Goal: Task Accomplishment & Management: Use online tool/utility

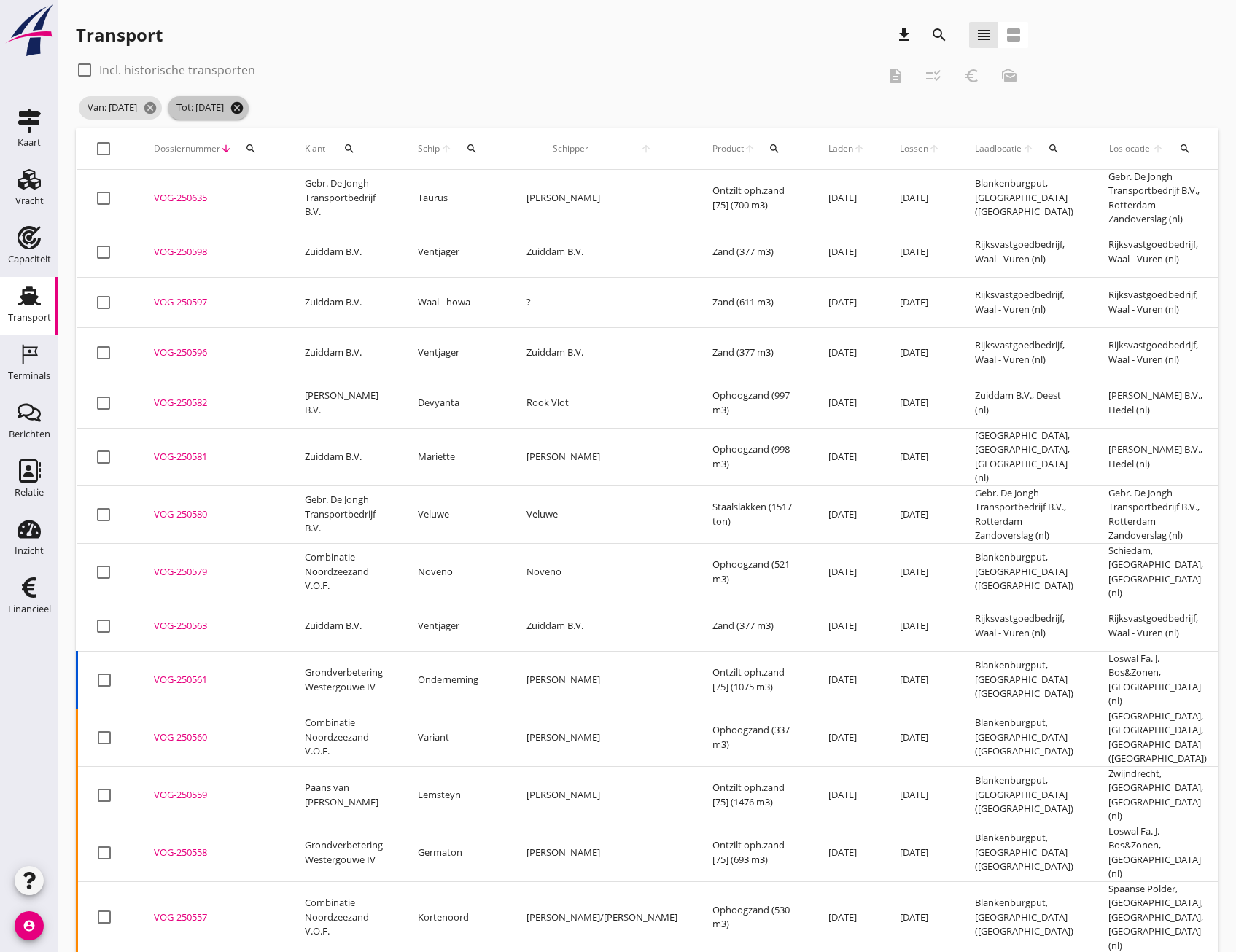
click at [245, 108] on icon "cancel" at bounding box center [237, 107] width 14 height 14
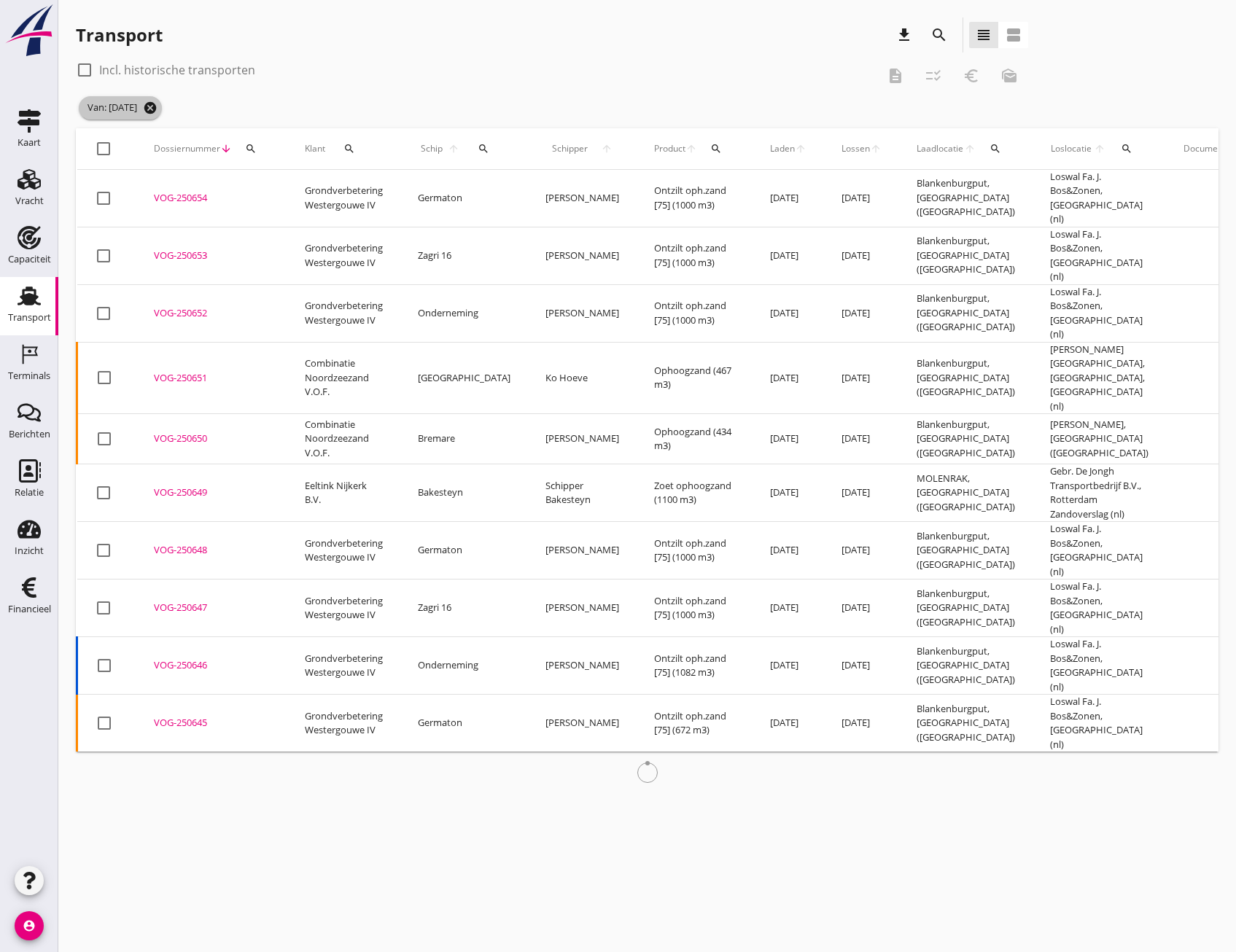
click at [157, 105] on icon "cancel" at bounding box center [150, 107] width 14 height 14
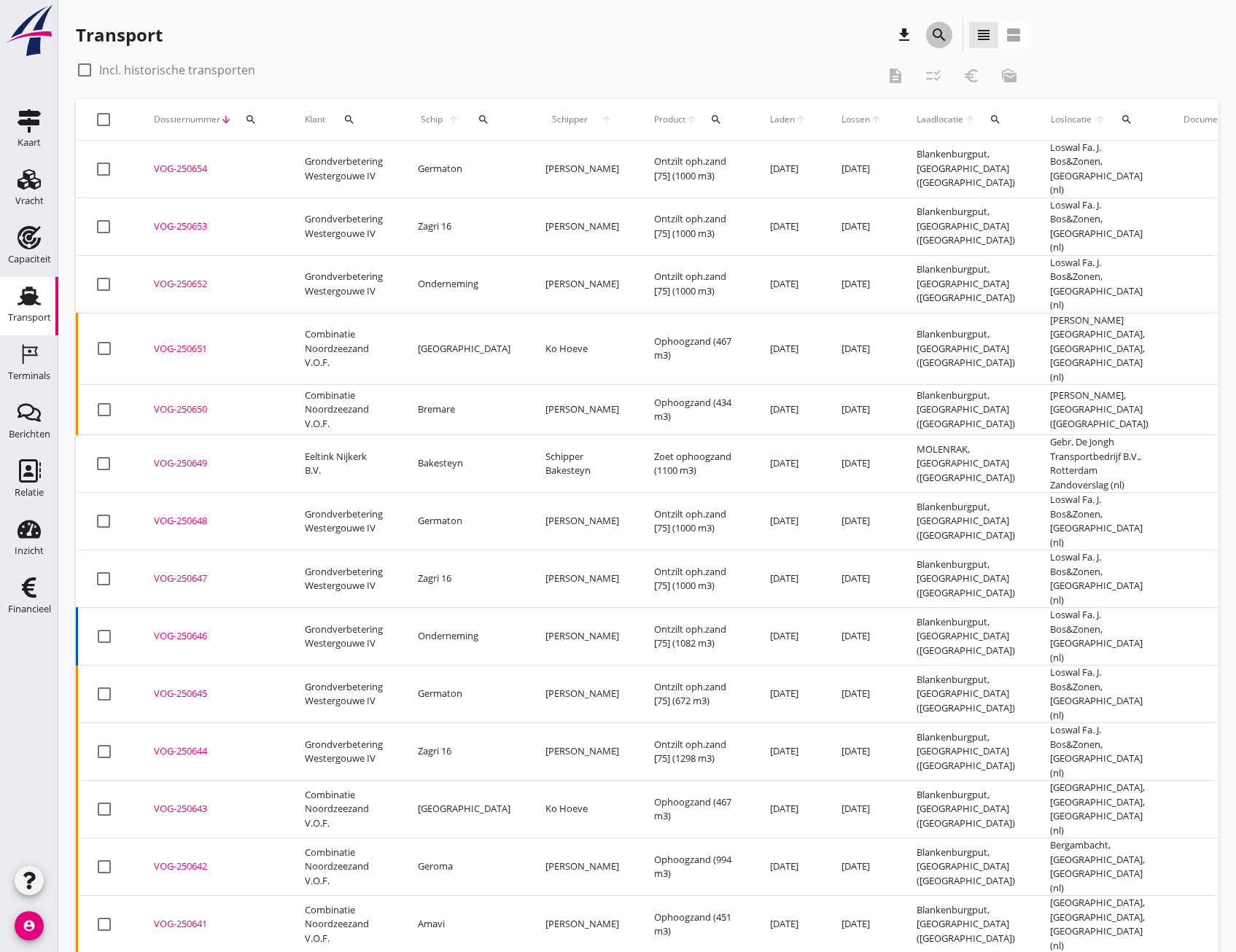
click at [933, 32] on icon "search" at bounding box center [939, 35] width 17 height 17
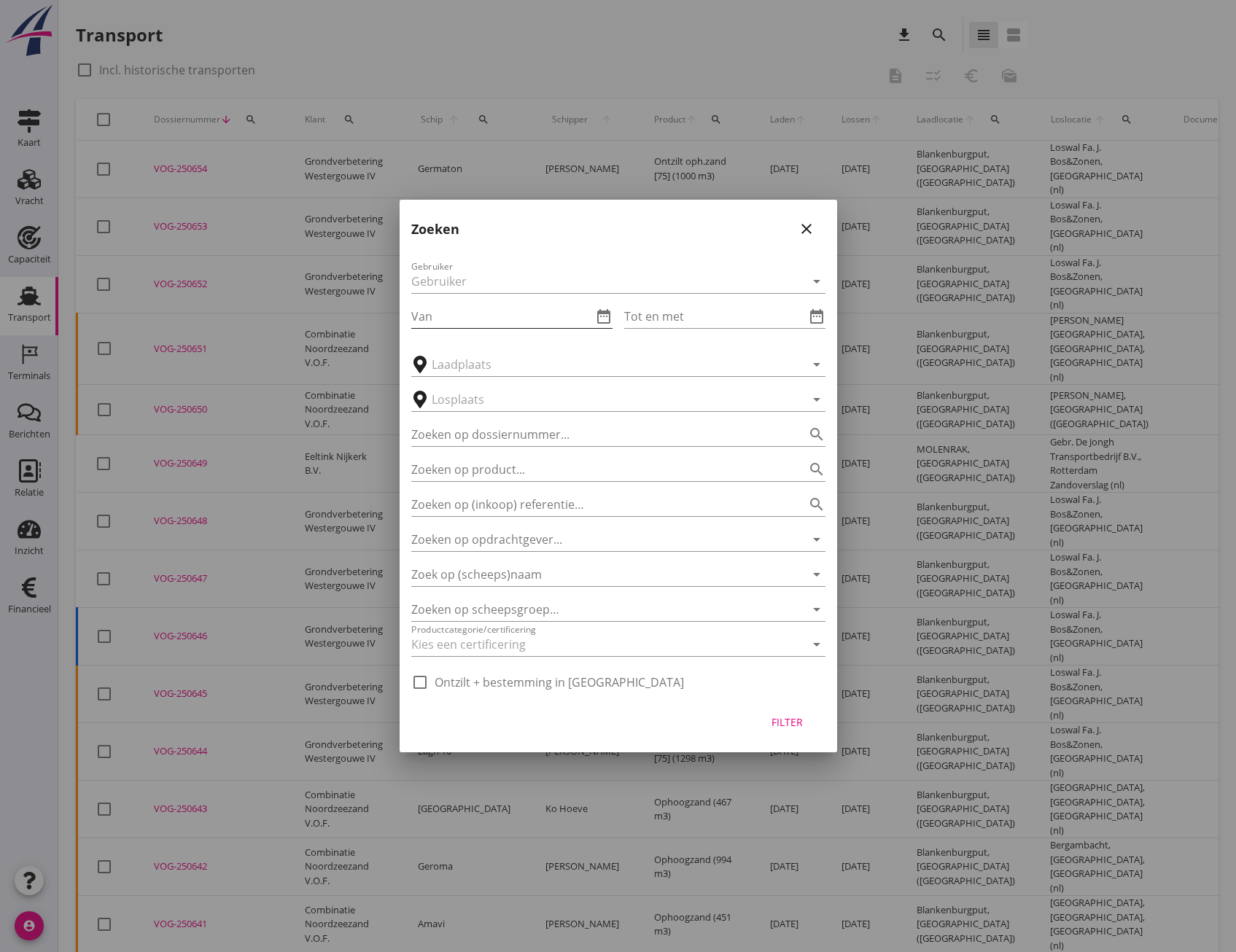
click at [431, 311] on input "Van" at bounding box center [501, 316] width 181 height 23
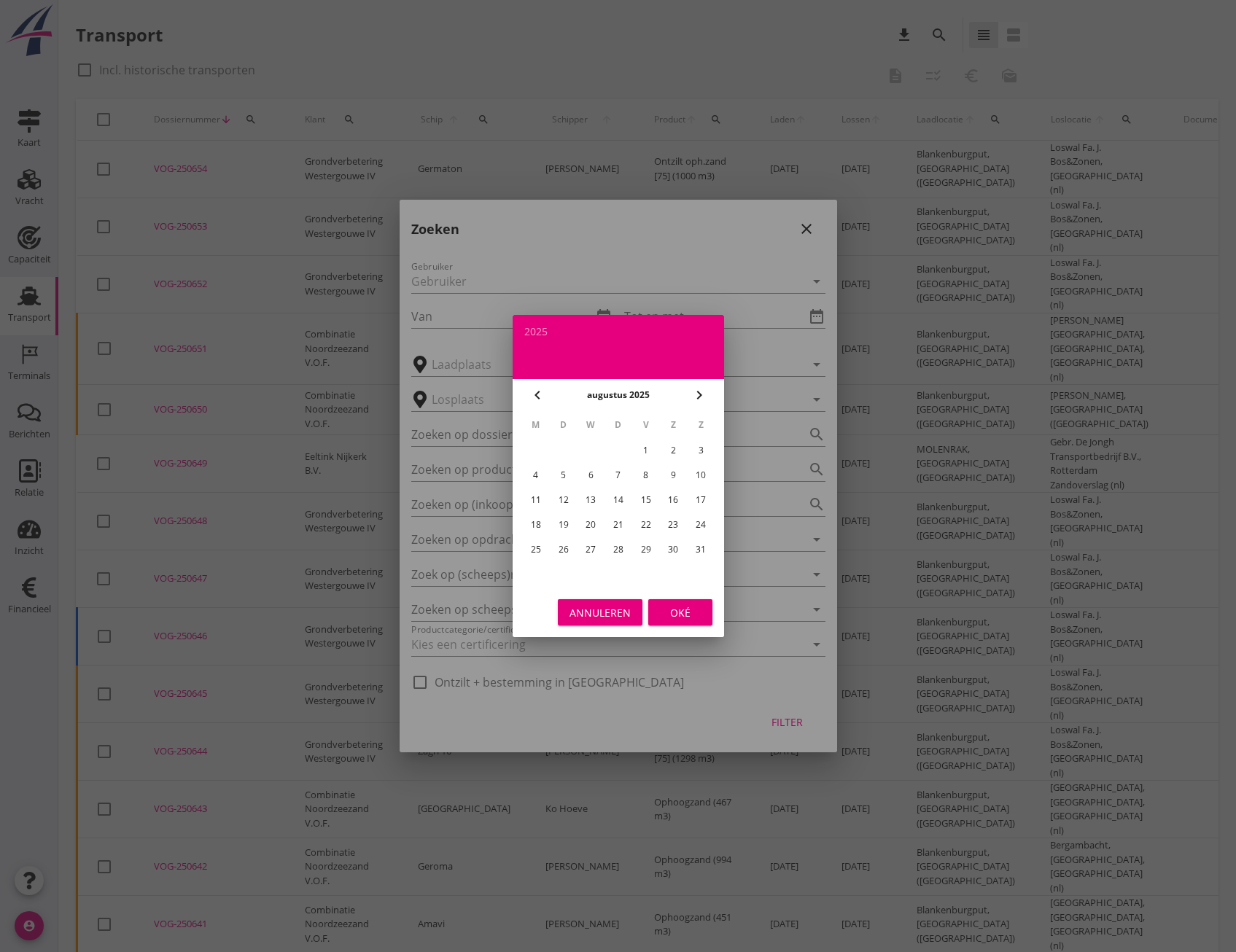
click at [533, 476] on div "4" at bounding box center [535, 476] width 23 height 23
type input "[DATE]"
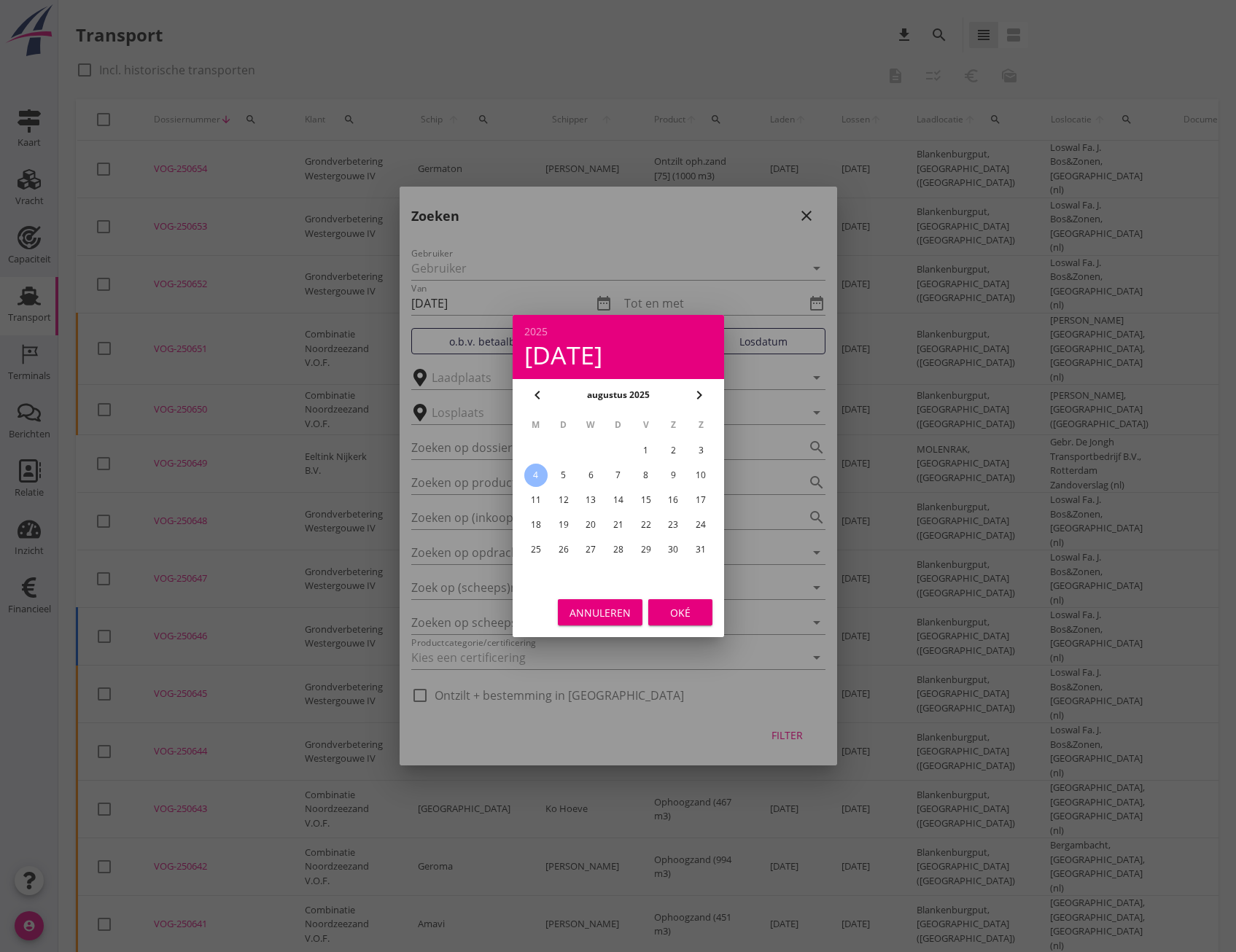
click at [681, 611] on div "Oké" at bounding box center [680, 613] width 41 height 15
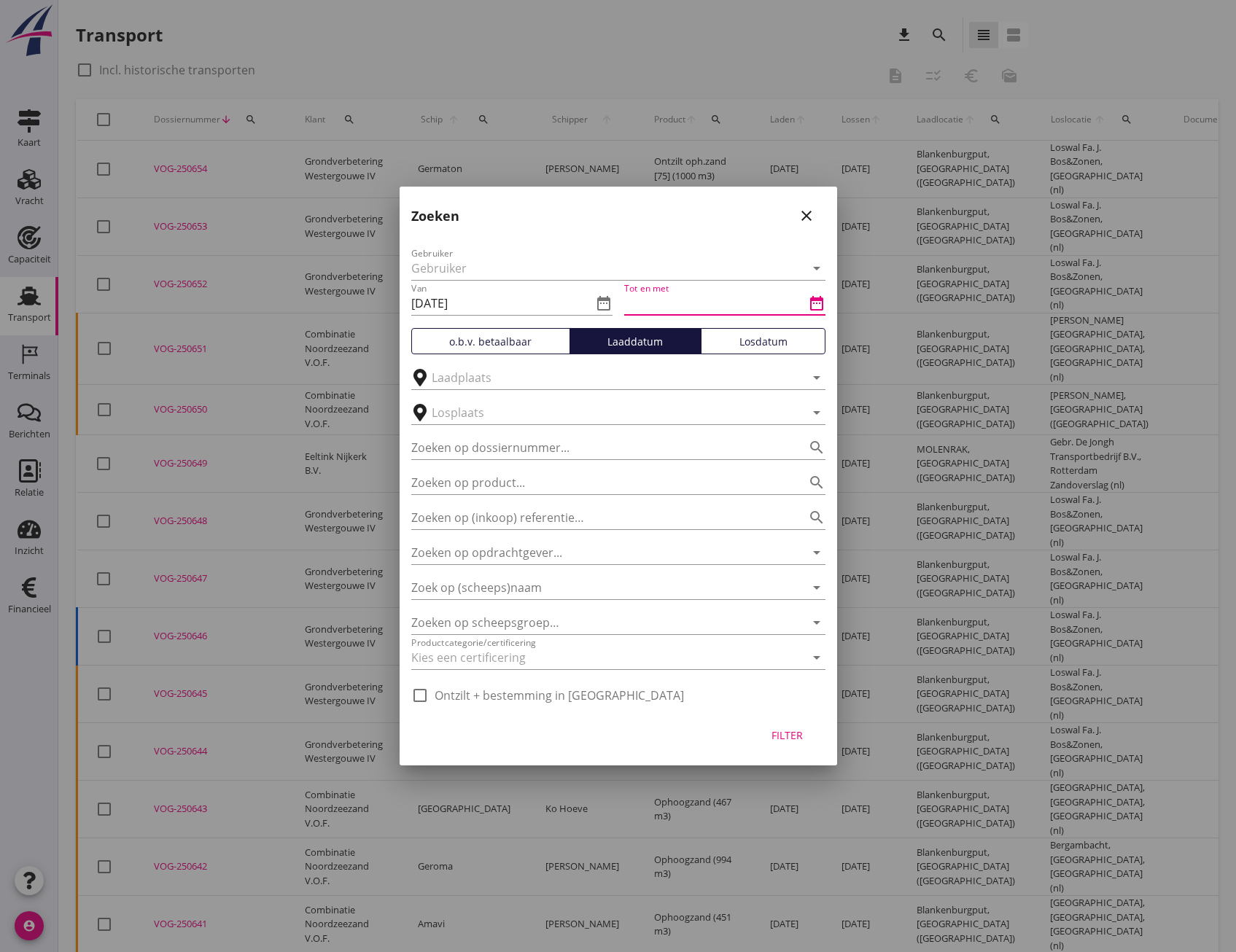
click at [672, 308] on input "Tot en met" at bounding box center [714, 303] width 181 height 23
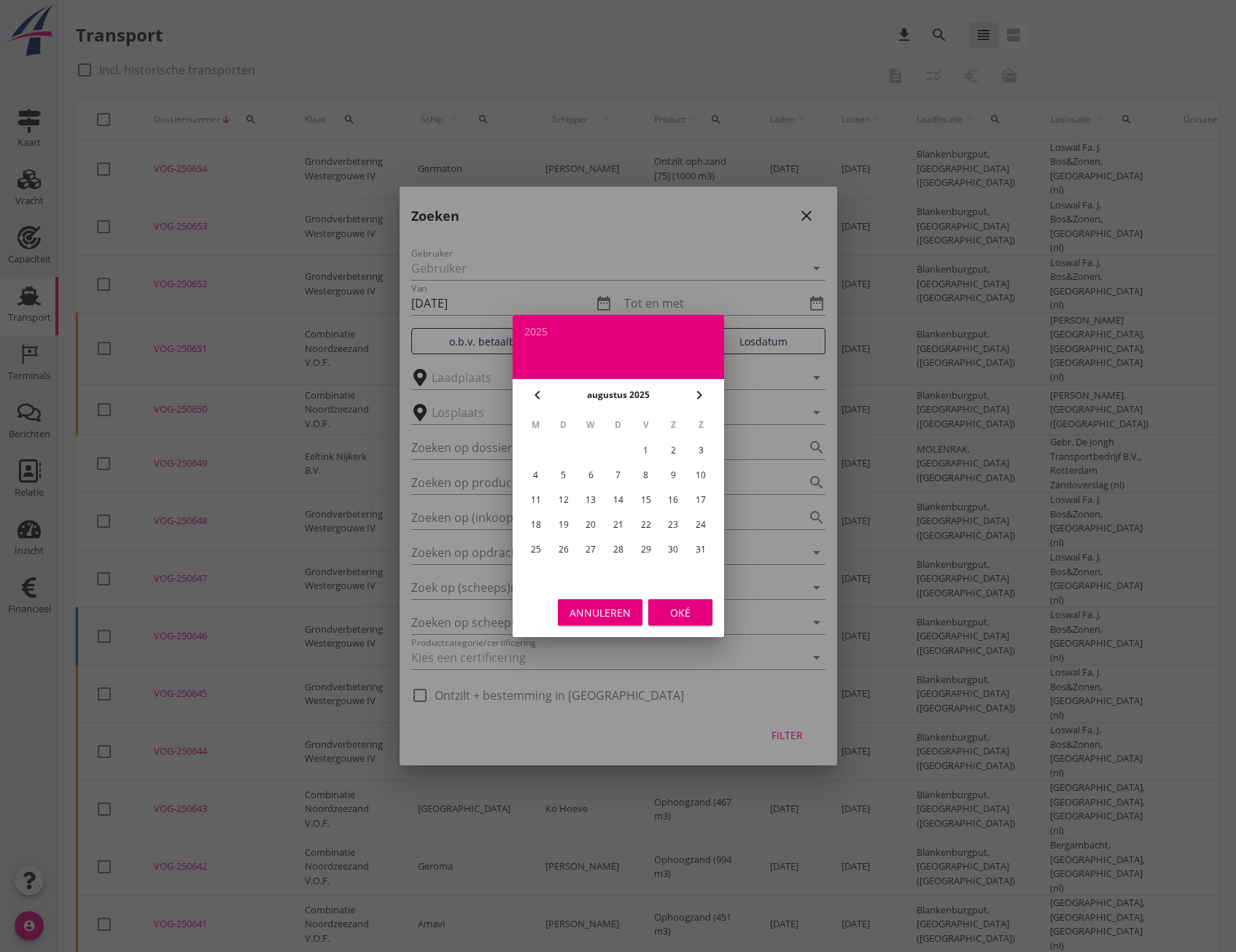
click at [675, 476] on div "9" at bounding box center [673, 476] width 23 height 23
type input "2025-08-09"
click at [682, 614] on div "Oké" at bounding box center [680, 613] width 41 height 15
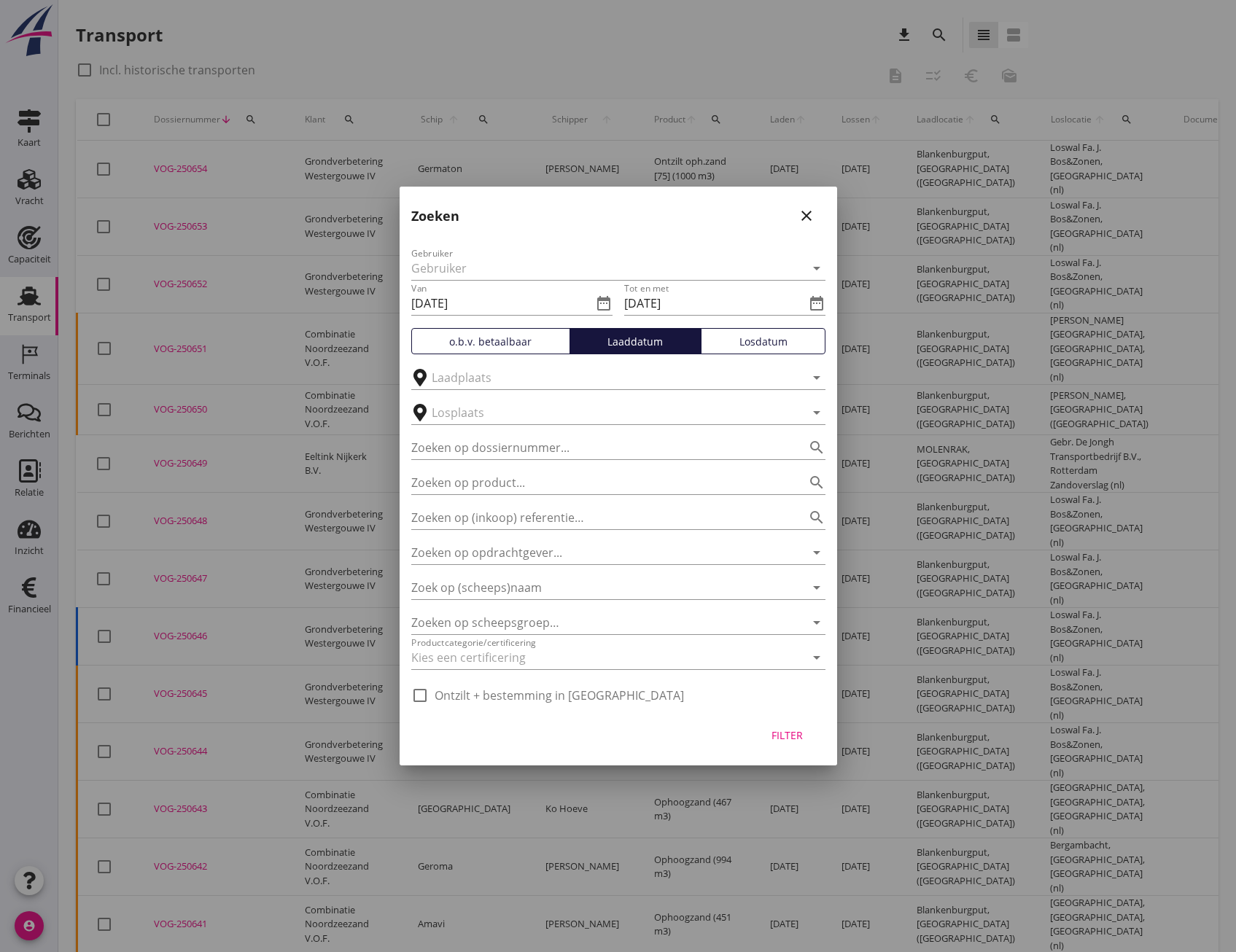
click at [767, 342] on div "Losdatum" at bounding box center [763, 341] width 111 height 15
click at [784, 739] on div "Filter" at bounding box center [787, 735] width 41 height 15
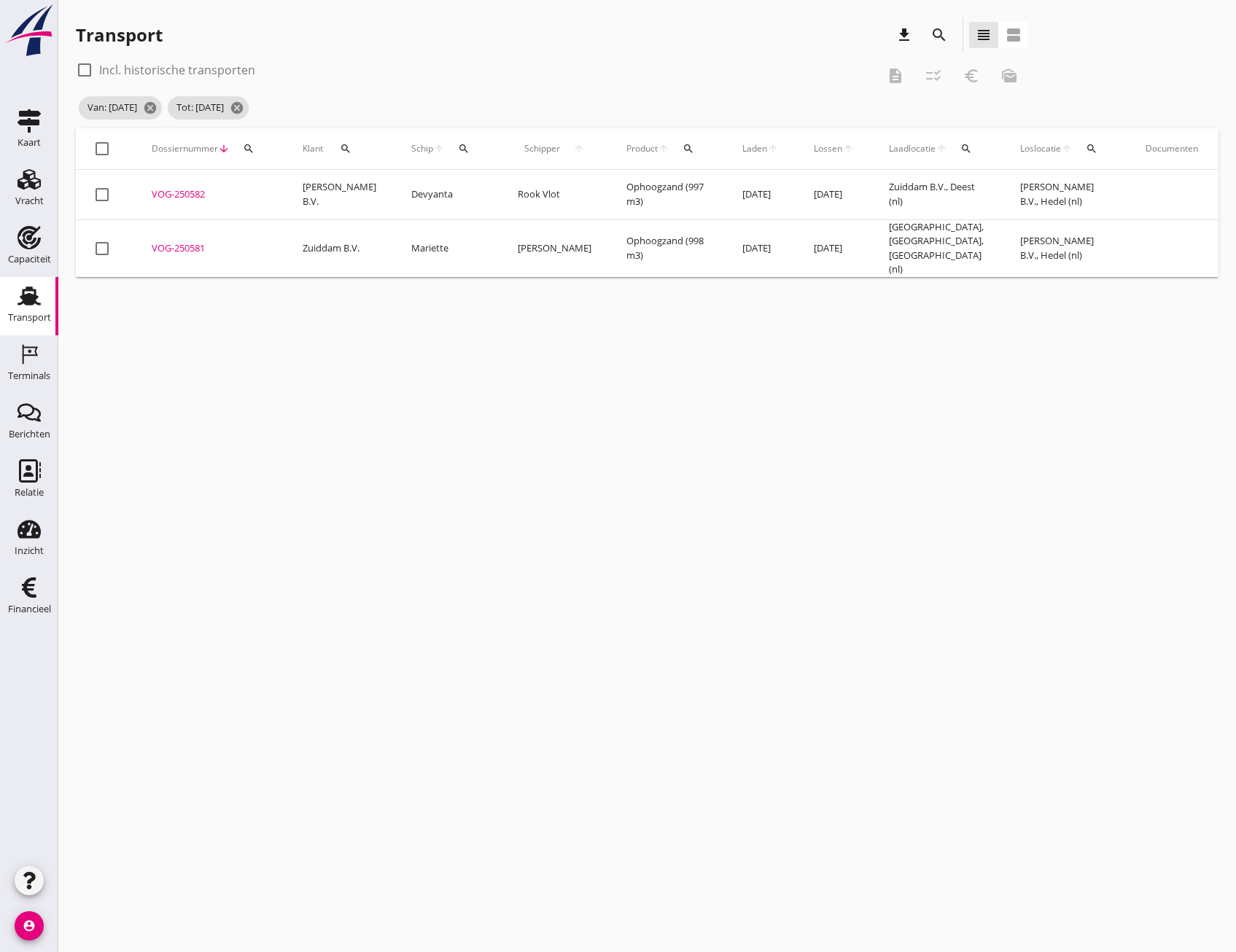
click at [102, 199] on div at bounding box center [103, 195] width 25 height 25
checkbox input "true"
click at [102, 243] on div at bounding box center [103, 248] width 25 height 25
checkbox input "true"
click at [966, 79] on icon "euro_symbol" at bounding box center [971, 76] width 17 height 17
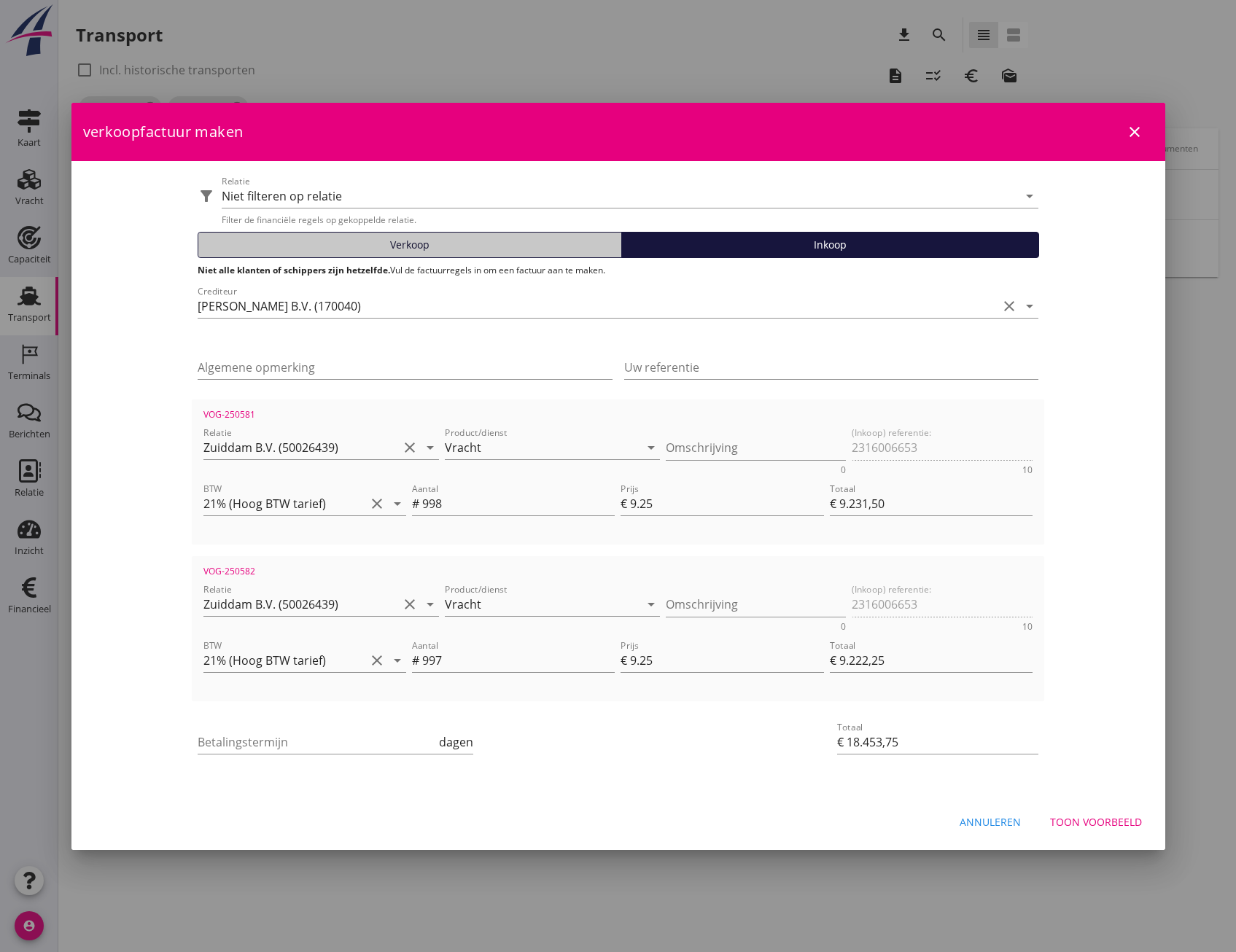
click at [425, 242] on span "Verkoop" at bounding box center [409, 244] width 39 height 15
type input "€ 19.251,75"
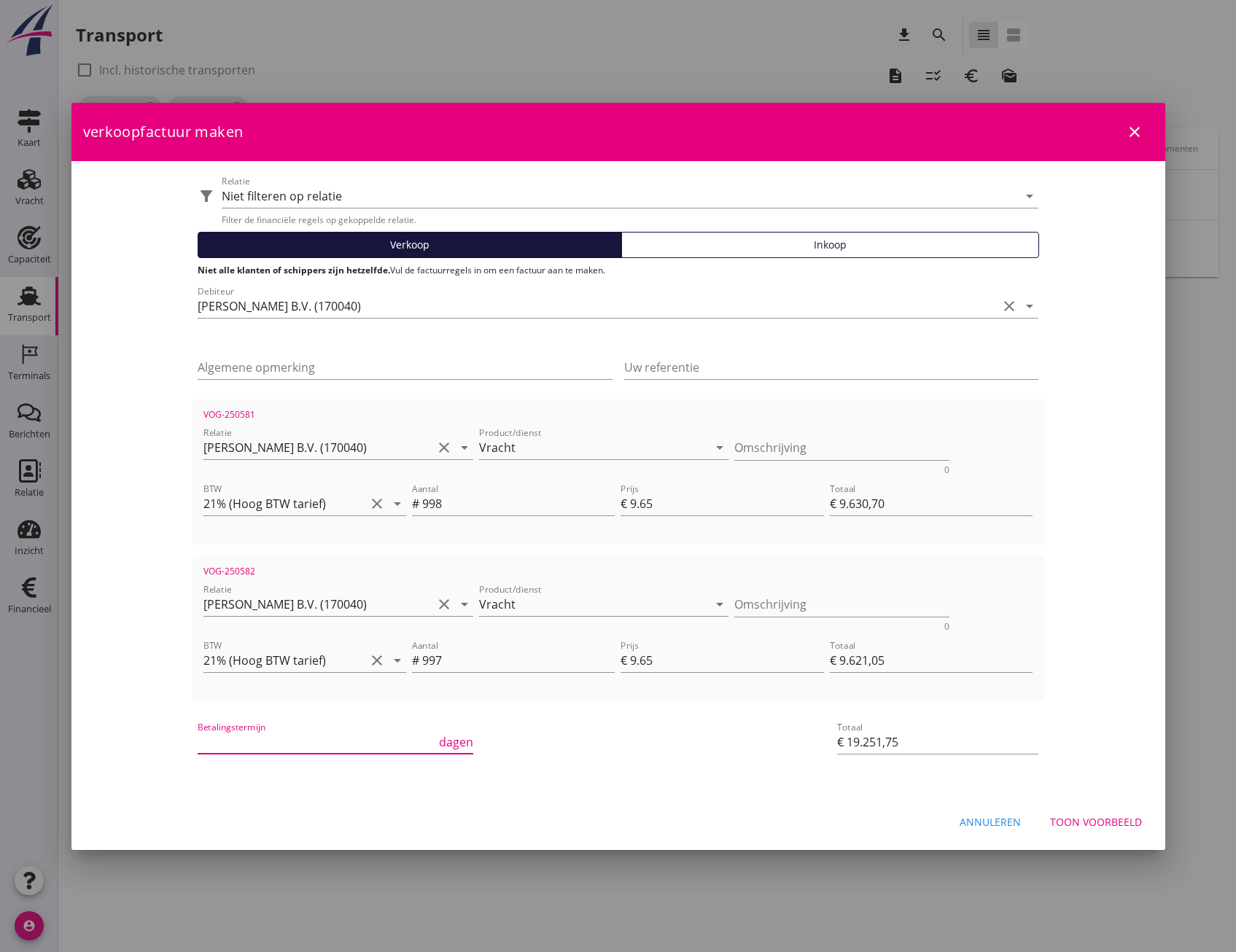
click at [293, 743] on input "Betalingstermijn" at bounding box center [316, 742] width 239 height 23
type input "30"
click at [1116, 818] on div "Toon voorbeeld" at bounding box center [1096, 823] width 92 height 15
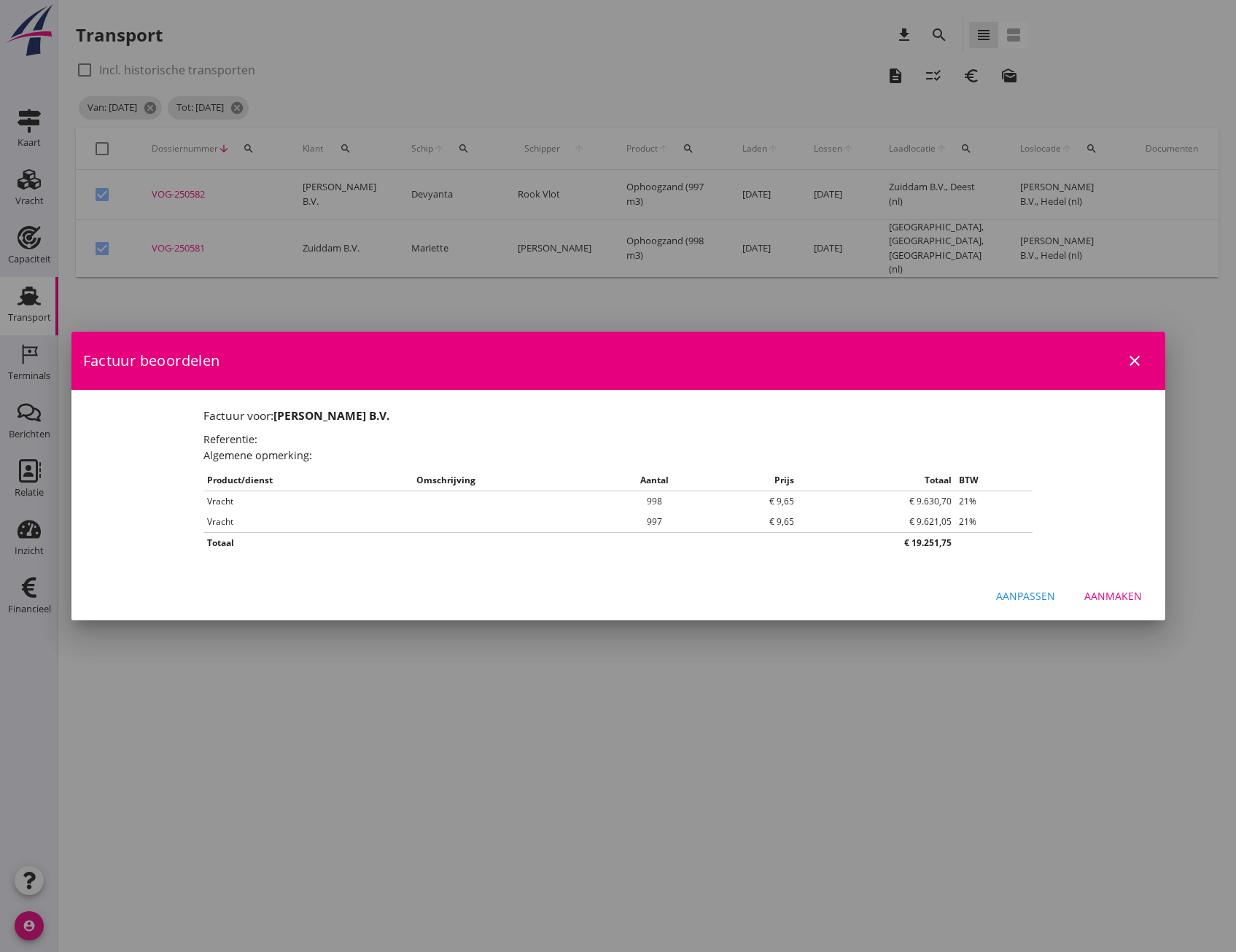
click at [1110, 595] on div "Aanmaken" at bounding box center [1113, 596] width 58 height 15
checkbox input "false"
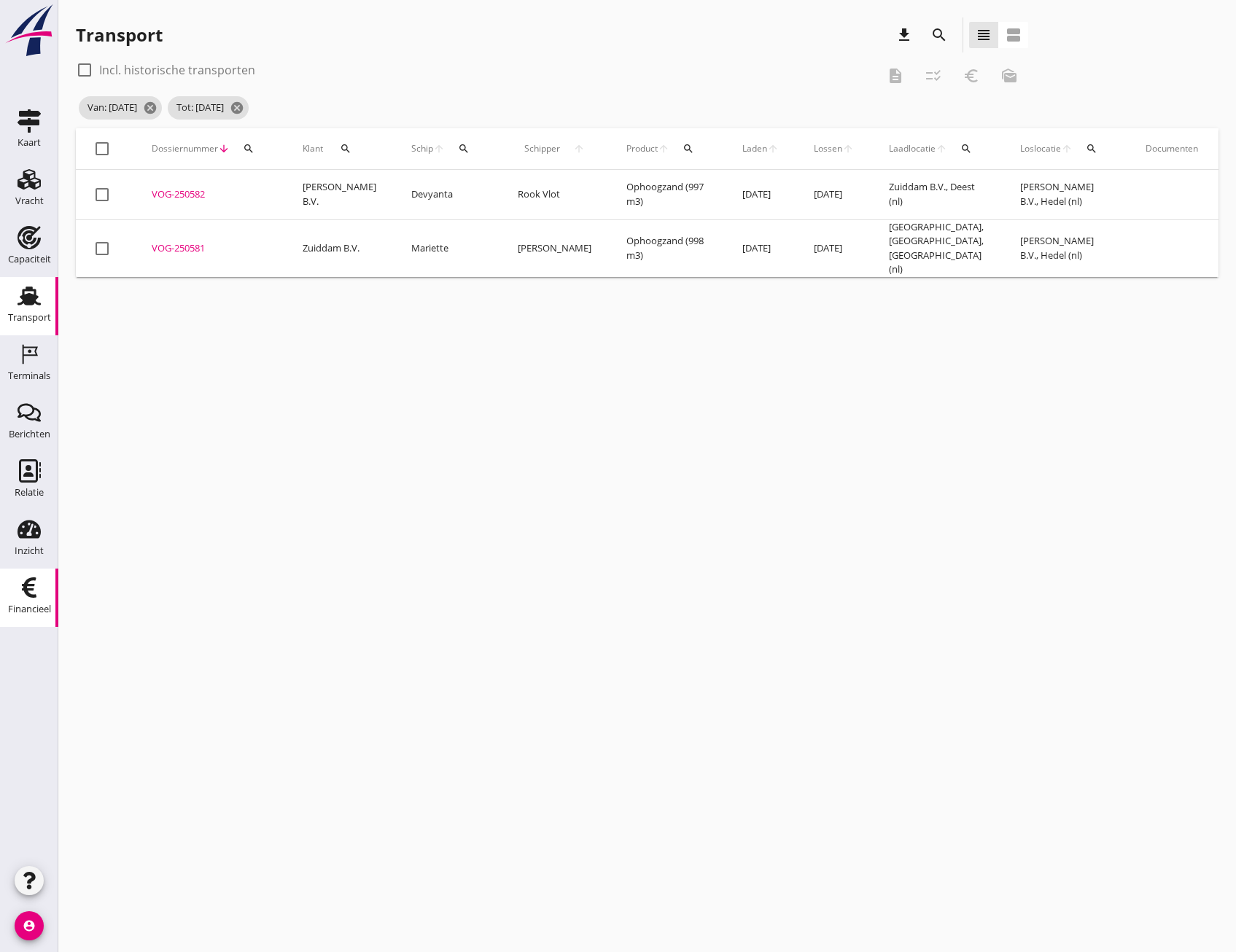
click at [25, 590] on use at bounding box center [29, 587] width 14 height 20
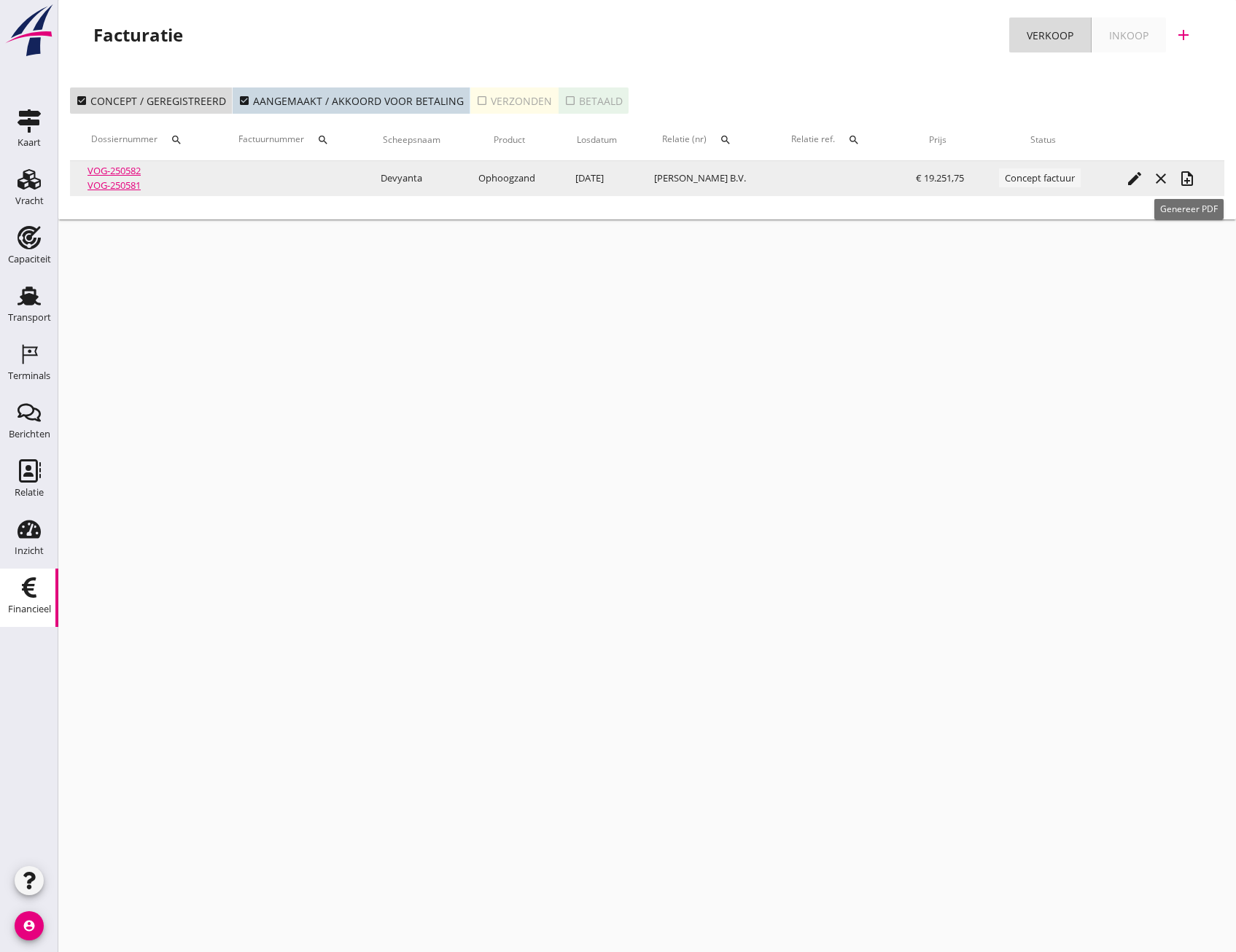
click at [1188, 180] on icon "note_add" at bounding box center [1187, 178] width 17 height 17
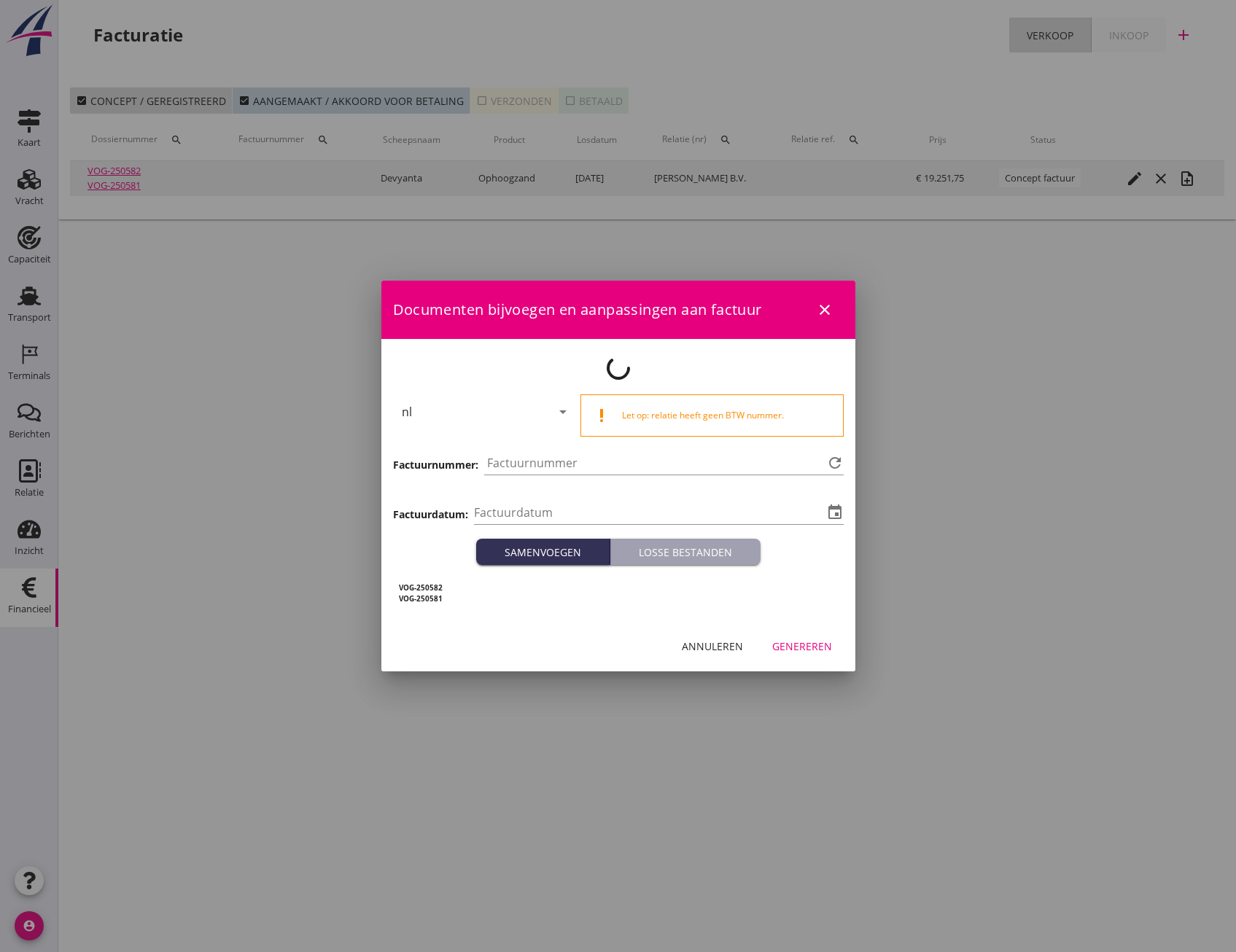
type input "2025-09-15"
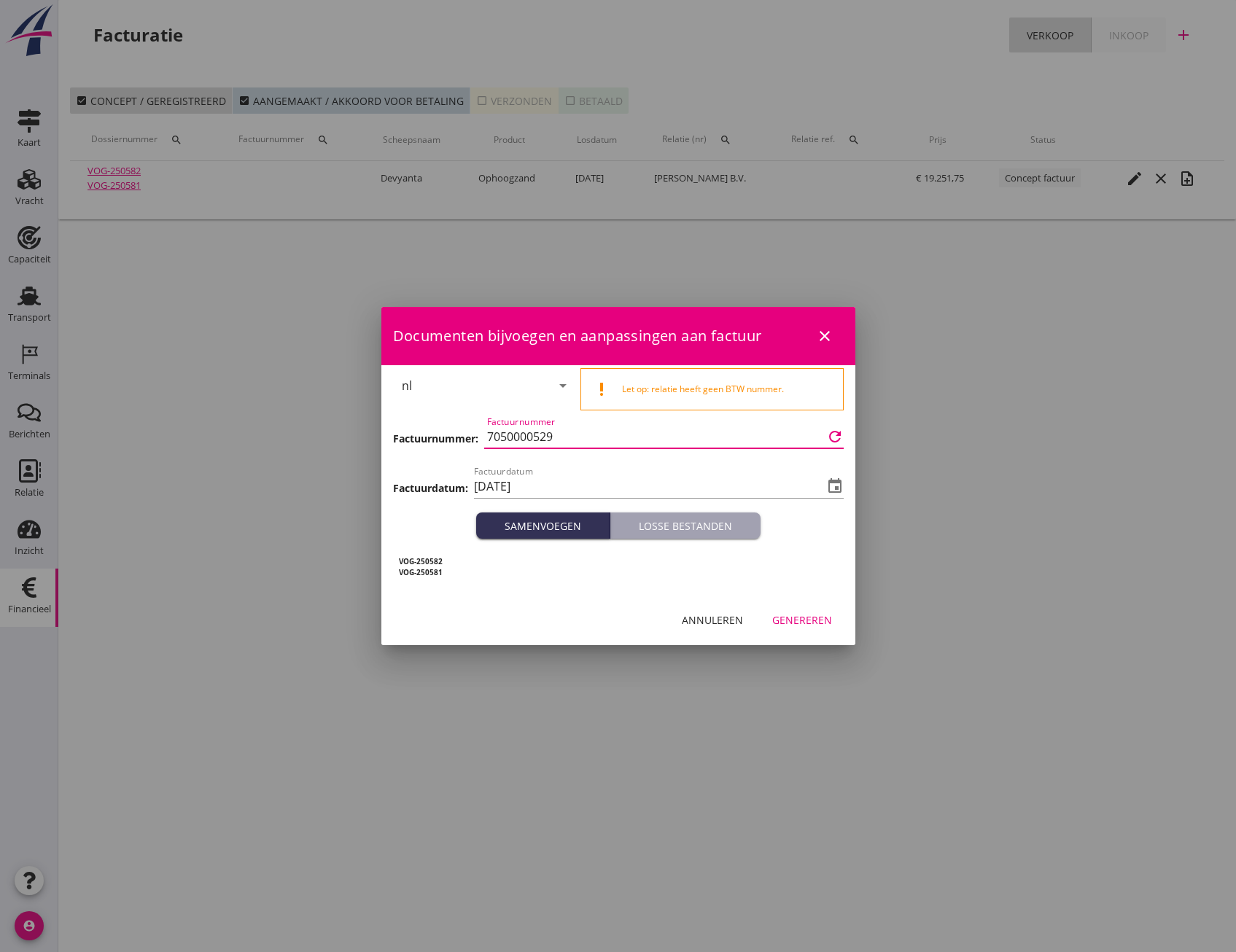
drag, startPoint x: 572, startPoint y: 441, endPoint x: 469, endPoint y: 441, distance: 103.0
click at [469, 441] on div "Factuurnummer: Factuurnummer 7050000529 refresh" at bounding box center [618, 438] width 451 height 50
paste input "3000002324"
type input "3000002324"
click at [733, 485] on input "2025-09-15" at bounding box center [648, 486] width 349 height 23
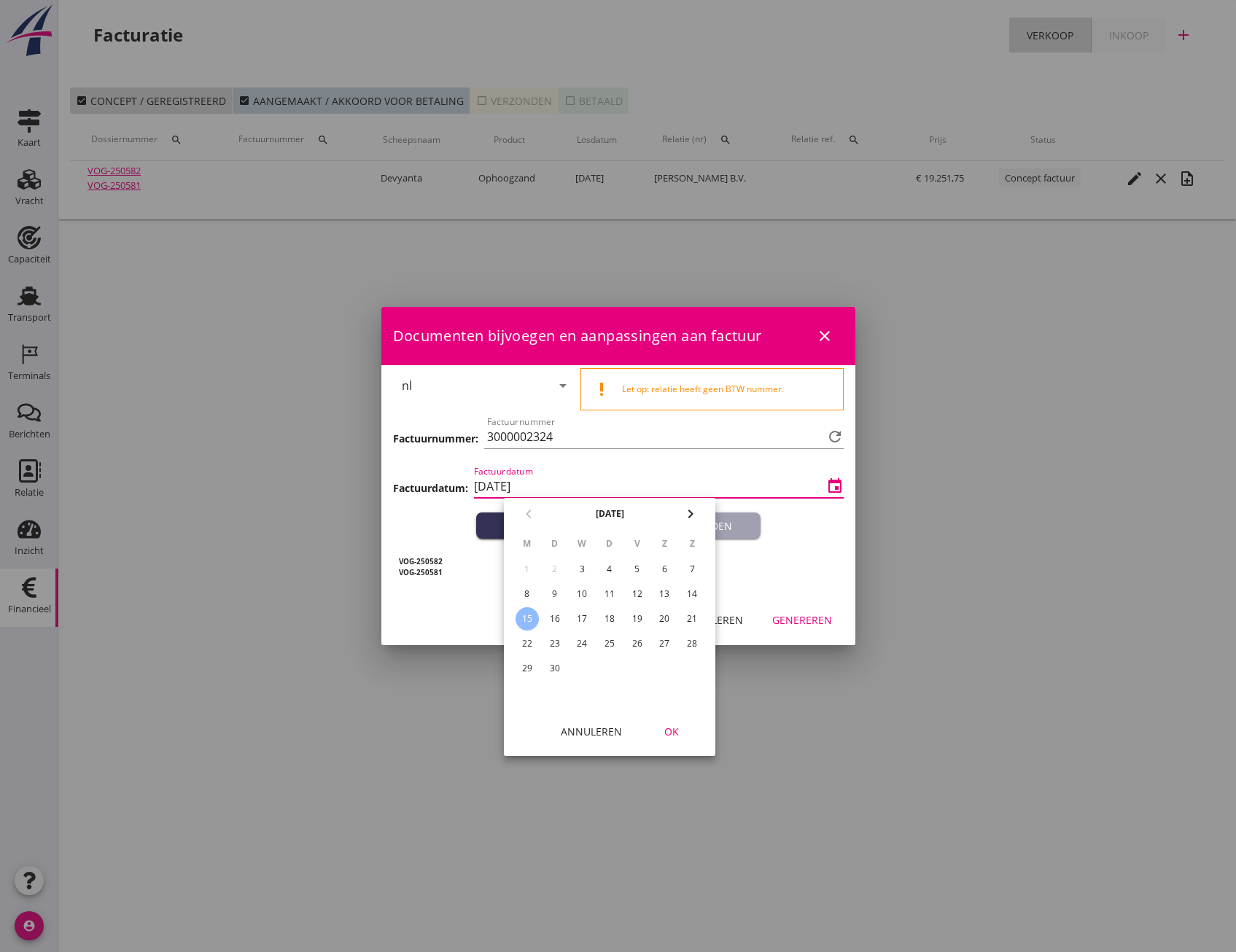
click at [558, 592] on div "9" at bounding box center [555, 594] width 23 height 23
type input "2025-09-09"
click at [672, 734] on div "OK" at bounding box center [671, 731] width 41 height 15
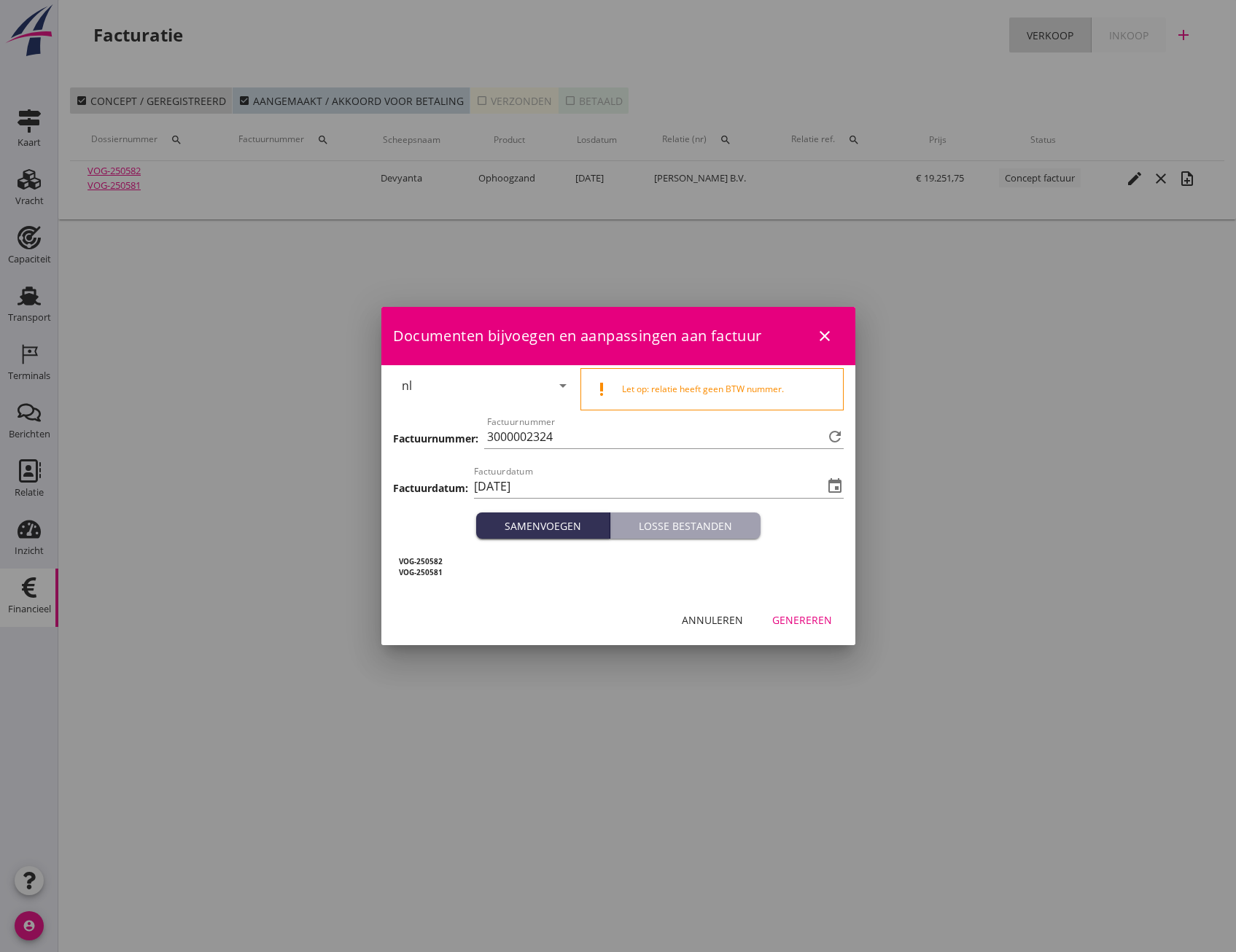
click at [799, 626] on div "Genereren" at bounding box center [802, 620] width 59 height 15
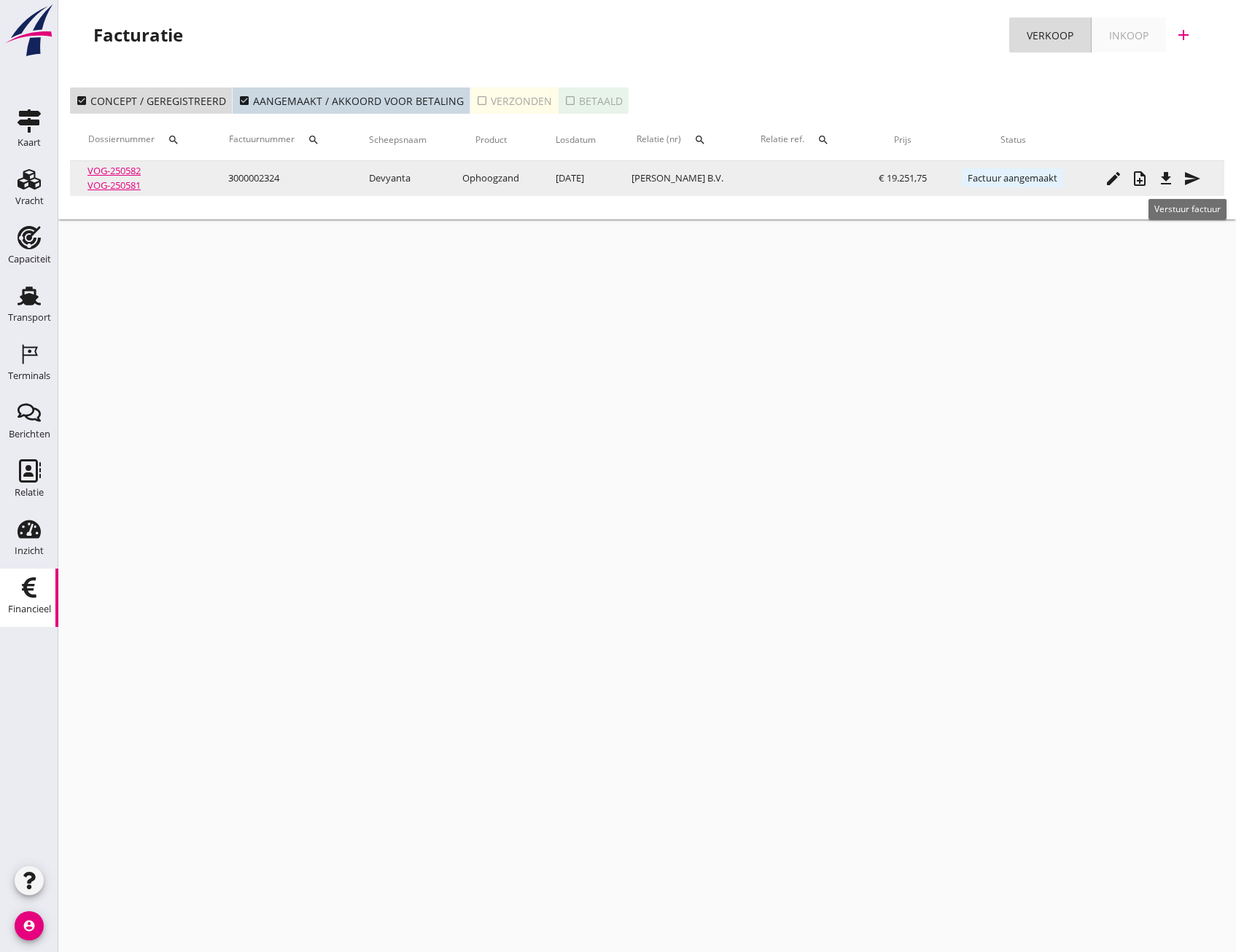
click at [1198, 181] on icon "send" at bounding box center [1192, 178] width 17 height 17
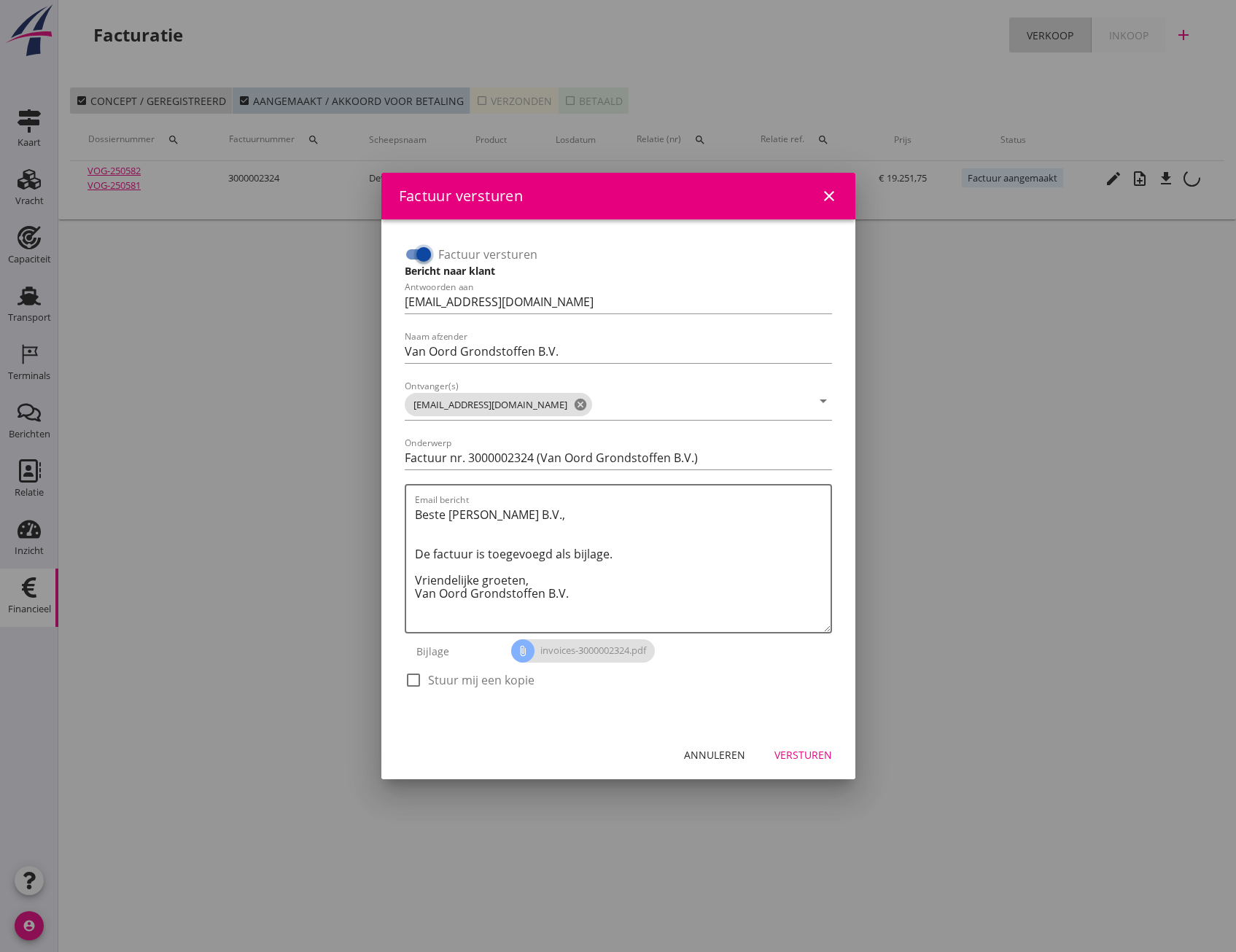
click at [407, 254] on input "Factuur versturen" at bounding box center [418, 254] width 28 height 17
checkbox input "false"
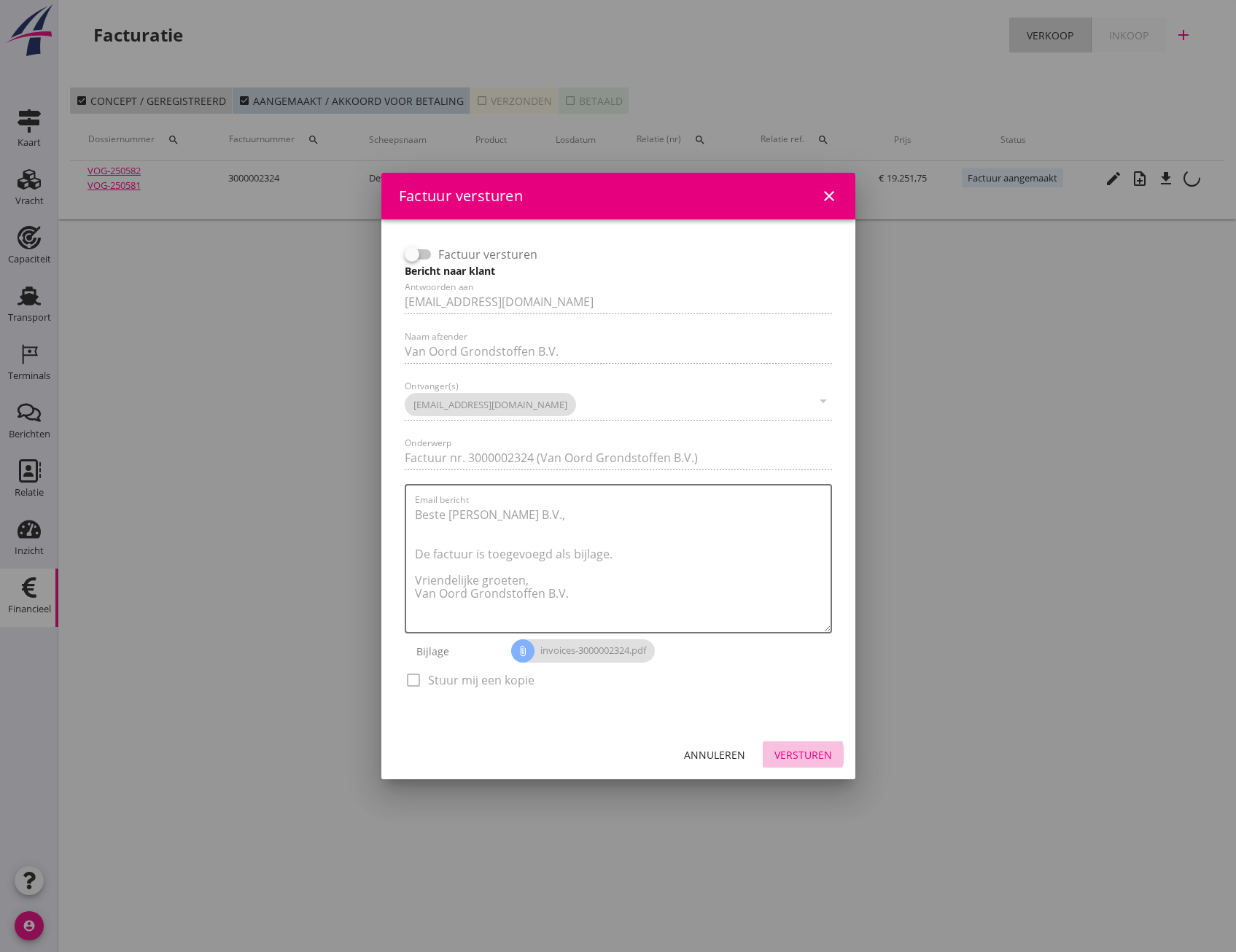
click at [805, 756] on div "Versturen" at bounding box center [804, 755] width 58 height 15
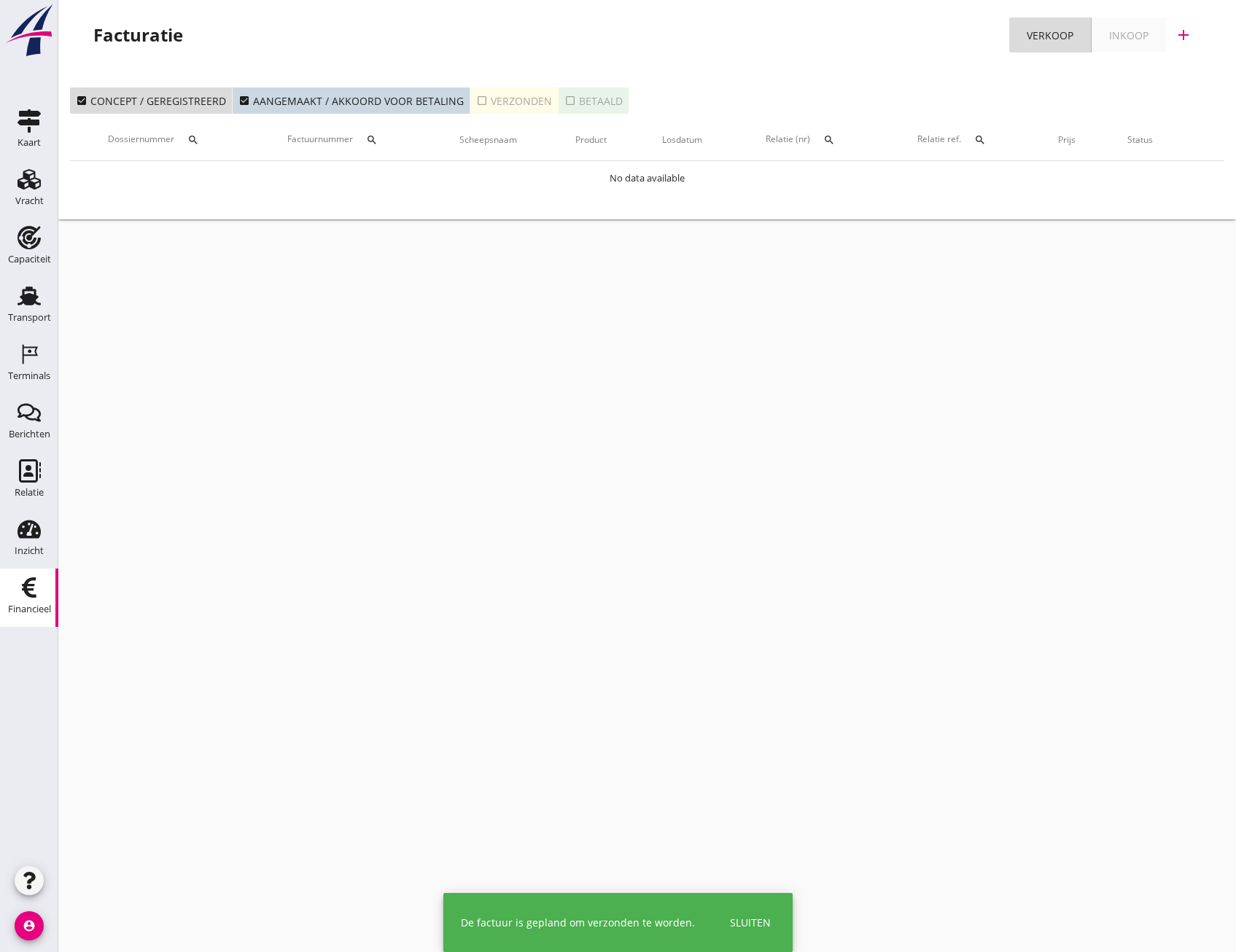
click at [477, 104] on icon "check_box_outline_blank" at bounding box center [482, 101] width 12 height 12
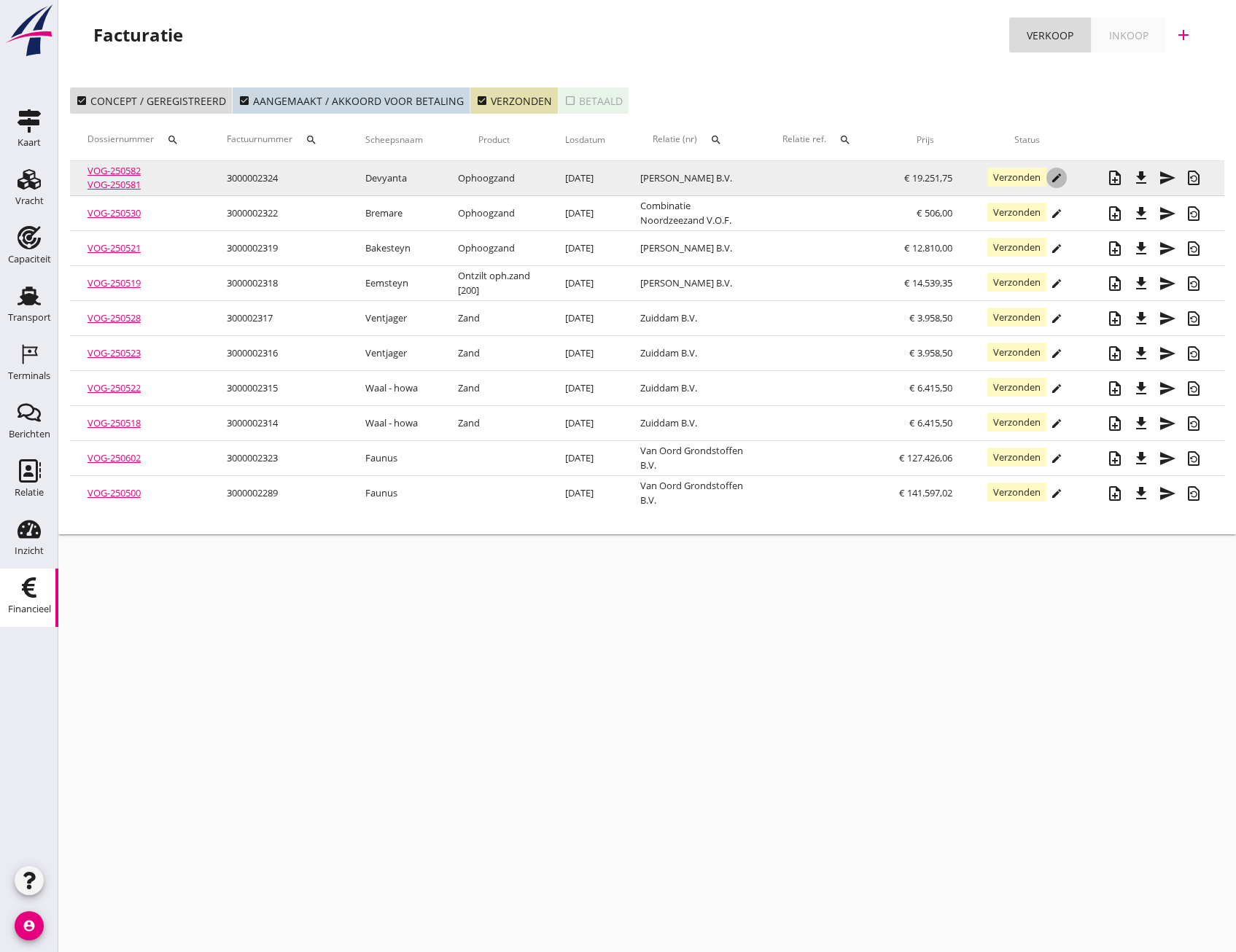
click at [1057, 175] on icon "edit" at bounding box center [1057, 177] width 12 height 12
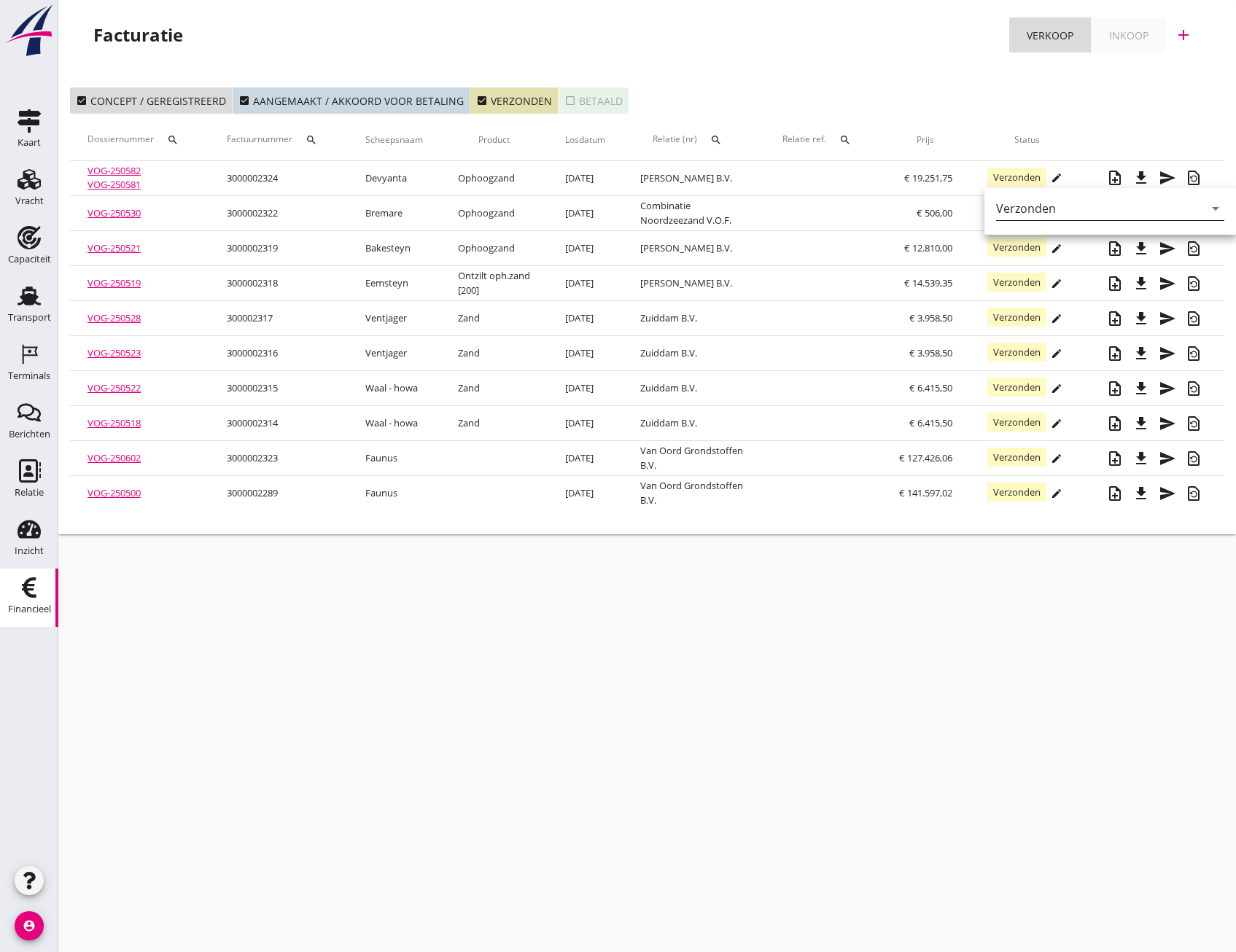
click at [1208, 209] on icon "arrow_drop_down" at bounding box center [1216, 208] width 17 height 17
click at [1032, 258] on div "Betaald" at bounding box center [1106, 255] width 197 height 17
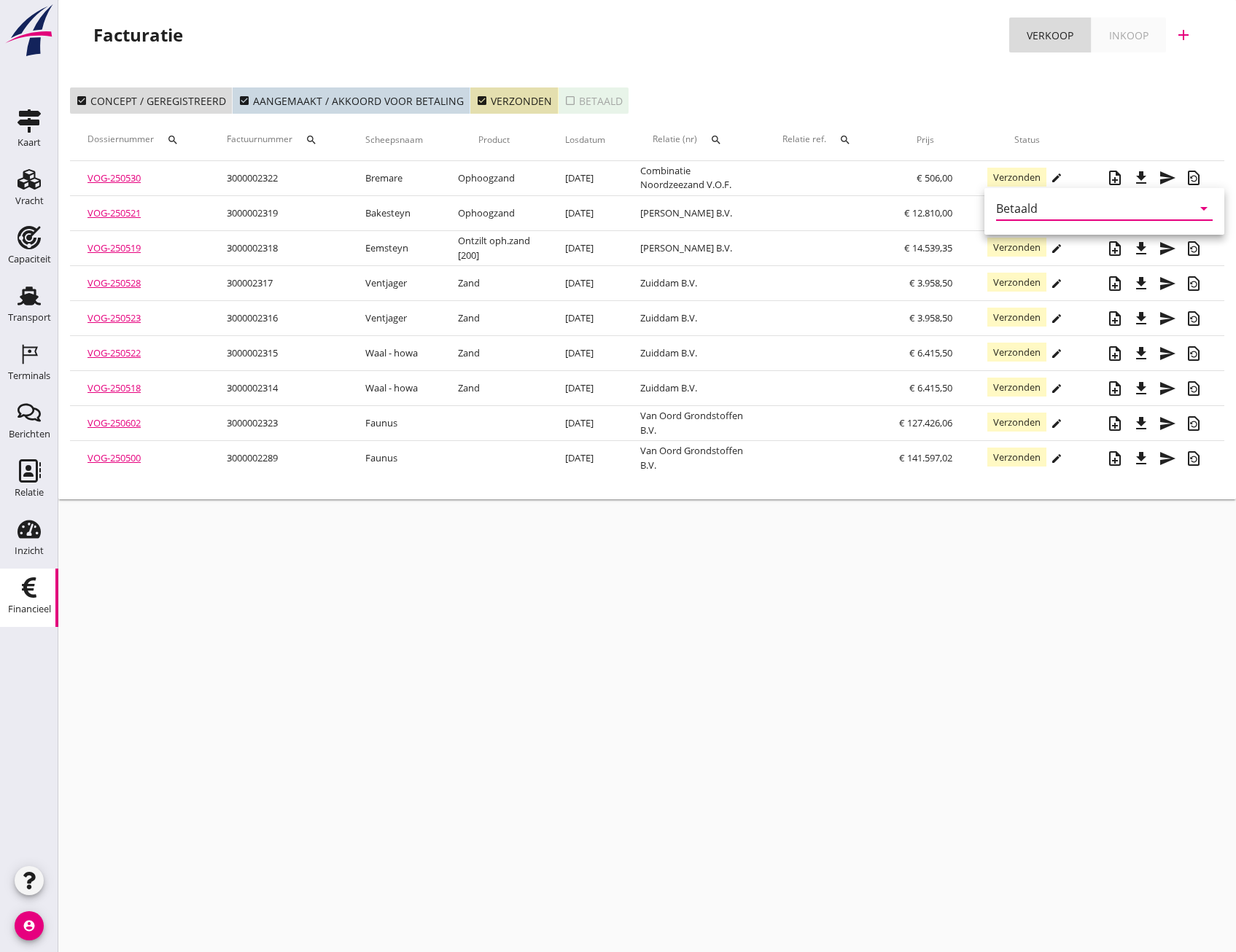
click at [1015, 207] on div "Betaald" at bounding box center [1016, 209] width 41 height 13
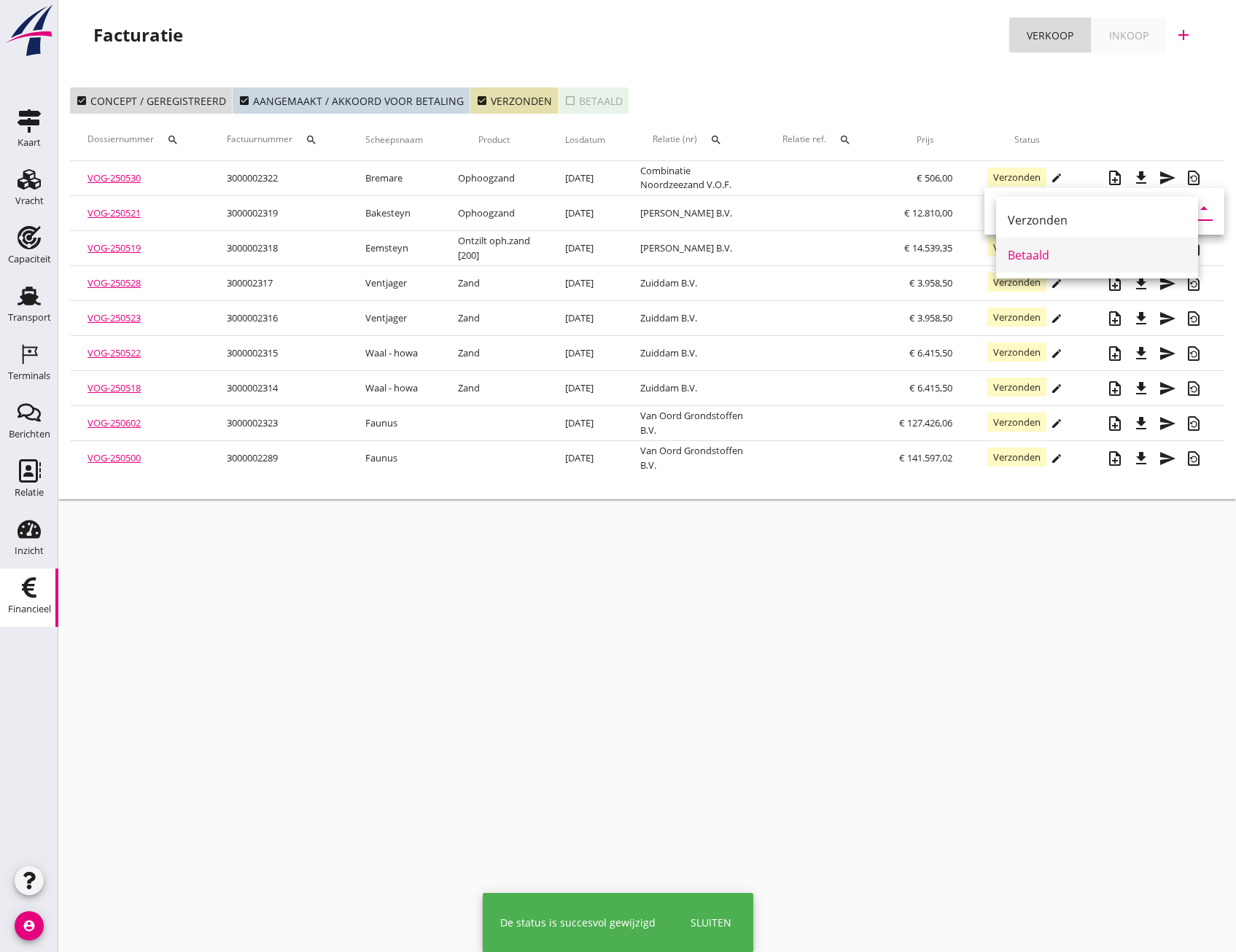
click at [1015, 250] on div "Betaald" at bounding box center [1097, 255] width 178 height 17
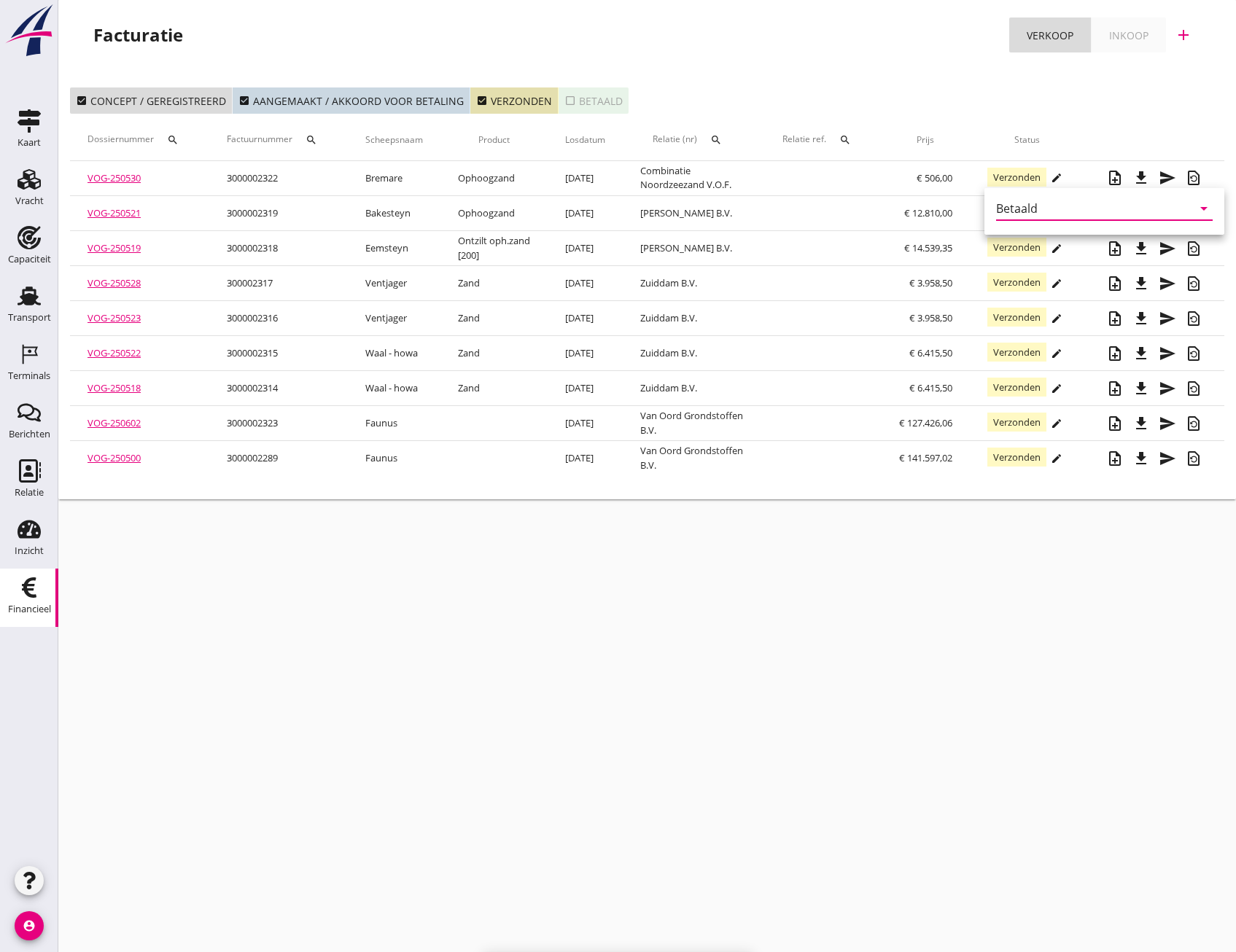
click at [930, 647] on div "cancel You are impersonating another user. Facturatie Verkoop Inkoop add check_…" at bounding box center [647, 476] width 1178 height 952
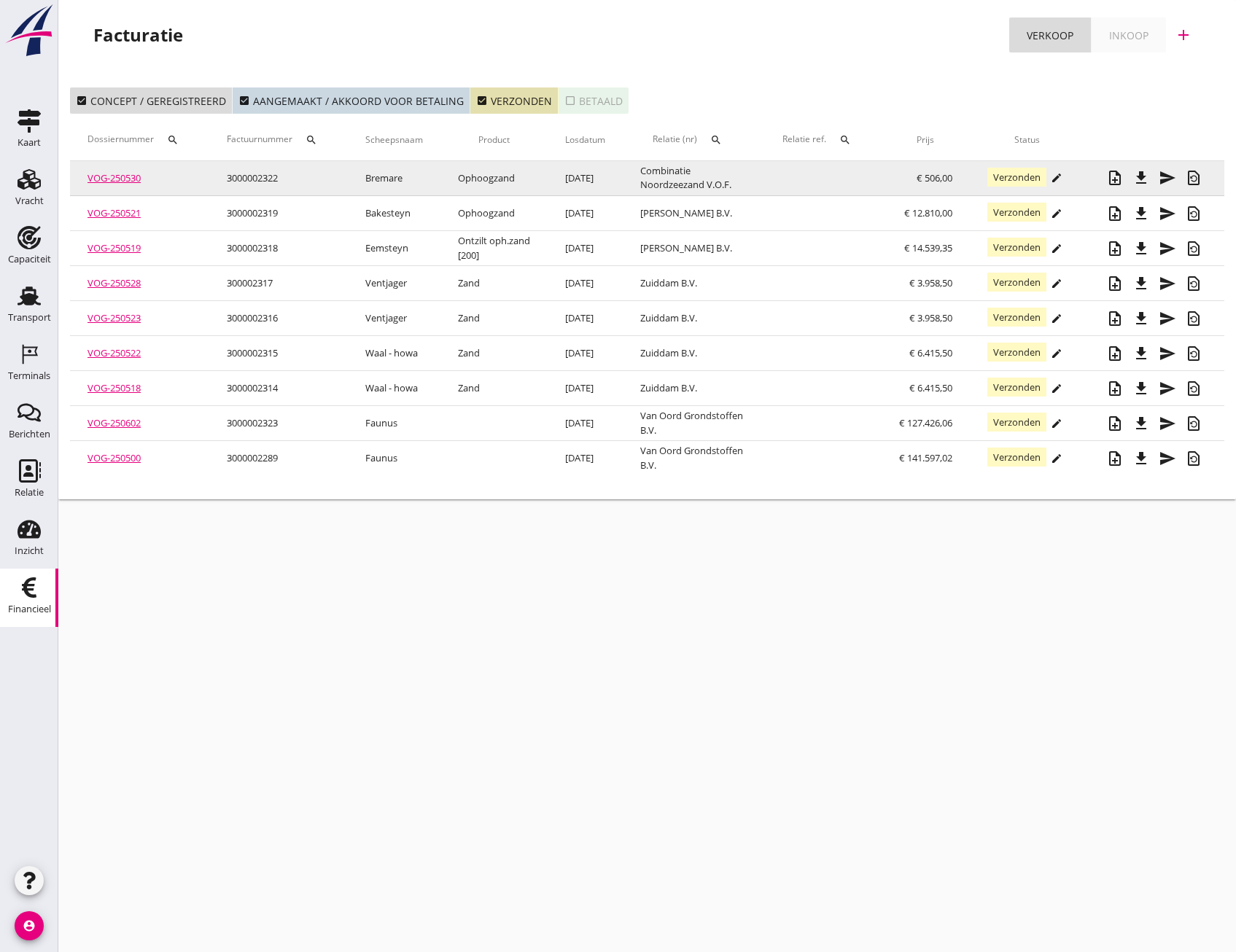
click at [1056, 178] on icon "edit" at bounding box center [1057, 177] width 12 height 12
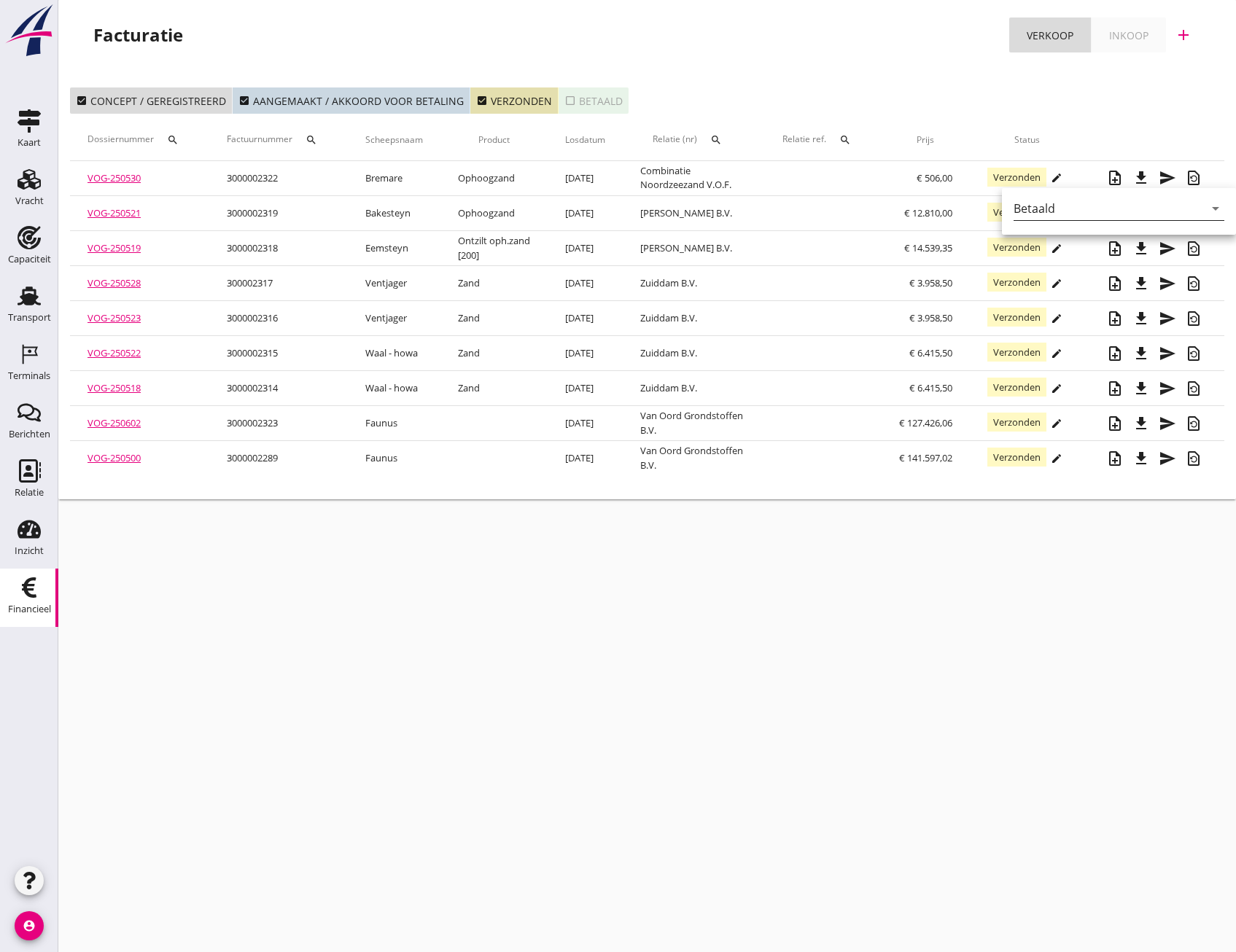
click at [1037, 205] on div "Betaald" at bounding box center [1034, 209] width 41 height 13
click at [1046, 255] on div "Betaald" at bounding box center [1114, 255] width 178 height 17
click at [790, 650] on div "cancel You are impersonating another user. Facturatie Verkoop Inkoop add check_…" at bounding box center [647, 476] width 1178 height 952
click at [1059, 608] on div "cancel You are impersonating another user. Facturatie Verkoop Inkoop add check_…" at bounding box center [647, 476] width 1178 height 952
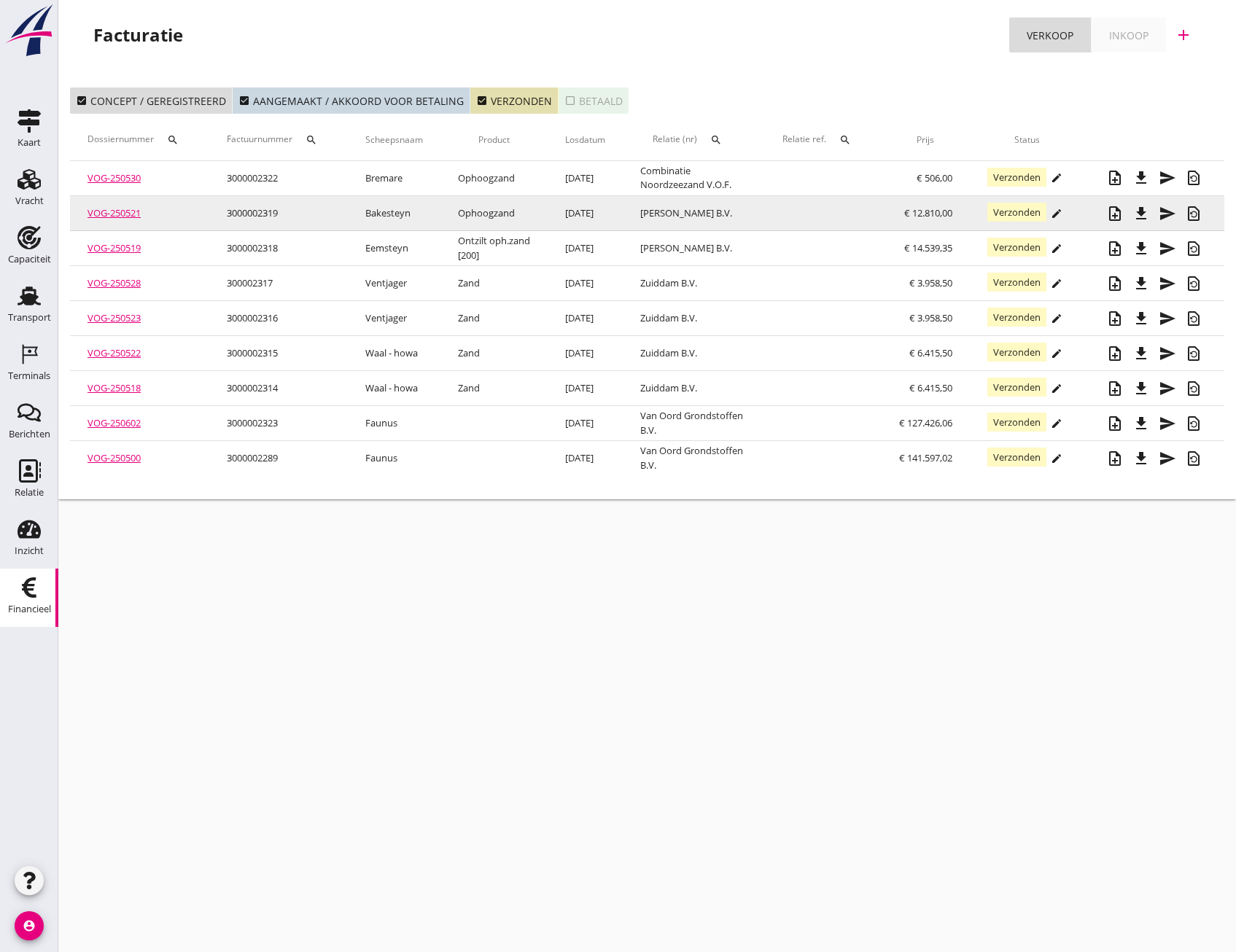
click at [1048, 211] on div "edit" at bounding box center [1056, 214] width 20 height 12
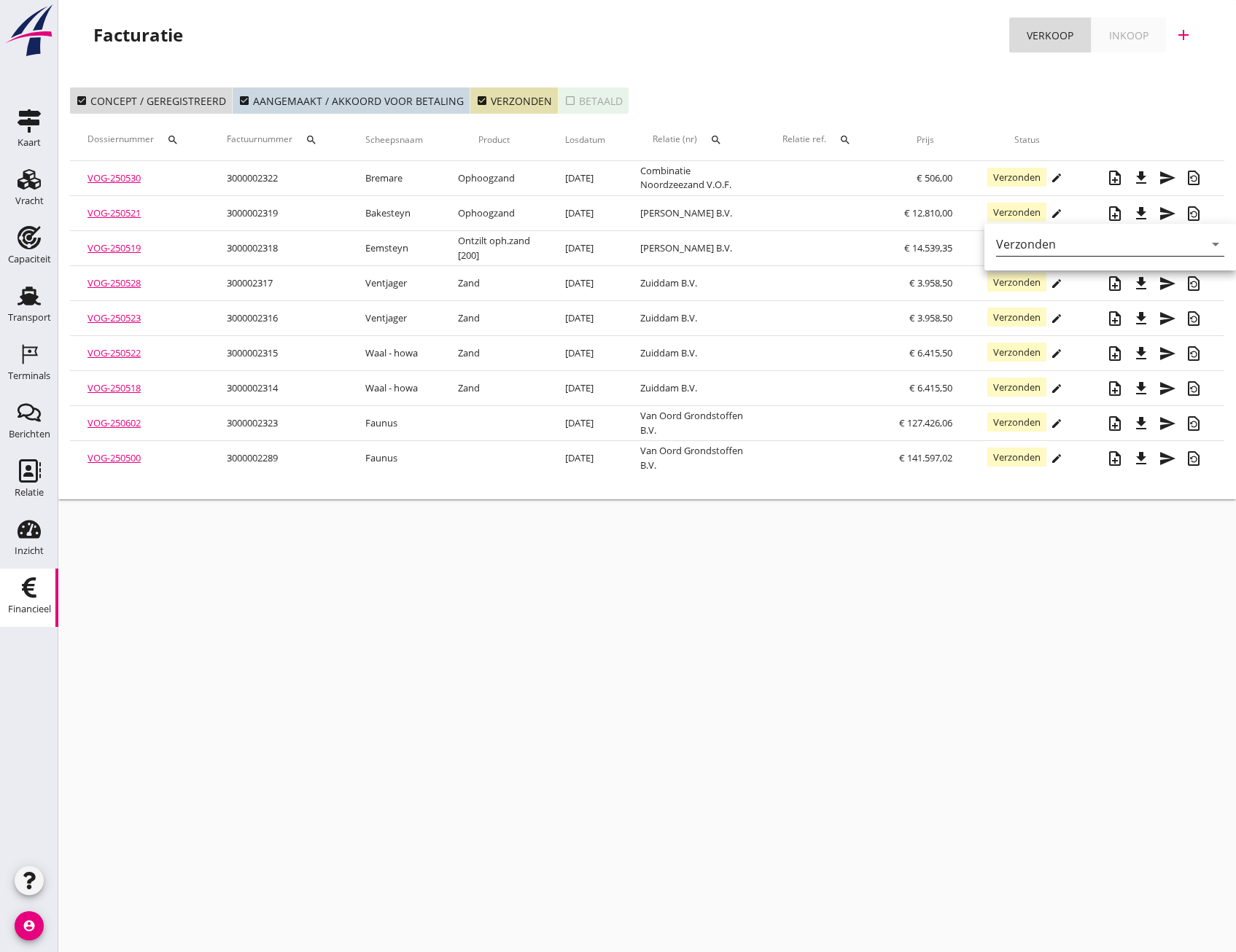
click at [1212, 245] on icon "arrow_drop_down" at bounding box center [1216, 244] width 17 height 17
click at [1051, 288] on div "Betaald" at bounding box center [1106, 290] width 197 height 17
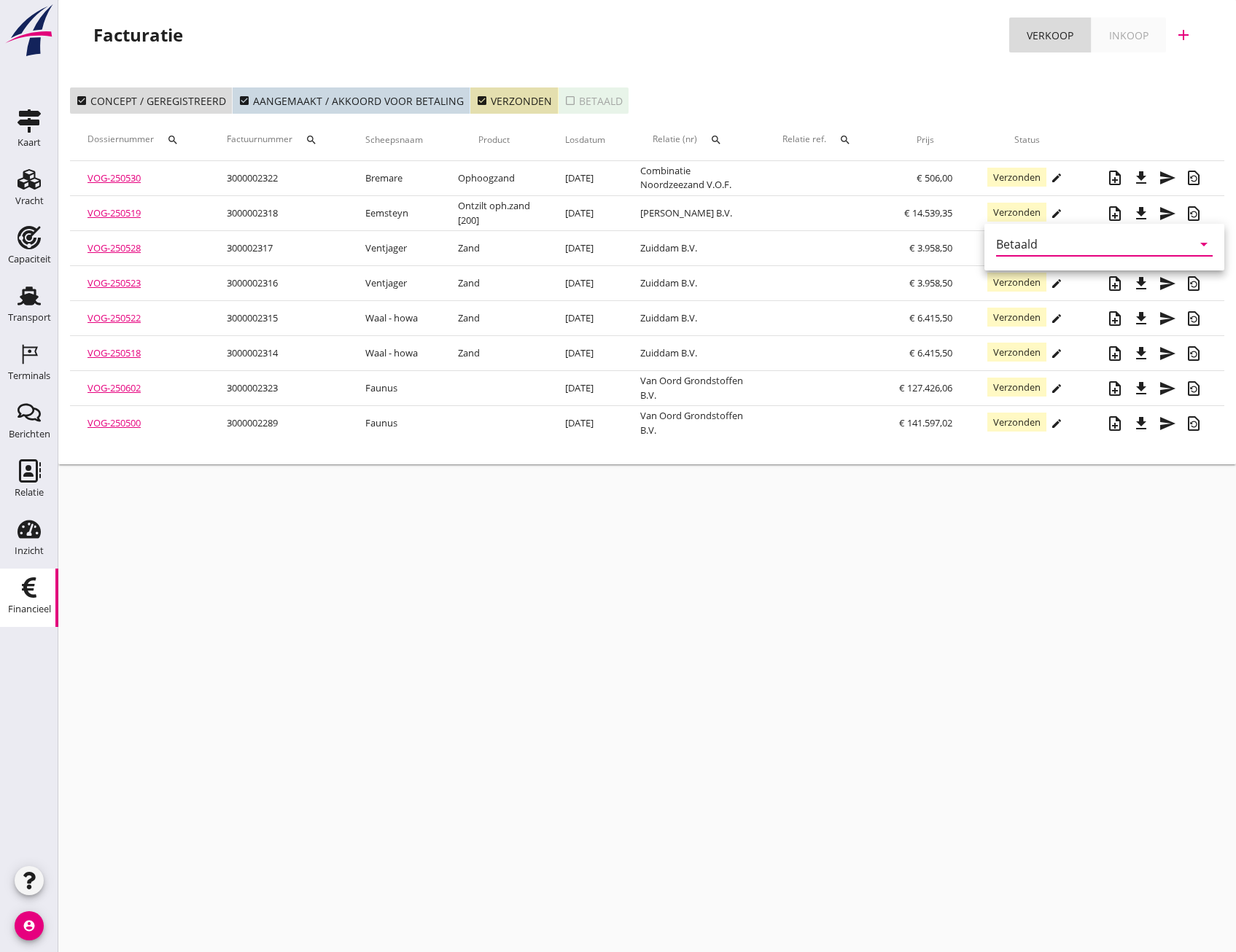
click at [1005, 533] on div "cancel You are impersonating another user. Facturatie Verkoop Inkoop add check_…" at bounding box center [647, 476] width 1178 height 952
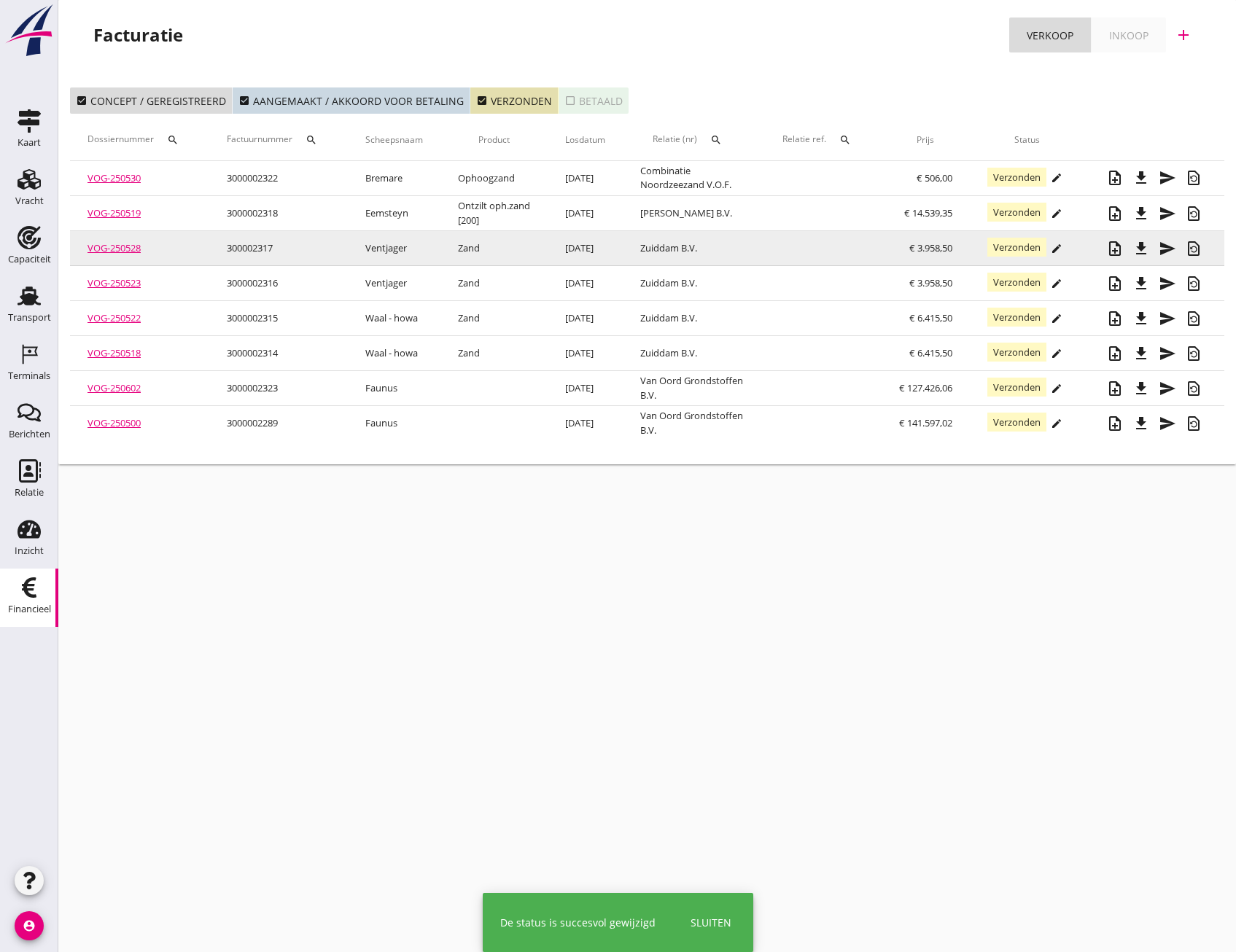
click at [1059, 254] on icon "edit" at bounding box center [1057, 248] width 12 height 12
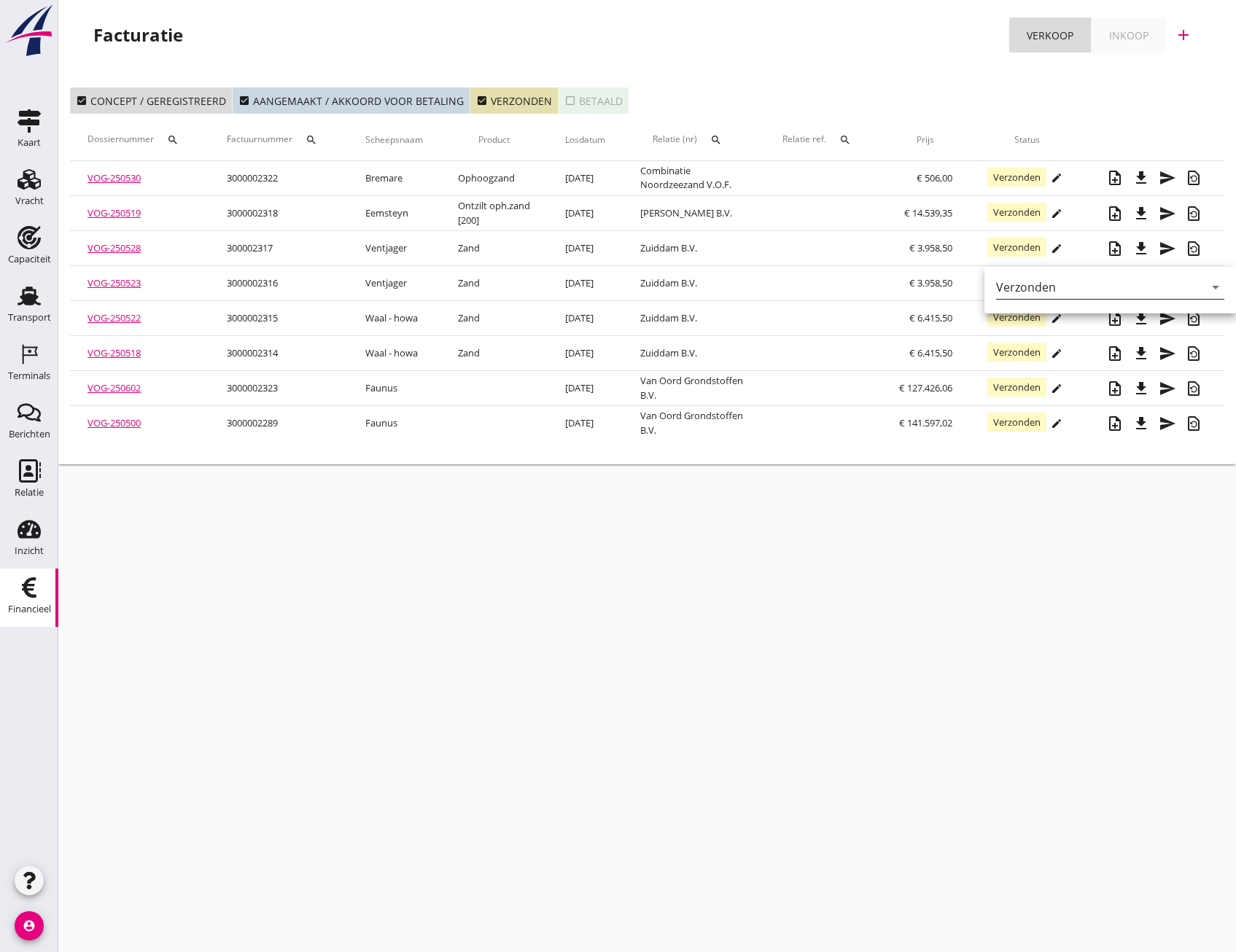
click at [1208, 283] on icon "arrow_drop_down" at bounding box center [1216, 288] width 17 height 17
click at [1045, 334] on div "Betaald" at bounding box center [1106, 334] width 197 height 17
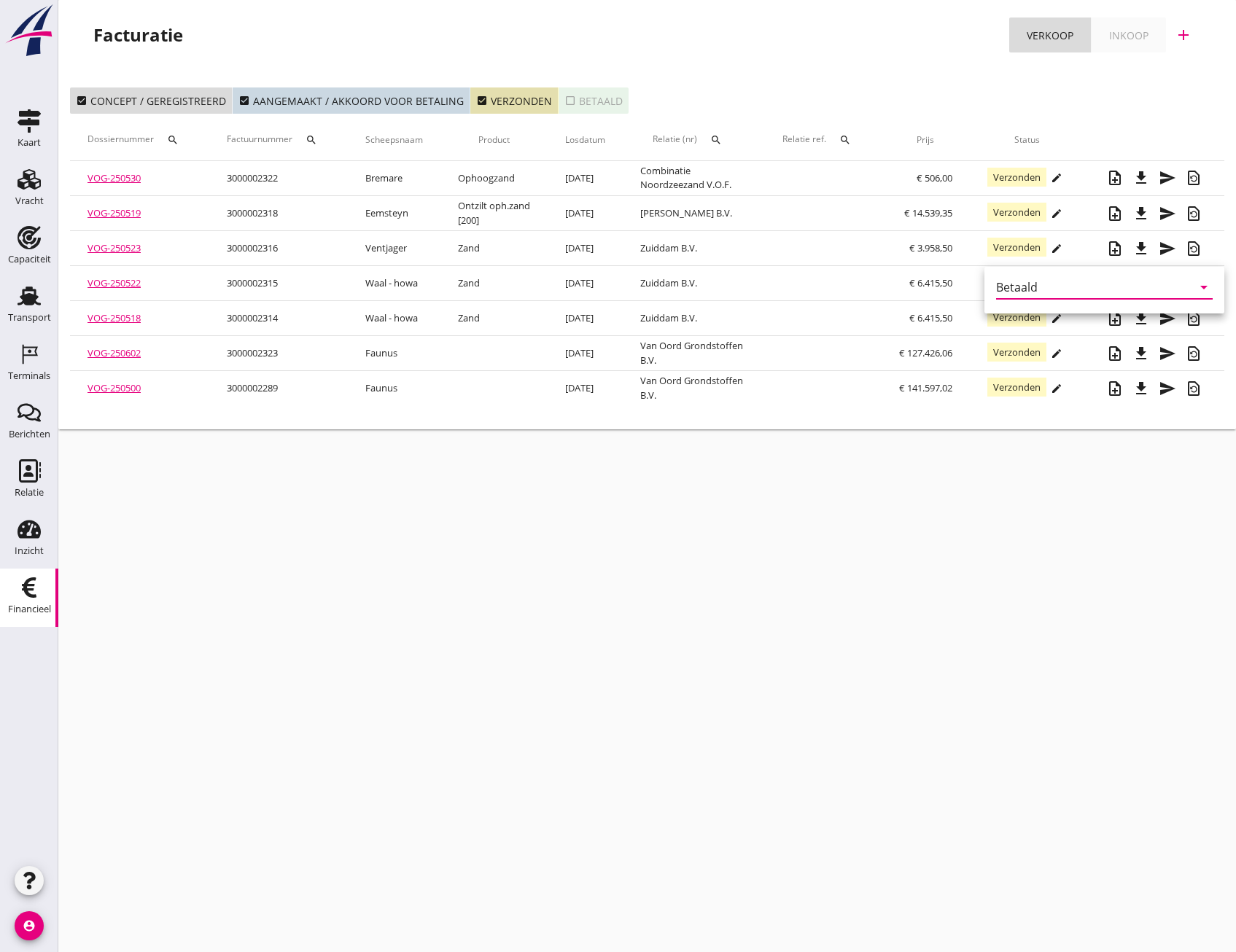
click at [924, 576] on div "cancel You are impersonating another user. Facturatie Verkoop Inkoop add check_…" at bounding box center [647, 476] width 1178 height 952
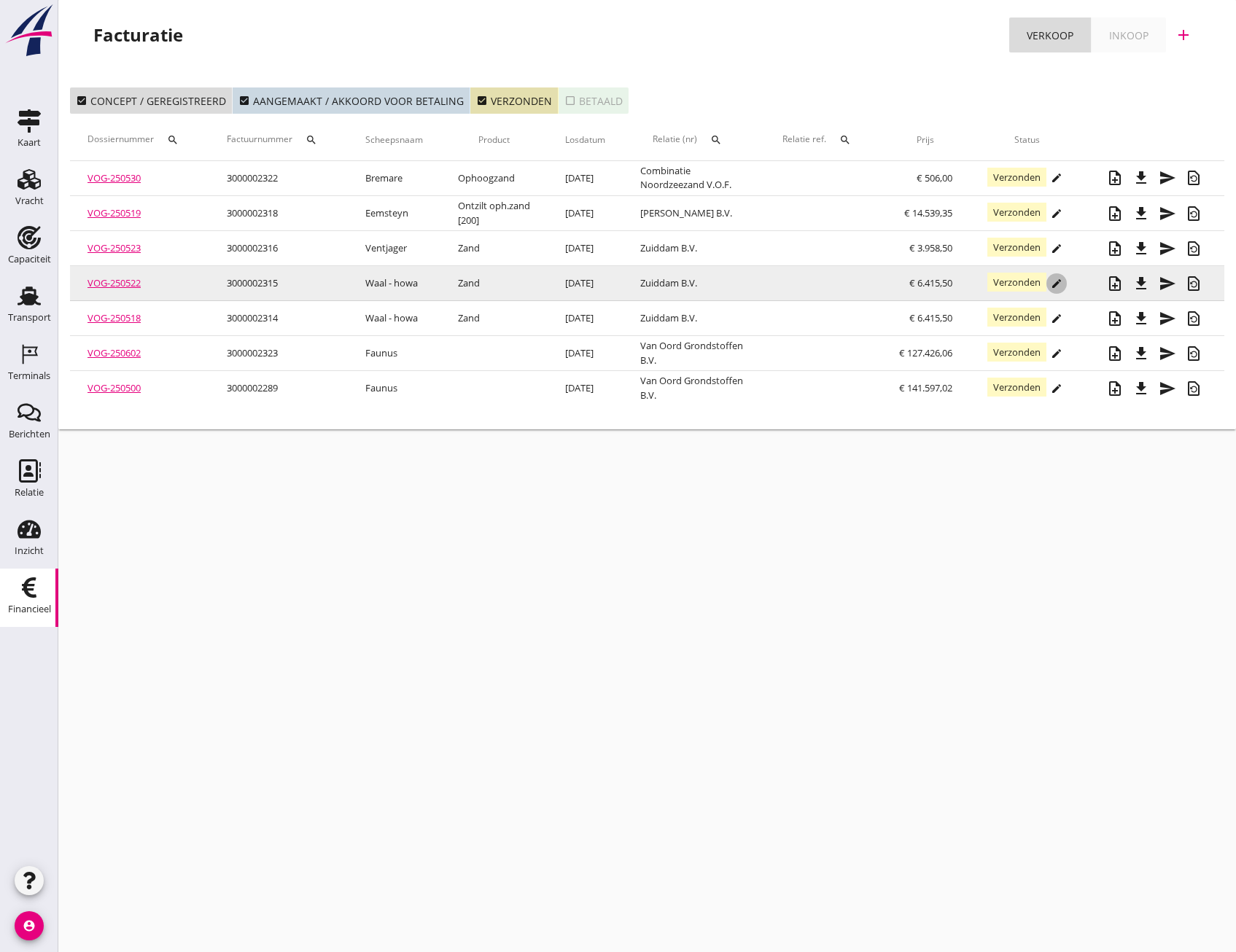
click at [1057, 285] on button "edit" at bounding box center [1056, 283] width 20 height 20
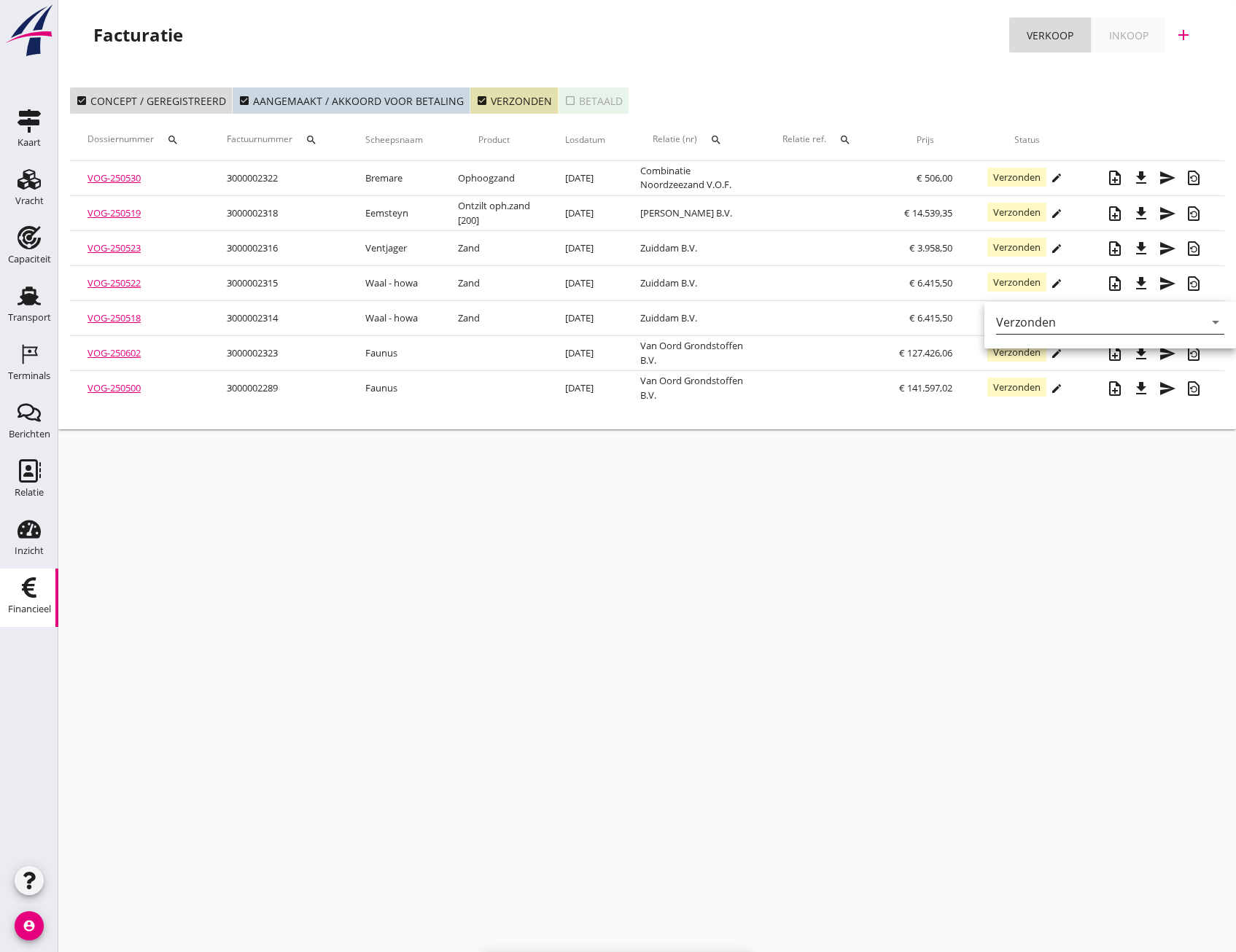
click at [1207, 318] on icon "arrow_drop_down" at bounding box center [1216, 322] width 17 height 17
click at [1050, 373] on div "Betaald" at bounding box center [1106, 369] width 197 height 17
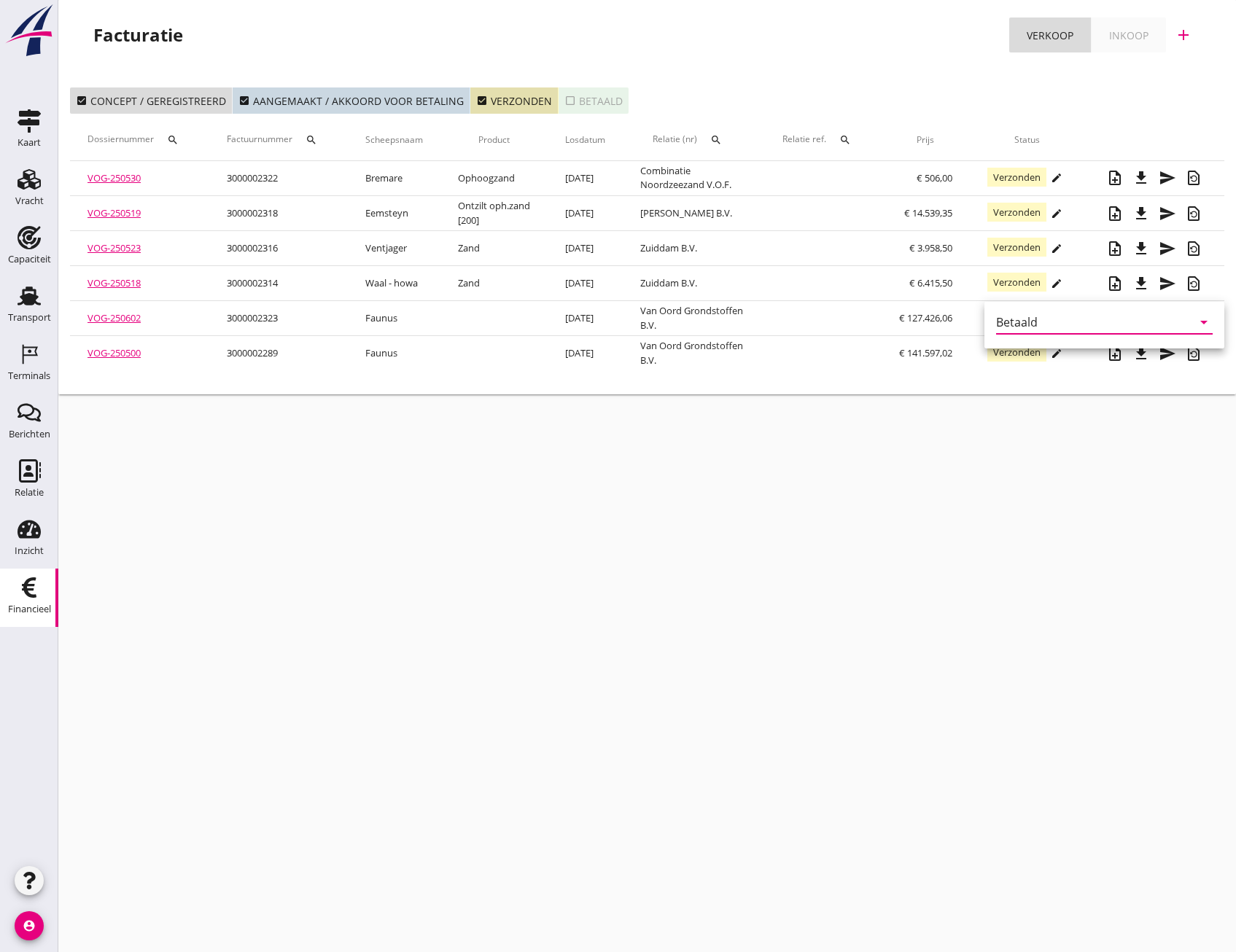
click at [915, 599] on div "cancel You are impersonating another user. Facturatie Verkoop Inkoop add check_…" at bounding box center [647, 476] width 1178 height 952
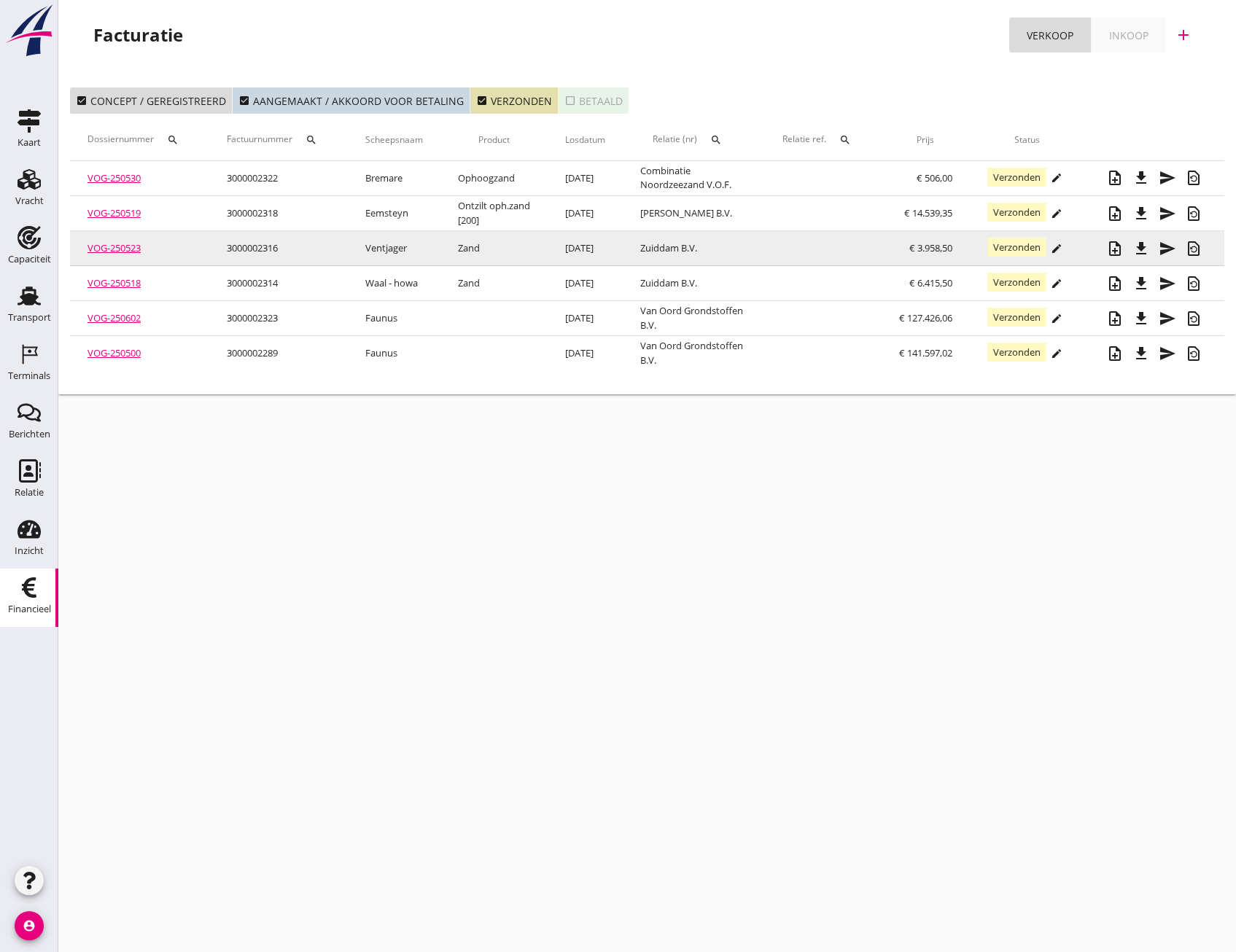
click at [1053, 254] on icon "edit" at bounding box center [1057, 248] width 12 height 12
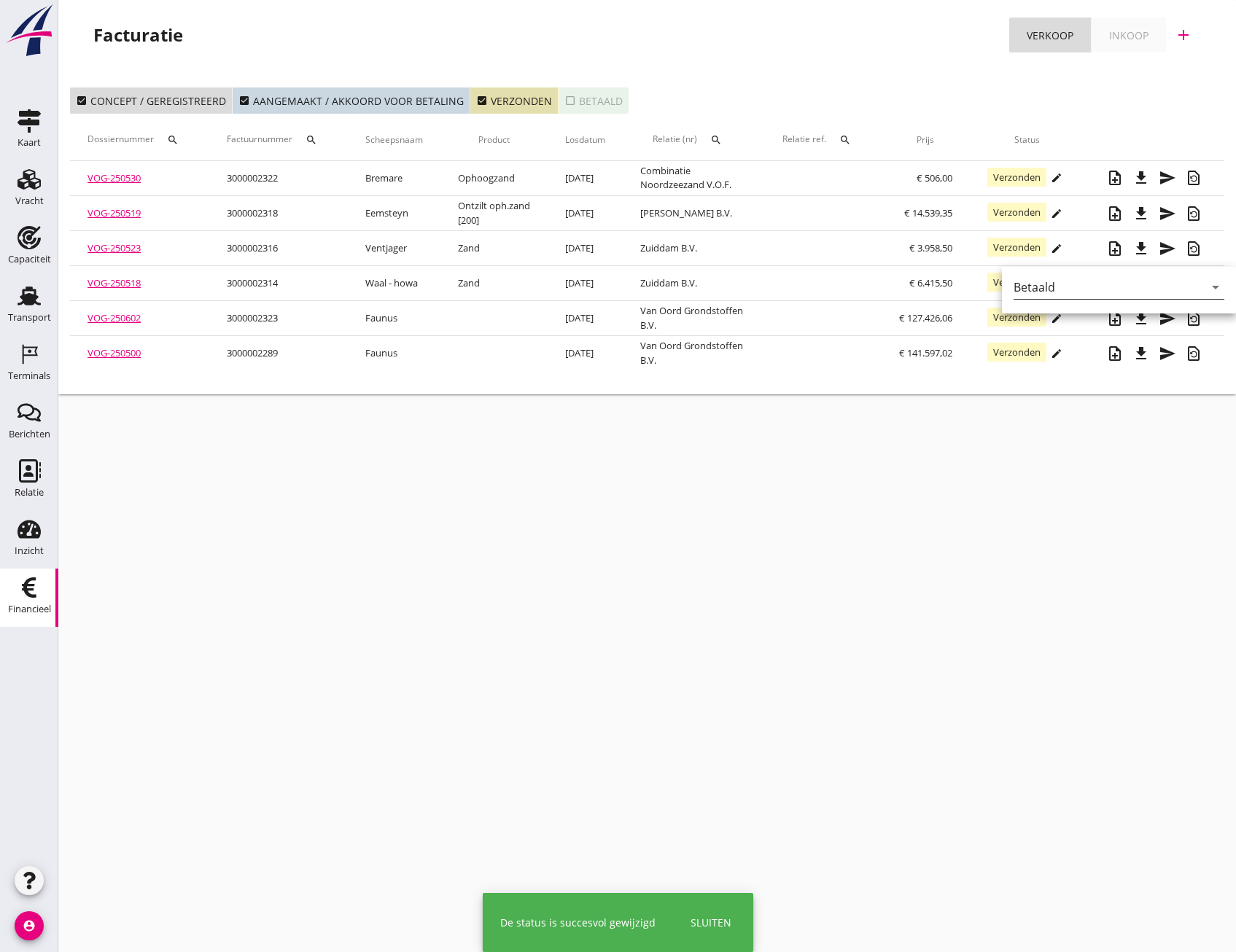
click at [1207, 293] on icon "arrow_drop_down" at bounding box center [1216, 288] width 17 height 17
click at [1053, 327] on div "Betaald" at bounding box center [1108, 334] width 178 height 17
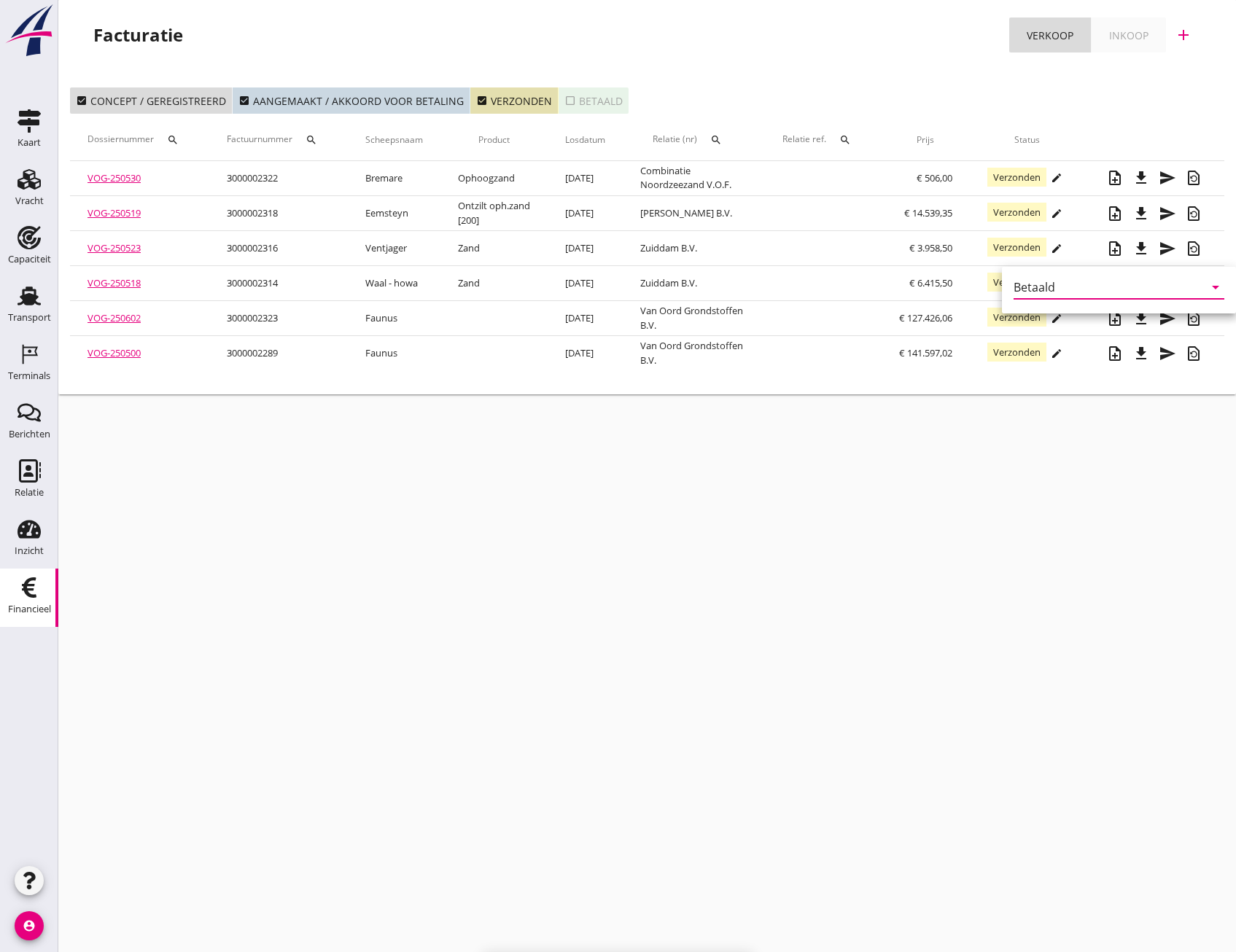
click at [937, 580] on div "cancel You are impersonating another user. Facturatie Verkoop Inkoop add check_…" at bounding box center [647, 476] width 1178 height 952
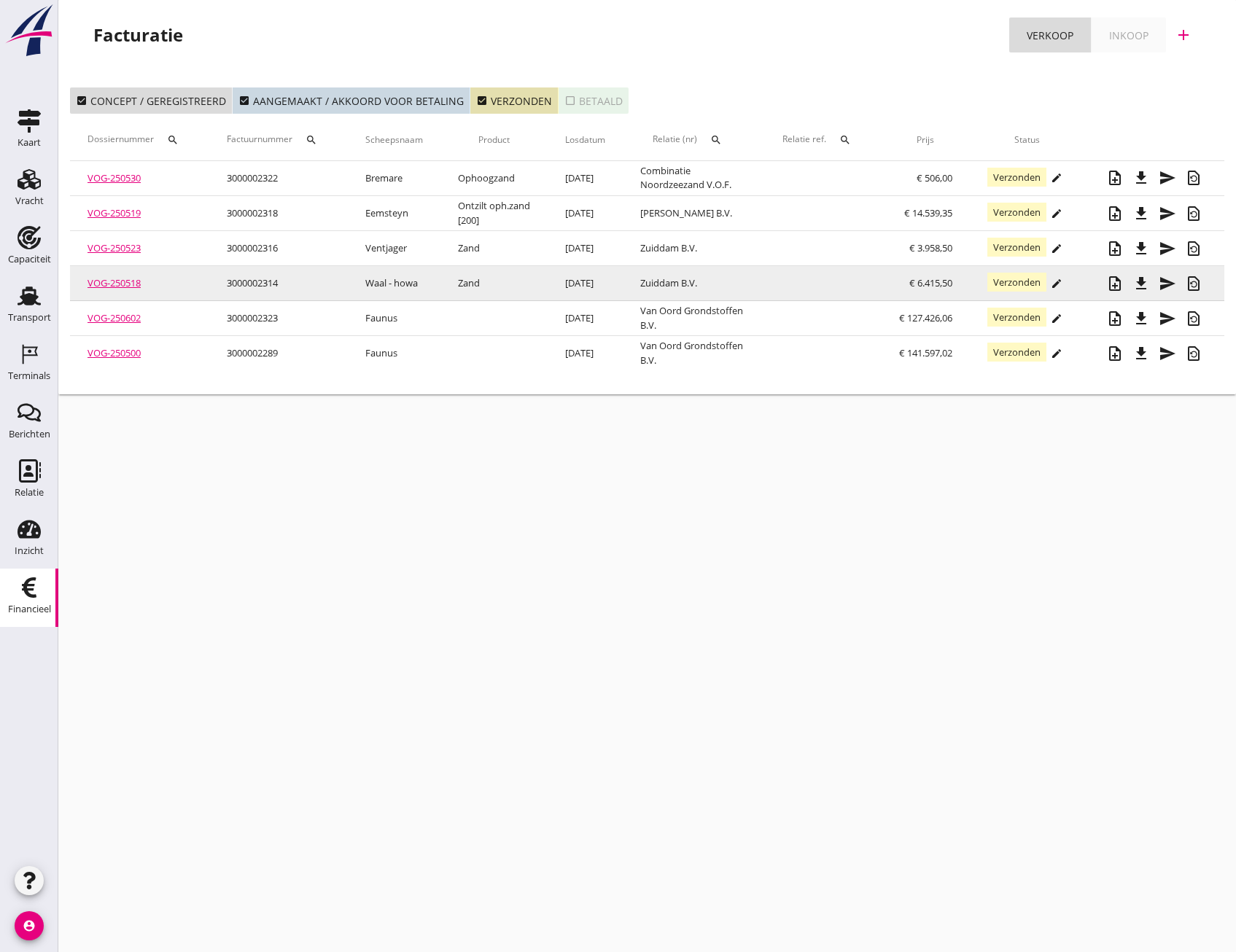
click at [1059, 286] on icon "edit" at bounding box center [1057, 284] width 12 height 12
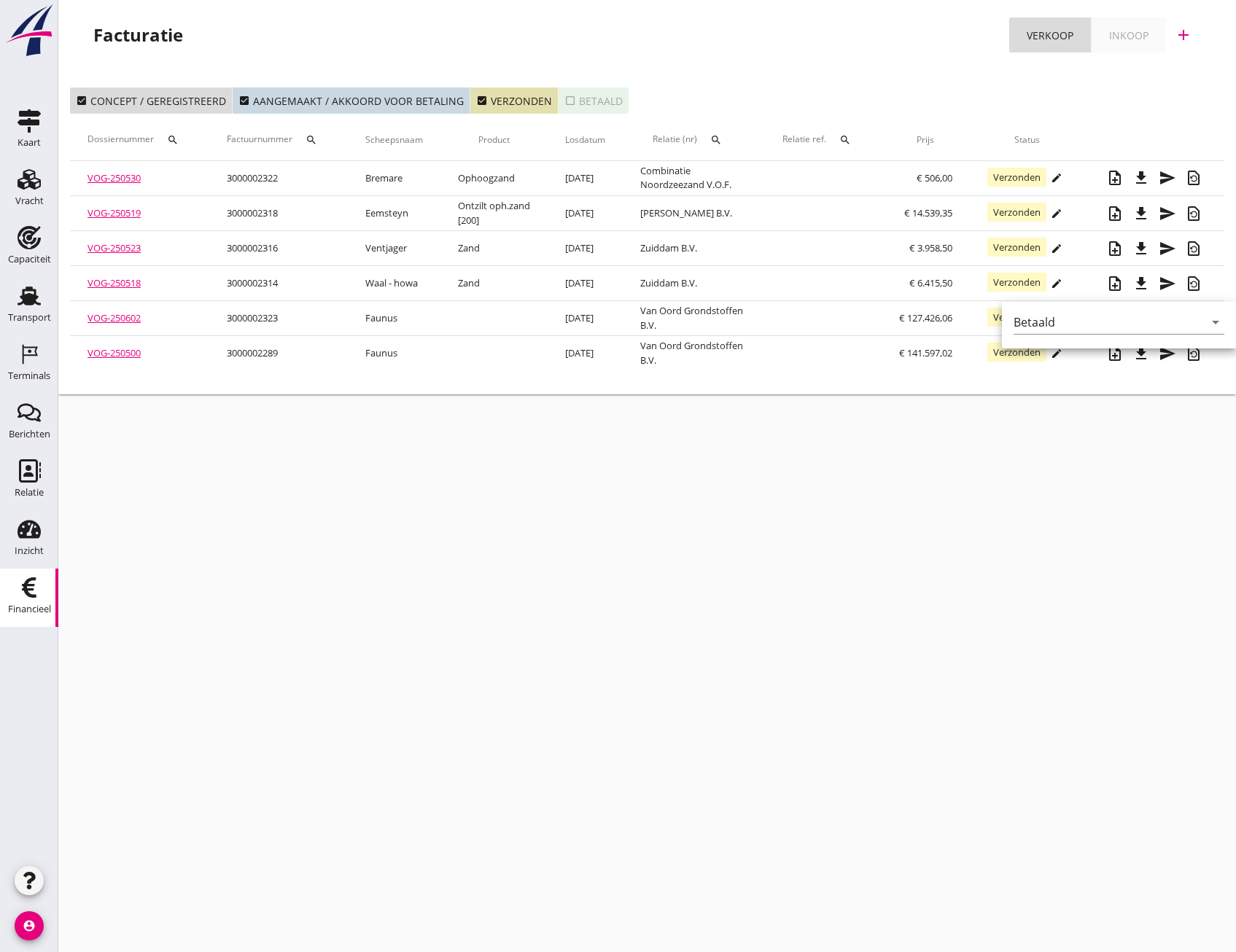
click at [1217, 321] on div "Betaald arrow_drop_down" at bounding box center [1119, 325] width 234 height 47
click at [1219, 324] on div "Betaald arrow_drop_down" at bounding box center [1119, 325] width 234 height 47
click at [1207, 321] on icon "arrow_drop_down" at bounding box center [1216, 322] width 17 height 17
click at [1054, 368] on div "Betaald" at bounding box center [1108, 369] width 178 height 17
click at [953, 511] on div "cancel You are impersonating another user. Facturatie Verkoop Inkoop add check_…" at bounding box center [647, 476] width 1178 height 952
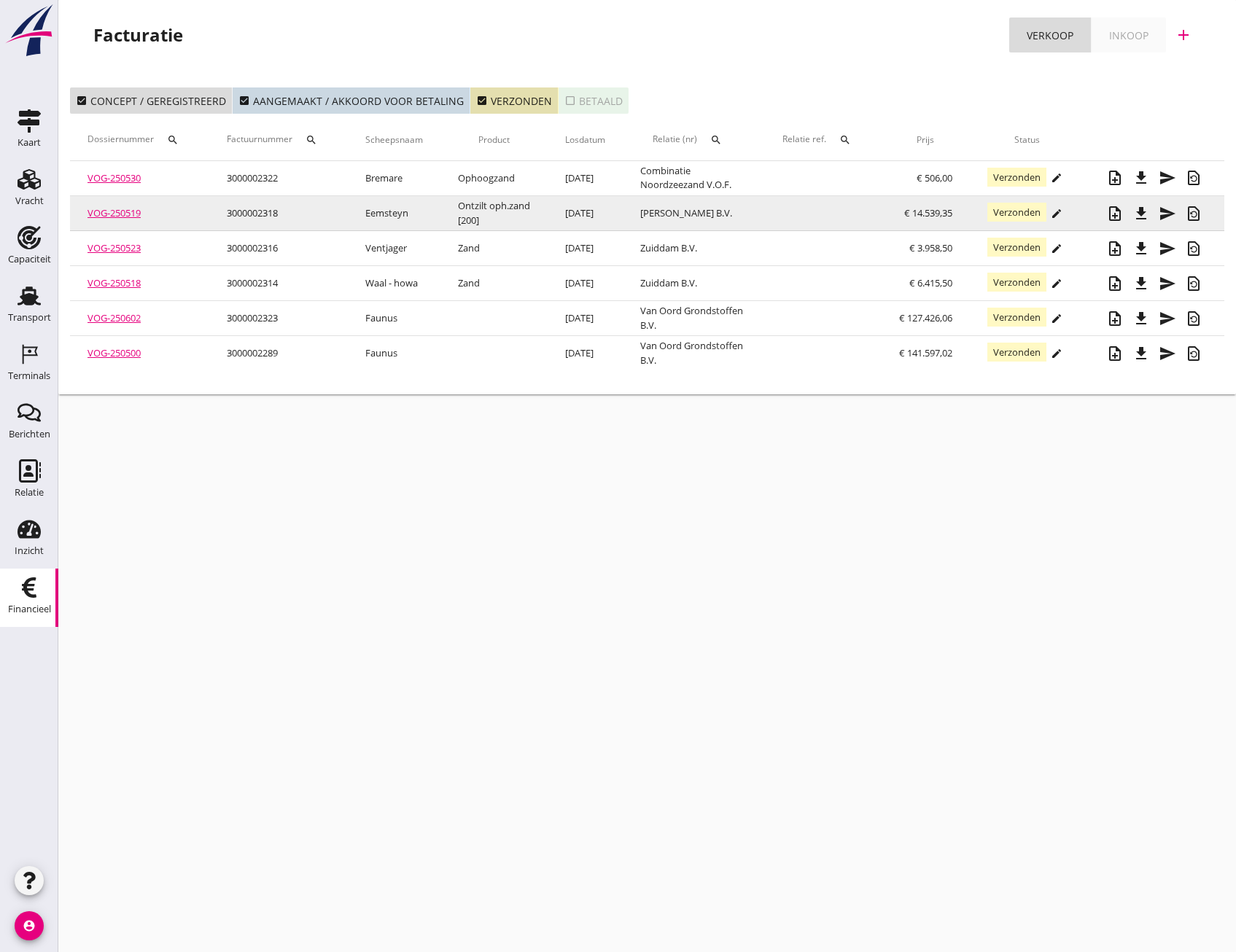
click at [1054, 215] on icon "edit" at bounding box center [1057, 214] width 12 height 12
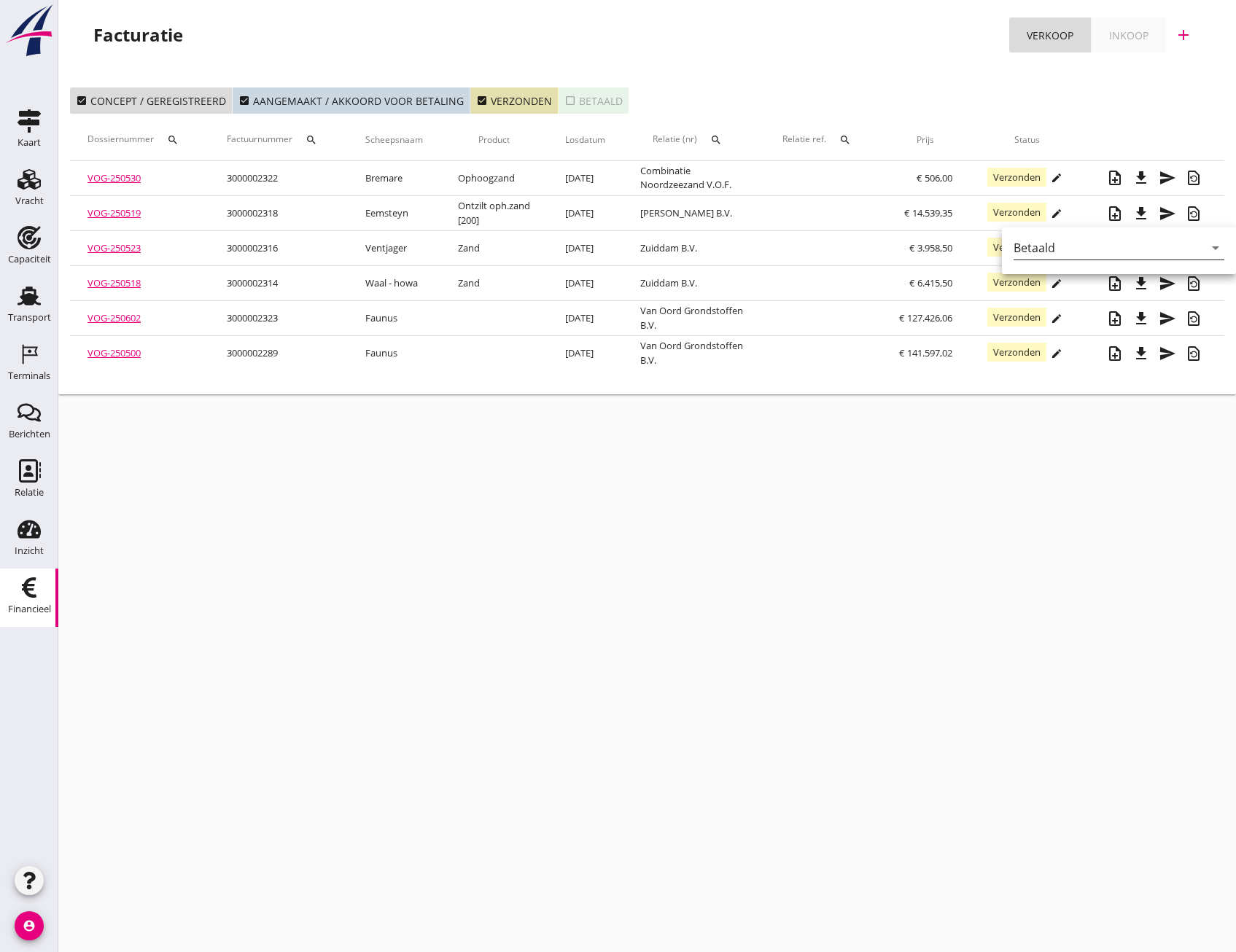
click at [1047, 245] on div "Betaald" at bounding box center [1034, 248] width 41 height 13
click at [972, 526] on div "cancel You are impersonating another user. Facturatie Verkoop Inkoop add check_…" at bounding box center [647, 476] width 1178 height 952
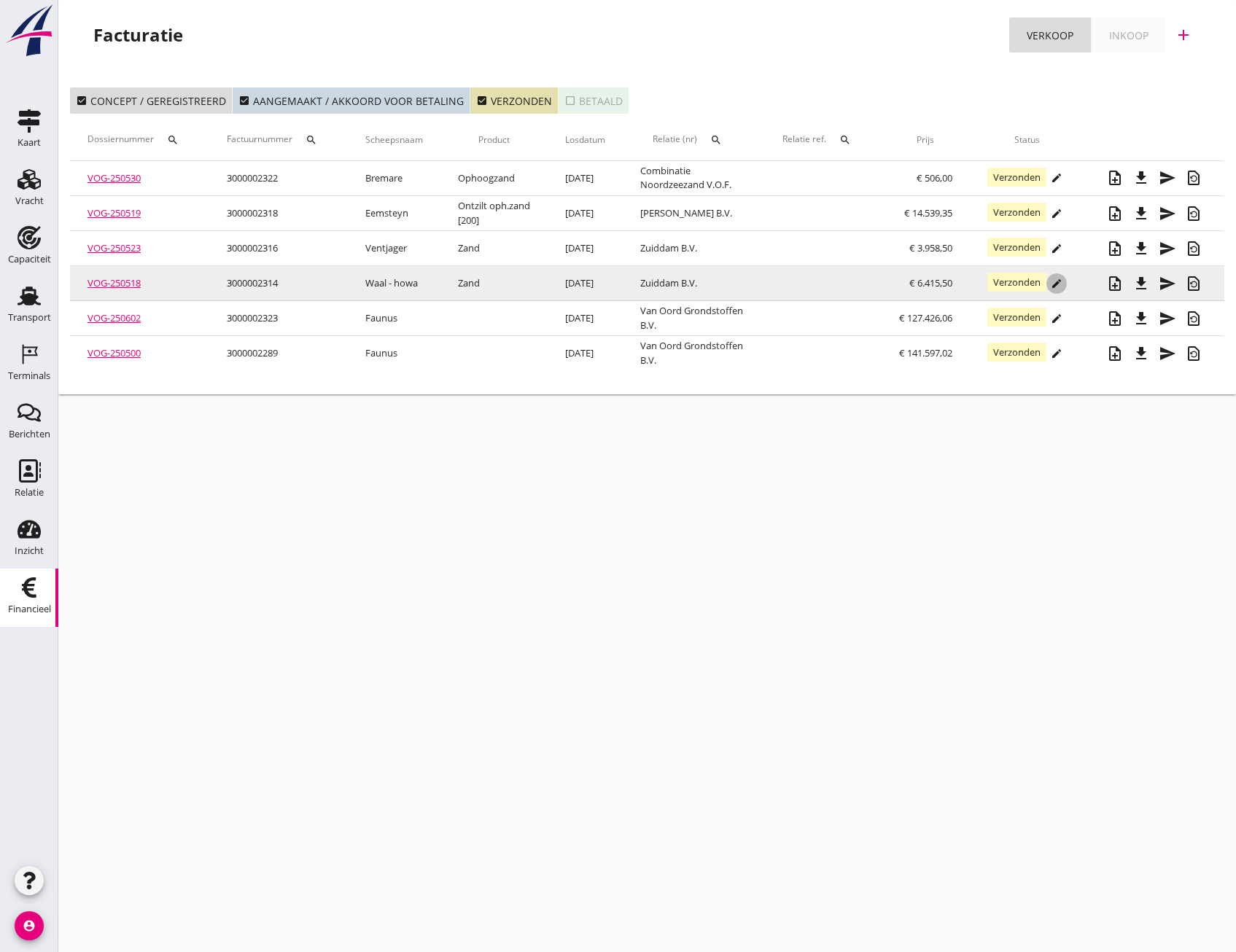
click at [1058, 290] on icon "edit" at bounding box center [1057, 284] width 12 height 12
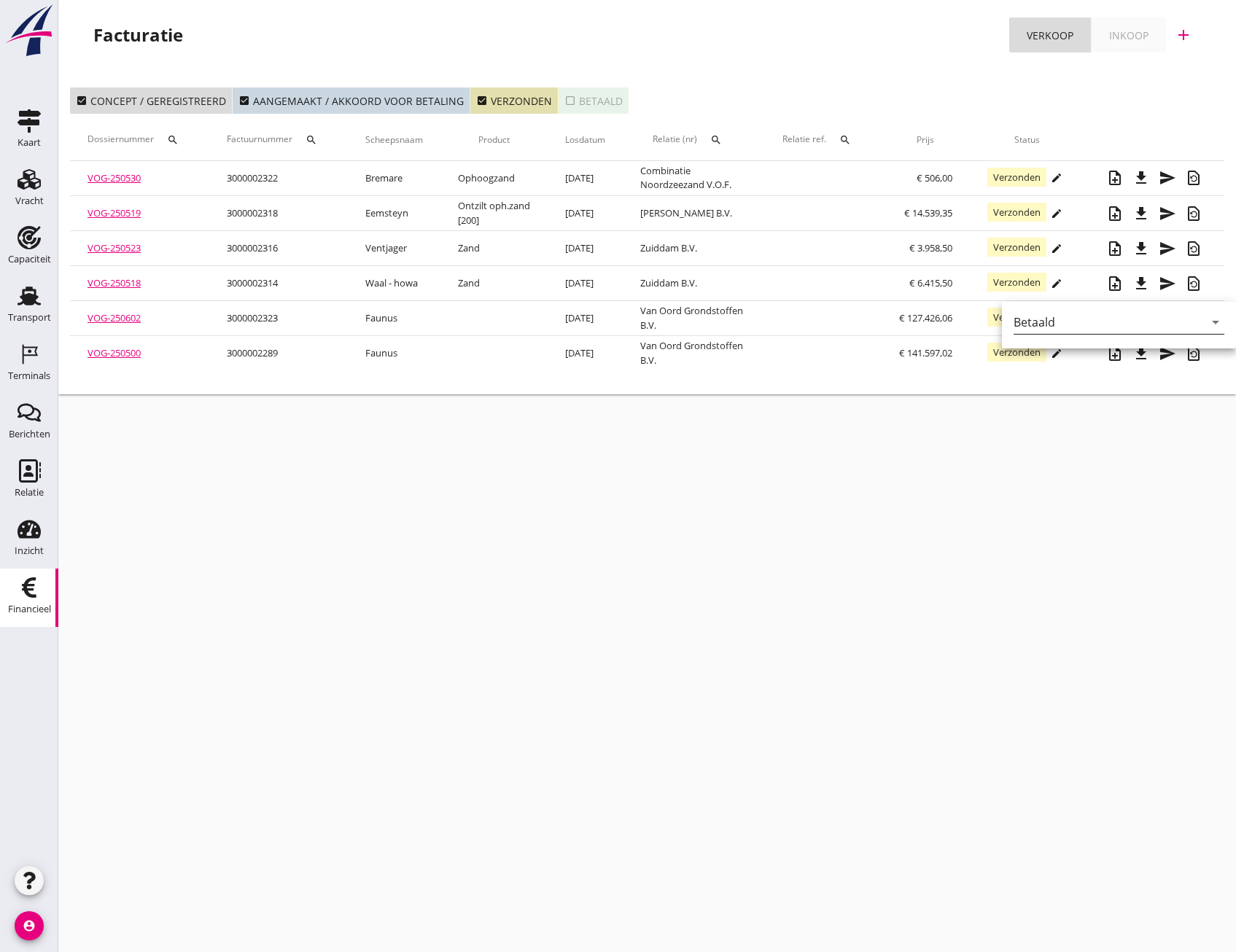
click at [1042, 319] on div "Betaald" at bounding box center [1034, 322] width 41 height 13
click at [927, 499] on div "cancel You are impersonating another user. Facturatie Verkoop Inkoop add check_…" at bounding box center [647, 476] width 1178 height 952
click at [478, 103] on icon "check_box" at bounding box center [482, 101] width 12 height 12
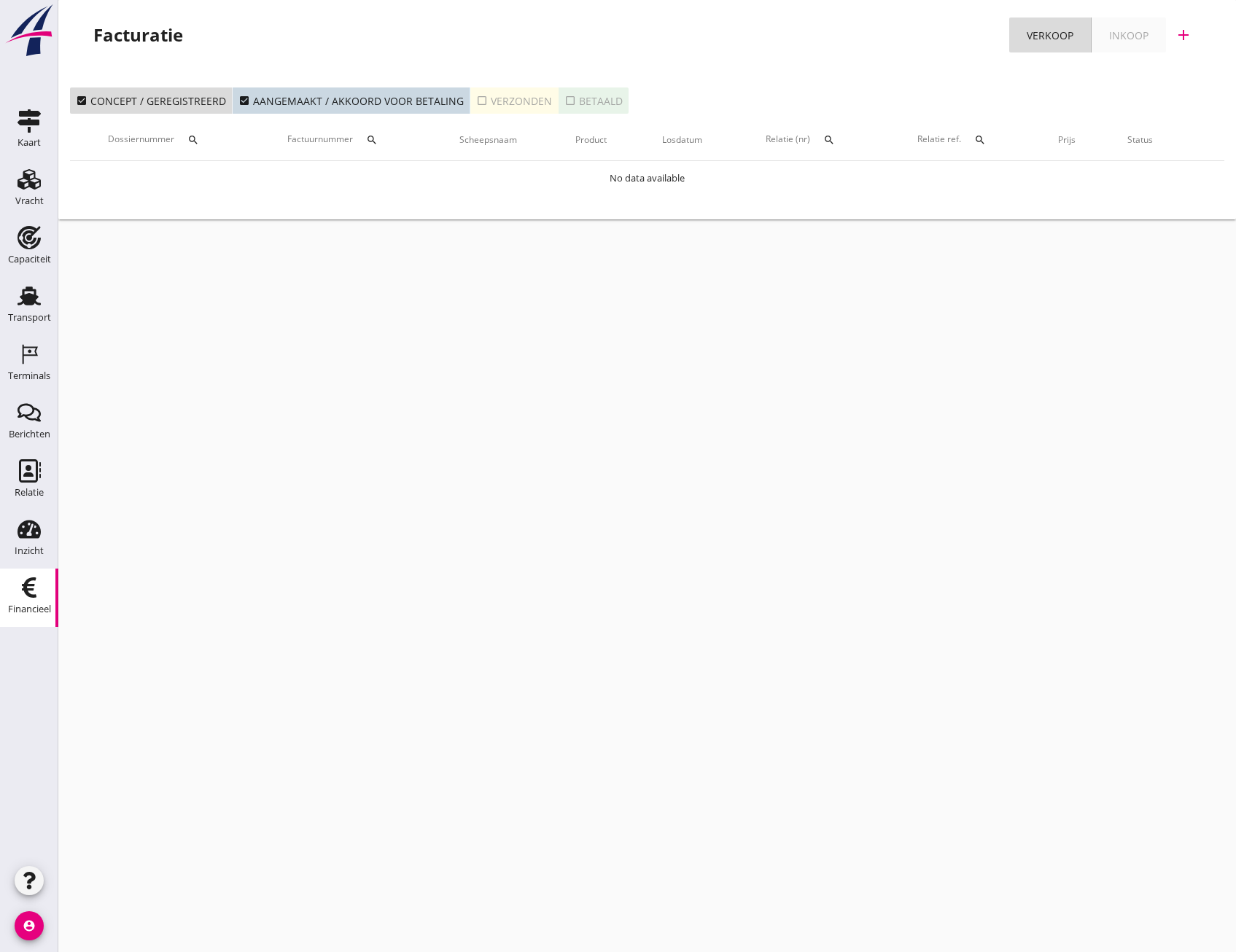
click at [477, 101] on icon "check_box_outline_blank" at bounding box center [482, 101] width 12 height 12
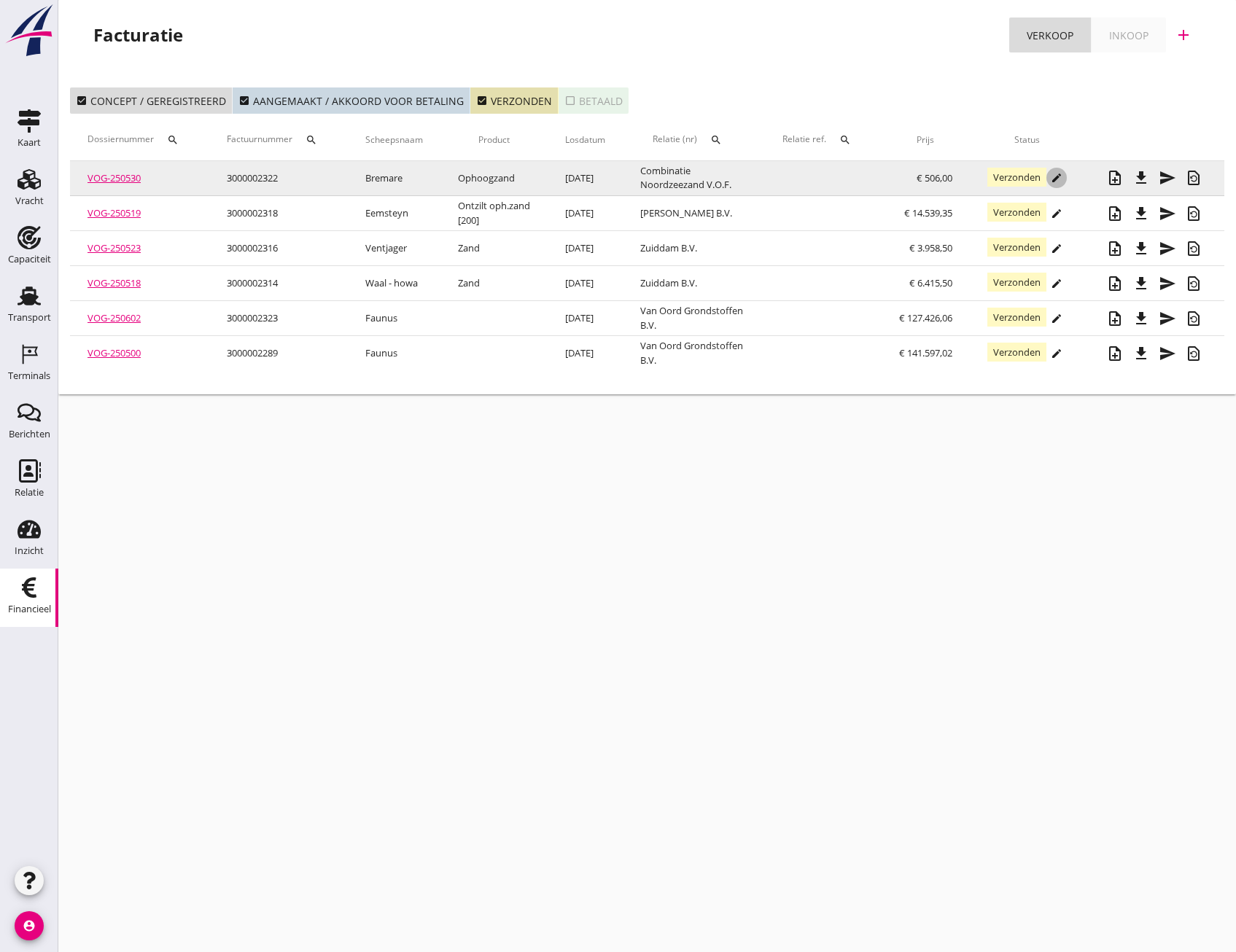
click at [1061, 178] on icon "edit" at bounding box center [1057, 177] width 12 height 12
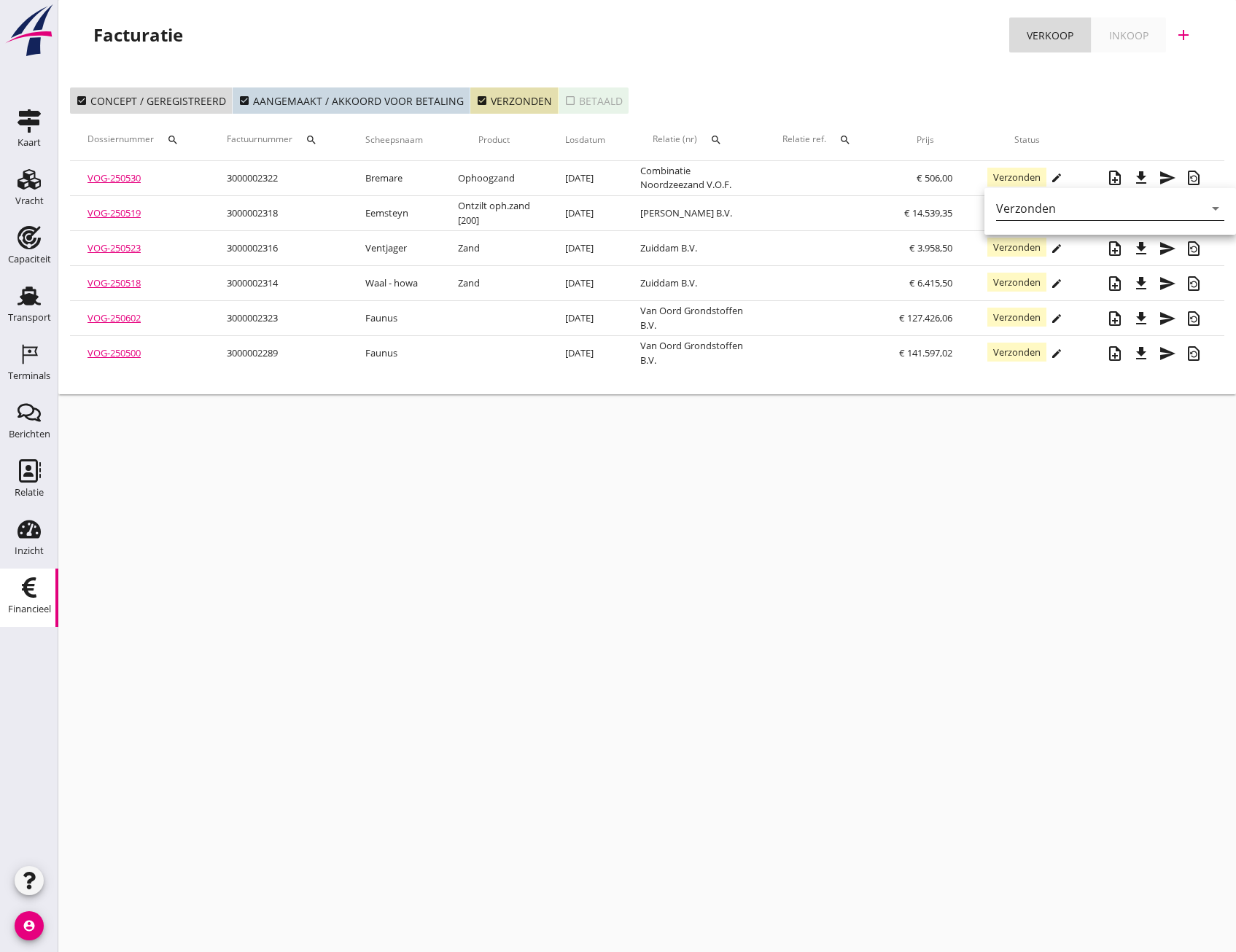
click at [1207, 209] on icon "arrow_drop_down" at bounding box center [1216, 208] width 17 height 17
click at [1040, 253] on div "Betaald" at bounding box center [1106, 255] width 197 height 17
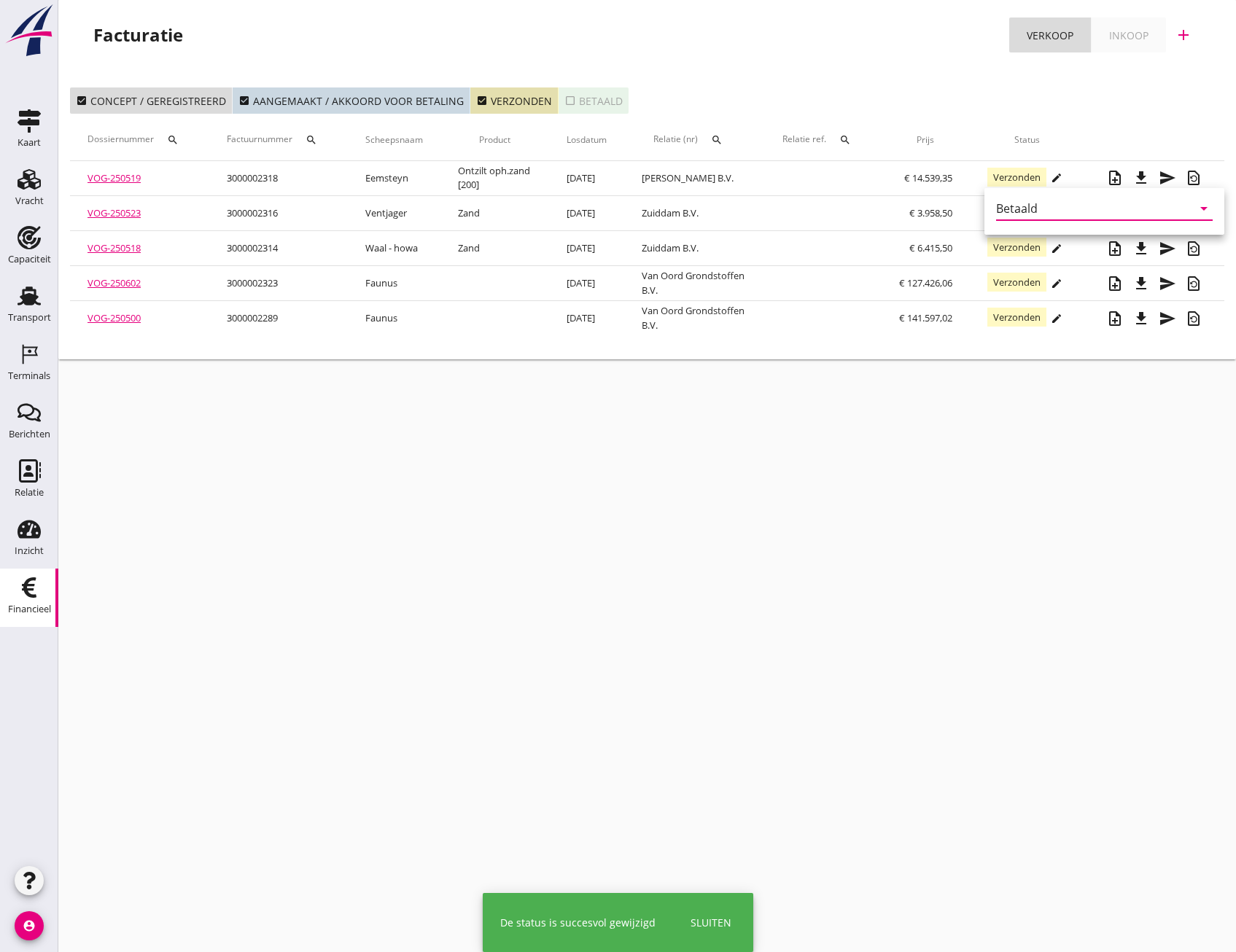
click at [1023, 210] on div "Betaald" at bounding box center [1016, 209] width 41 height 13
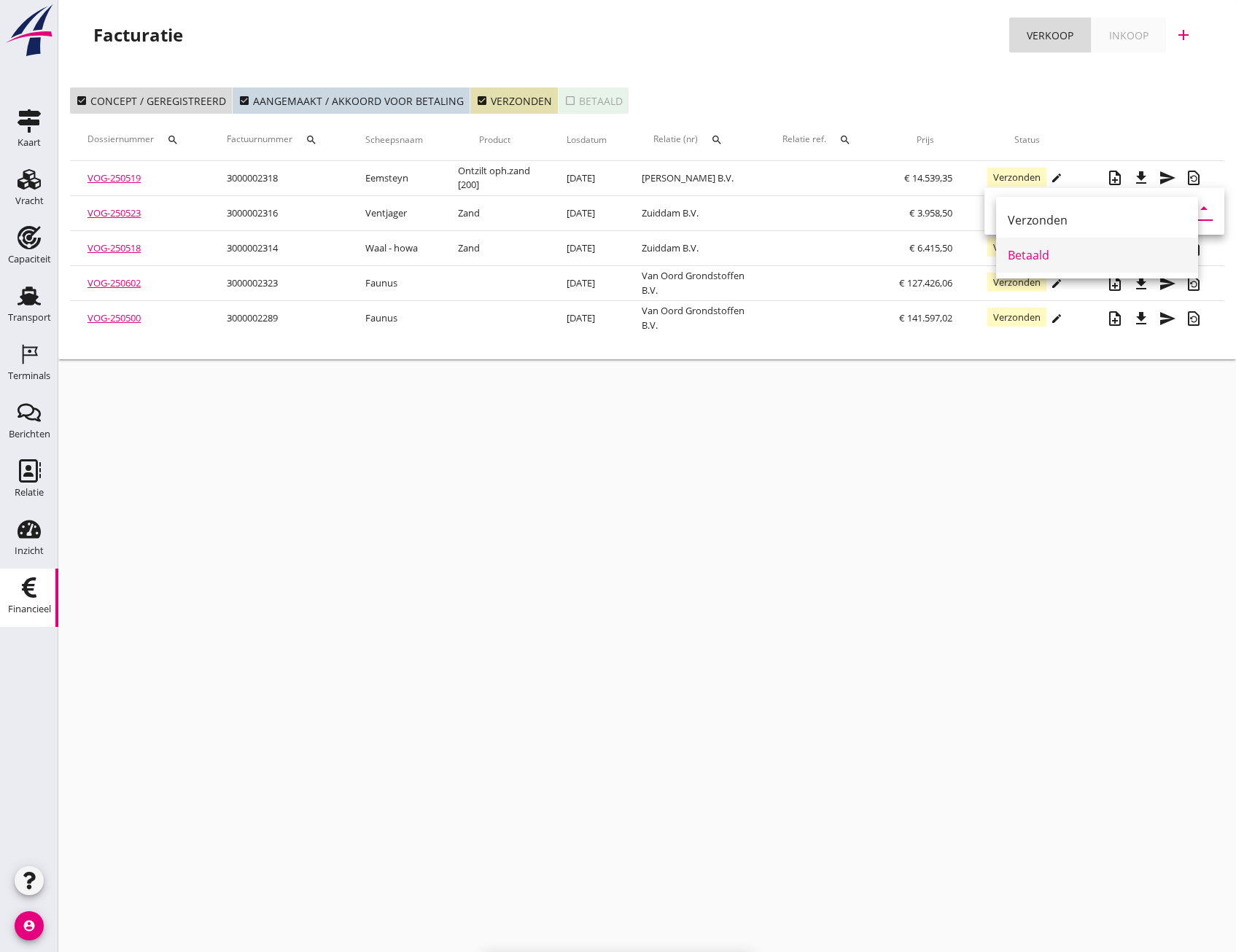
click at [1023, 253] on div "Betaald" at bounding box center [1097, 255] width 178 height 17
click at [940, 474] on div "cancel You are impersonating another user. Facturatie Verkoop Inkoop add check_…" at bounding box center [647, 476] width 1178 height 952
click at [478, 104] on icon "check_box" at bounding box center [482, 101] width 12 height 12
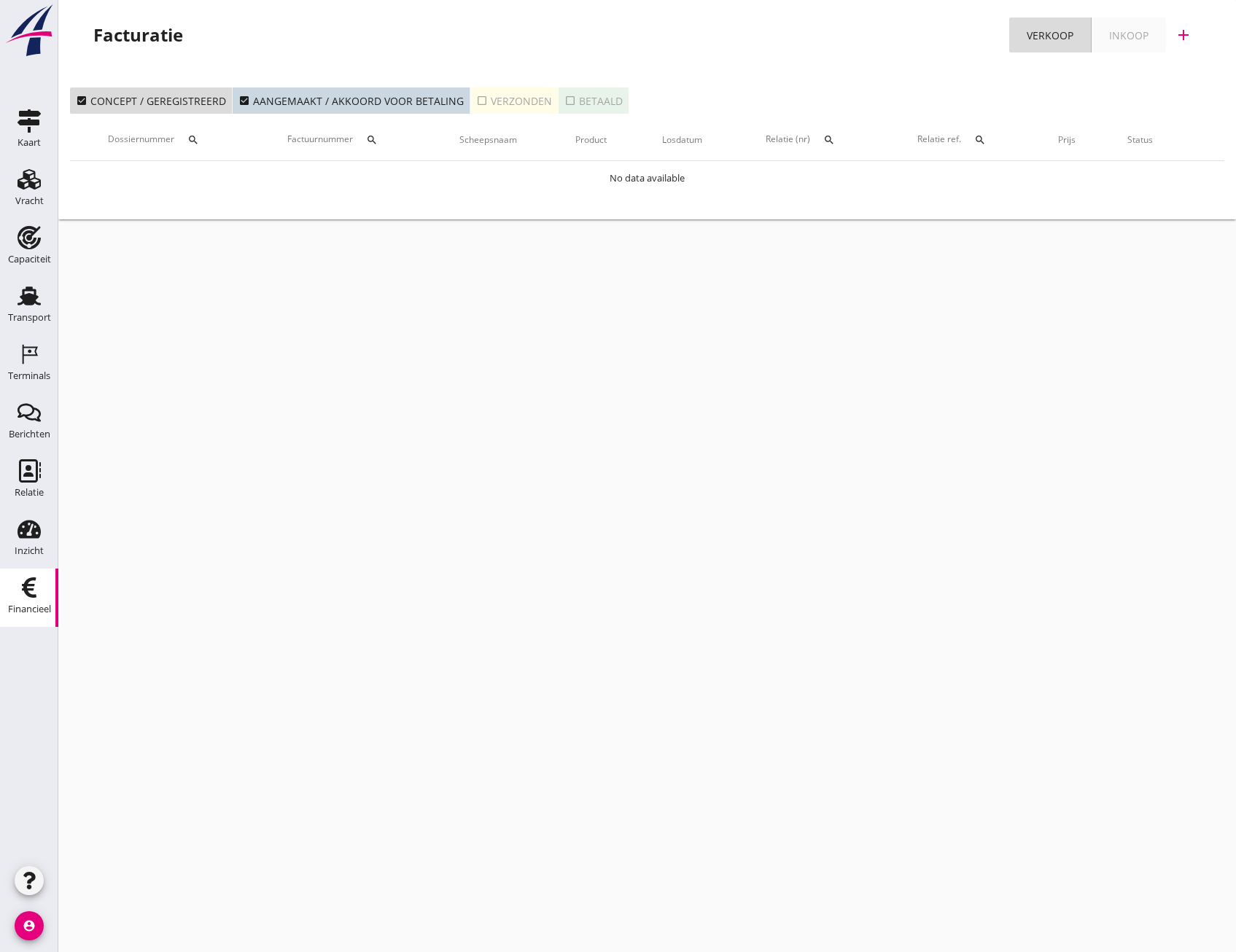
click at [478, 101] on icon "check_box_outline_blank" at bounding box center [482, 101] width 12 height 12
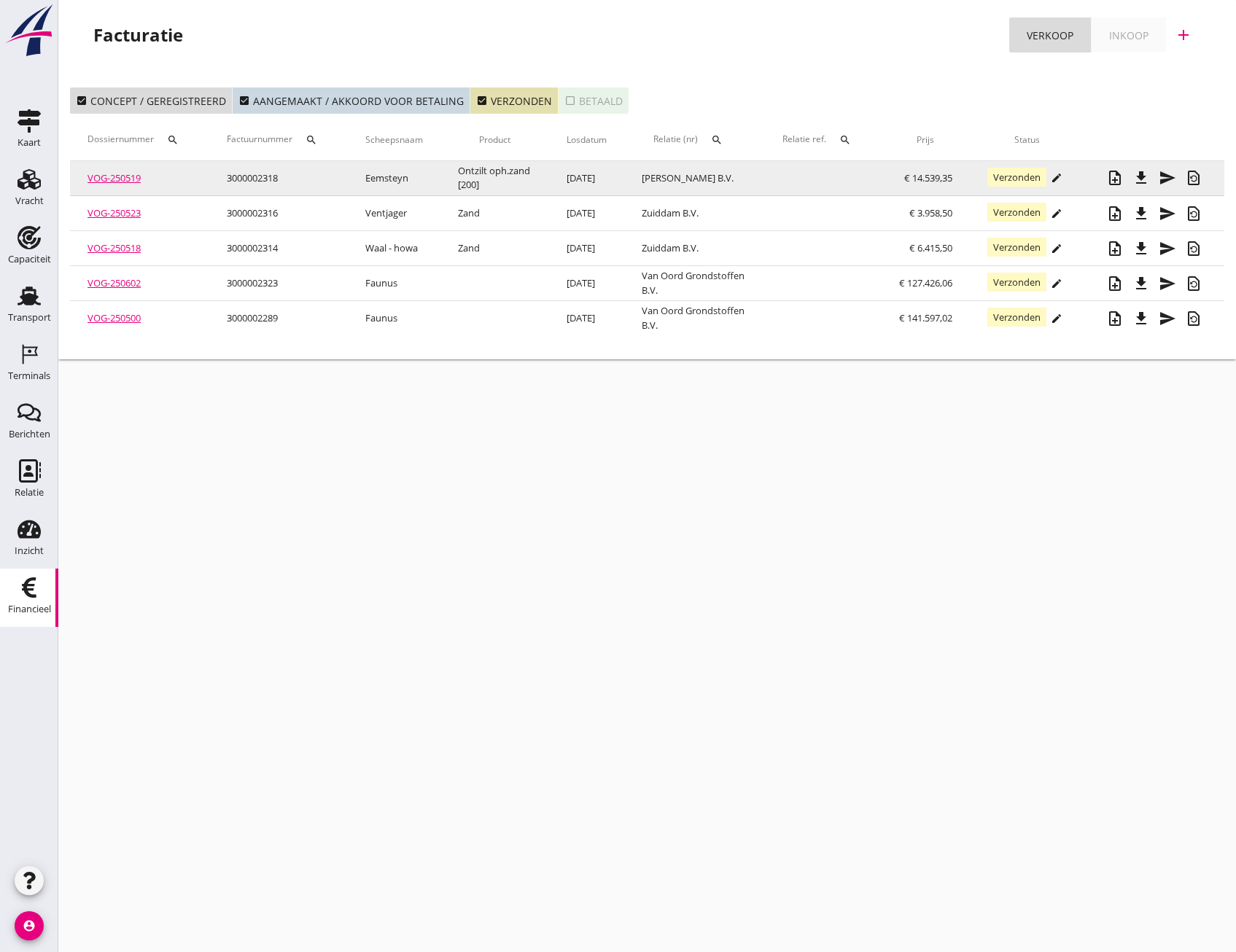
click at [1049, 179] on div "edit" at bounding box center [1056, 177] width 20 height 12
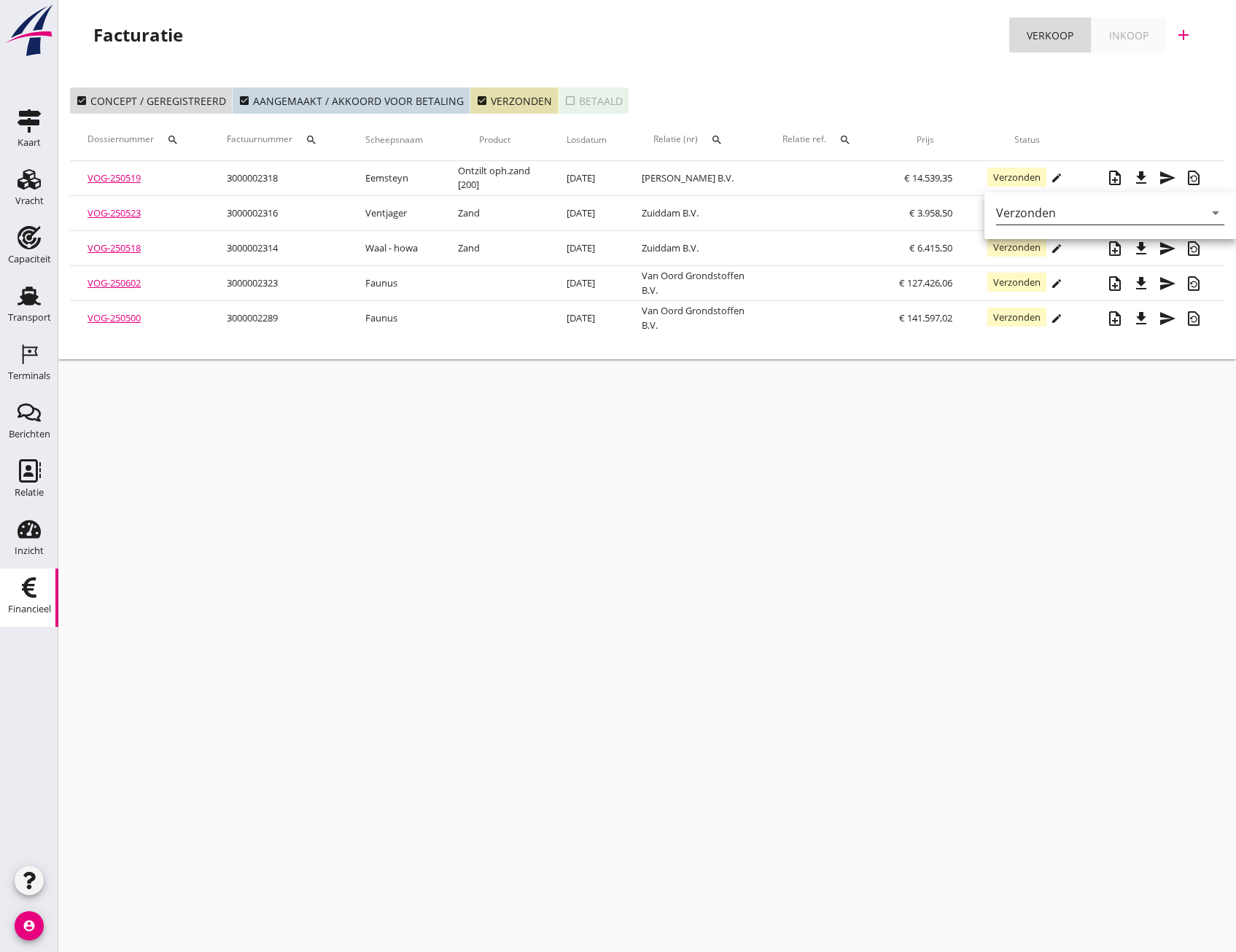
click at [1204, 212] on div "arrow_drop_down" at bounding box center [1214, 213] width 20 height 17
click at [1046, 256] on div "Betaald" at bounding box center [1106, 260] width 197 height 17
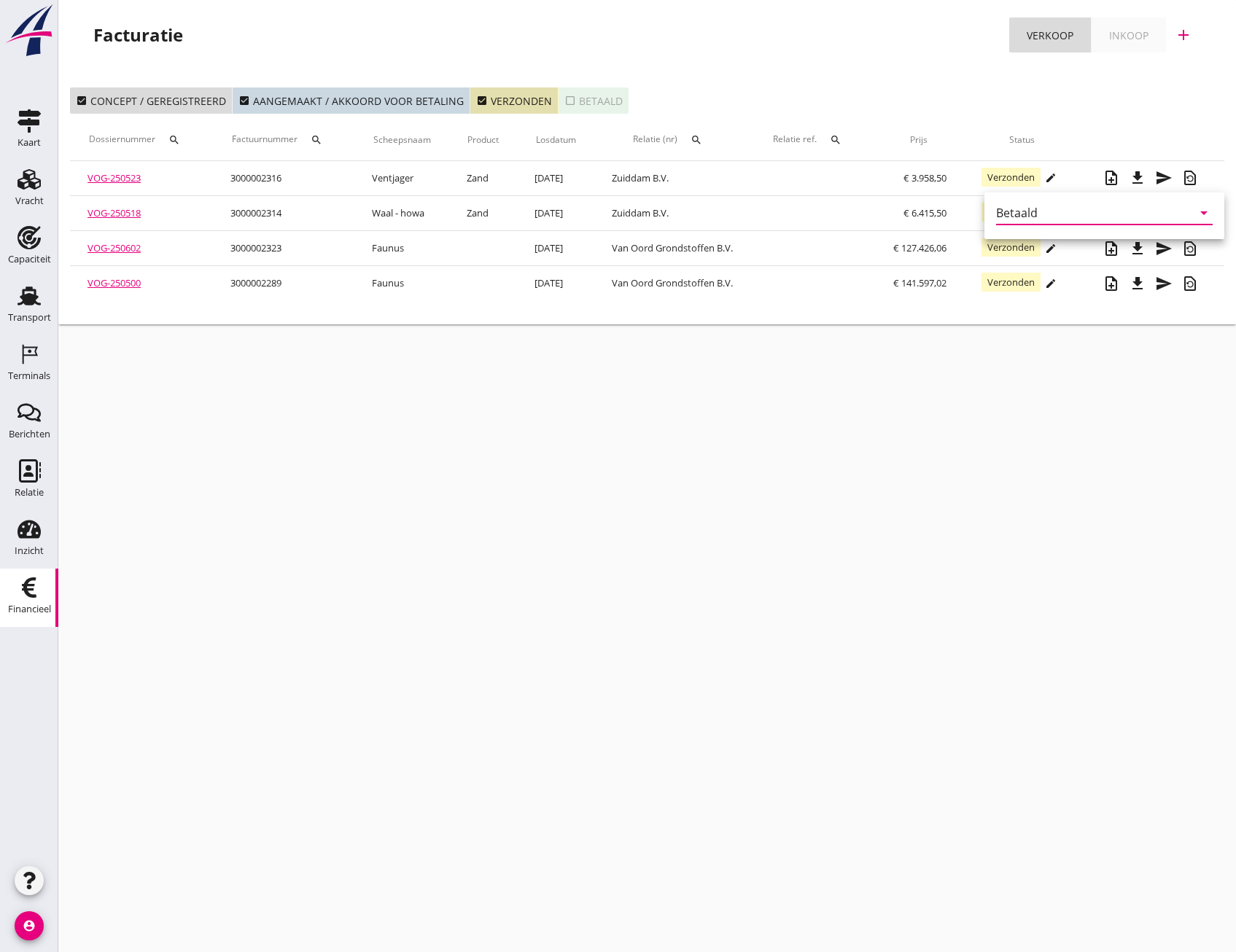
click at [818, 461] on div "cancel You are impersonating another user. Facturatie Verkoop Inkoop add check_…" at bounding box center [647, 476] width 1178 height 952
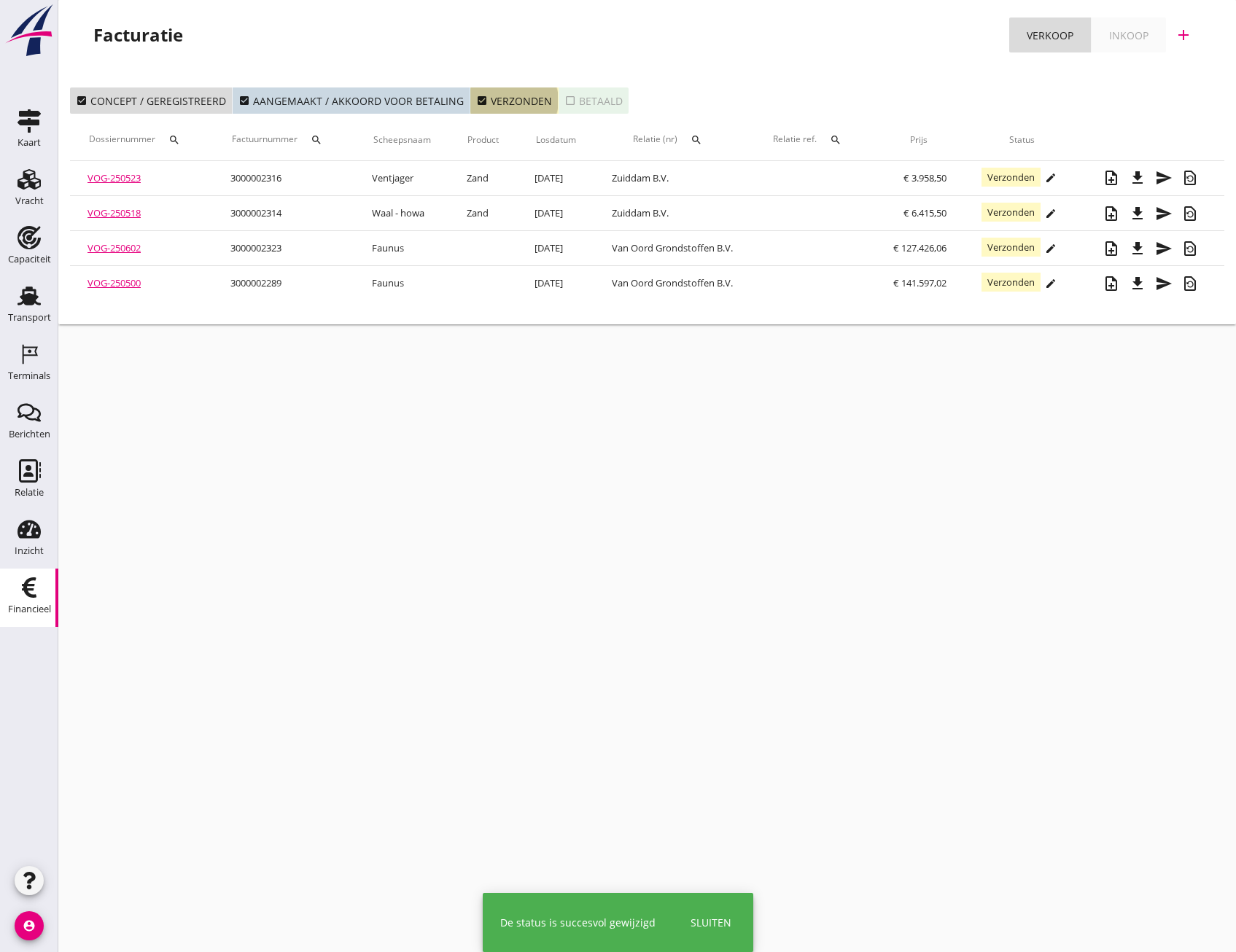
click at [479, 100] on icon "check_box" at bounding box center [482, 101] width 12 height 12
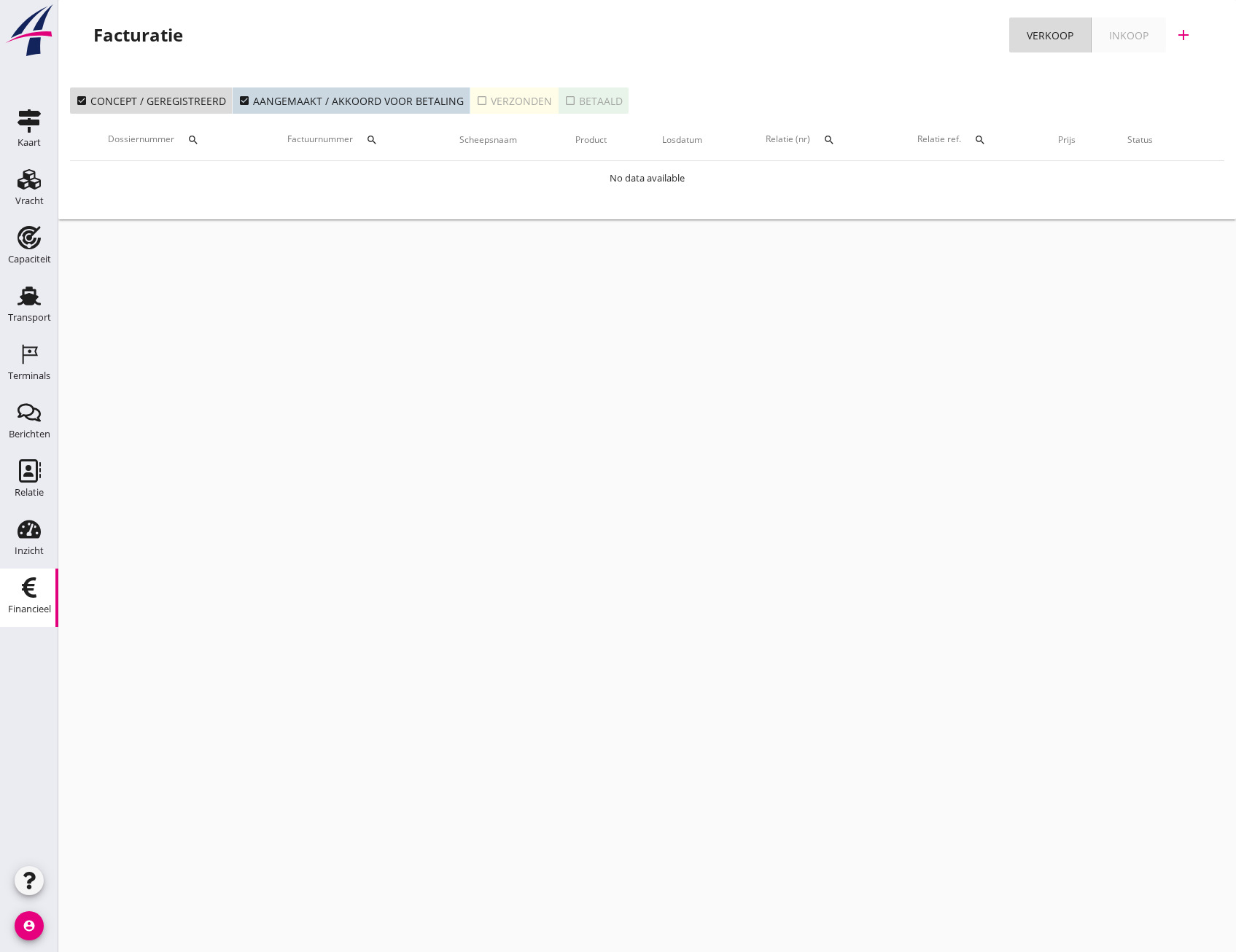
click at [477, 99] on icon "check_box_outline_blank" at bounding box center [482, 101] width 12 height 12
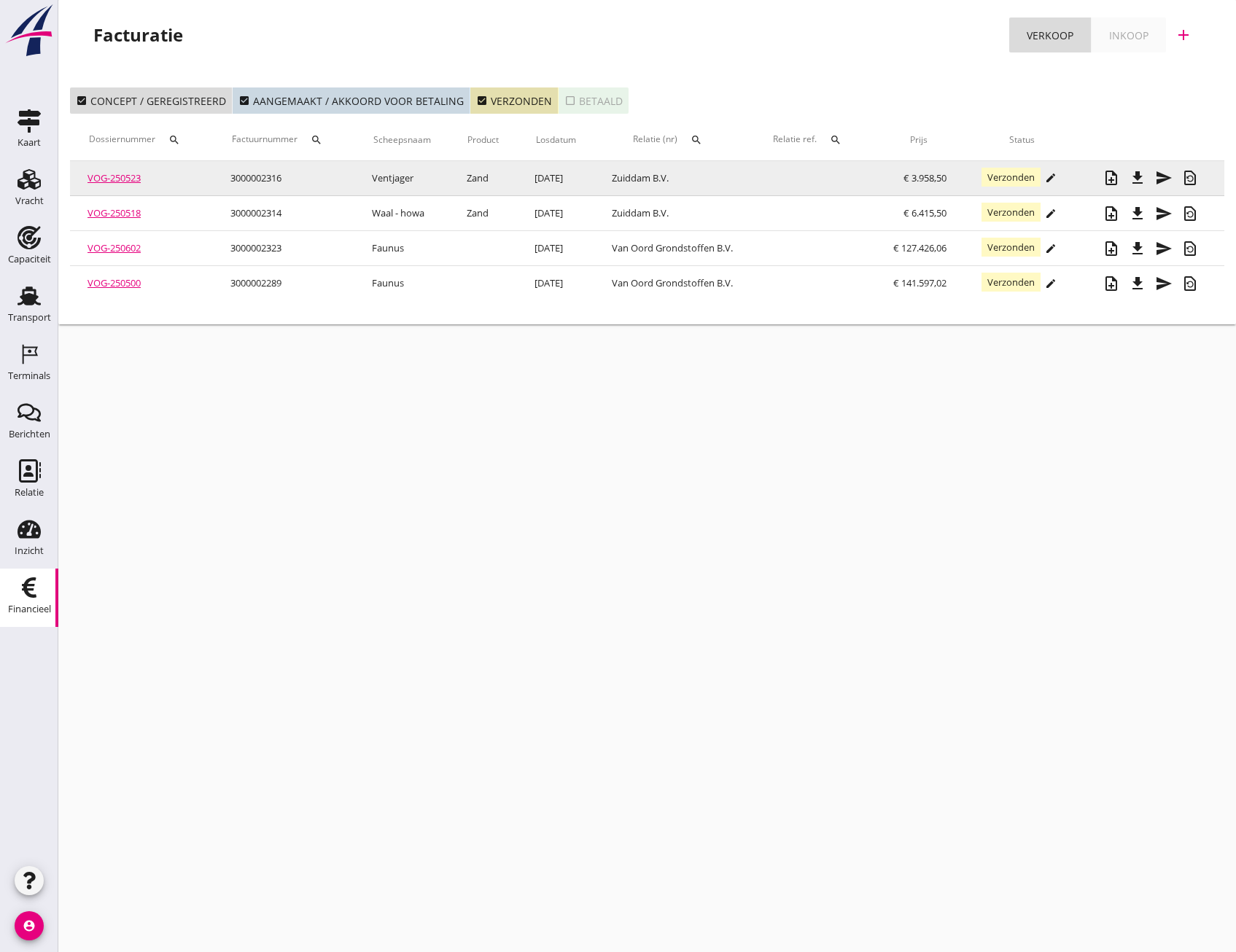
click at [1054, 181] on icon "edit" at bounding box center [1051, 177] width 12 height 12
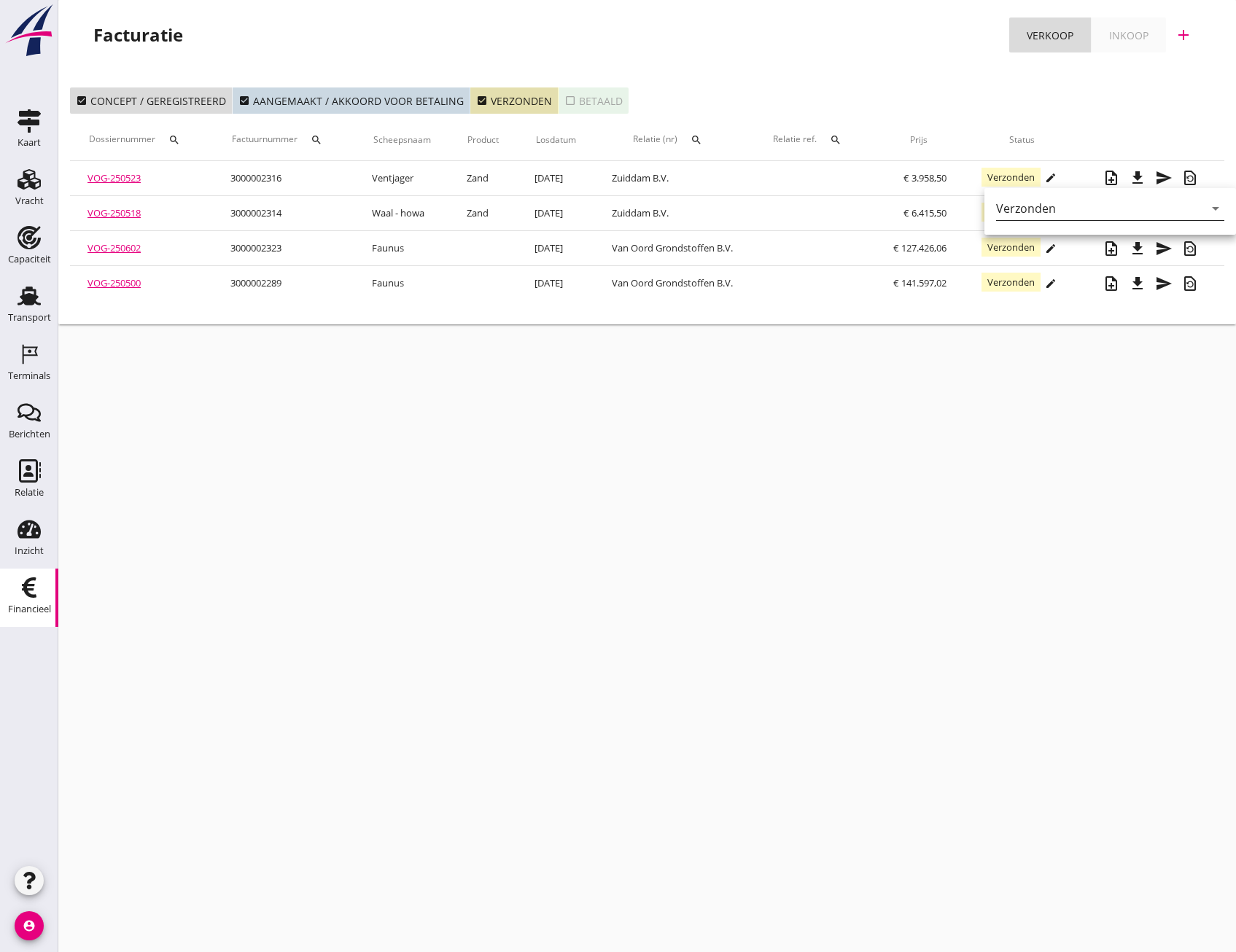
click at [1207, 203] on icon "arrow_drop_down" at bounding box center [1216, 208] width 17 height 17
click at [1031, 256] on div "Betaald" at bounding box center [1106, 255] width 197 height 17
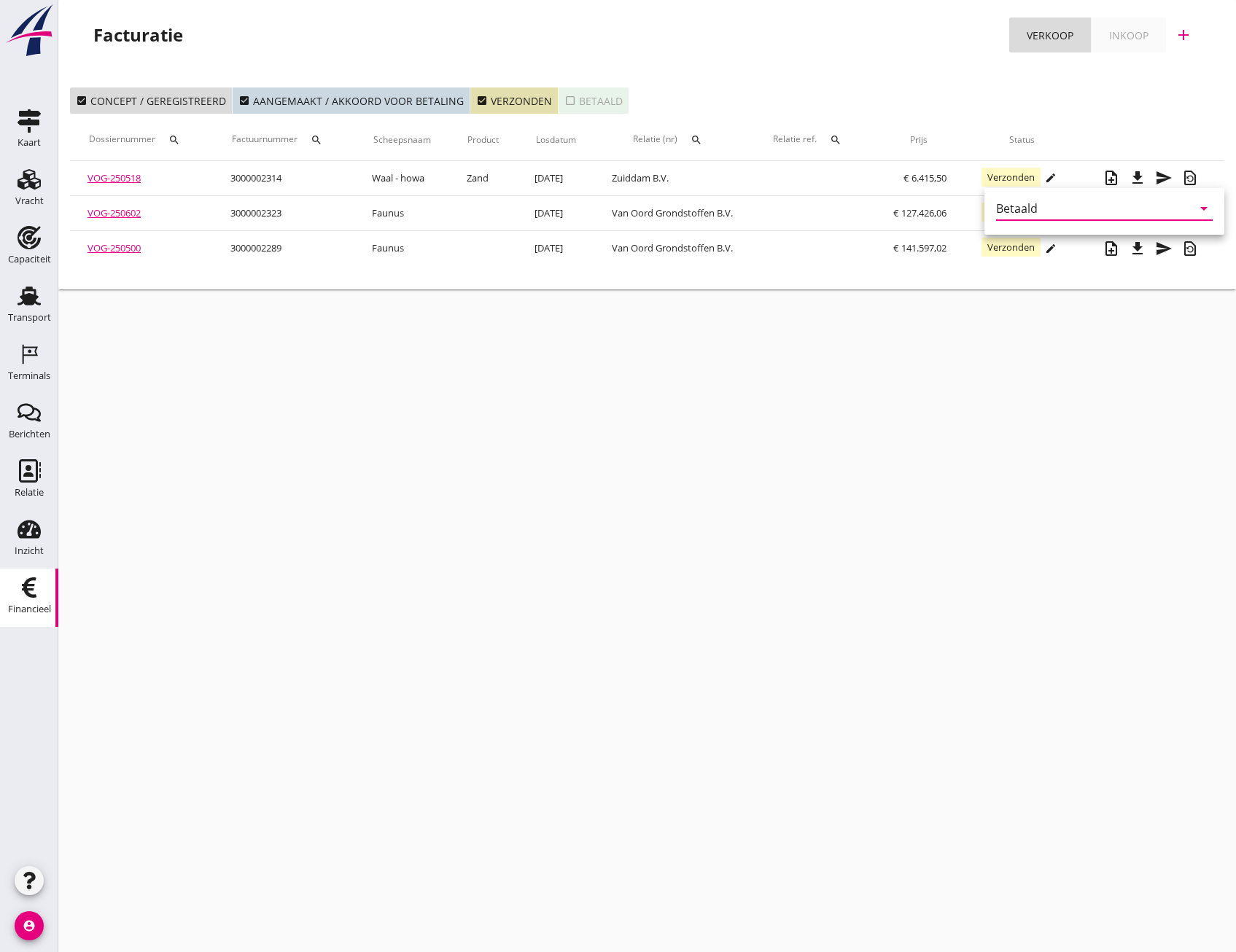
click at [781, 337] on div "cancel You are impersonating another user. Facturatie Verkoop Inkoop add check_…" at bounding box center [647, 476] width 1178 height 952
click at [477, 98] on icon "check_box" at bounding box center [482, 101] width 12 height 12
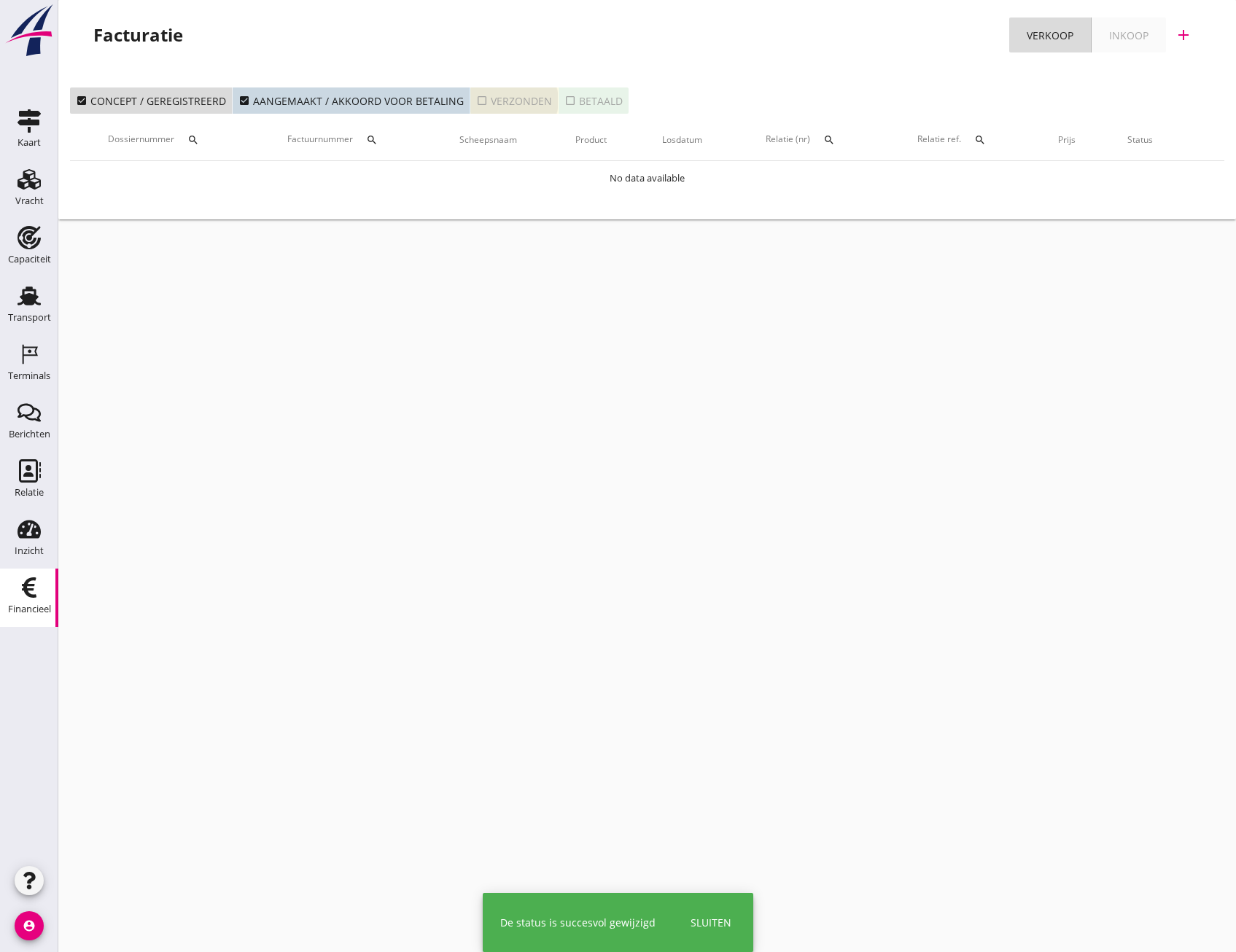
click at [477, 99] on icon "check_box_outline_blank" at bounding box center [482, 101] width 12 height 12
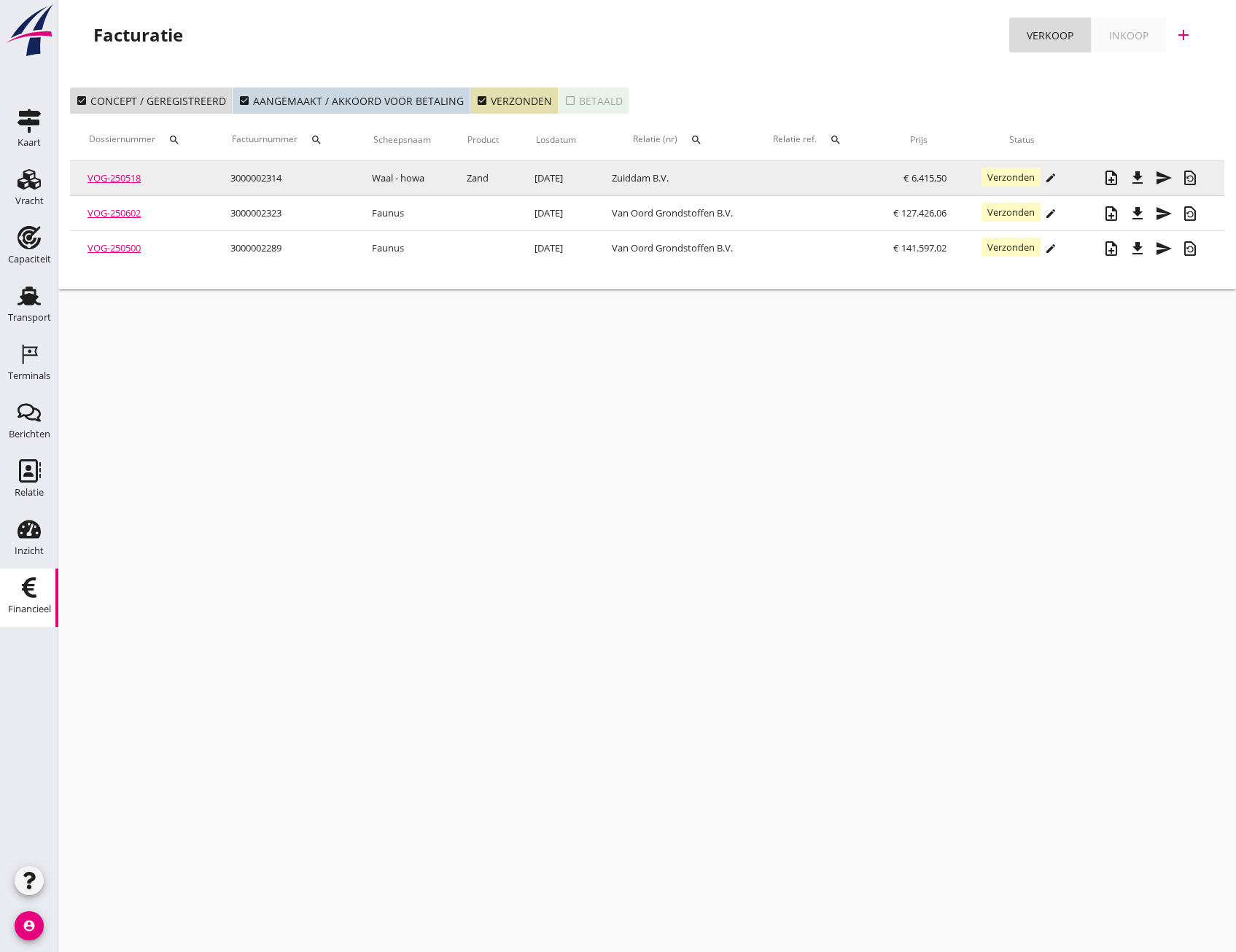
click at [1056, 178] on icon "edit" at bounding box center [1051, 177] width 12 height 12
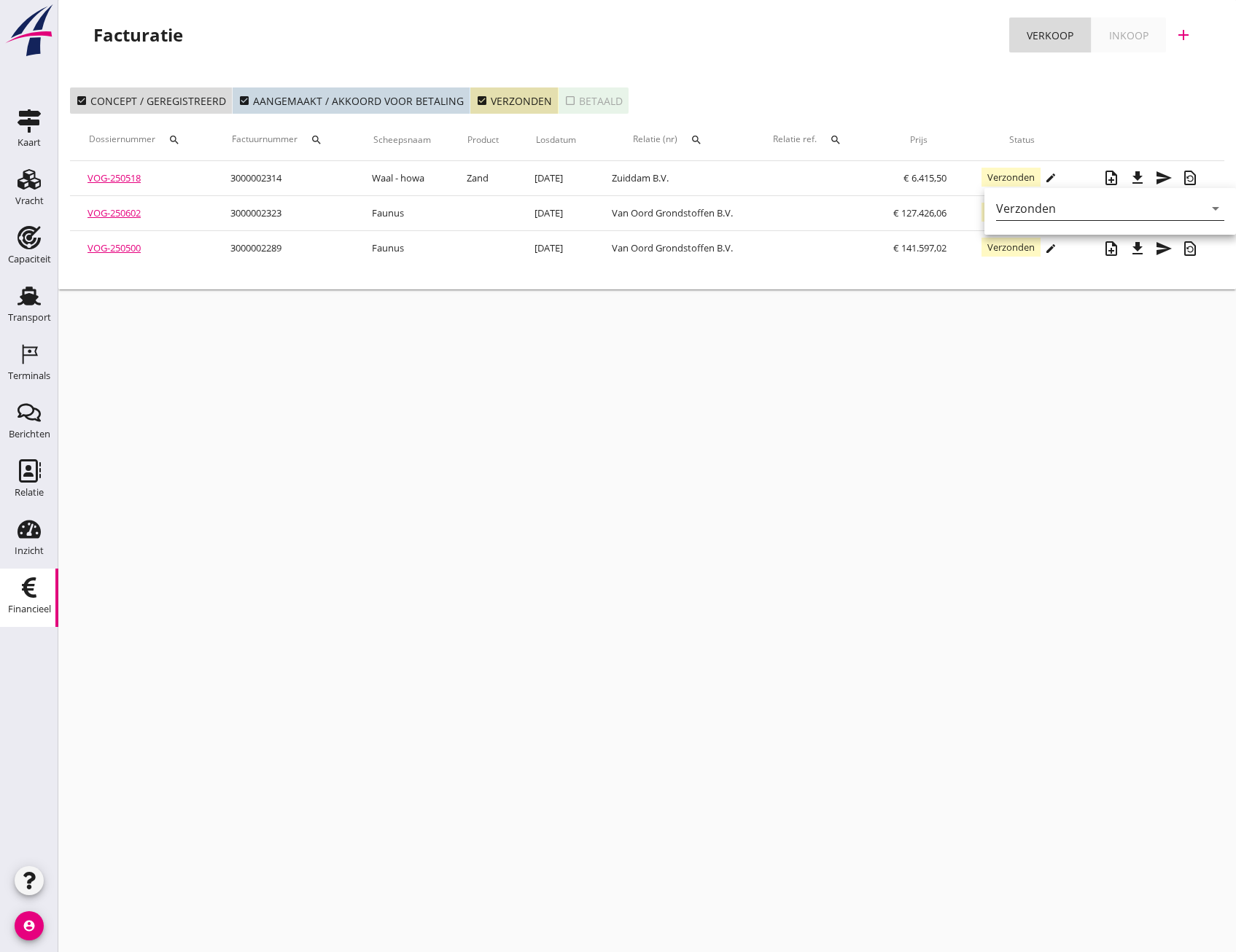
click at [1210, 213] on icon "arrow_drop_down" at bounding box center [1216, 208] width 17 height 17
click at [1028, 253] on div "Betaald" at bounding box center [1106, 255] width 197 height 17
click at [568, 102] on icon "check_box_outline_blank" at bounding box center [571, 101] width 12 height 12
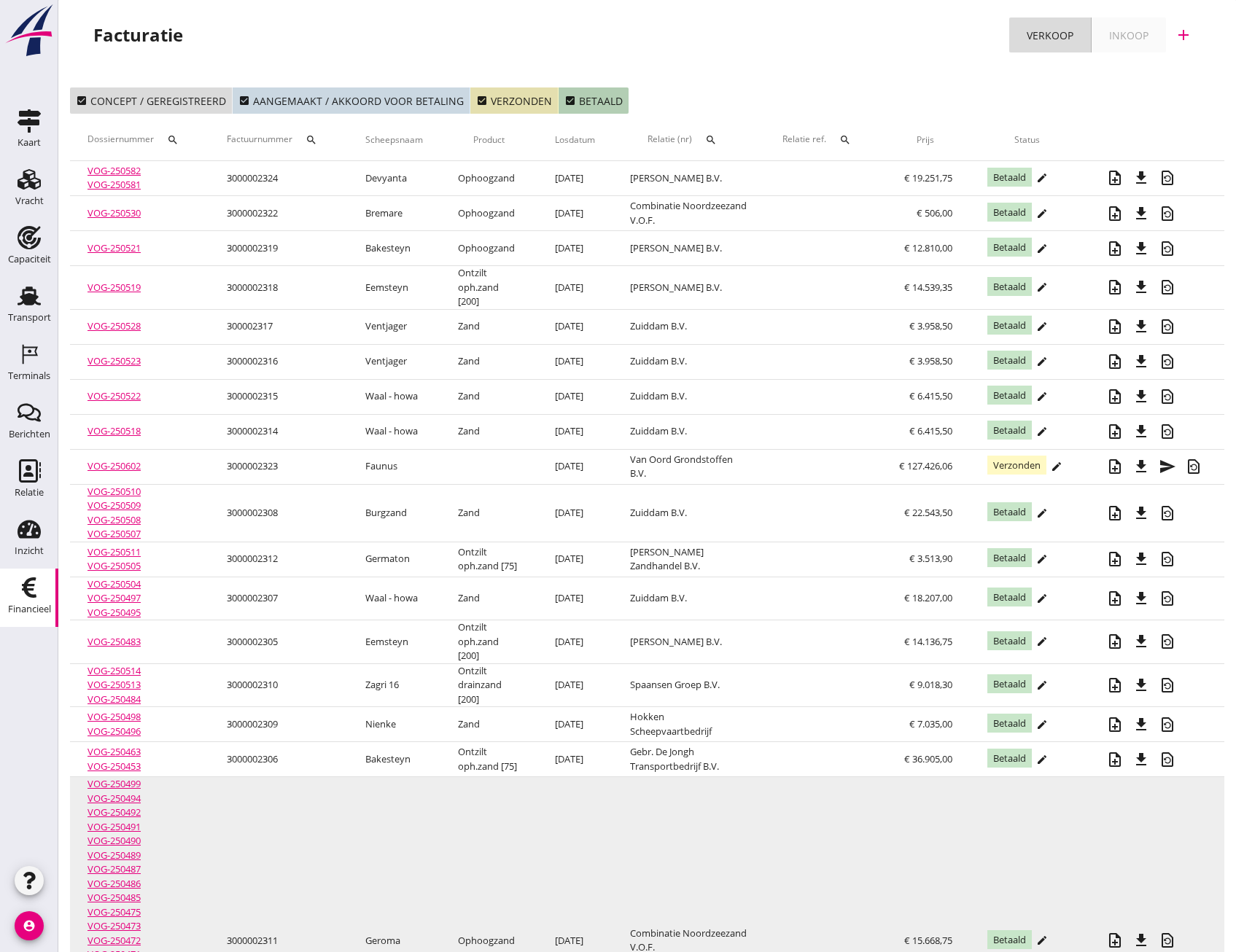
click at [497, 849] on td "Ophoogzand" at bounding box center [488, 941] width 97 height 328
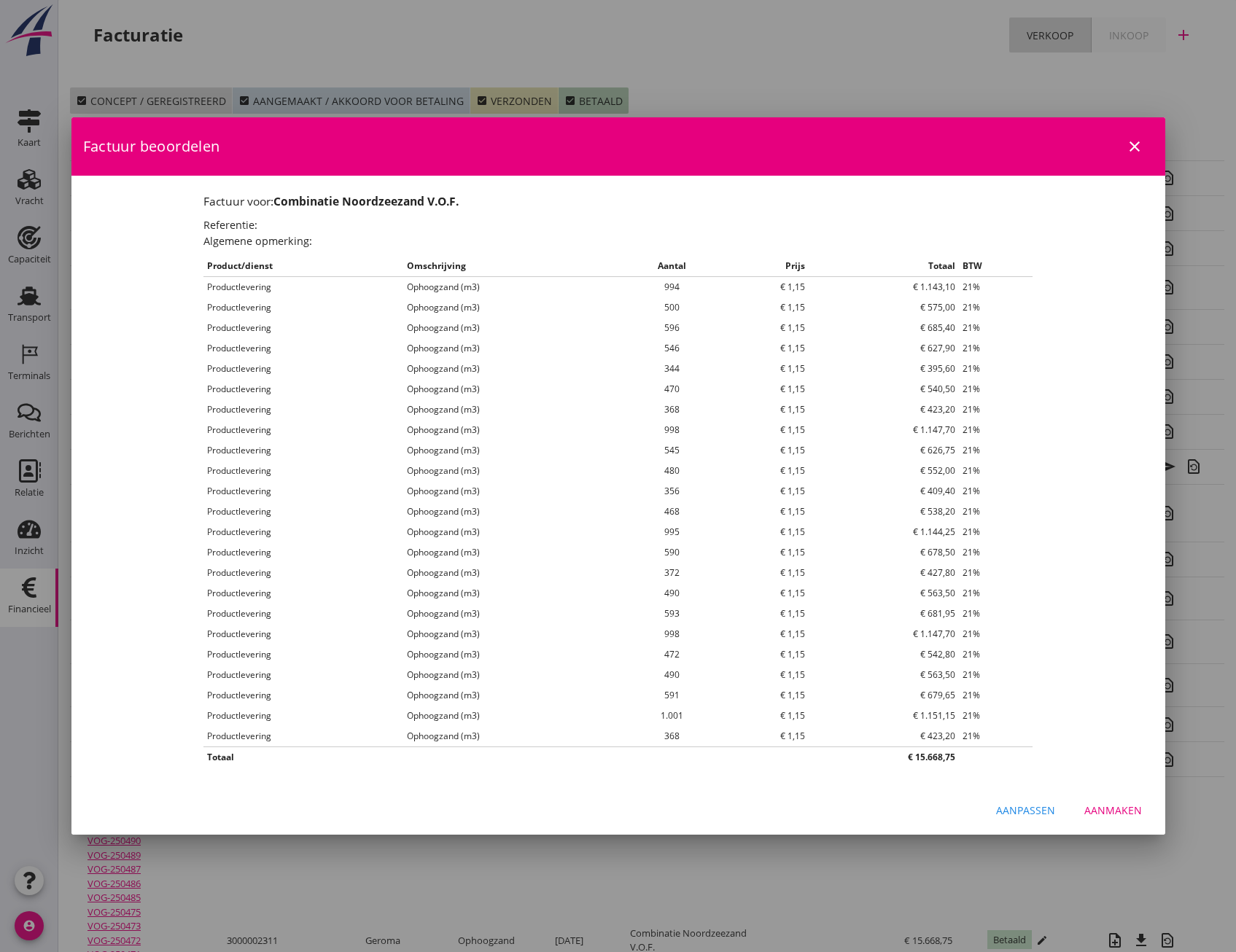
click at [1140, 145] on icon "close" at bounding box center [1134, 147] width 17 height 17
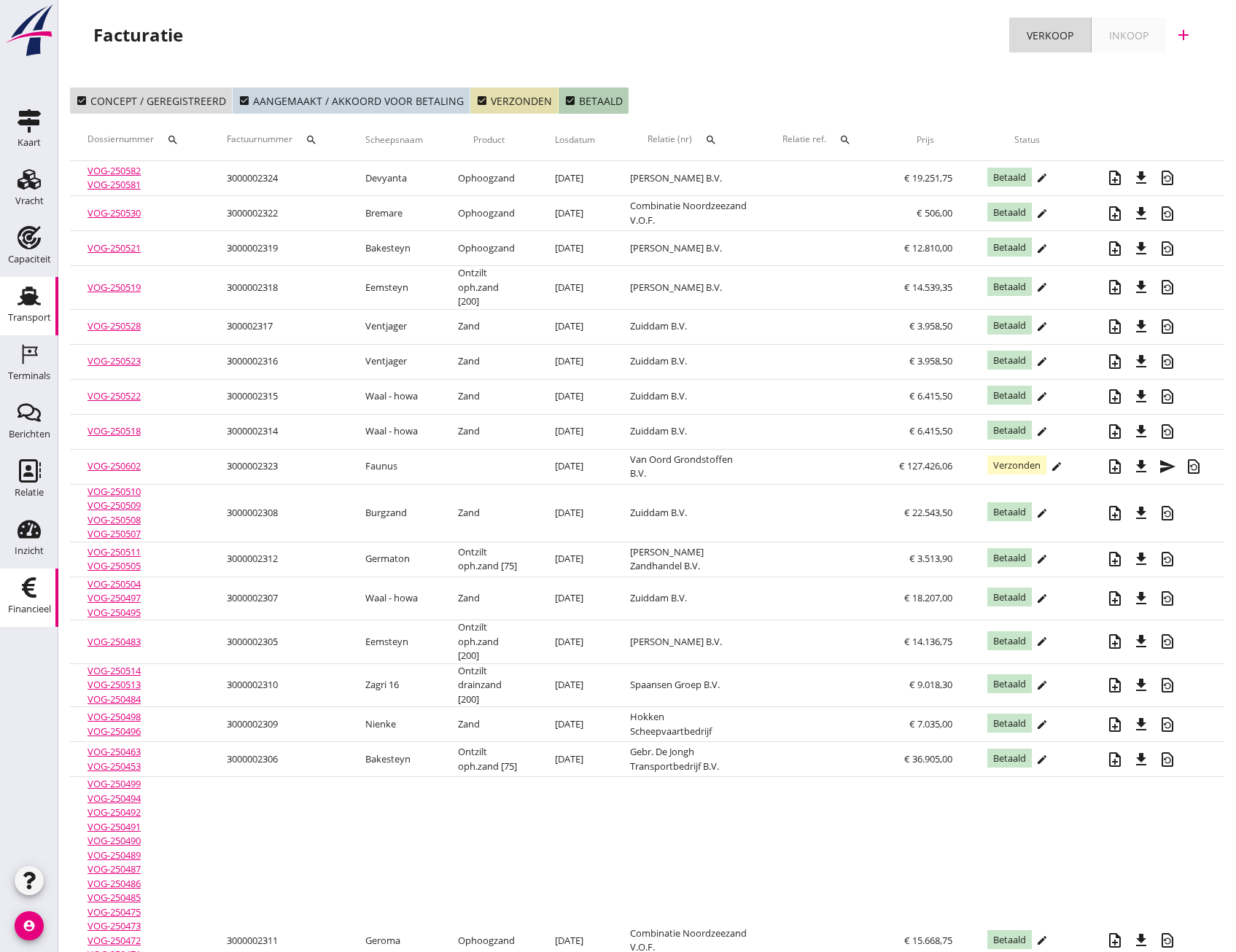
click at [28, 306] on icon "Transport" at bounding box center [29, 296] width 23 height 23
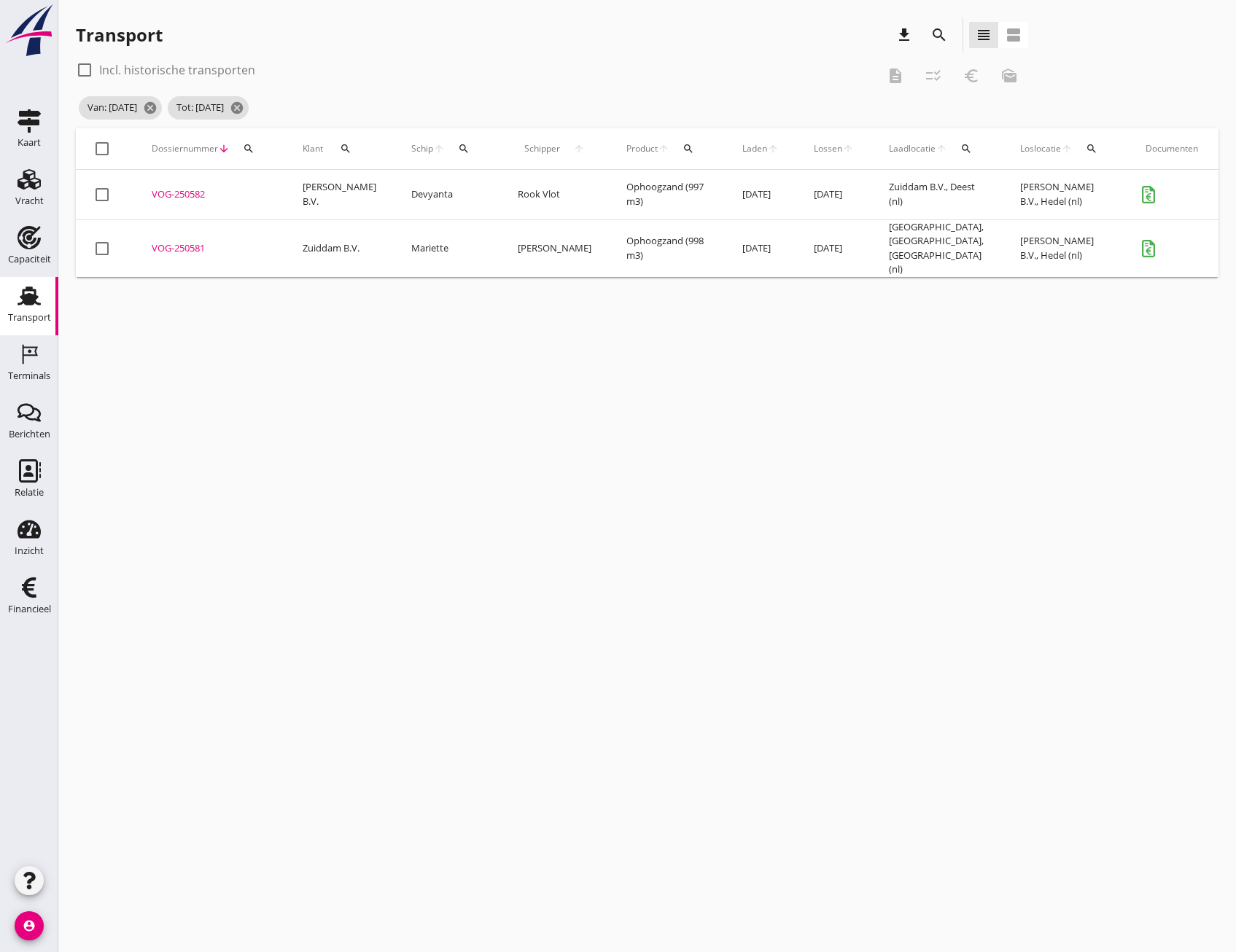
click at [187, 192] on div "VOG-250582" at bounding box center [209, 194] width 116 height 14
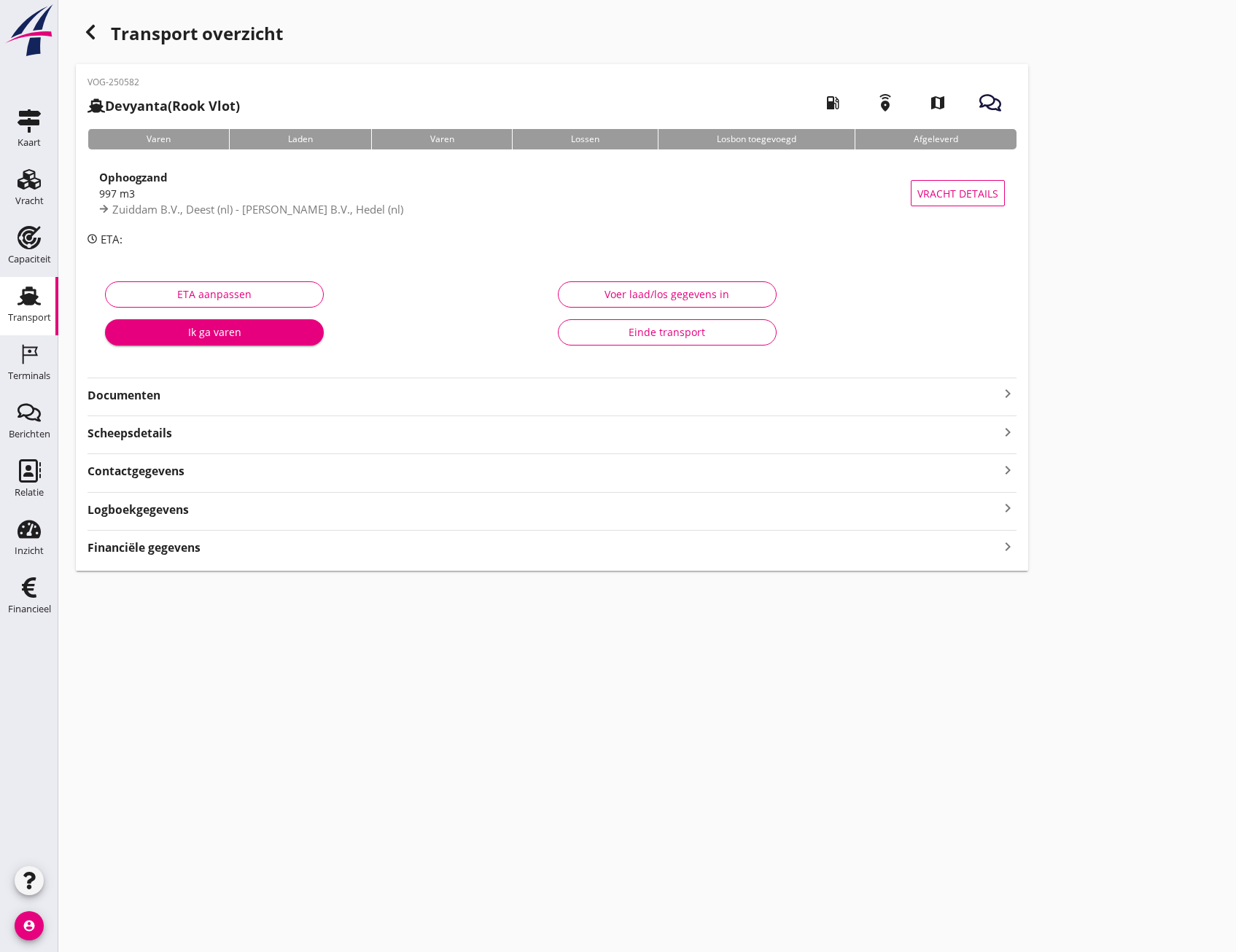
click at [1012, 554] on icon "keyboard_arrow_right" at bounding box center [1008, 546] width 17 height 20
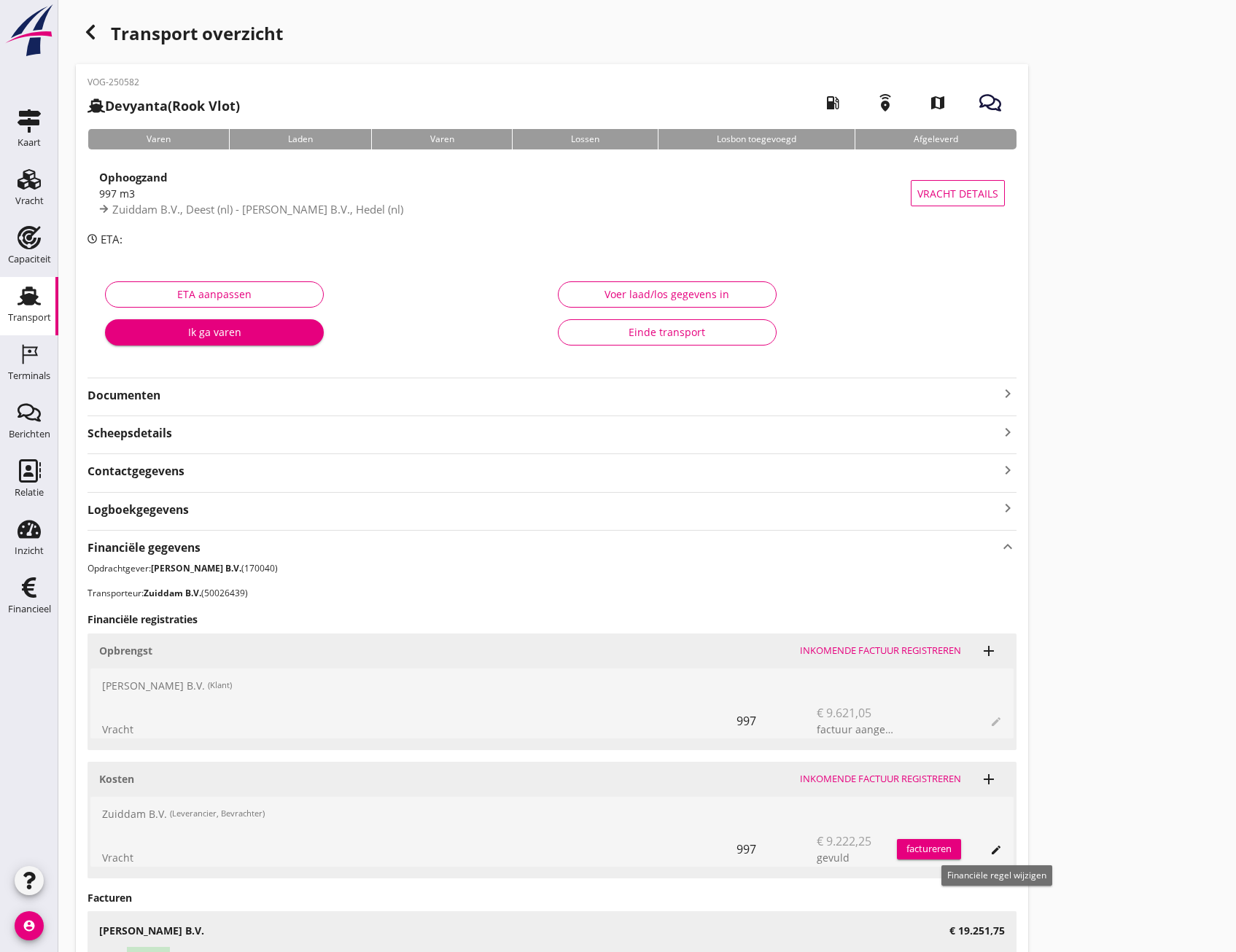
click at [991, 851] on icon "edit" at bounding box center [996, 850] width 12 height 12
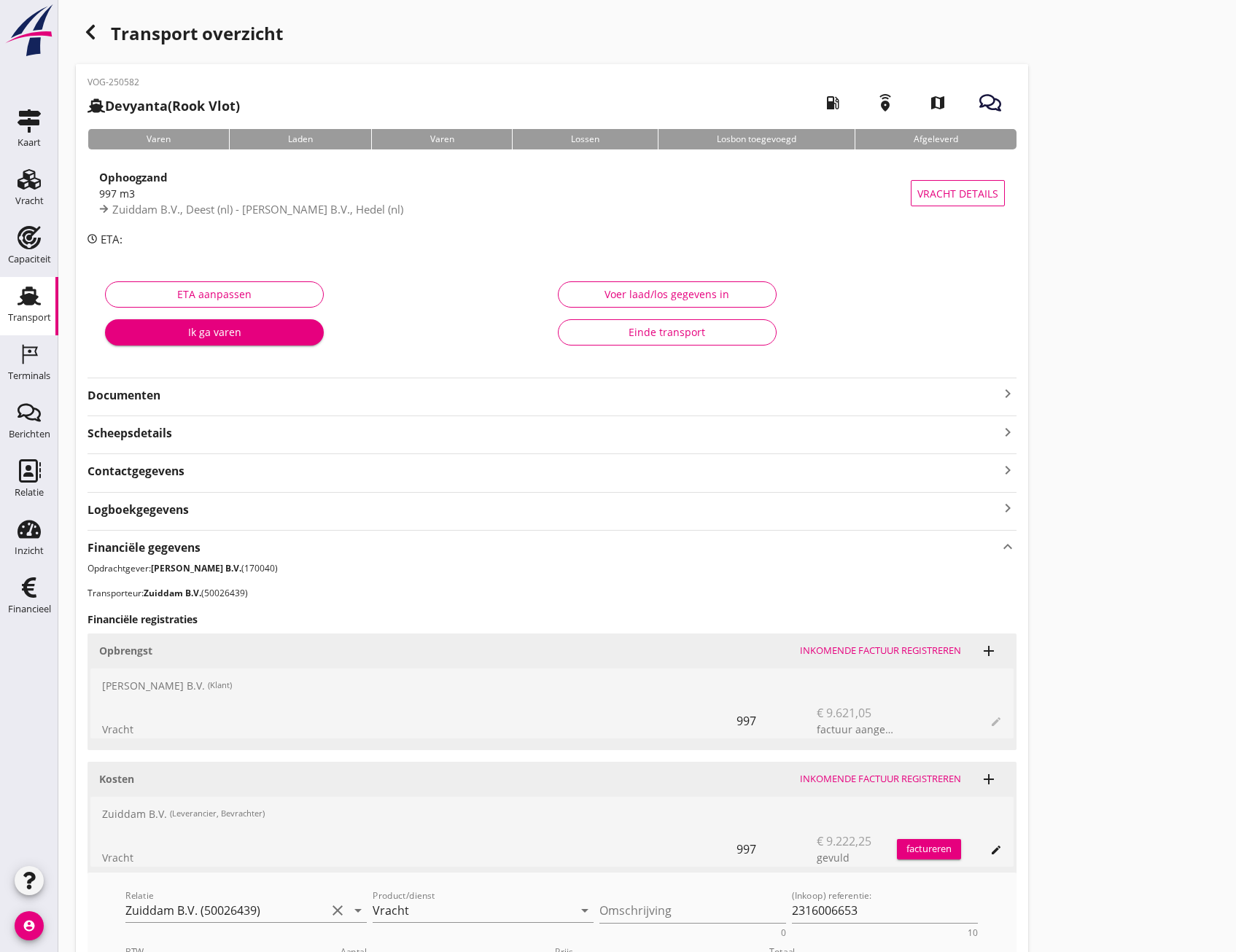
click at [655, 337] on div "Einde transport" at bounding box center [667, 332] width 194 height 15
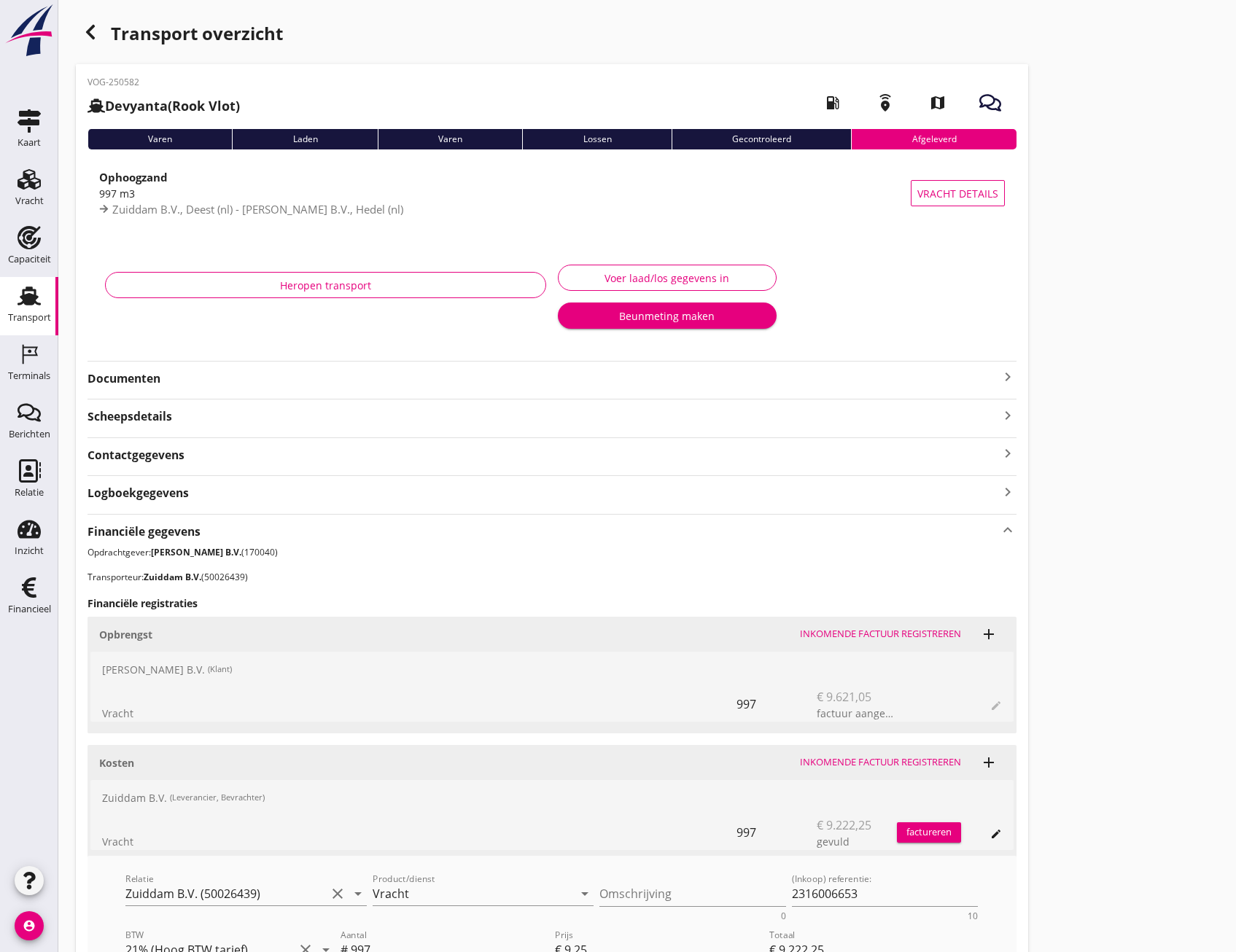
click at [89, 35] on icon "button" at bounding box center [90, 32] width 17 height 17
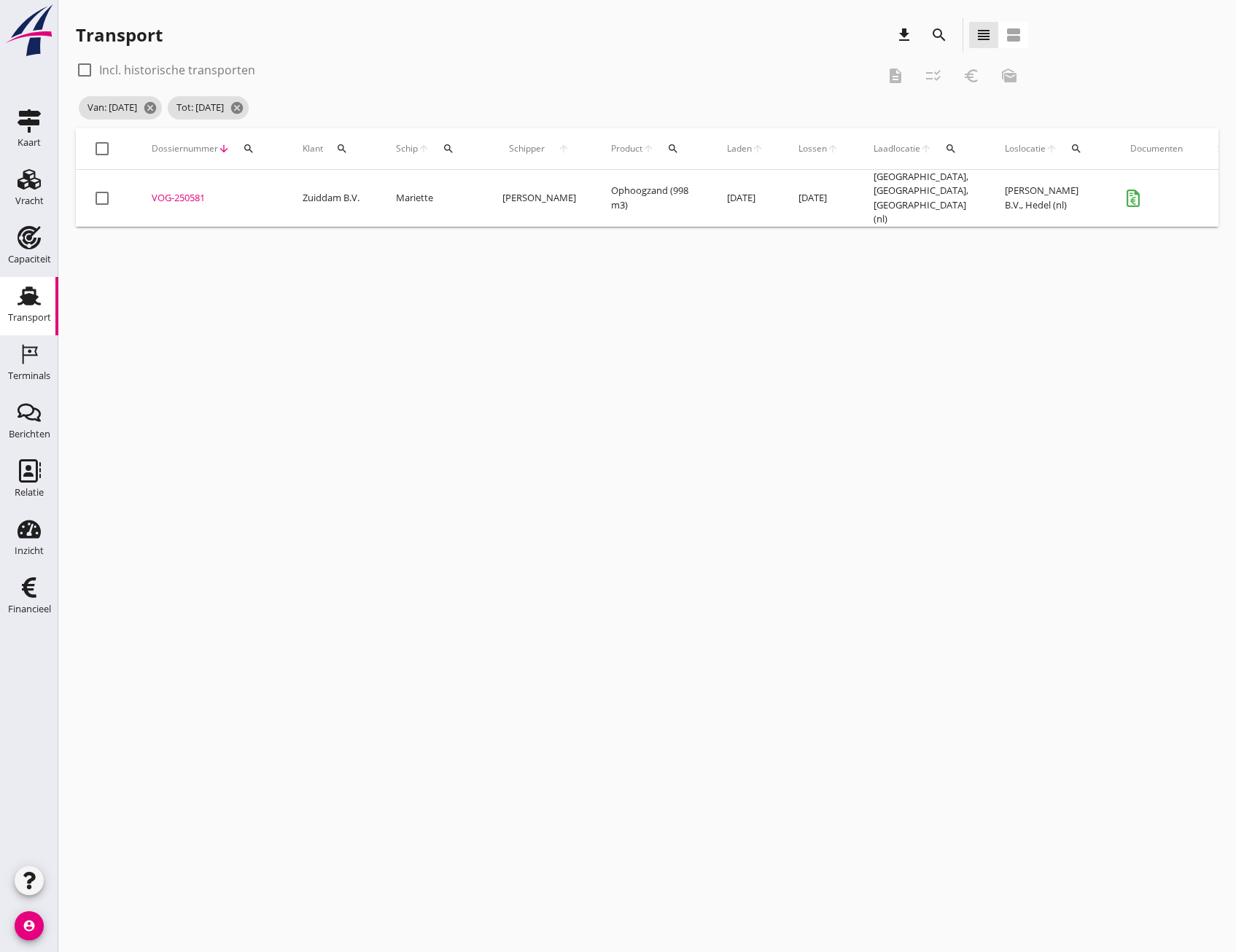
click at [173, 196] on div "VOG-250581" at bounding box center [209, 197] width 116 height 14
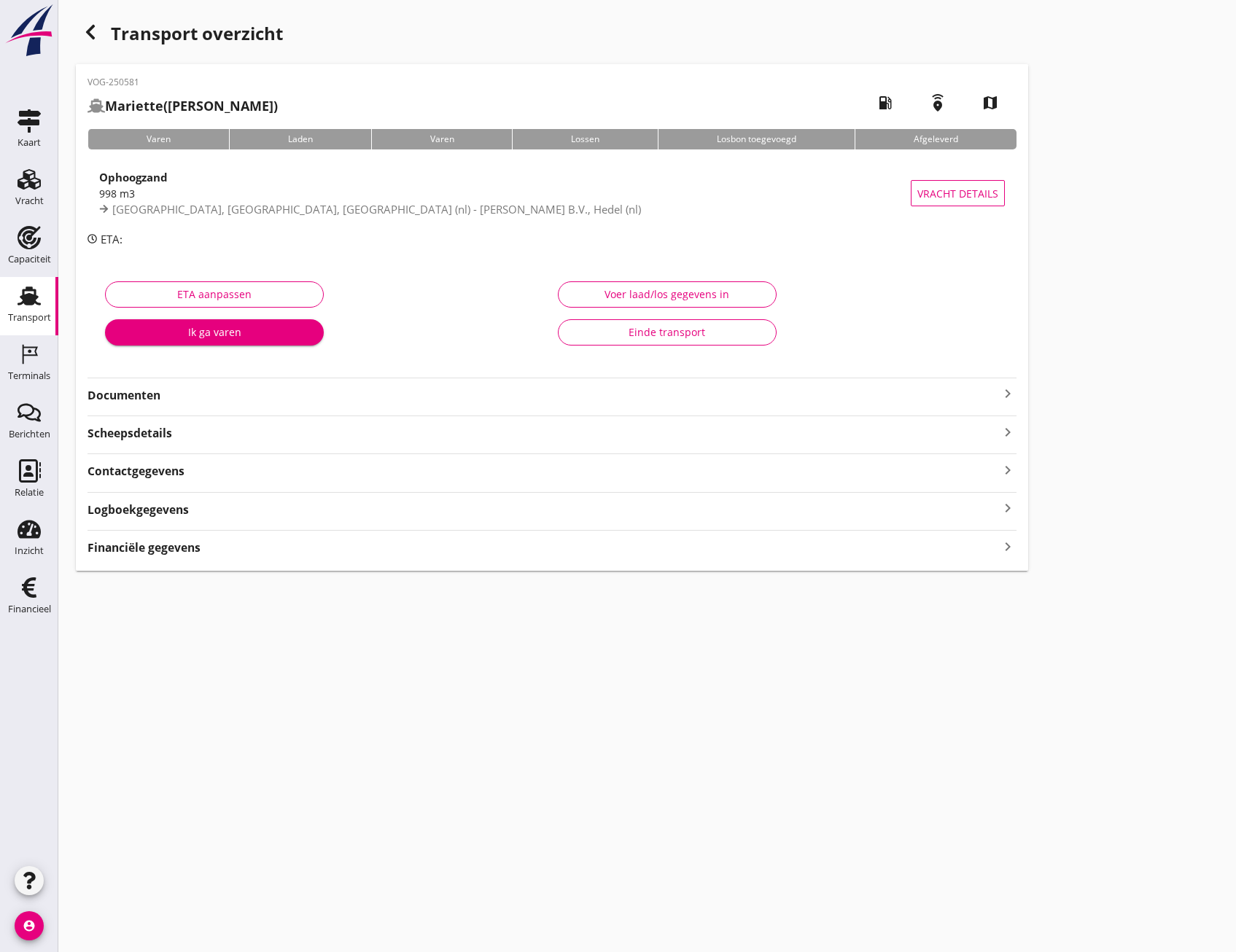
click at [997, 549] on div "Financiële gegevens keyboard_arrow_right" at bounding box center [551, 546] width 929 height 20
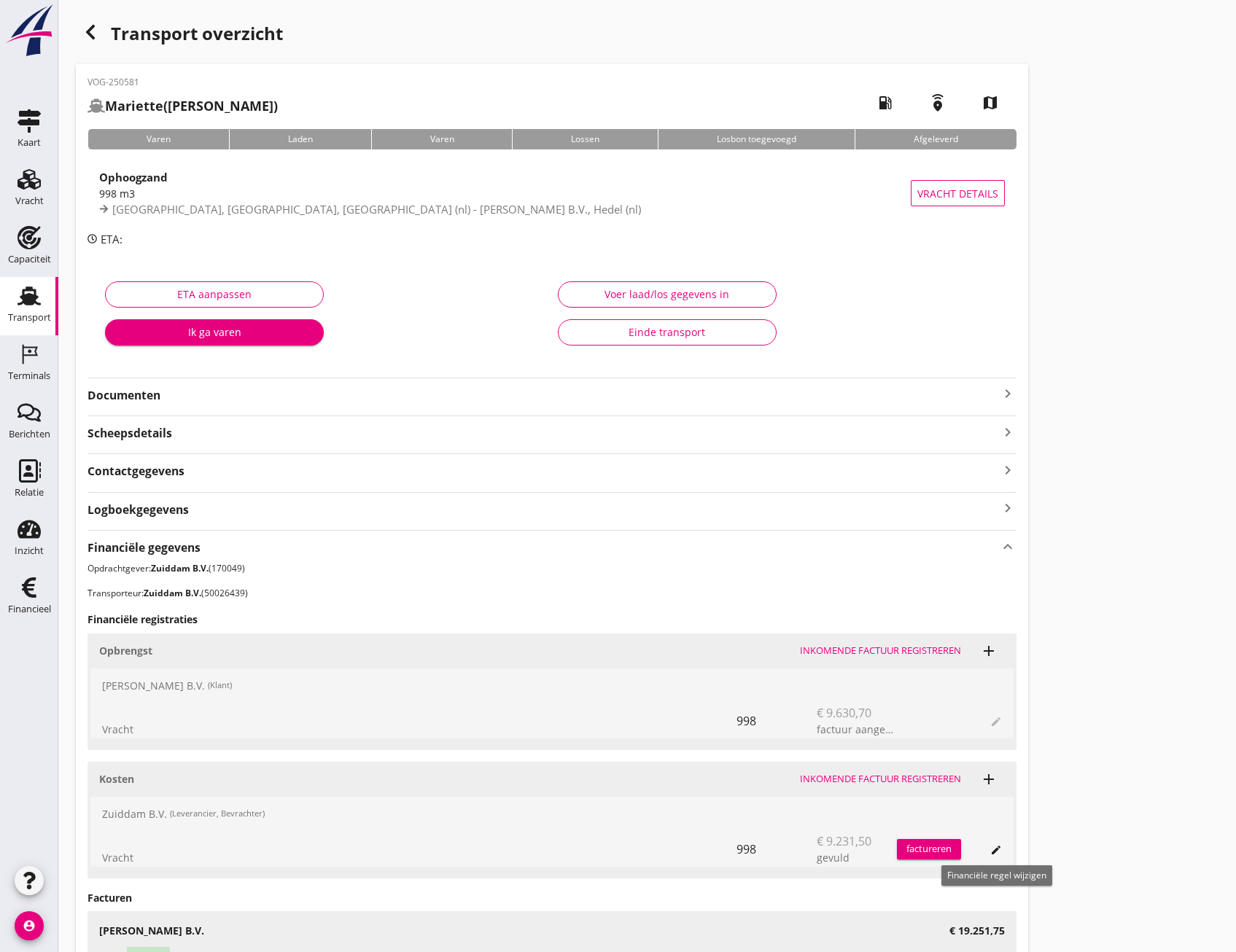
click at [991, 850] on icon "edit" at bounding box center [996, 850] width 12 height 12
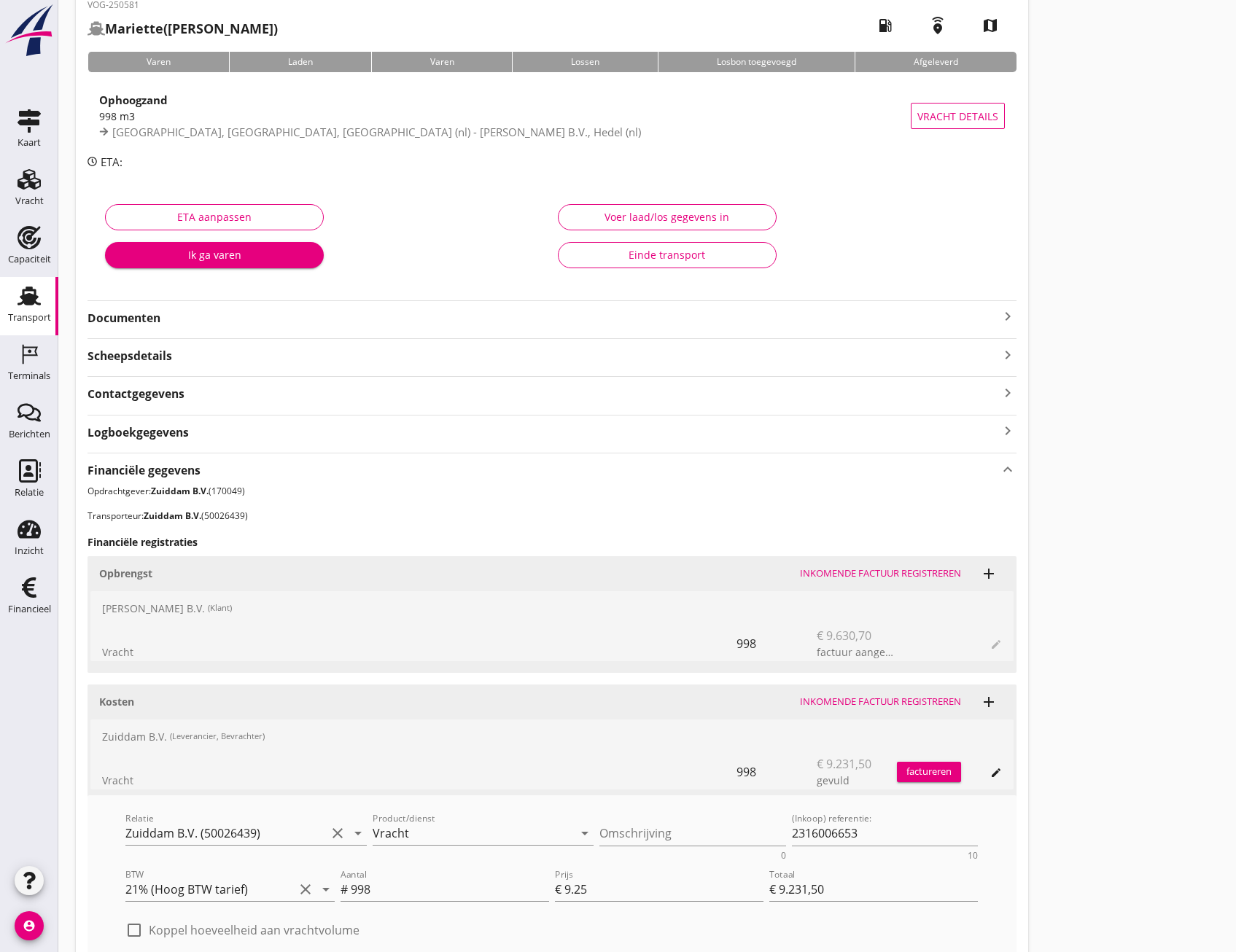
scroll to position [219, 0]
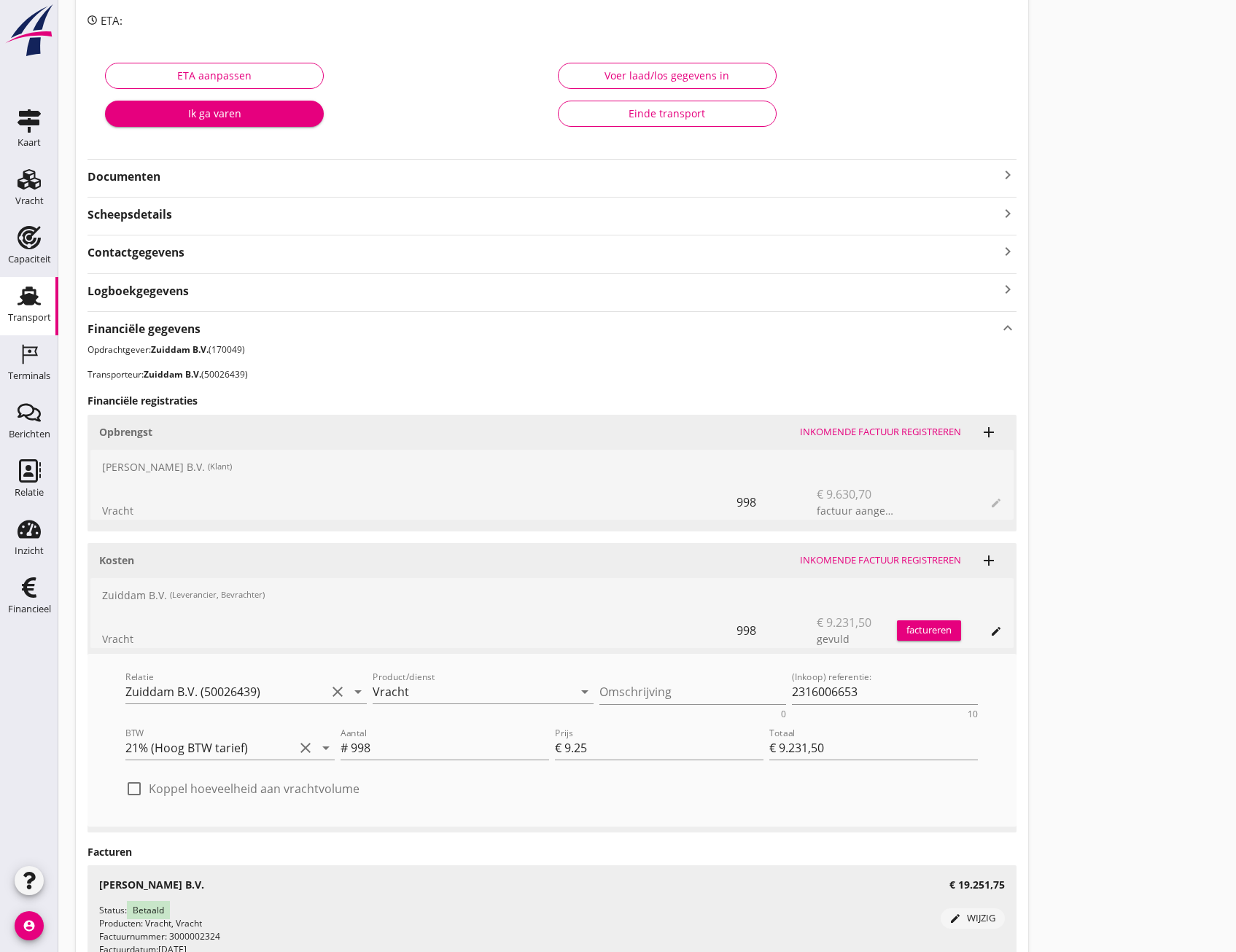
click at [629, 117] on div "Einde transport" at bounding box center [667, 113] width 194 height 15
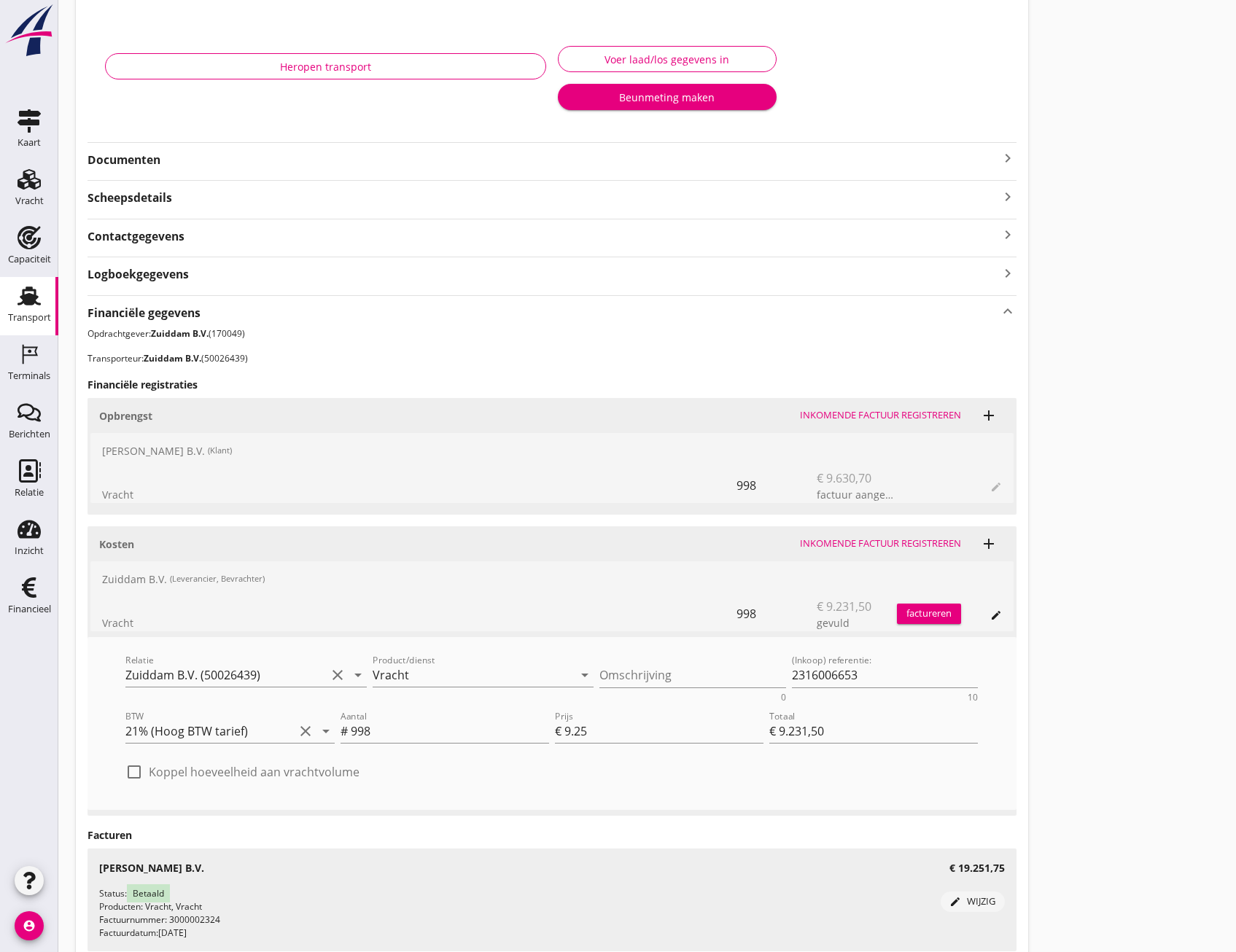
click at [26, 310] on div "Transport" at bounding box center [29, 317] width 43 height 20
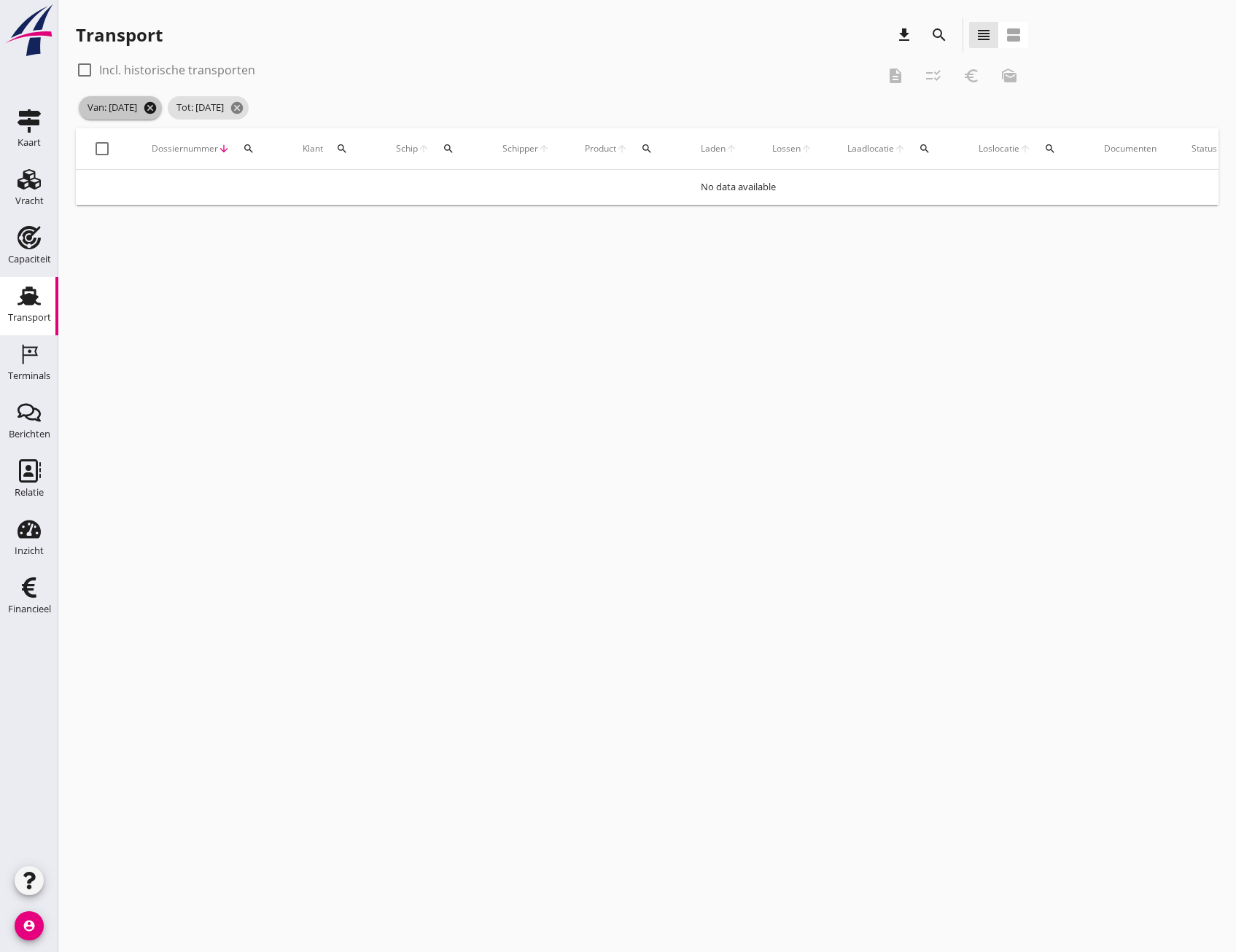
click at [157, 108] on icon "cancel" at bounding box center [150, 107] width 14 height 14
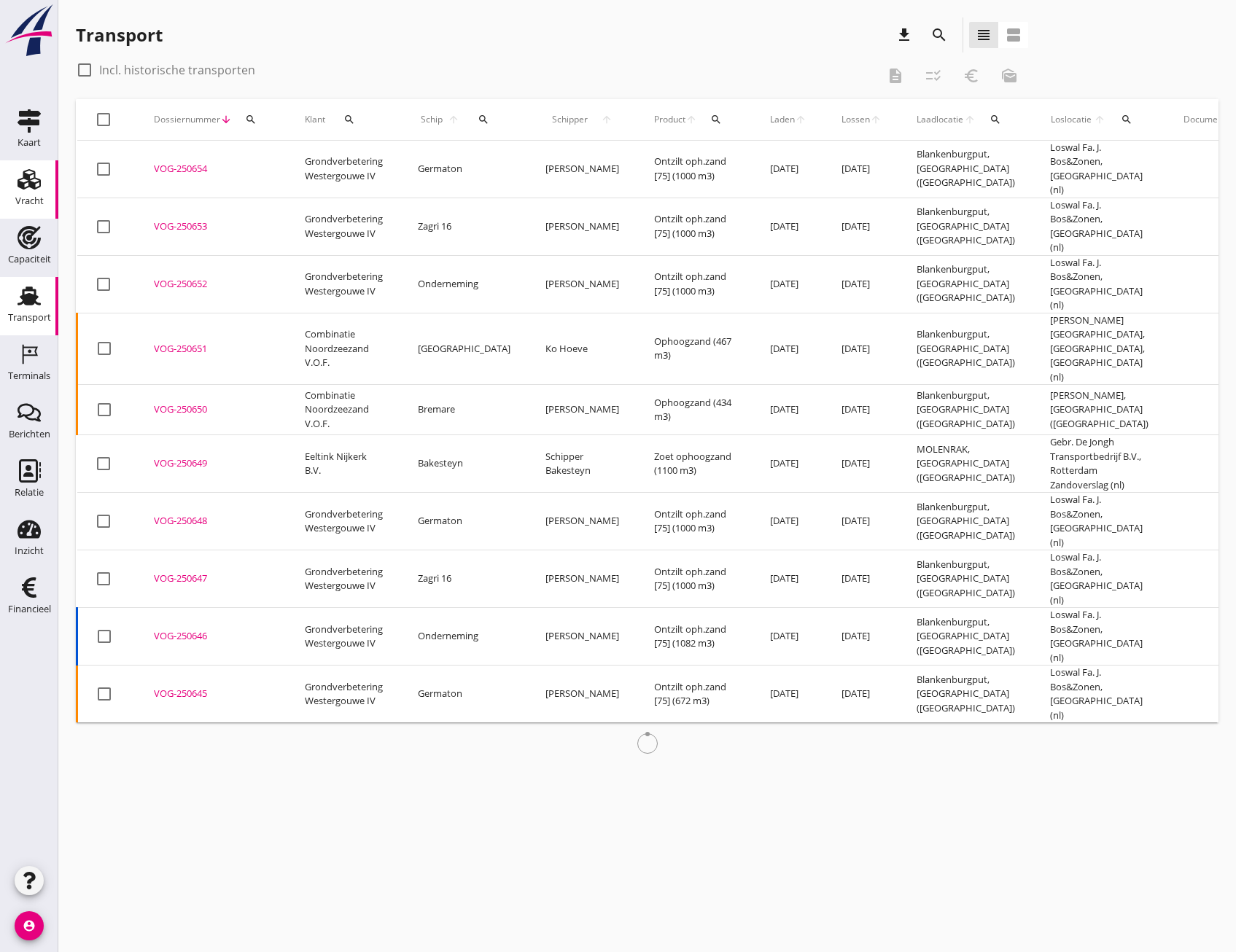
click at [35, 175] on icon "Vracht" at bounding box center [29, 179] width 23 height 23
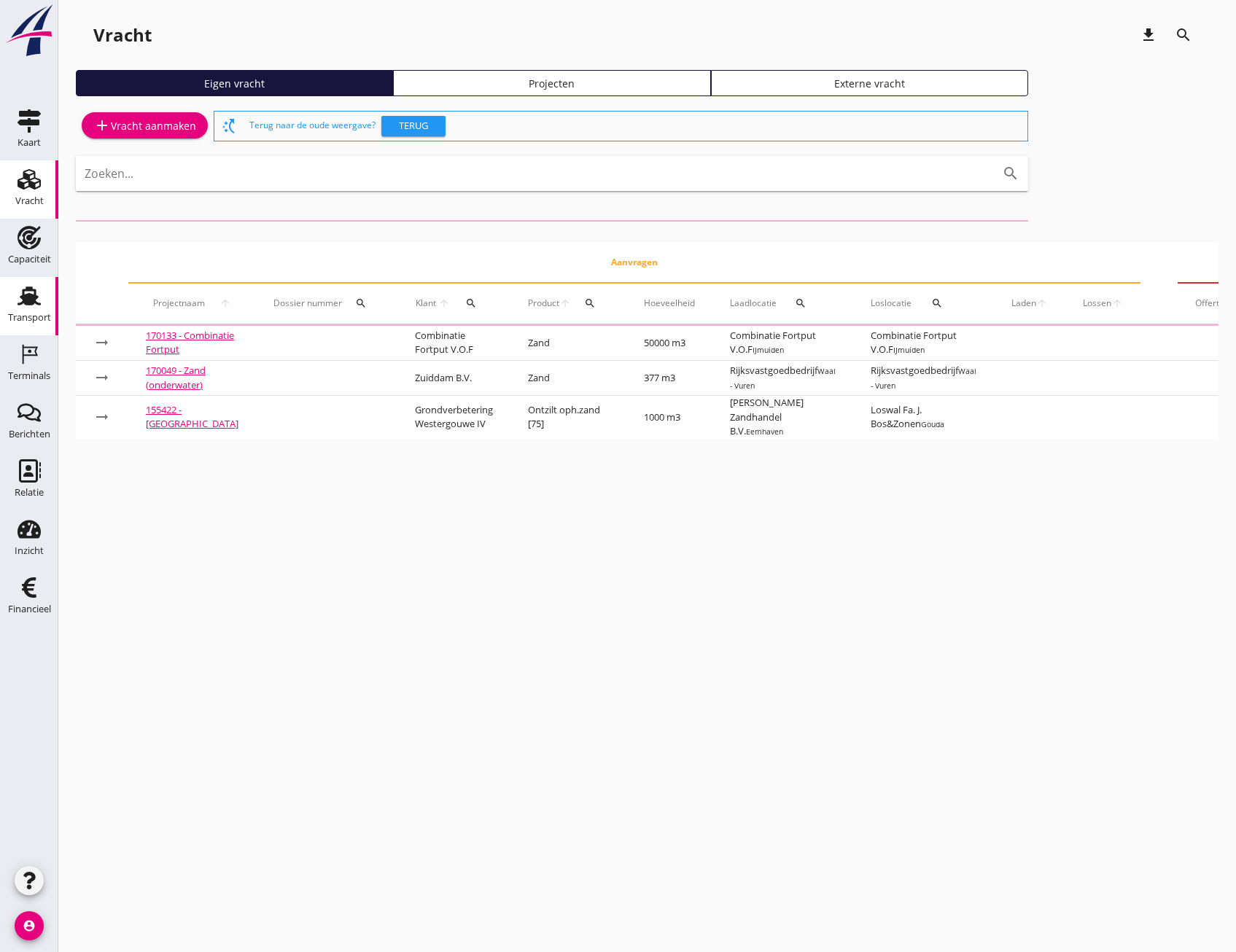
click at [27, 300] on use at bounding box center [29, 296] width 23 height 19
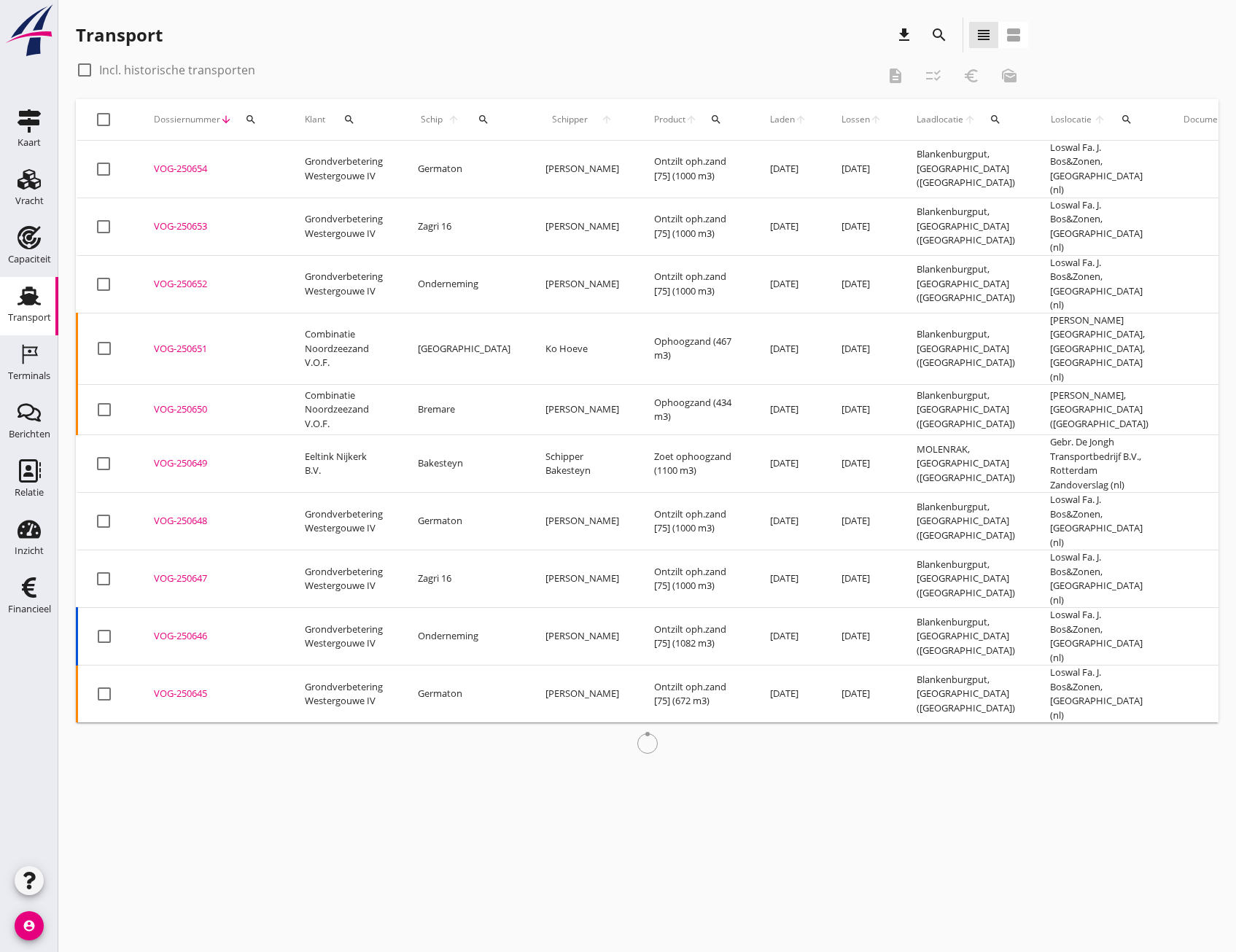
click at [937, 36] on icon "search" at bounding box center [939, 35] width 17 height 17
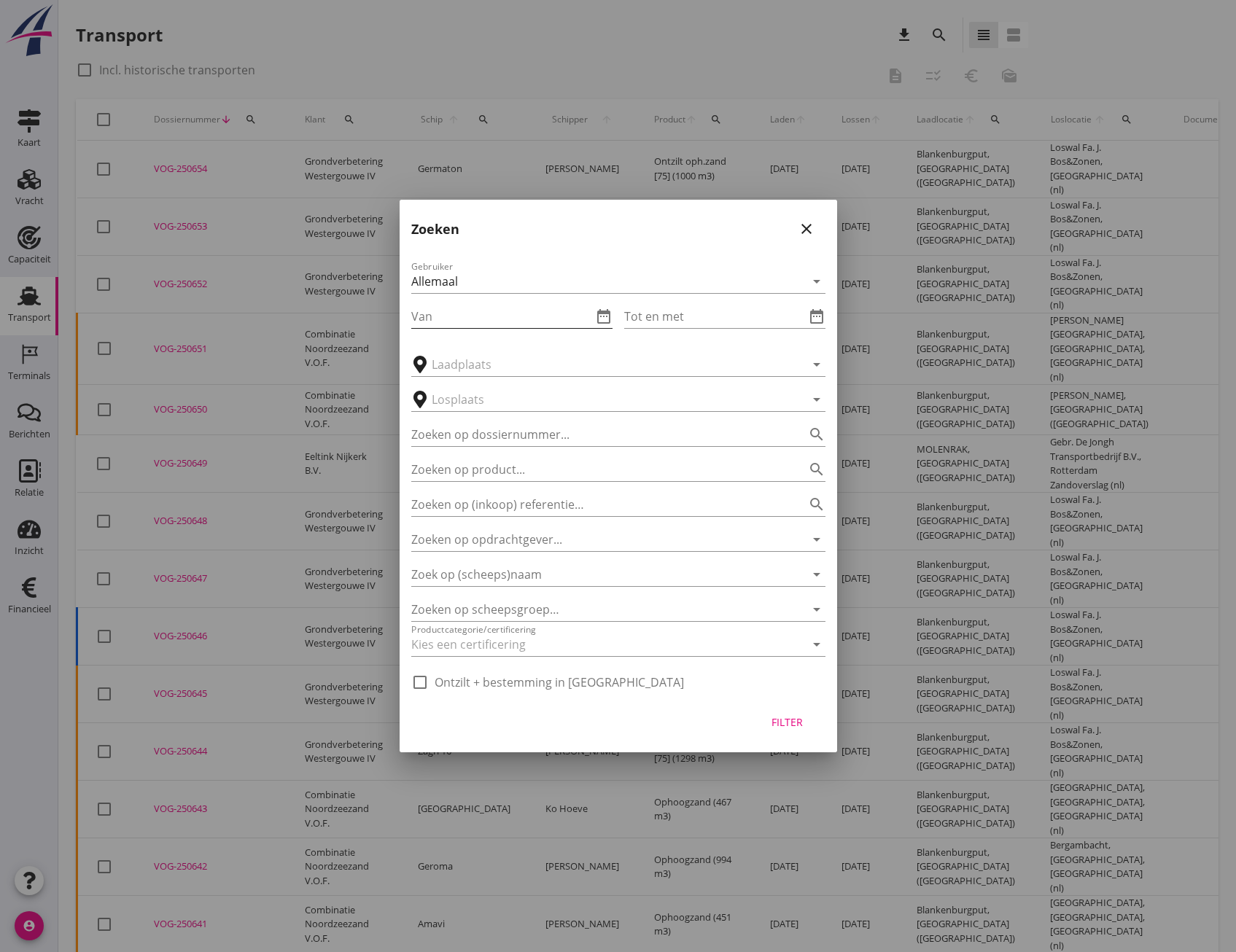
click at [525, 312] on input "Van" at bounding box center [501, 316] width 181 height 23
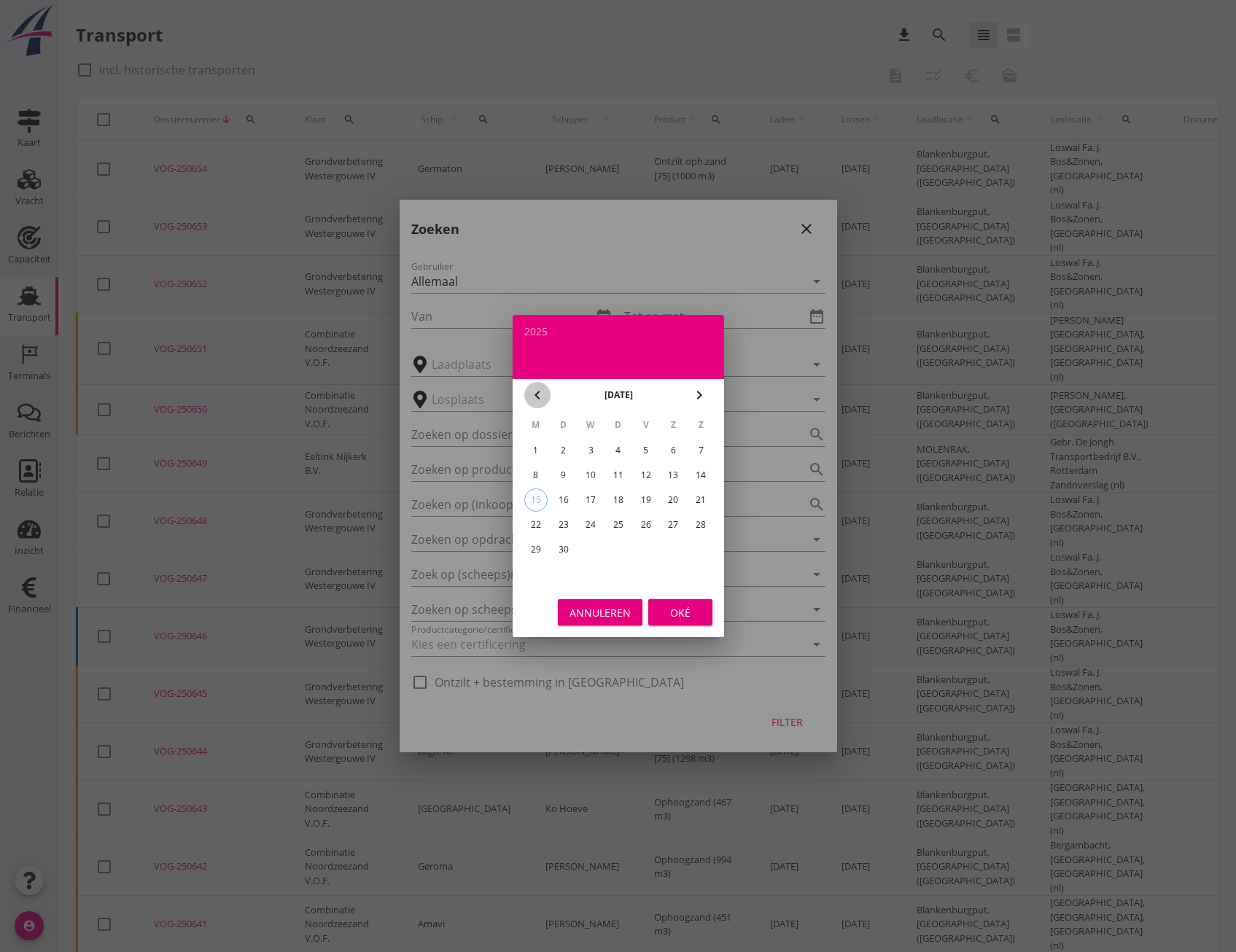
click at [537, 404] on button "chevron_left" at bounding box center [537, 395] width 26 height 26
click at [534, 527] on div "18" at bounding box center [535, 524] width 23 height 23
type input "[DATE]"
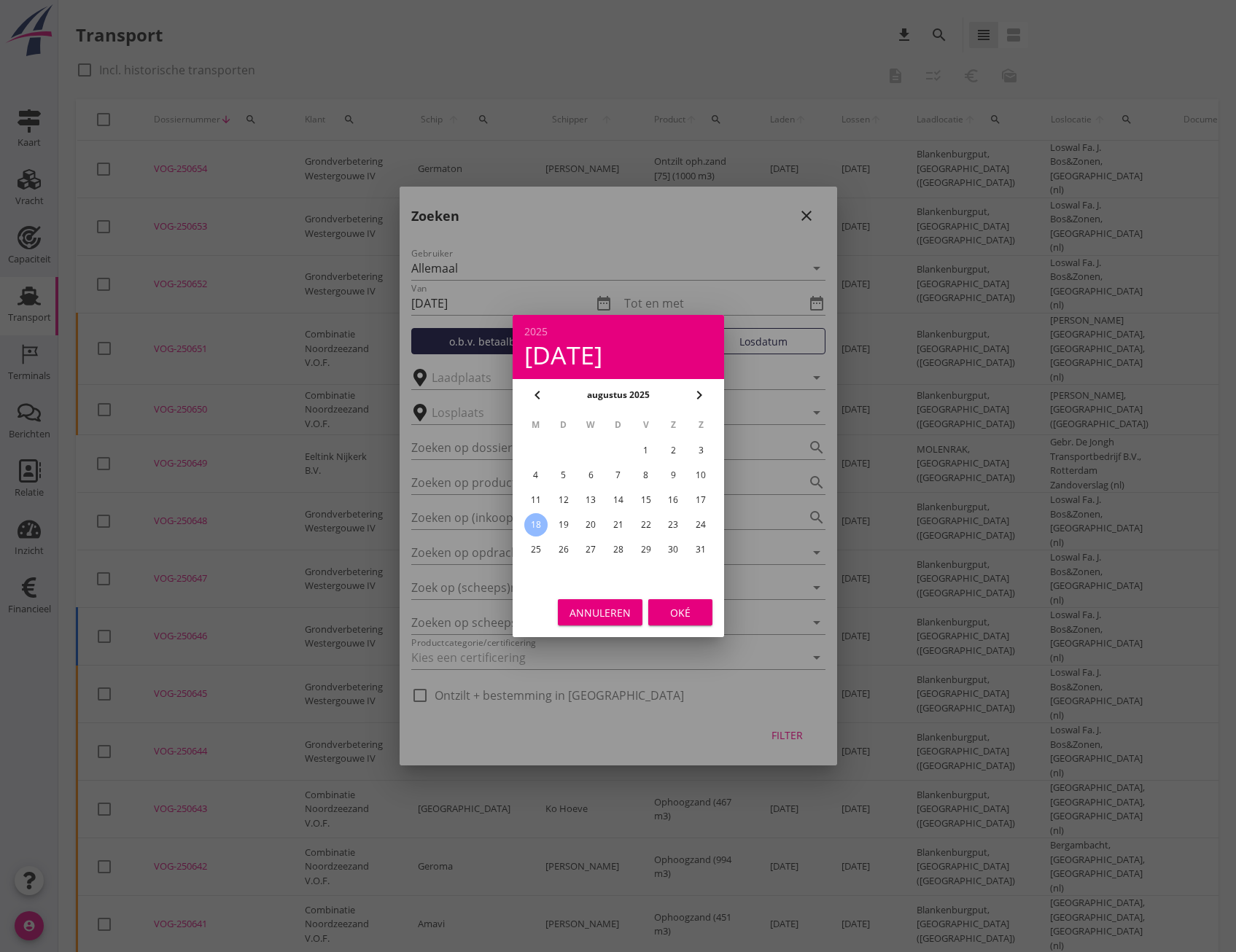
click at [673, 612] on div "Oké" at bounding box center [680, 613] width 41 height 15
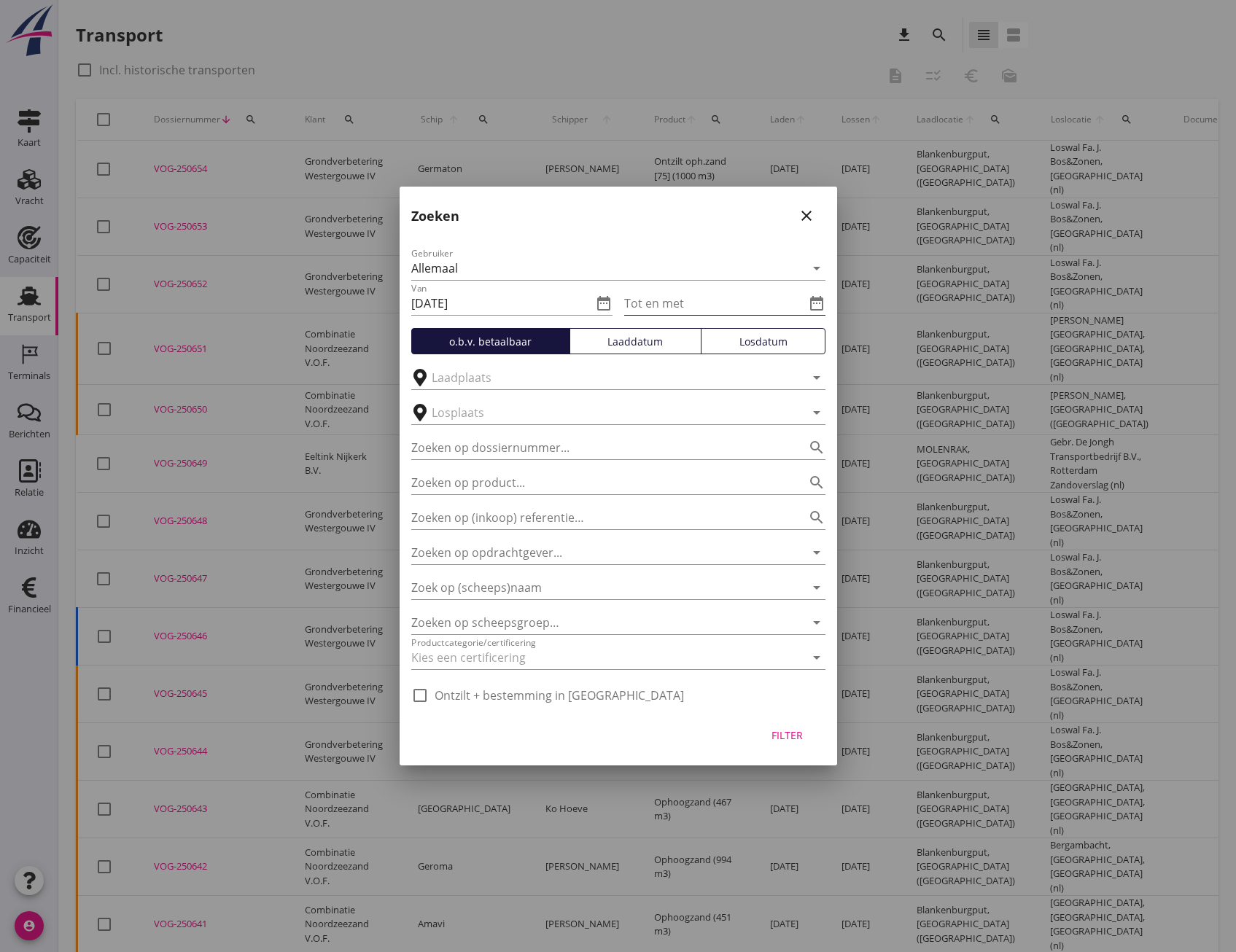
click at [815, 301] on icon "date_range" at bounding box center [817, 303] width 17 height 17
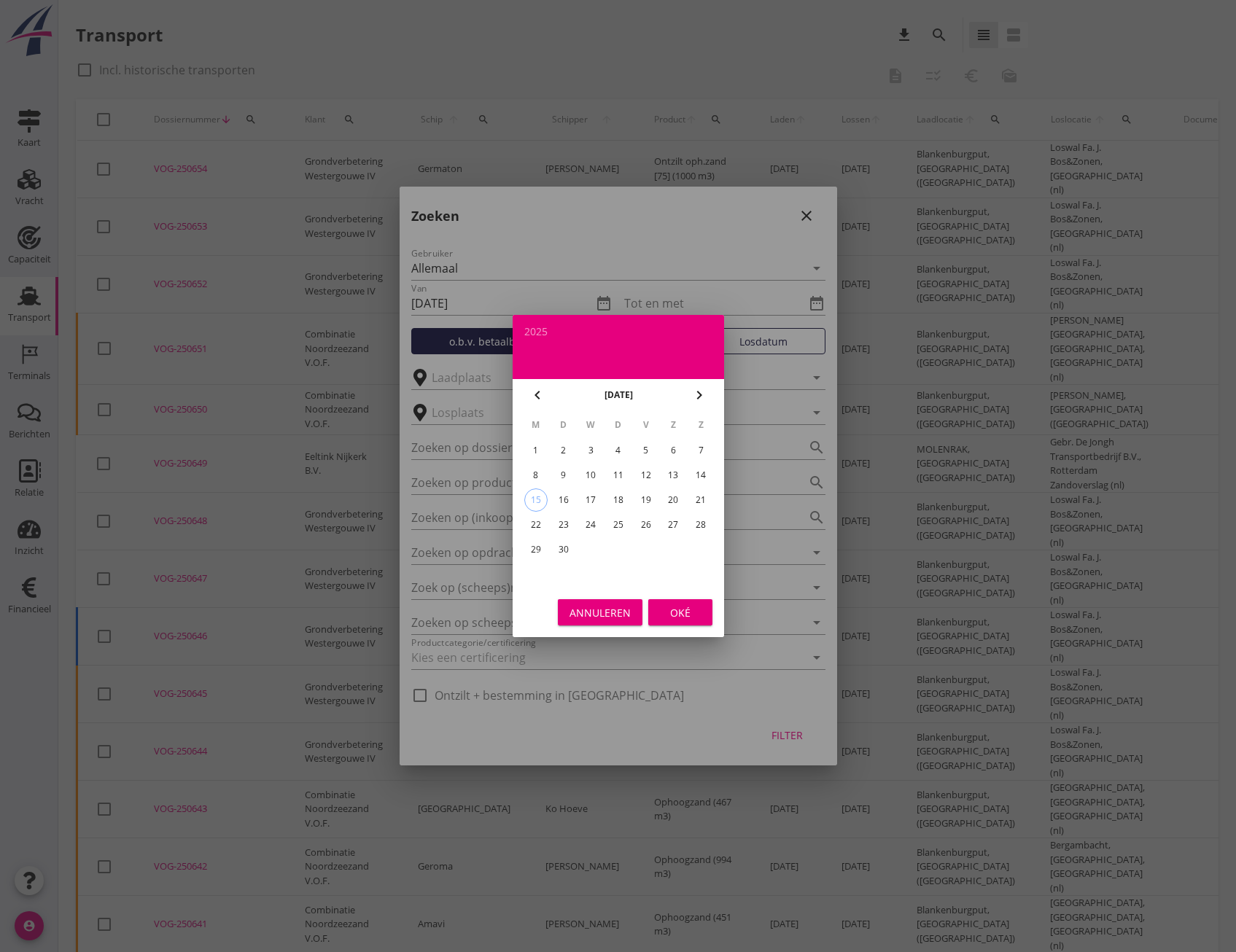
click at [538, 395] on icon "chevron_left" at bounding box center [537, 395] width 17 height 17
click at [671, 520] on div "23" at bounding box center [673, 524] width 23 height 23
type input "[DATE]"
click at [680, 626] on div "Annuleren Oké" at bounding box center [618, 613] width 212 height 50
click at [681, 618] on div "Oké" at bounding box center [680, 613] width 41 height 15
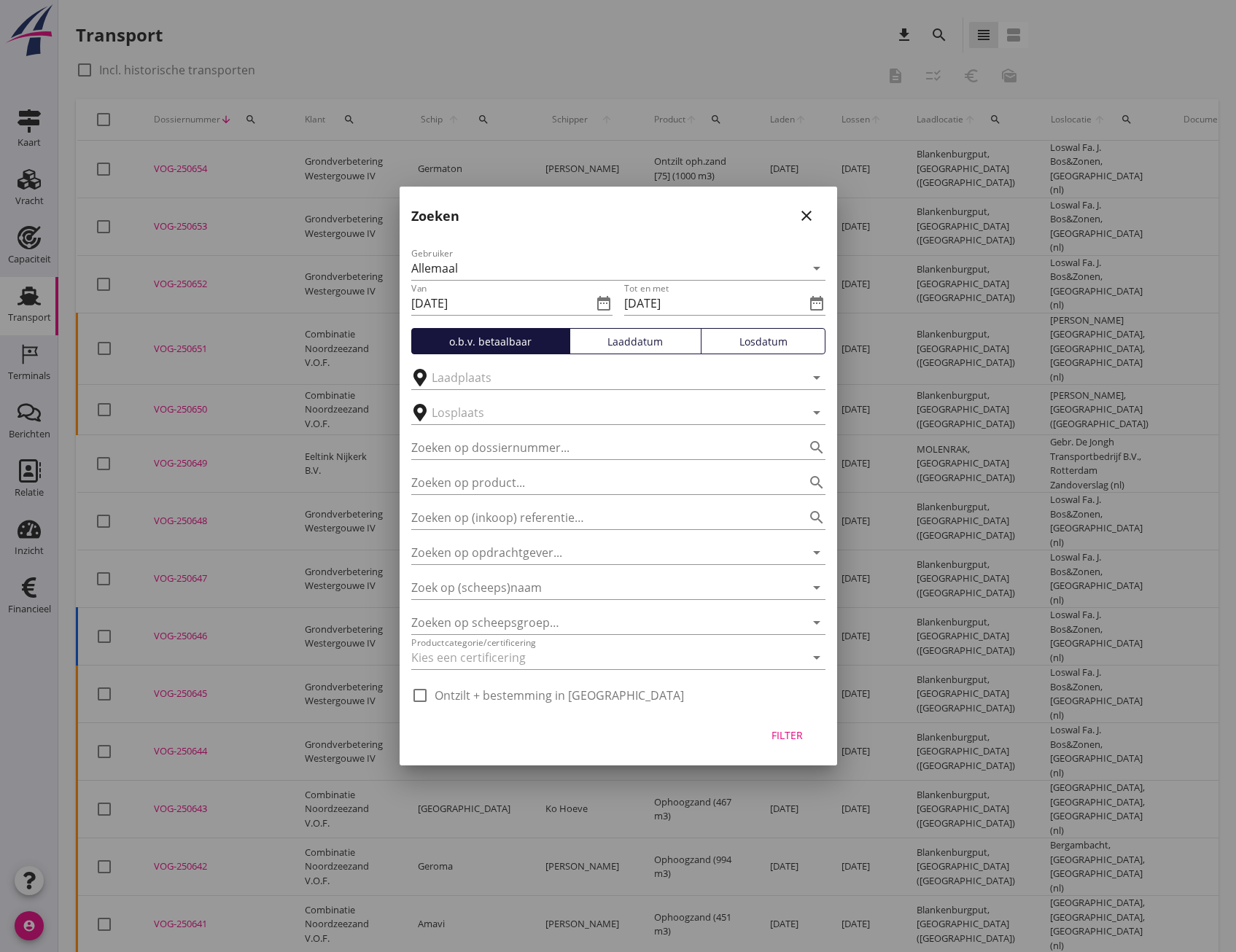
click at [763, 347] on div "Losdatum" at bounding box center [763, 341] width 111 height 15
click at [787, 731] on div "Filter" at bounding box center [787, 735] width 41 height 15
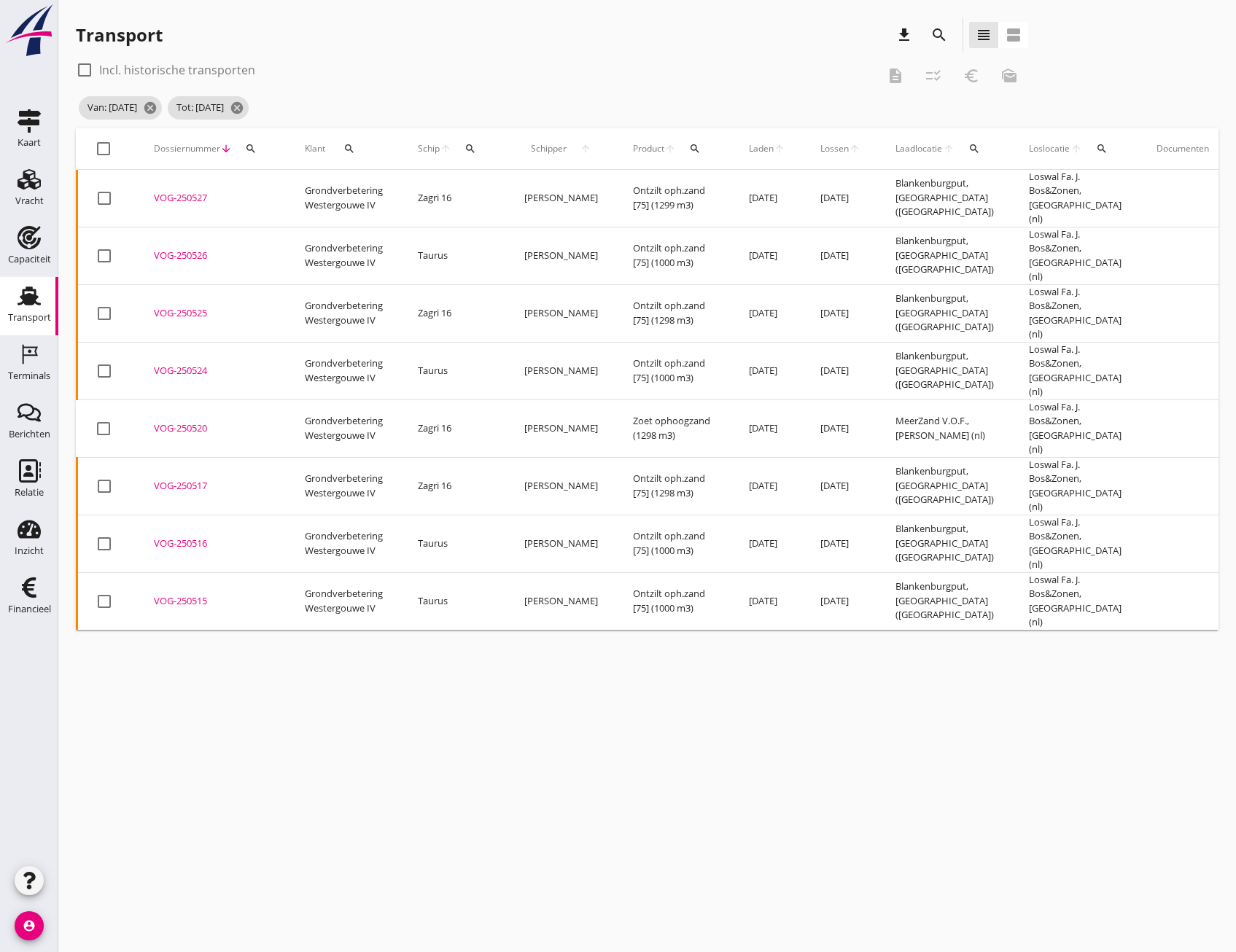
click at [175, 194] on div "VOG-250527" at bounding box center [211, 197] width 116 height 14
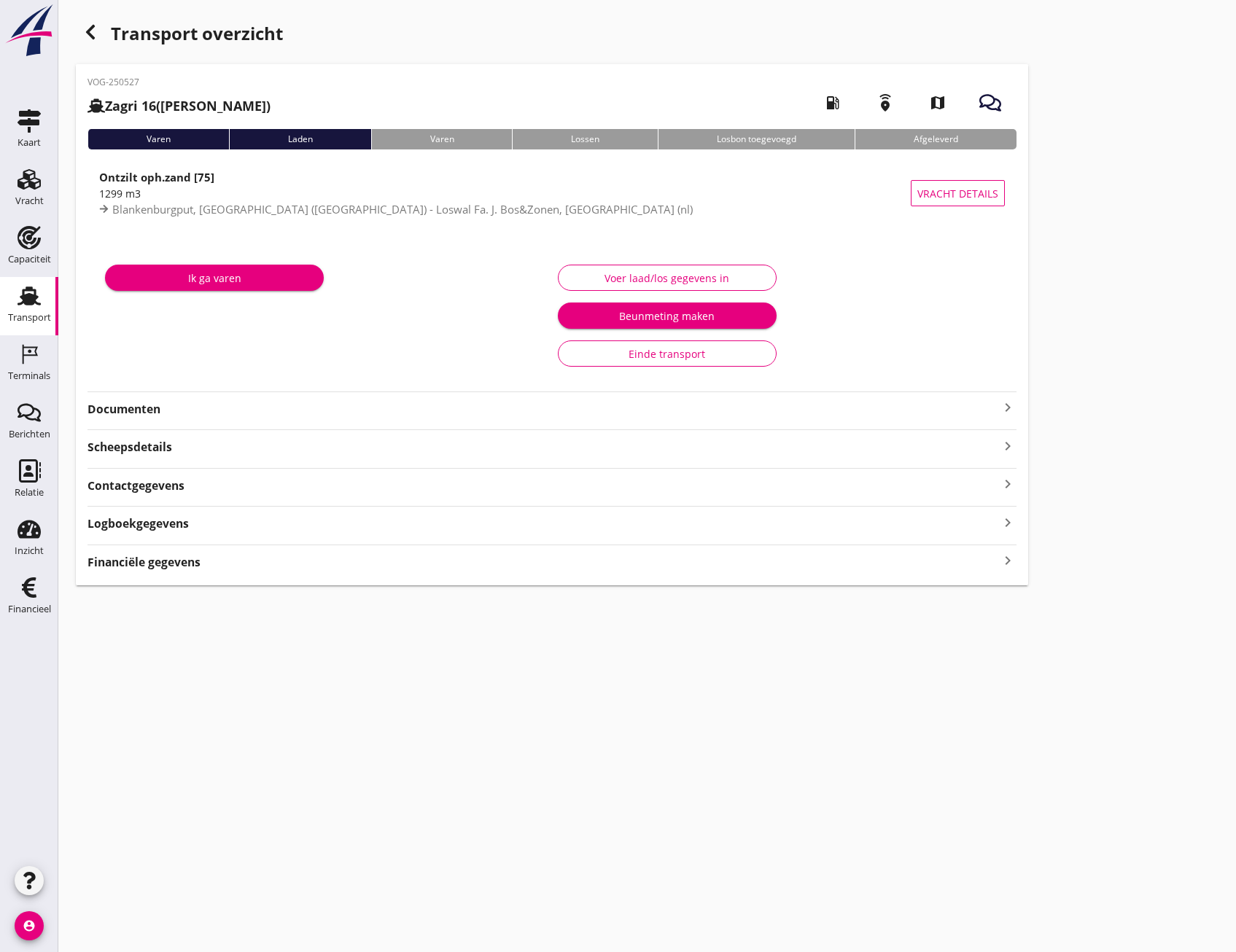
click at [1009, 564] on icon "keyboard_arrow_right" at bounding box center [1008, 561] width 17 height 20
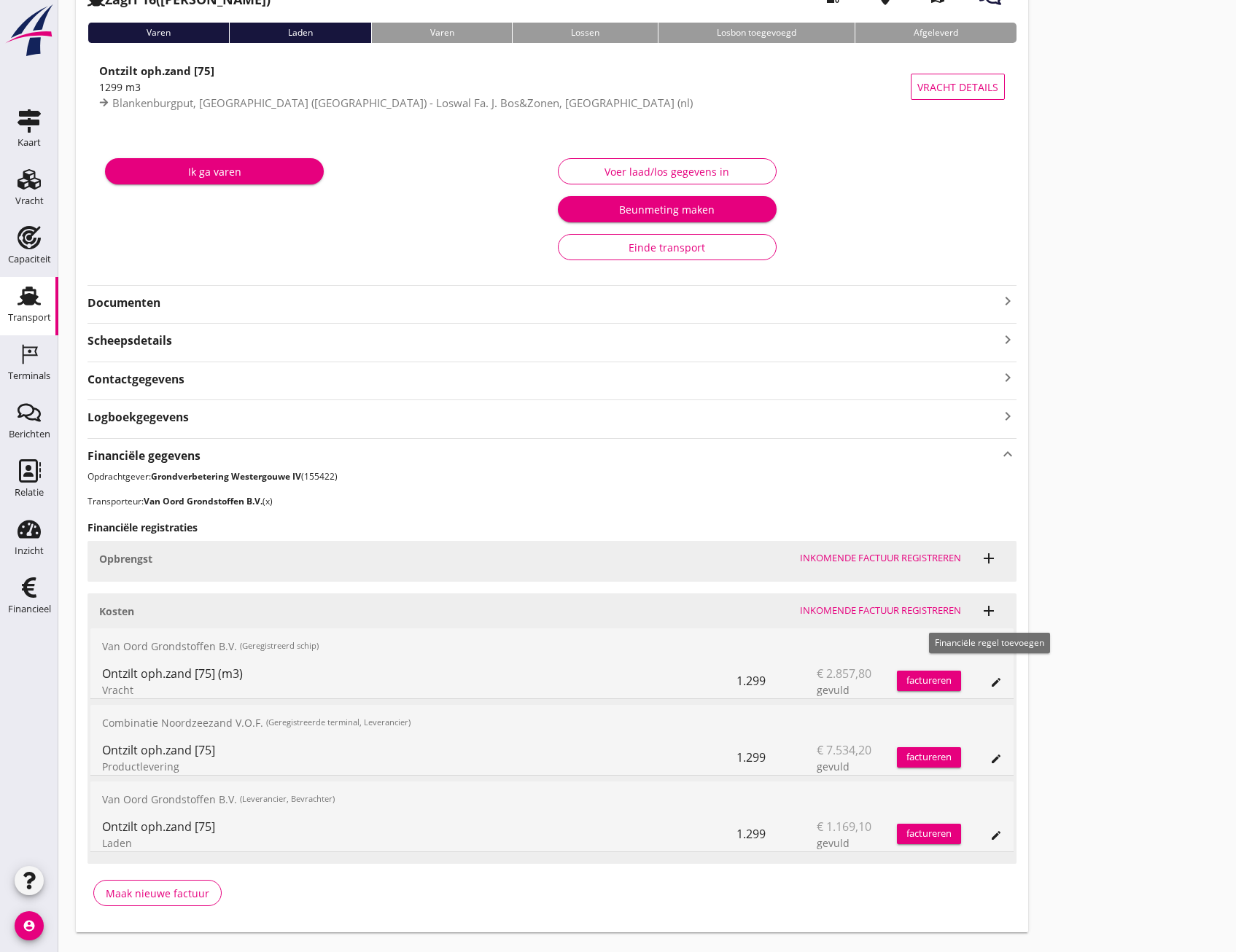
scroll to position [139, 0]
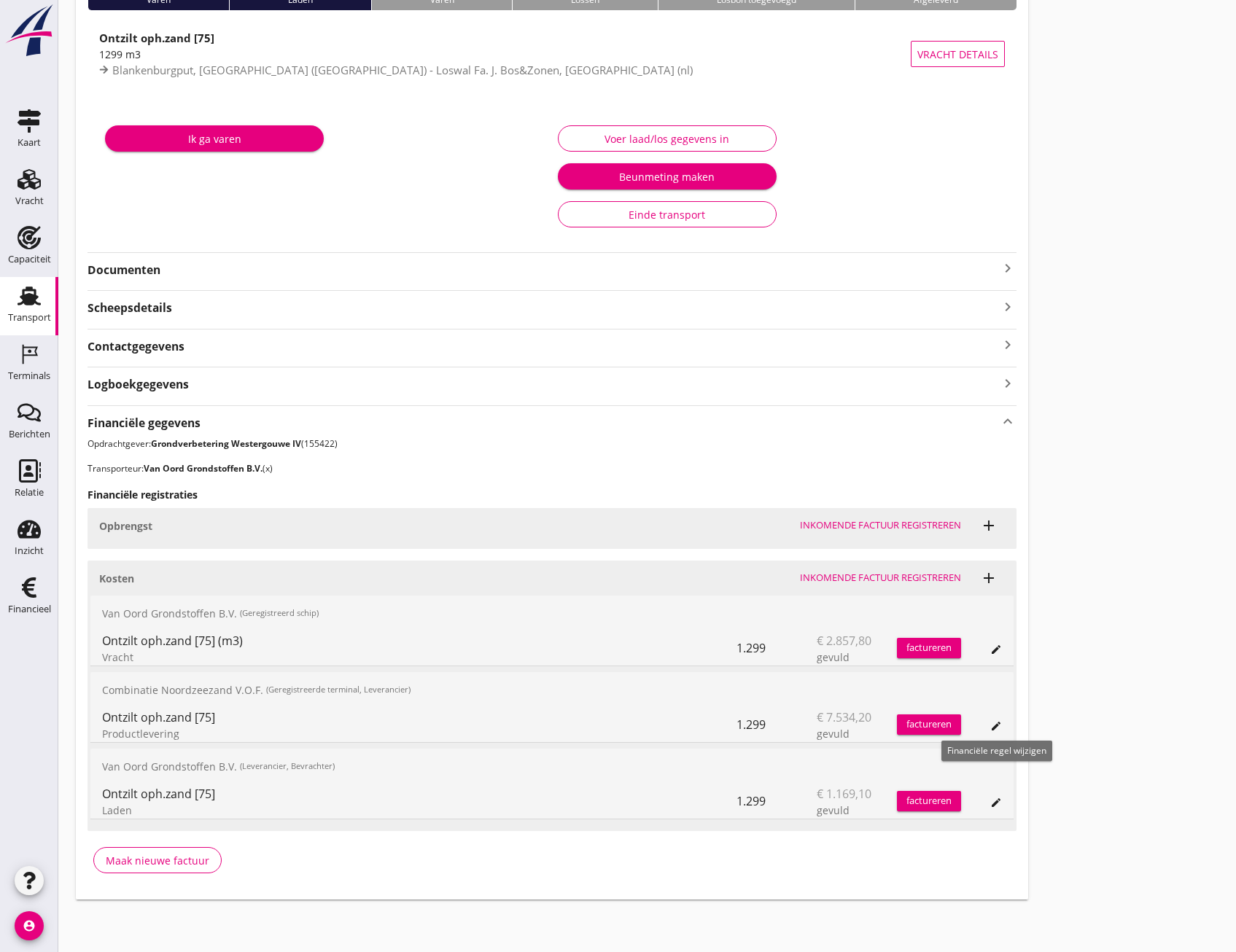
click at [991, 723] on icon "edit" at bounding box center [996, 726] width 12 height 12
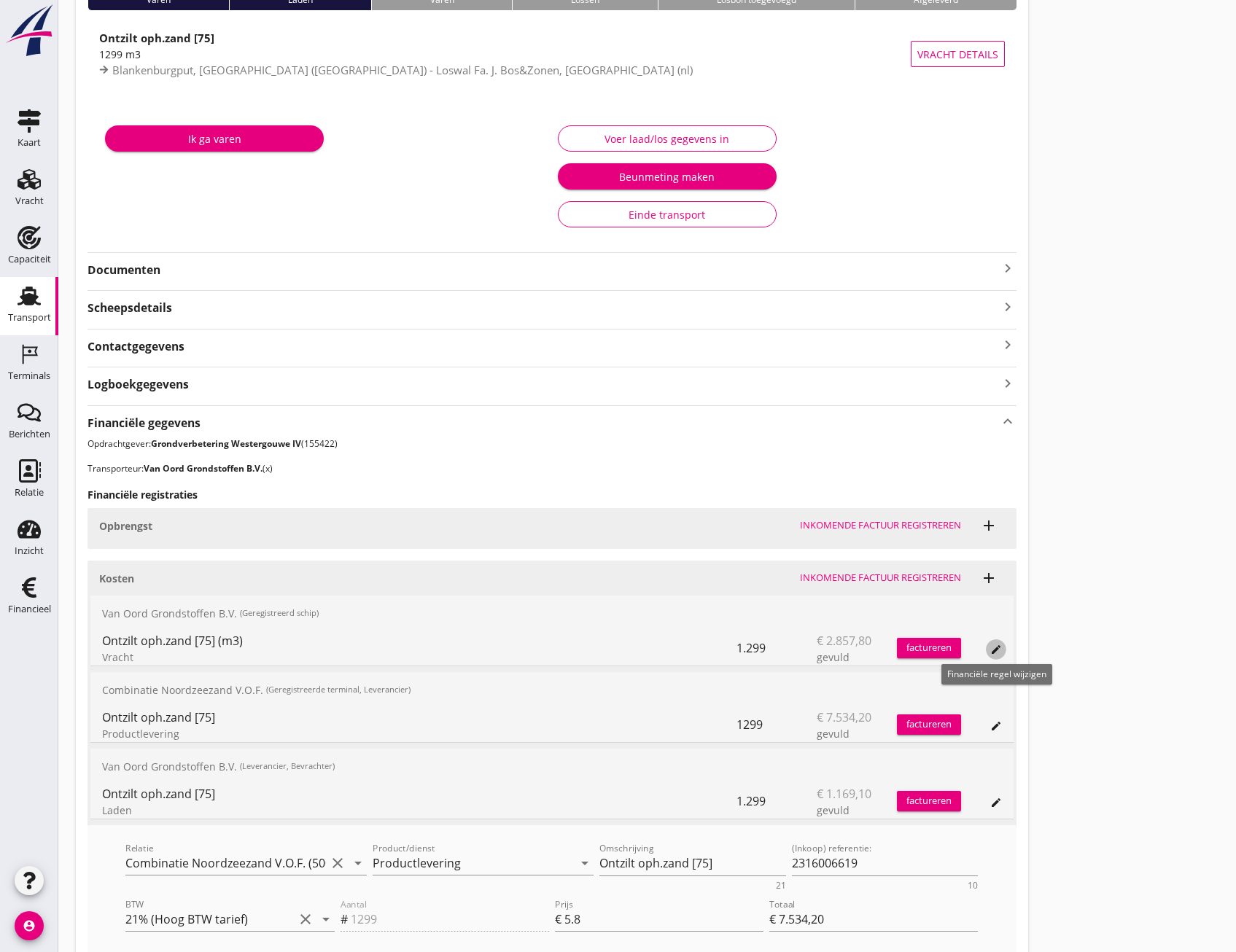
click at [996, 649] on icon "edit" at bounding box center [996, 650] width 12 height 12
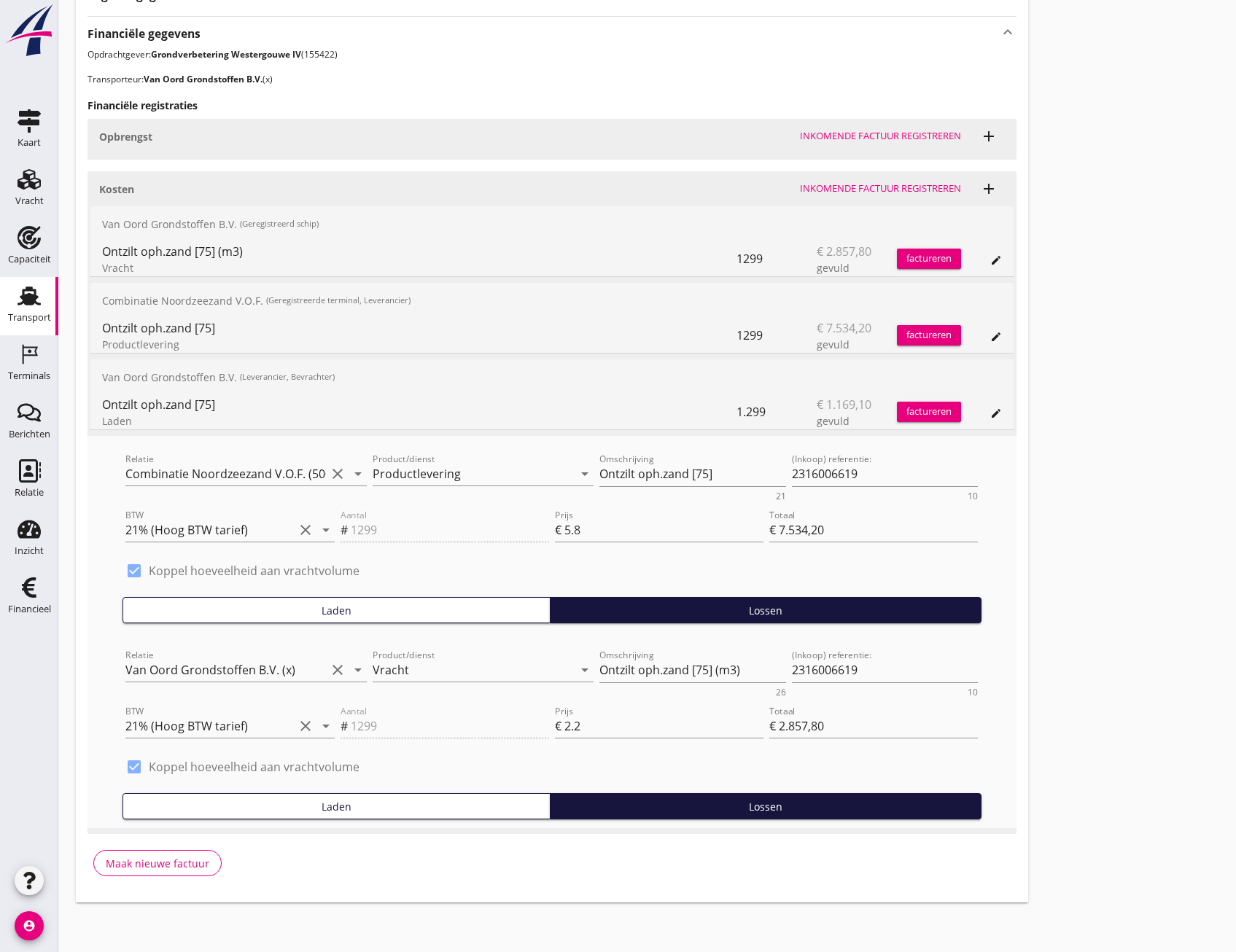
scroll to position [531, 0]
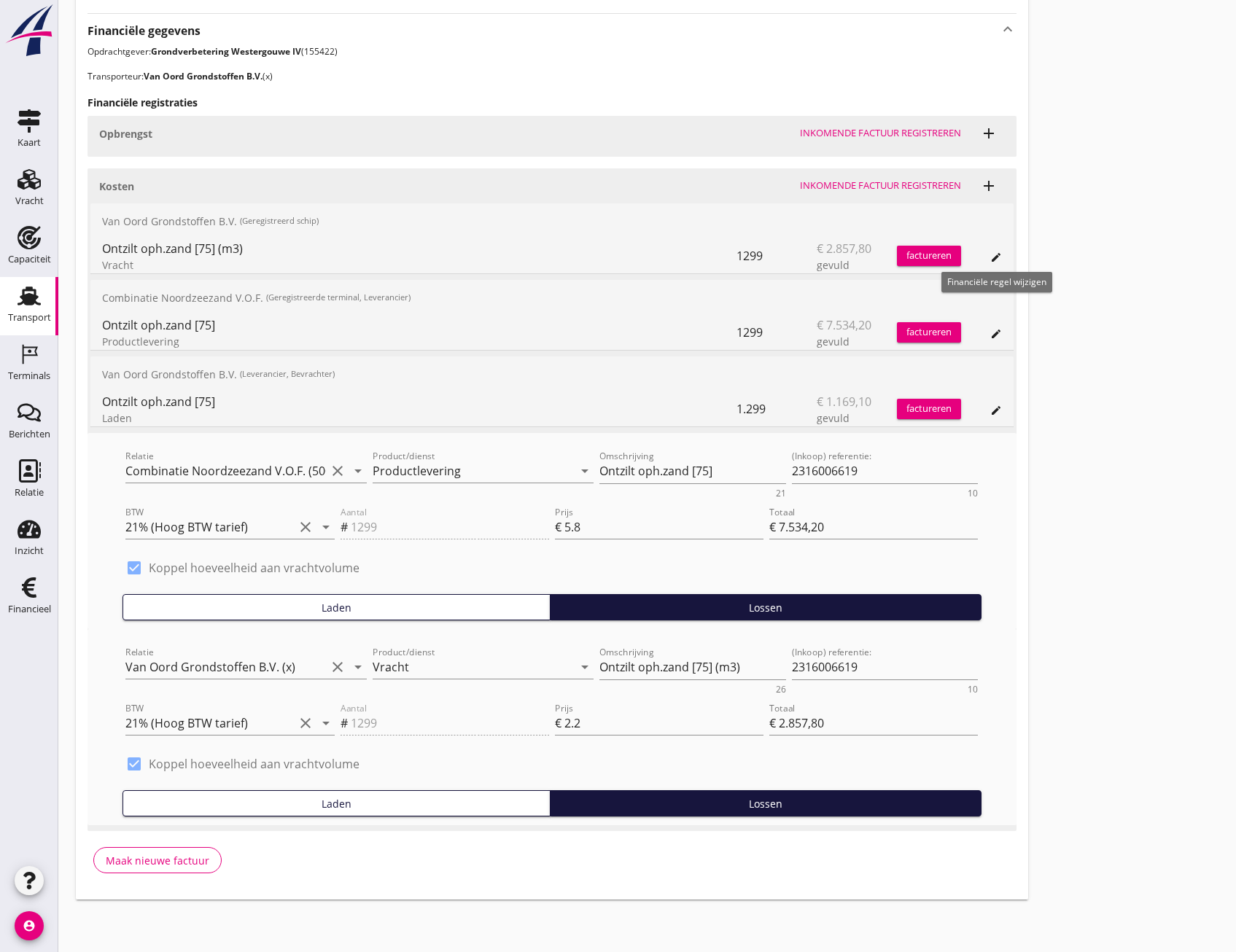
click at [996, 254] on icon "edit" at bounding box center [996, 257] width 12 height 12
click at [1092, 513] on div "Transport overzicht VOG-250527 Zagri 16 (Maarten Bakker) local_gas_station emer…" at bounding box center [647, 193] width 1178 height 1449
click at [996, 257] on icon "edit" at bounding box center [996, 257] width 12 height 12
click at [991, 334] on icon "edit" at bounding box center [996, 334] width 12 height 12
click at [991, 331] on icon "edit" at bounding box center [996, 334] width 12 height 12
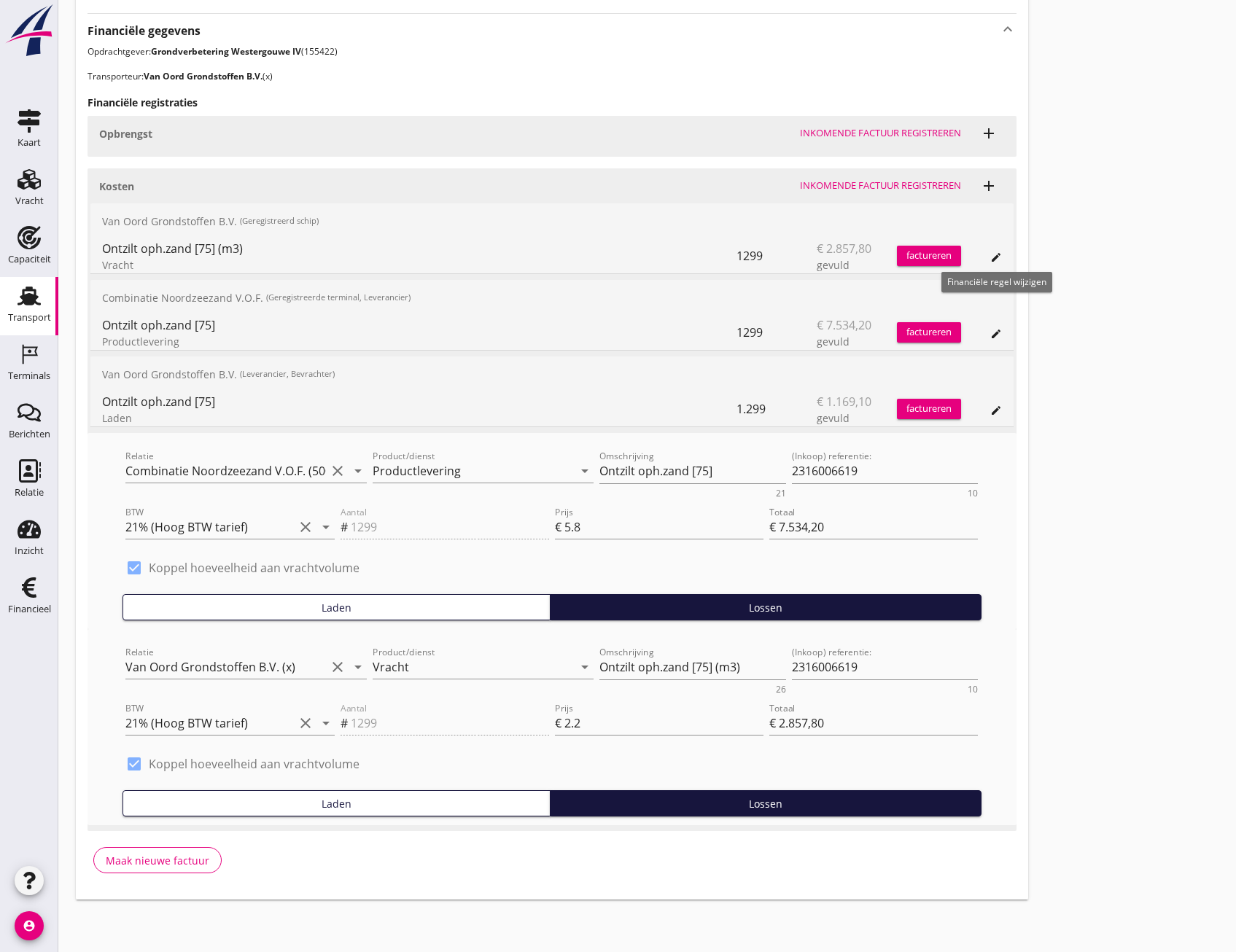
click at [997, 251] on icon "edit" at bounding box center [996, 257] width 12 height 12
click at [1100, 248] on div "Transport overzicht VOG-250527 Zagri 16 (Maarten Bakker) local_gas_station emer…" at bounding box center [647, 193] width 1178 height 1449
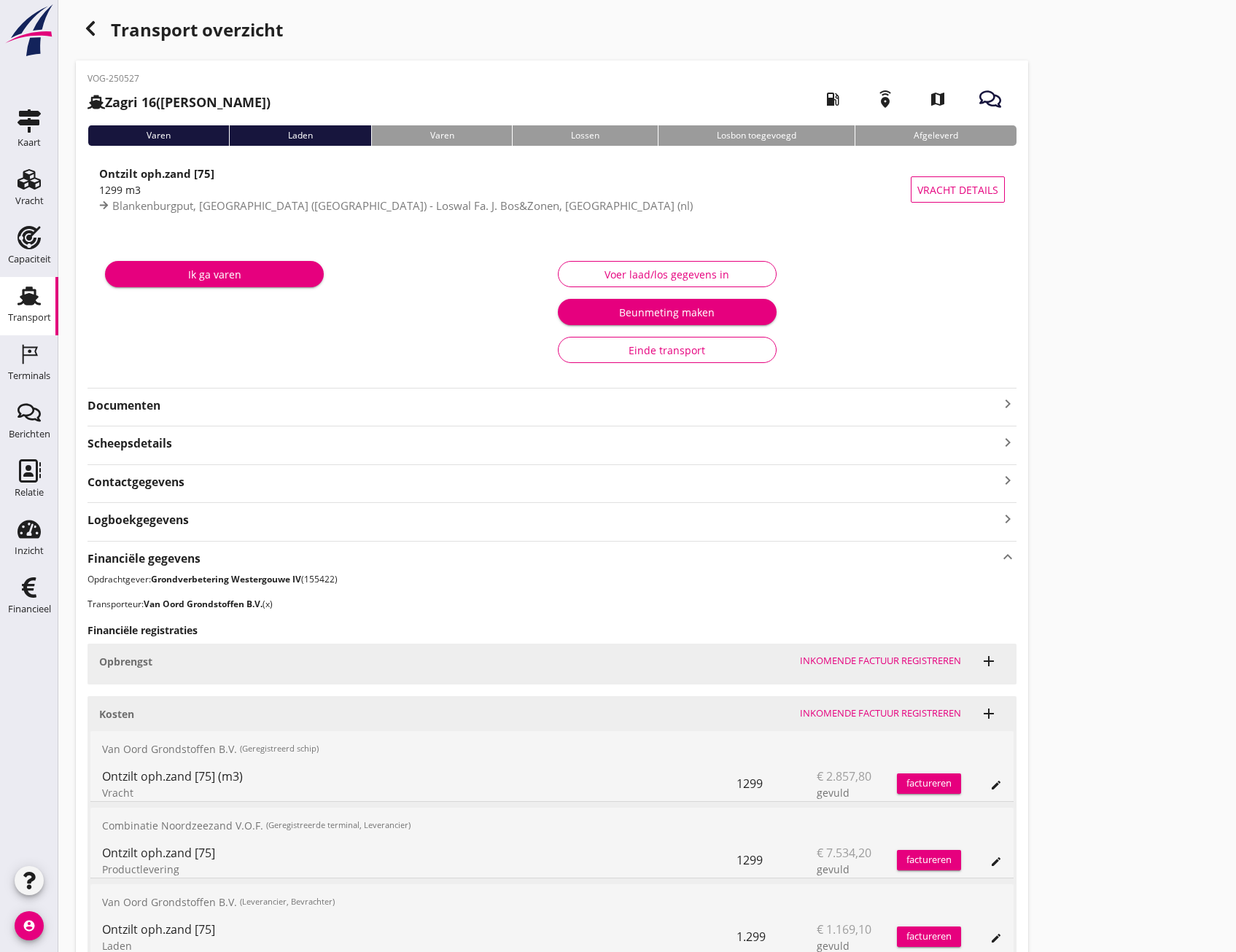
scroll to position [0, 0]
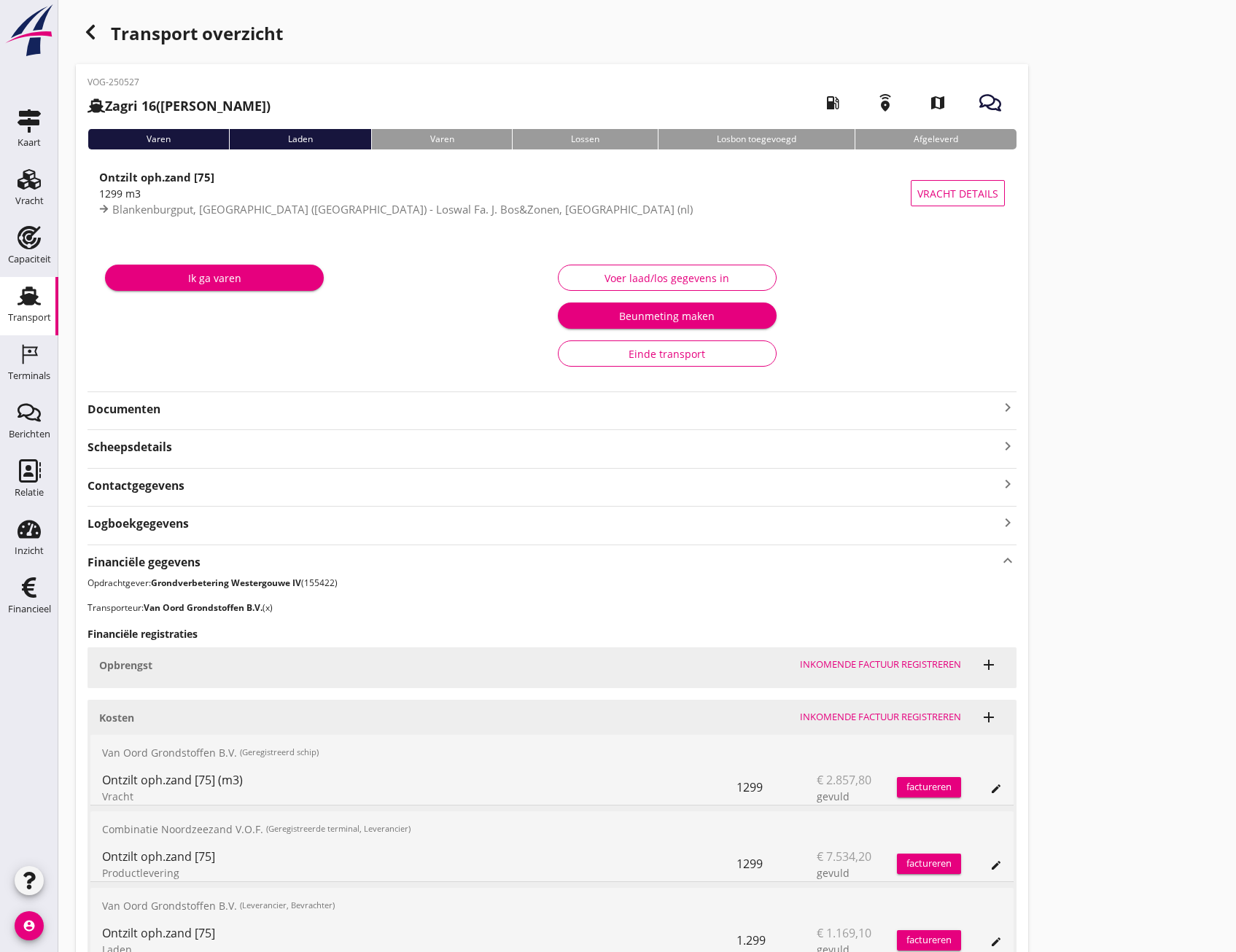
click at [88, 29] on icon "button" at bounding box center [90, 32] width 17 height 17
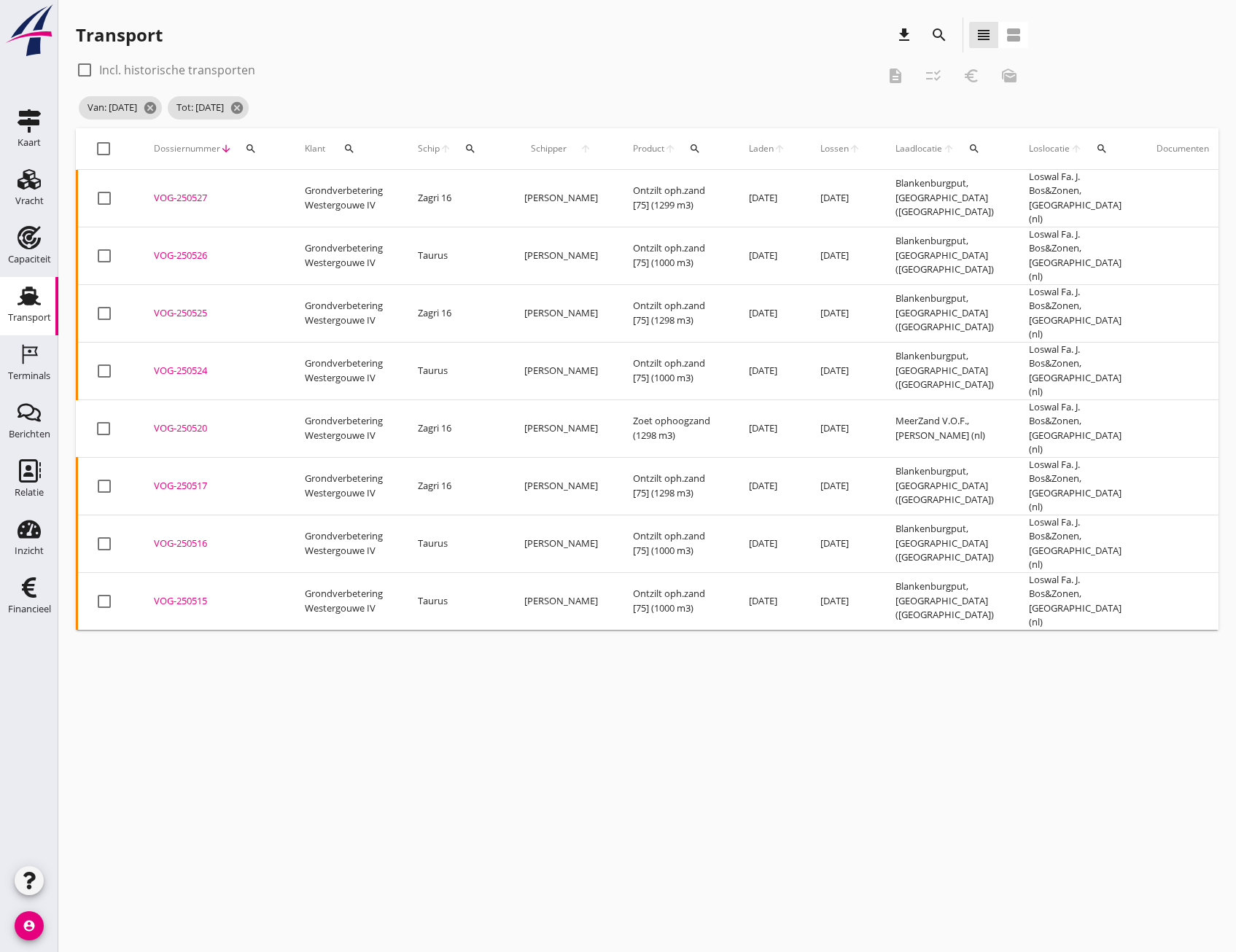
click at [184, 197] on div "VOG-250527" at bounding box center [211, 197] width 116 height 14
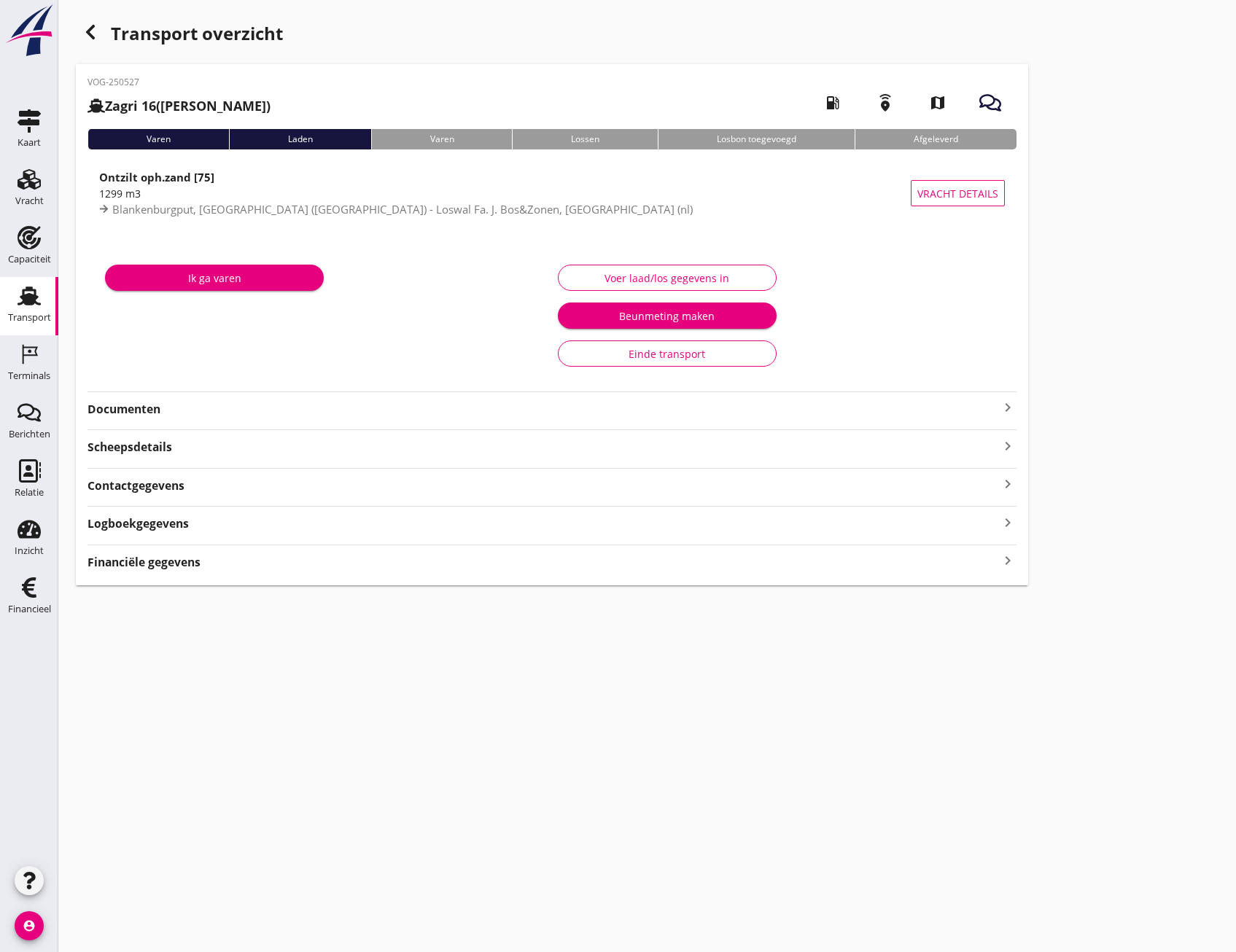
click at [1007, 567] on icon "keyboard_arrow_right" at bounding box center [1008, 561] width 17 height 20
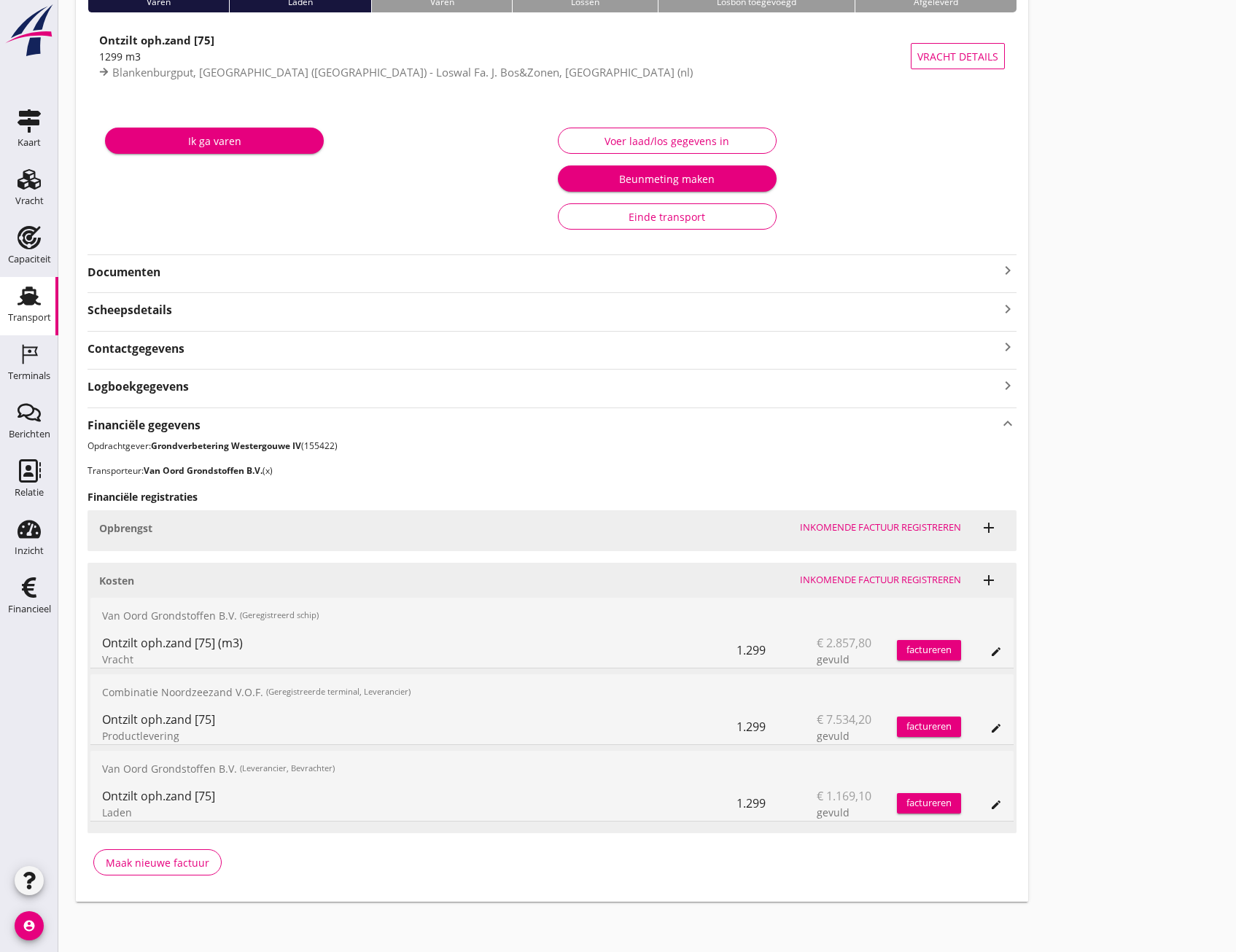
scroll to position [139, 0]
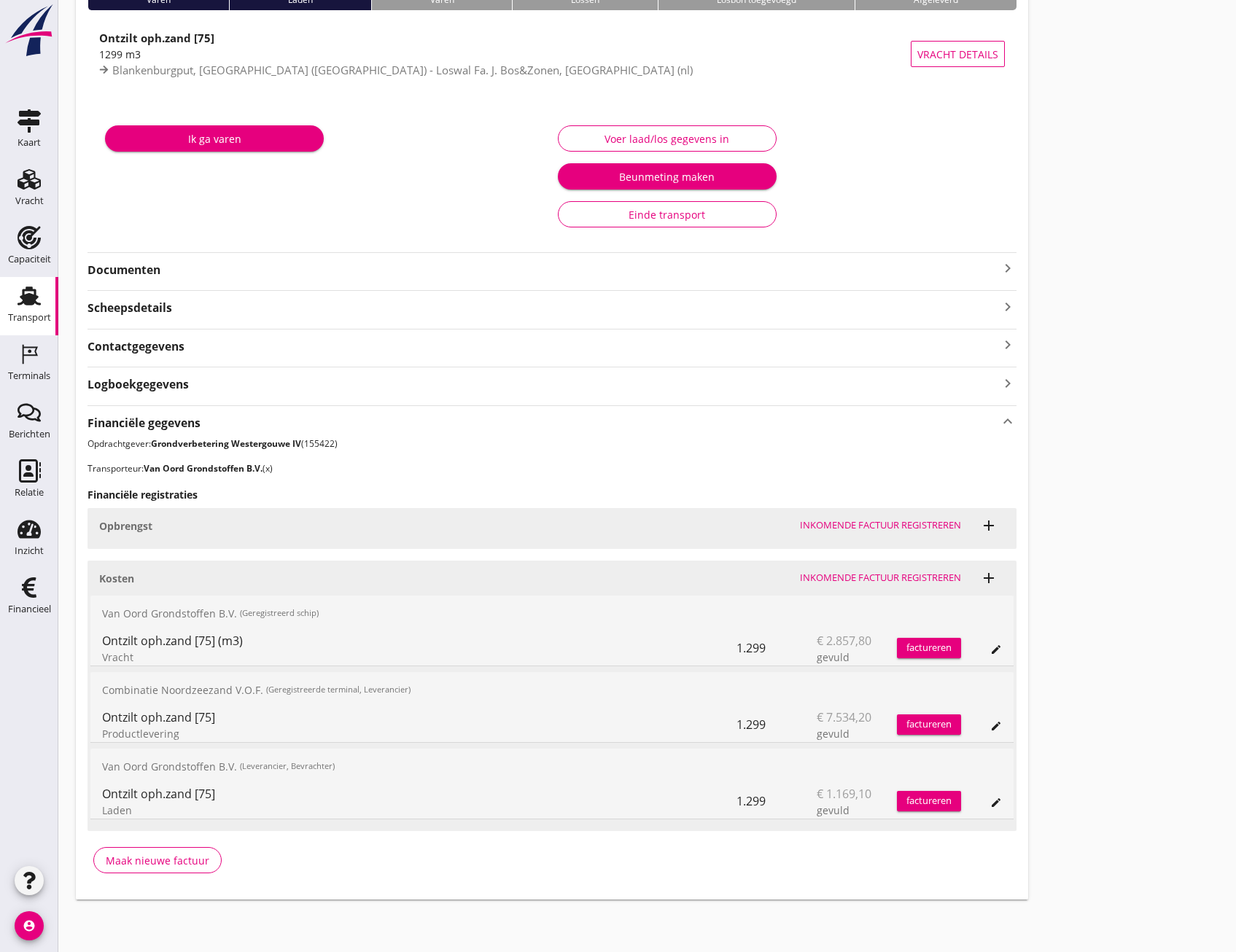
click at [991, 647] on icon "edit" at bounding box center [996, 650] width 12 height 12
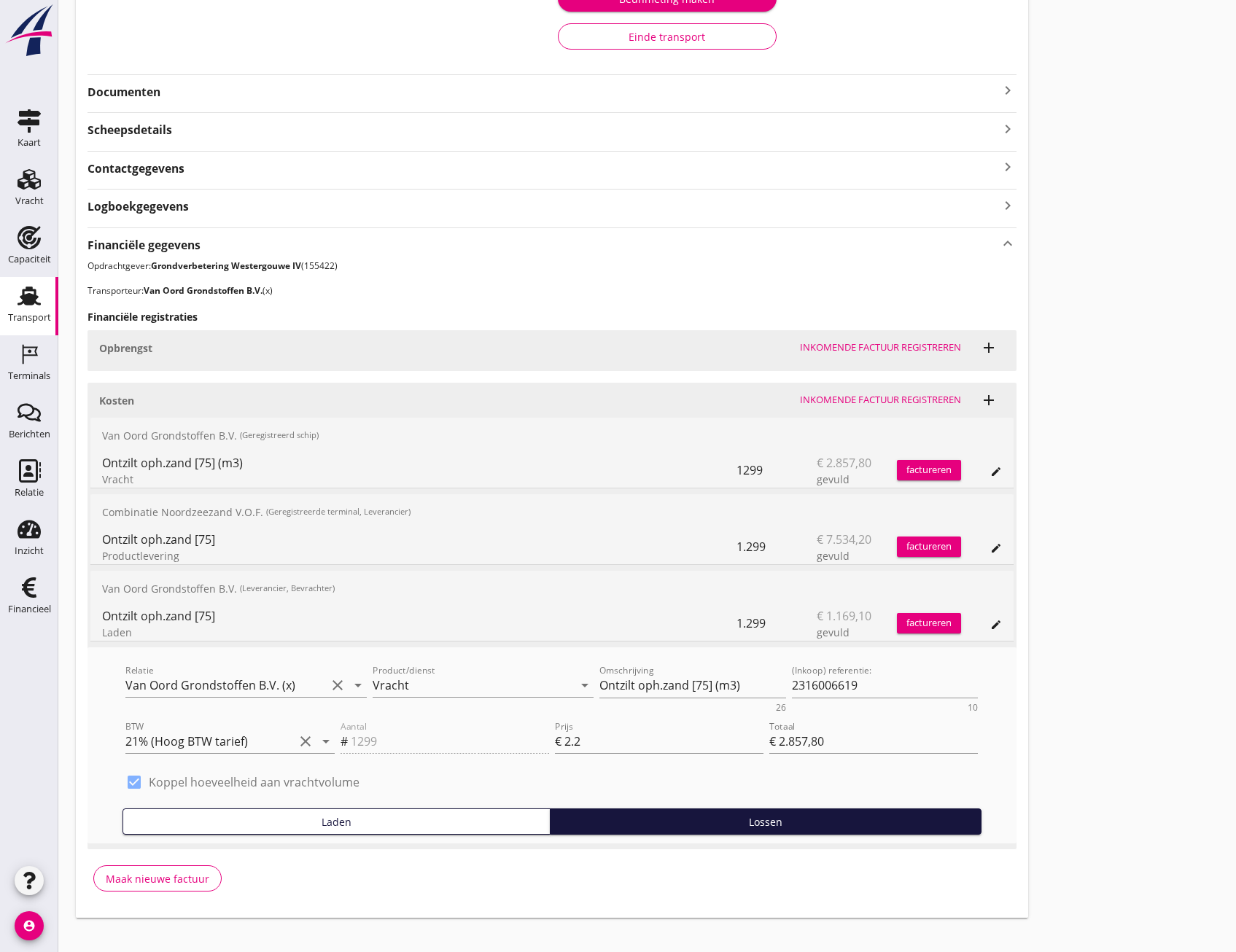
scroll to position [336, 0]
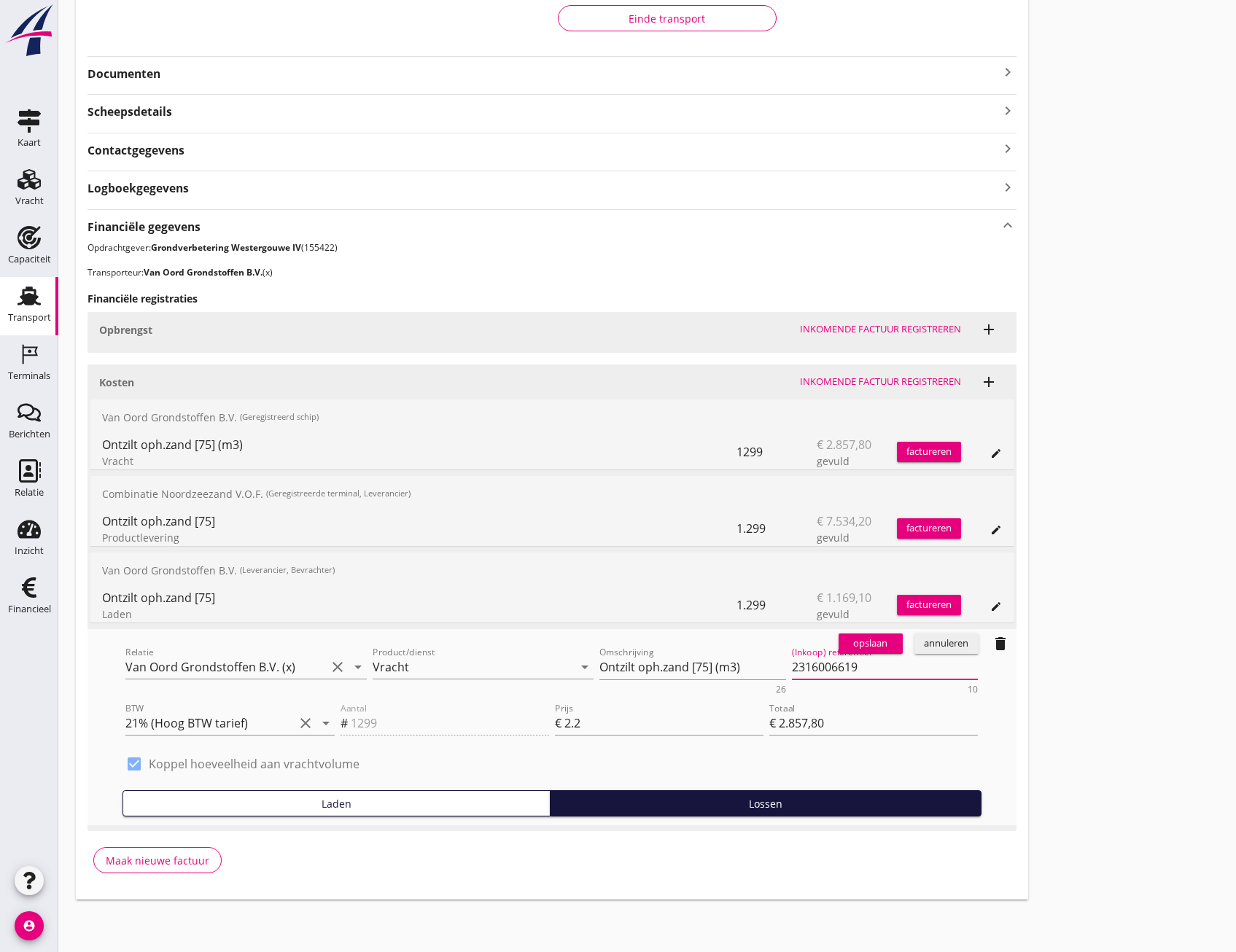
click at [860, 670] on textarea "2316006619" at bounding box center [885, 667] width 187 height 24
drag, startPoint x: 865, startPoint y: 668, endPoint x: 752, endPoint y: 666, distance: 113.0
click at [752, 666] on div "Relatie Van Oord Grondstoffen B.V. (x) clear arrow_drop_down Product/dienst Vra…" at bounding box center [551, 669] width 858 height 57
click at [867, 645] on div "opslaan" at bounding box center [871, 643] width 53 height 14
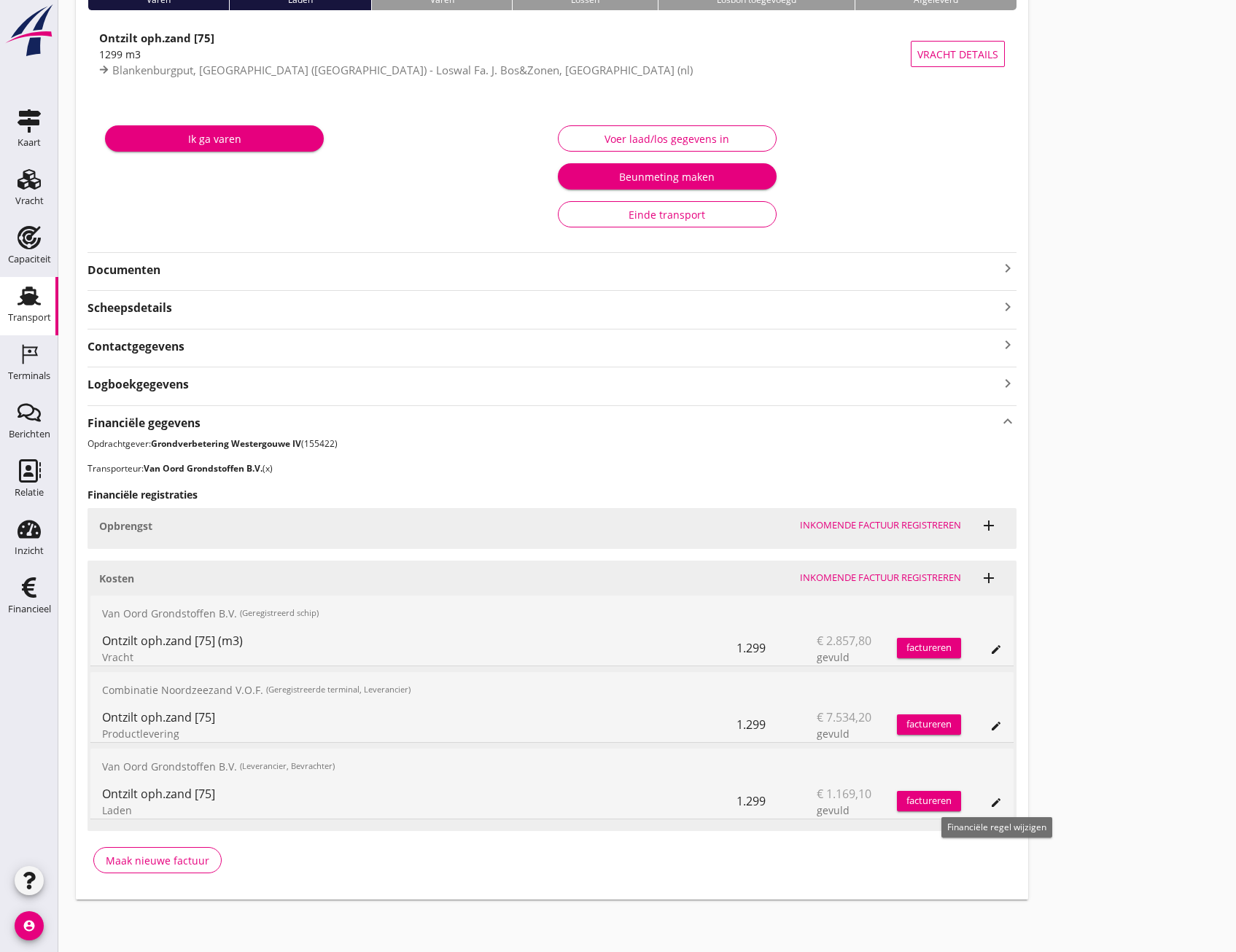
click at [997, 808] on button "edit" at bounding box center [995, 802] width 20 height 20
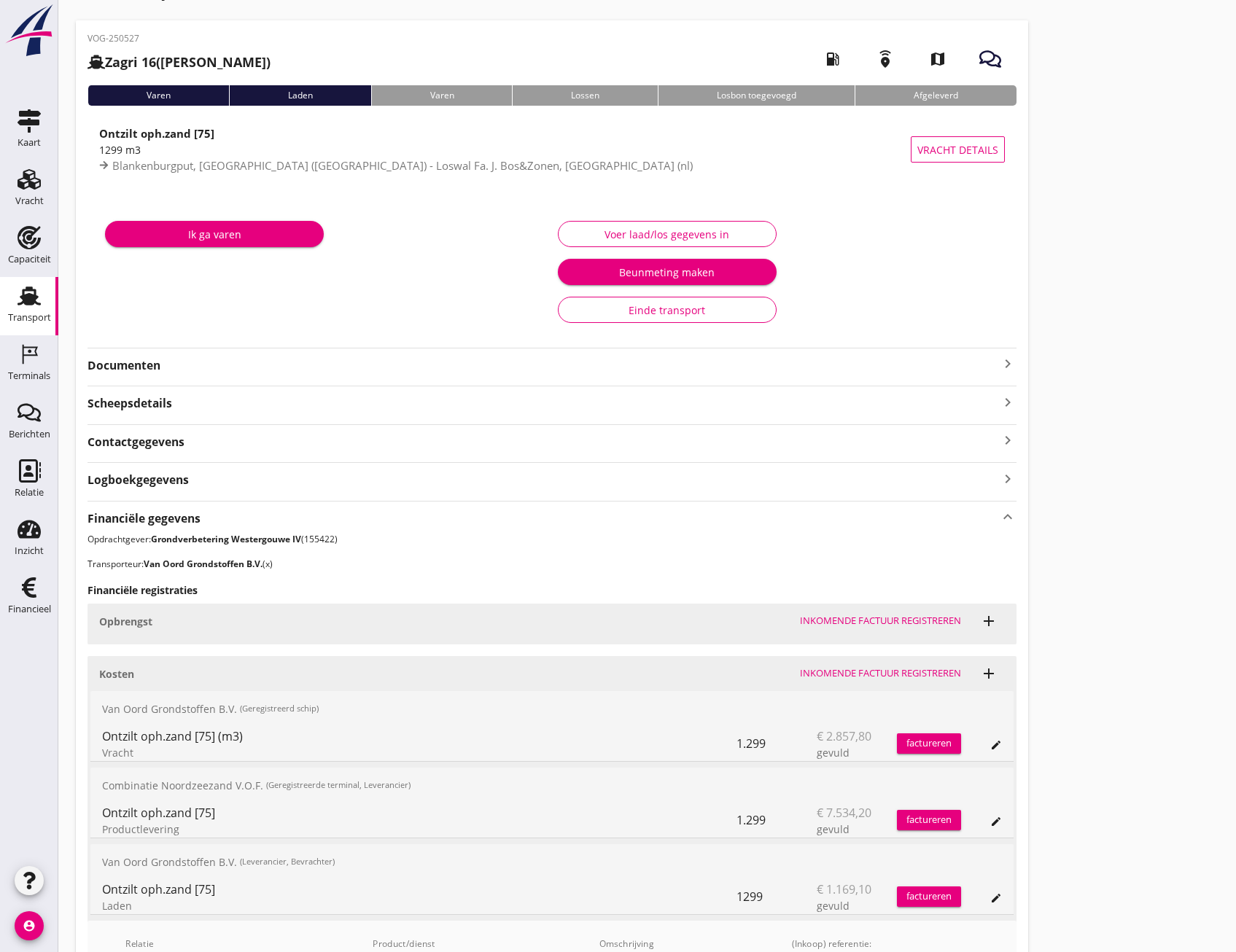
scroll to position [0, 0]
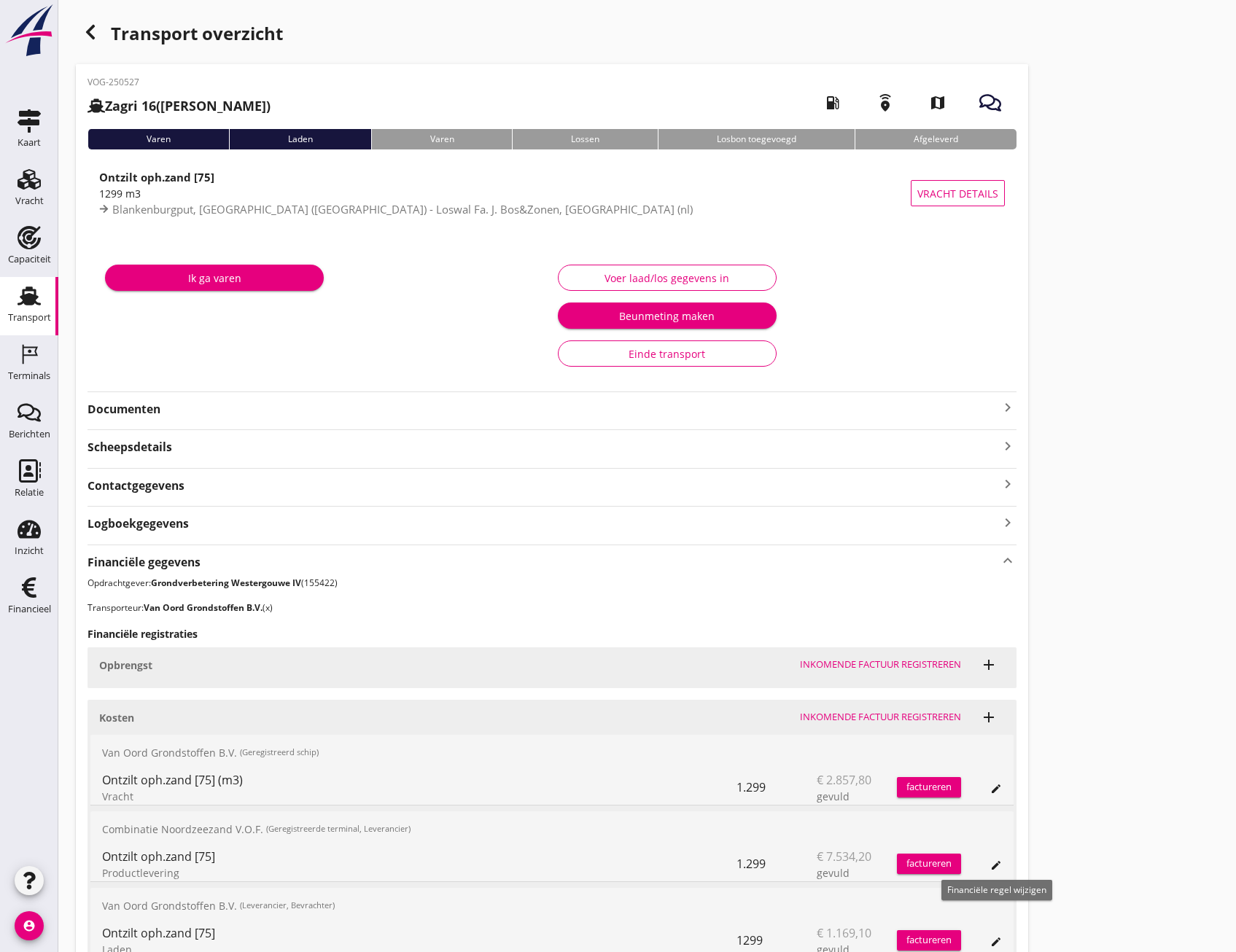
click at [992, 863] on icon "edit" at bounding box center [996, 866] width 12 height 12
click at [650, 361] on button "Einde transport" at bounding box center [667, 353] width 219 height 26
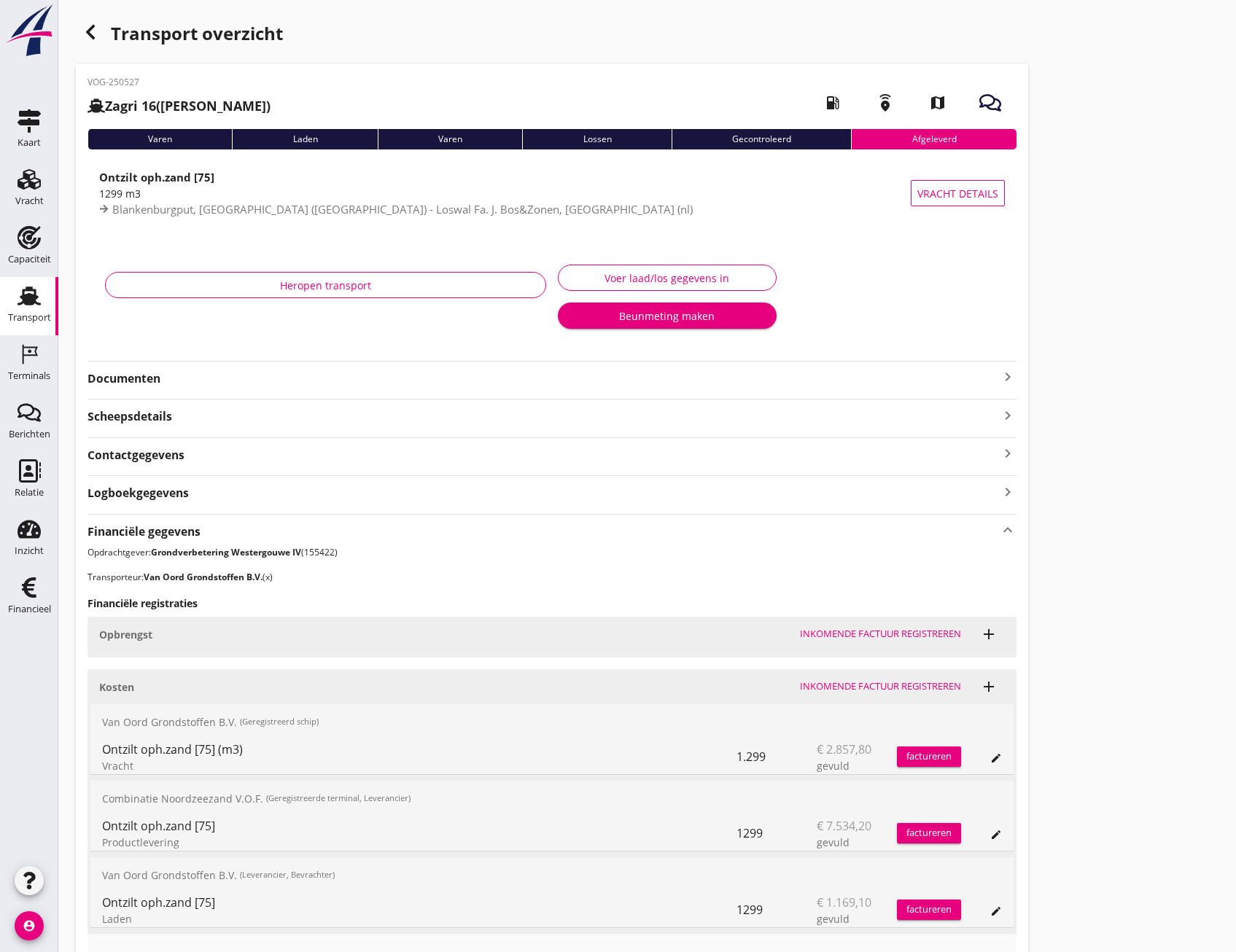
click at [999, 758] on icon "edit" at bounding box center [996, 758] width 12 height 12
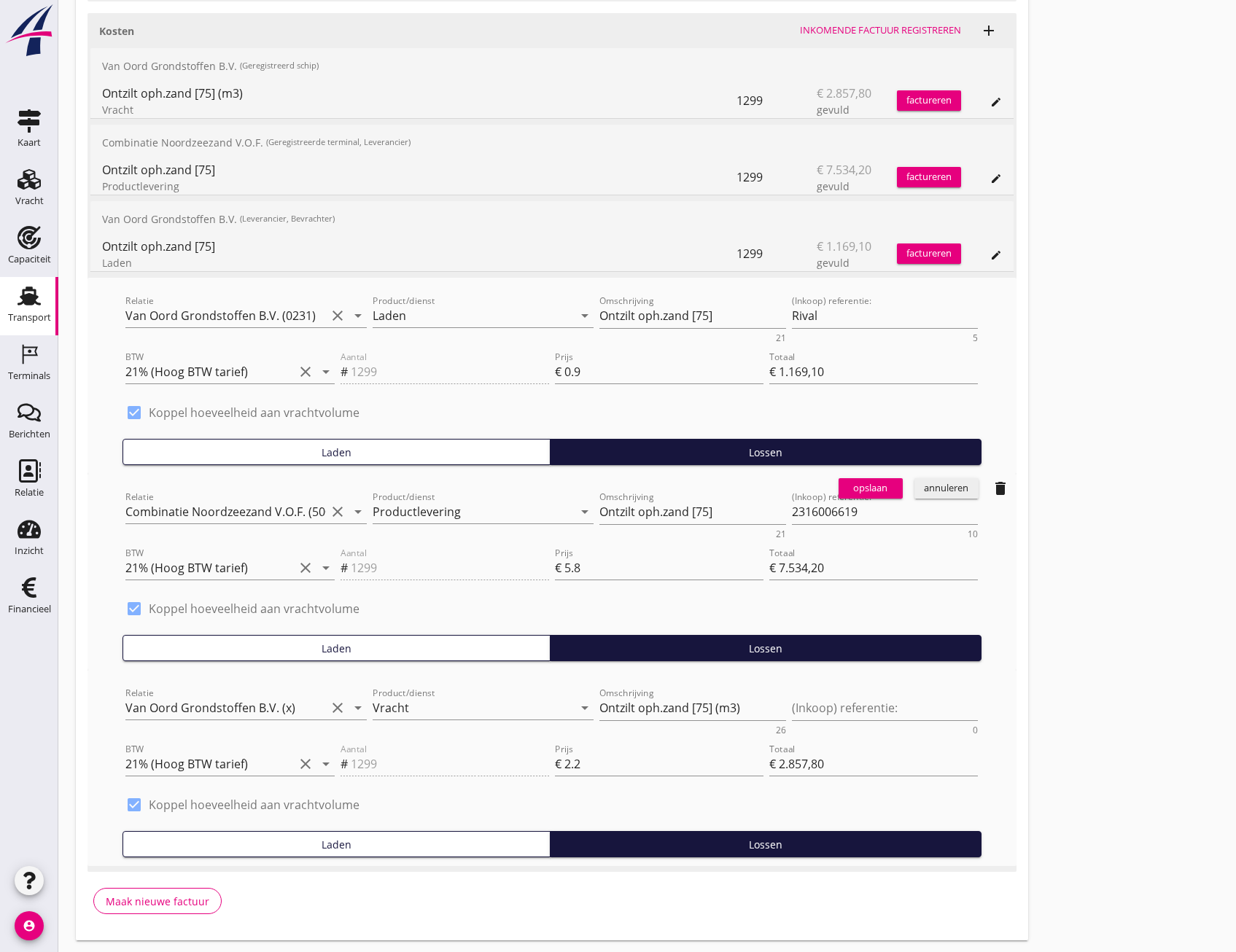
scroll to position [583, 0]
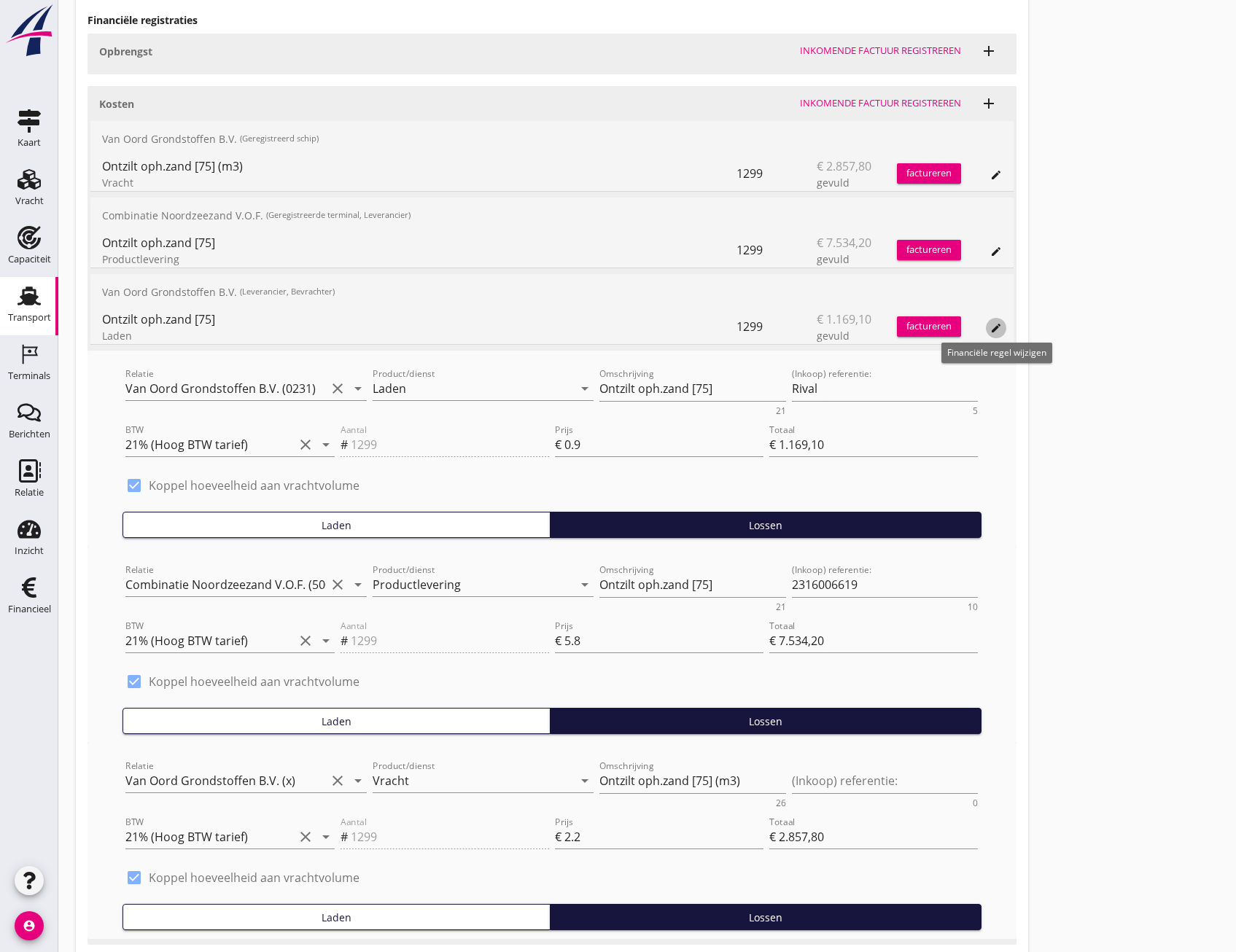
click at [996, 329] on icon "edit" at bounding box center [996, 328] width 12 height 12
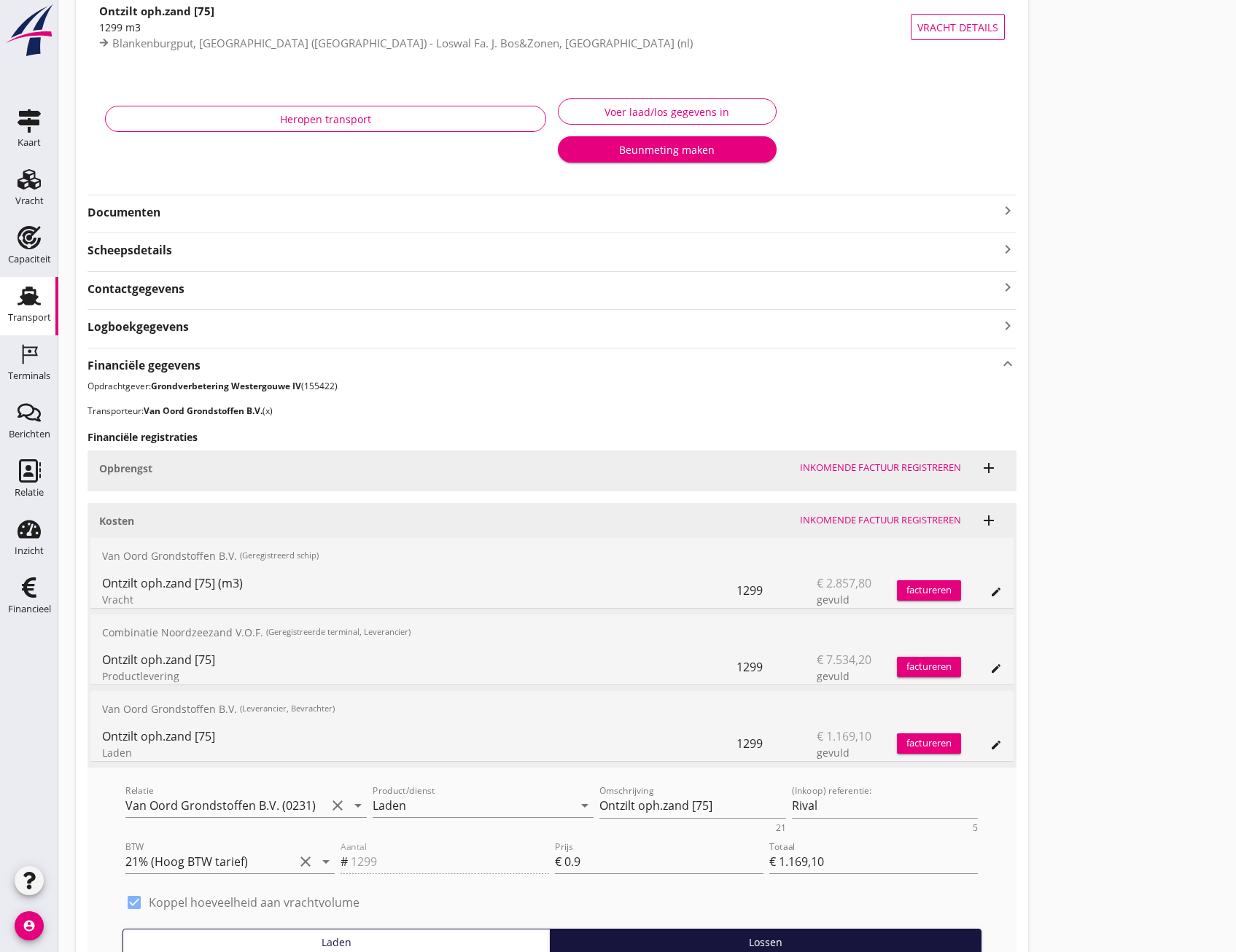
scroll to position [0, 0]
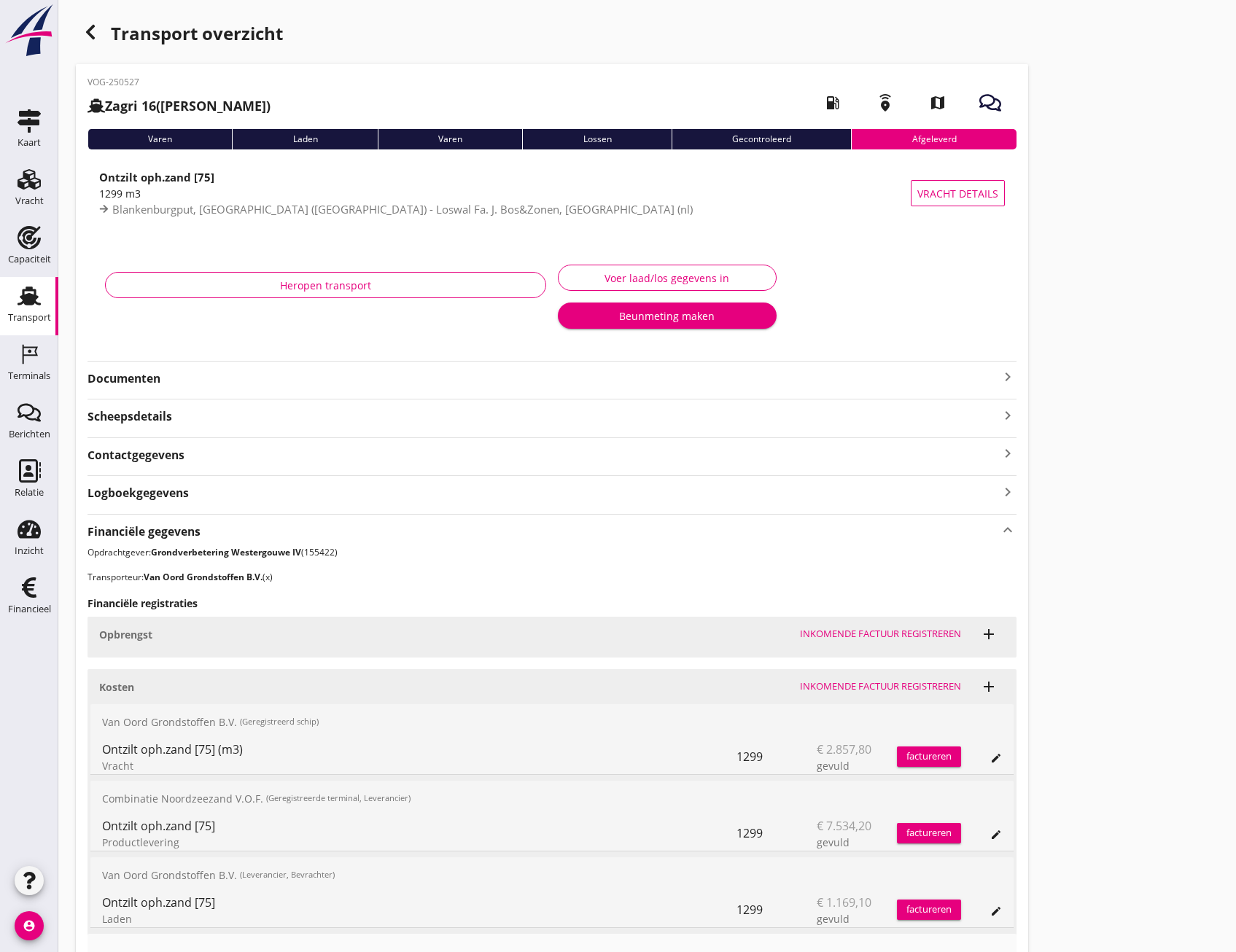
click at [331, 433] on div "VOG-250527 Zagri 16 (Maarten Bakker) local_gas_station emergency_share map Vare…" at bounding box center [551, 830] width 952 height 1533
click at [958, 267] on div "Voer laad/los gegevens in" at bounding box center [779, 277] width 441 height 26
click at [98, 37] on icon "button" at bounding box center [90, 32] width 17 height 17
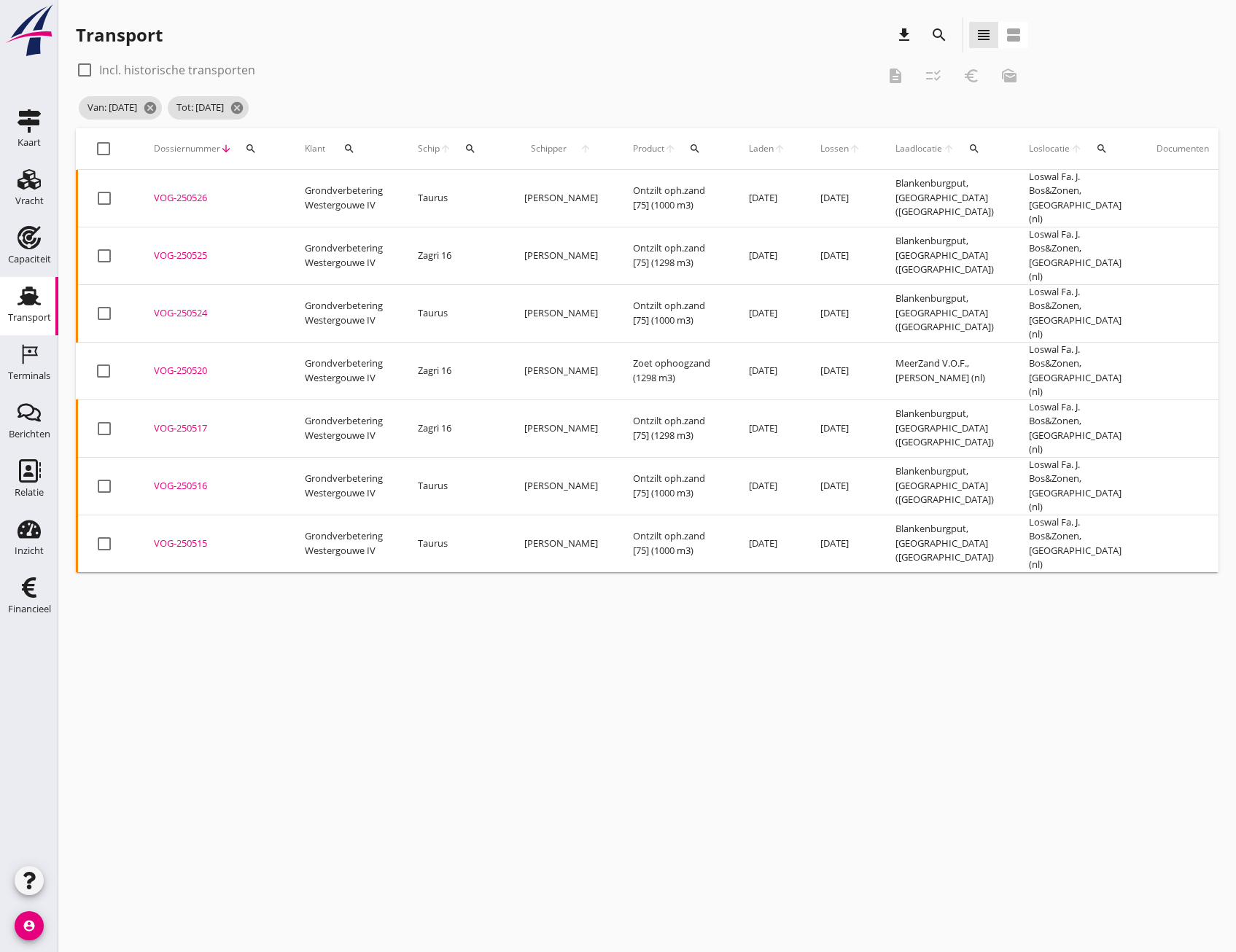
click at [181, 248] on div "VOG-250525" at bounding box center [211, 255] width 116 height 14
click at [188, 306] on div "VOG-250524" at bounding box center [211, 313] width 116 height 14
click at [178, 364] on div "VOG-250520" at bounding box center [211, 371] width 116 height 14
click at [188, 422] on div "VOG-250517" at bounding box center [211, 429] width 116 height 14
click at [175, 479] on div "VOG-250516" at bounding box center [211, 486] width 116 height 14
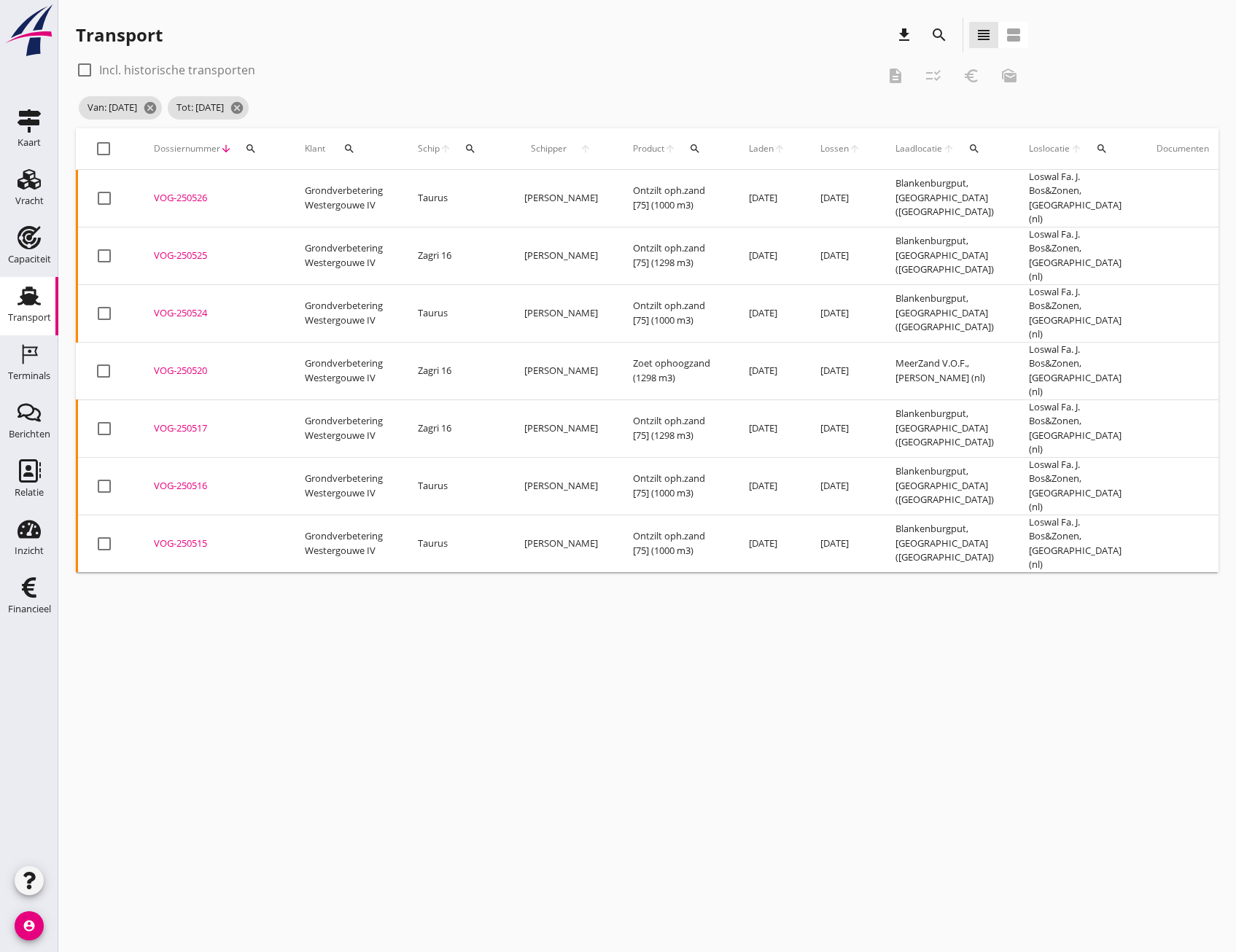
click at [181, 537] on div "VOG-250515" at bounding box center [211, 544] width 116 height 14
click at [187, 422] on div "VOG-250517" at bounding box center [211, 429] width 116 height 14
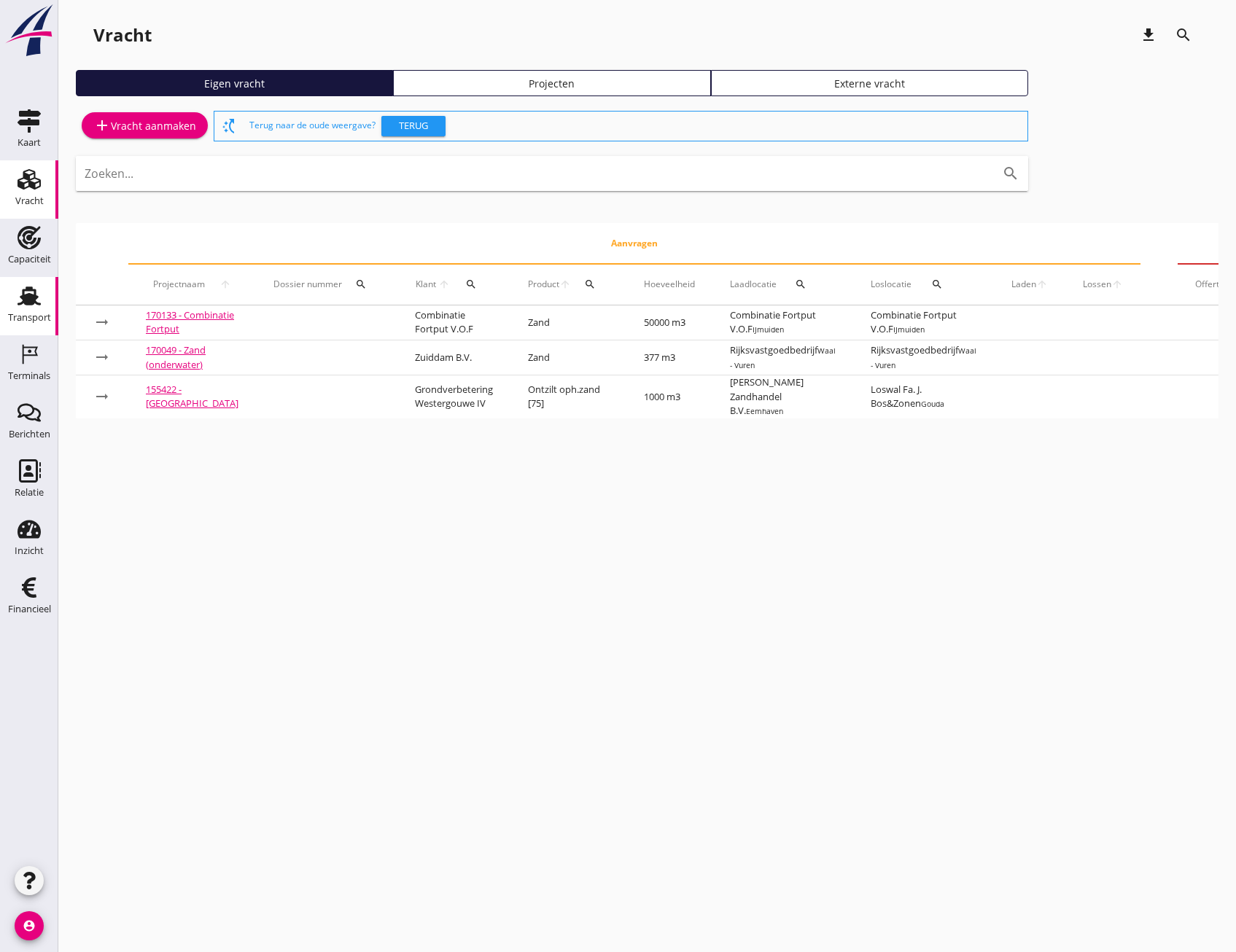
click at [16, 297] on div "Transport" at bounding box center [29, 296] width 35 height 23
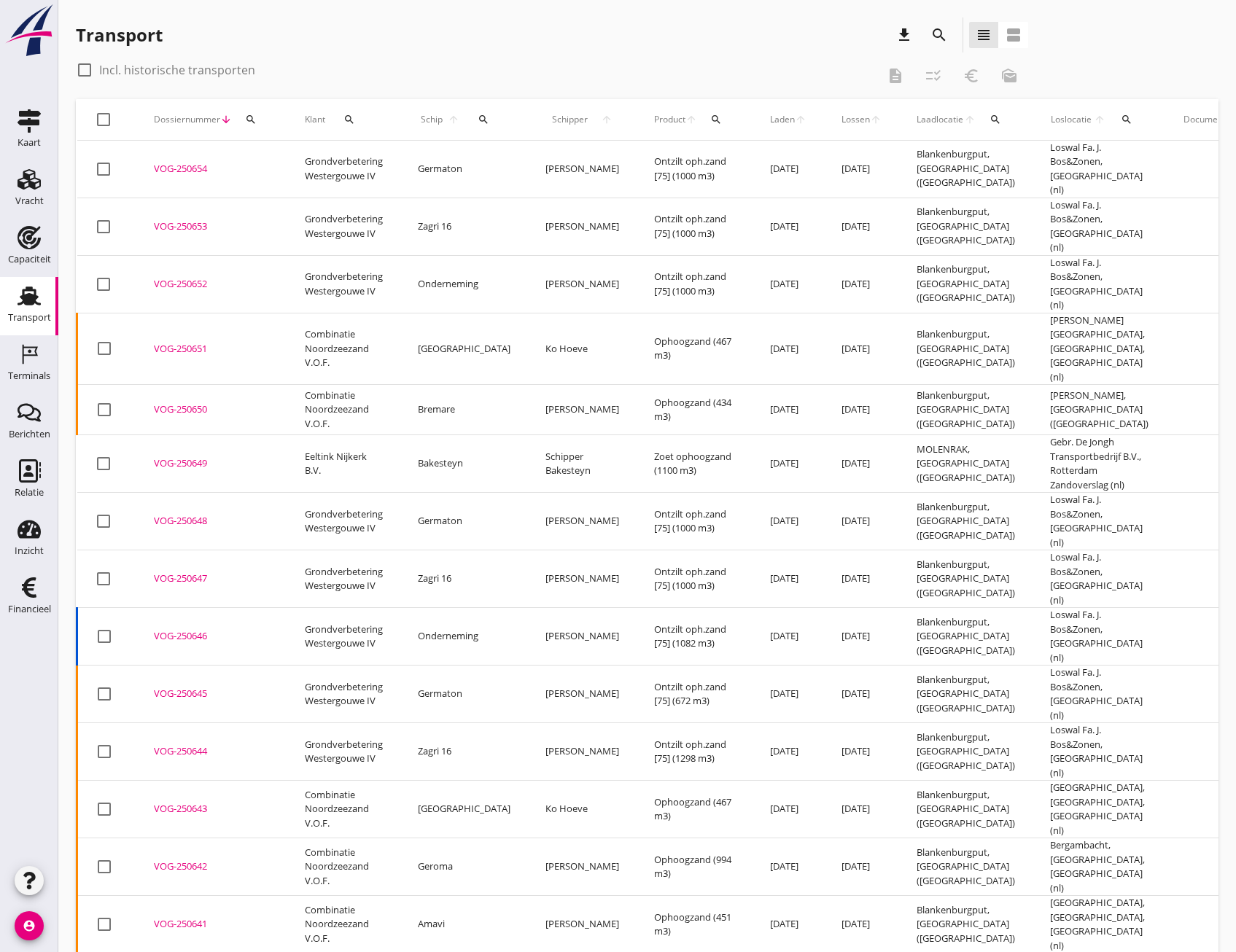
click at [937, 36] on icon "search" at bounding box center [939, 35] width 17 height 17
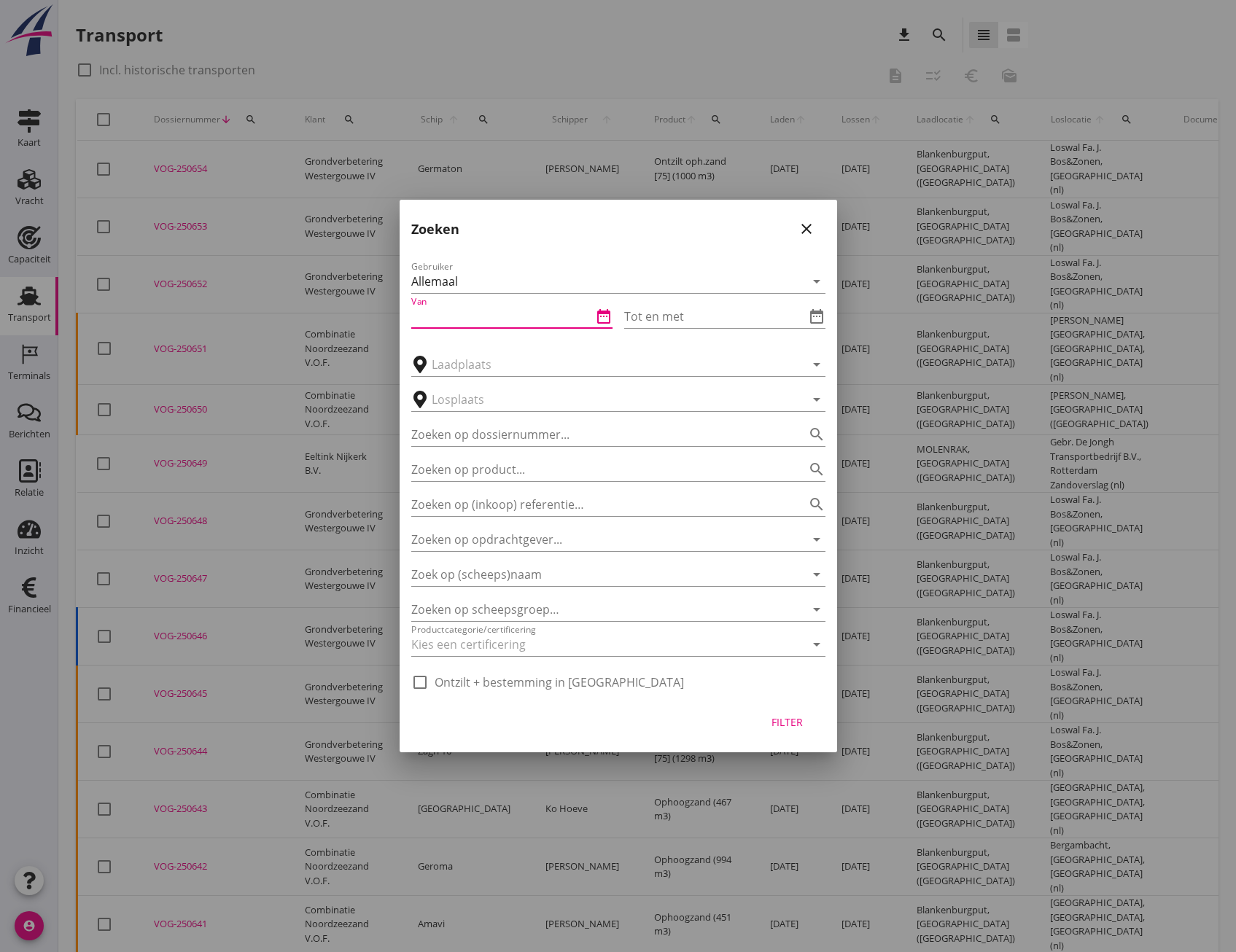
click at [460, 318] on input "Van" at bounding box center [501, 316] width 181 height 23
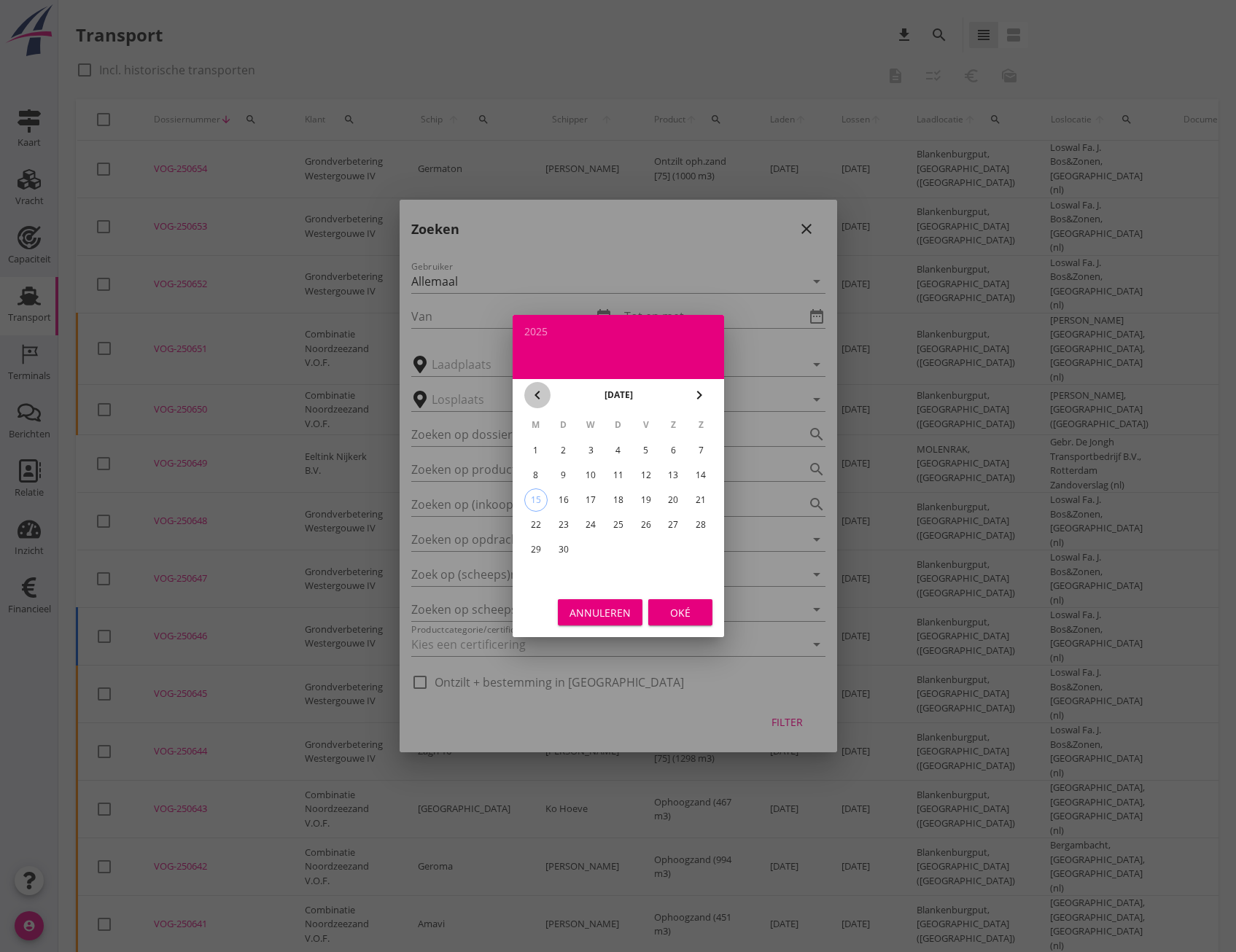
click at [537, 394] on icon "chevron_left" at bounding box center [537, 395] width 17 height 17
click at [534, 533] on div "18" at bounding box center [535, 524] width 23 height 23
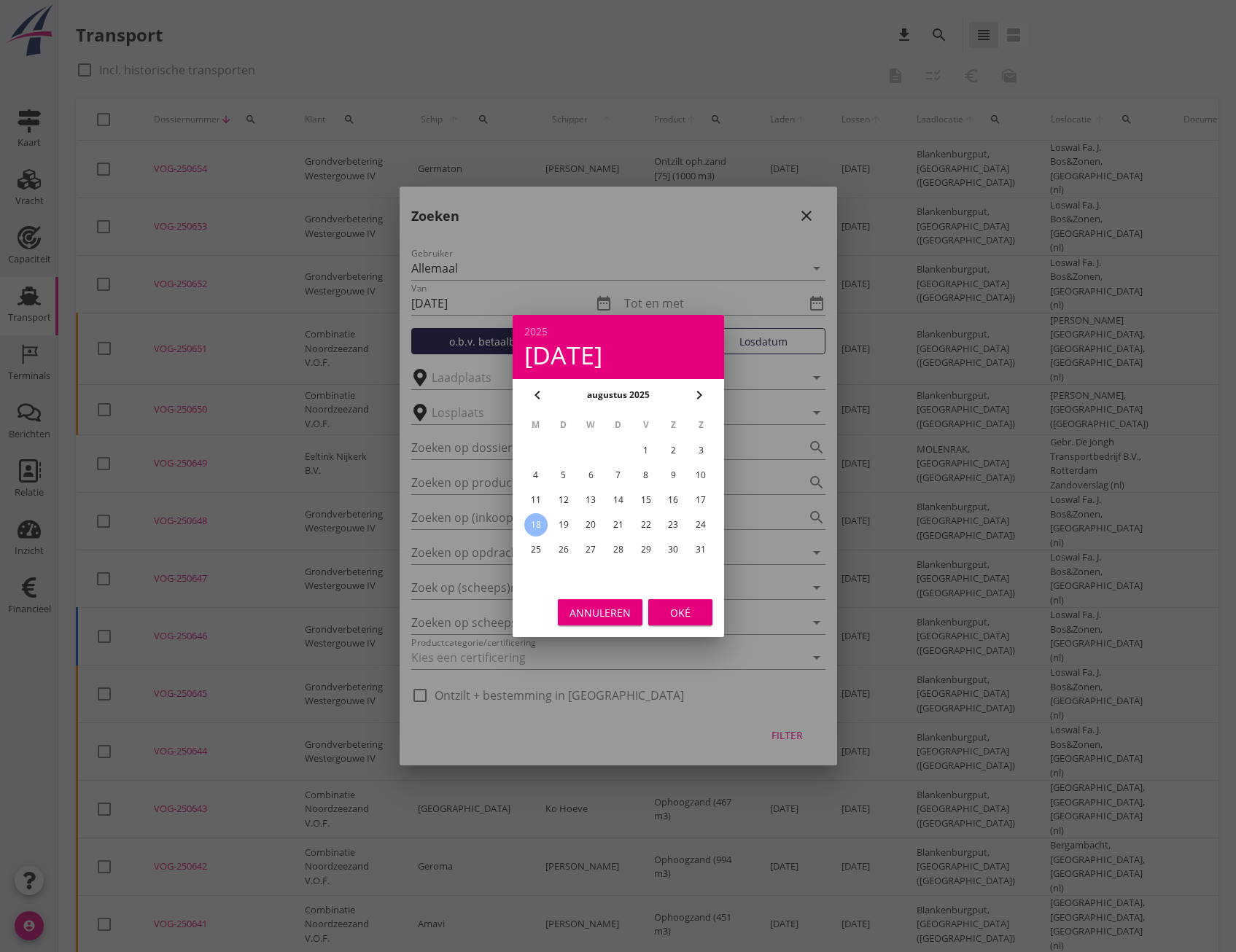
click at [534, 471] on div "4" at bounding box center [535, 476] width 23 height 23
type input "[DATE]"
click at [690, 612] on div "Oké" at bounding box center [680, 613] width 41 height 15
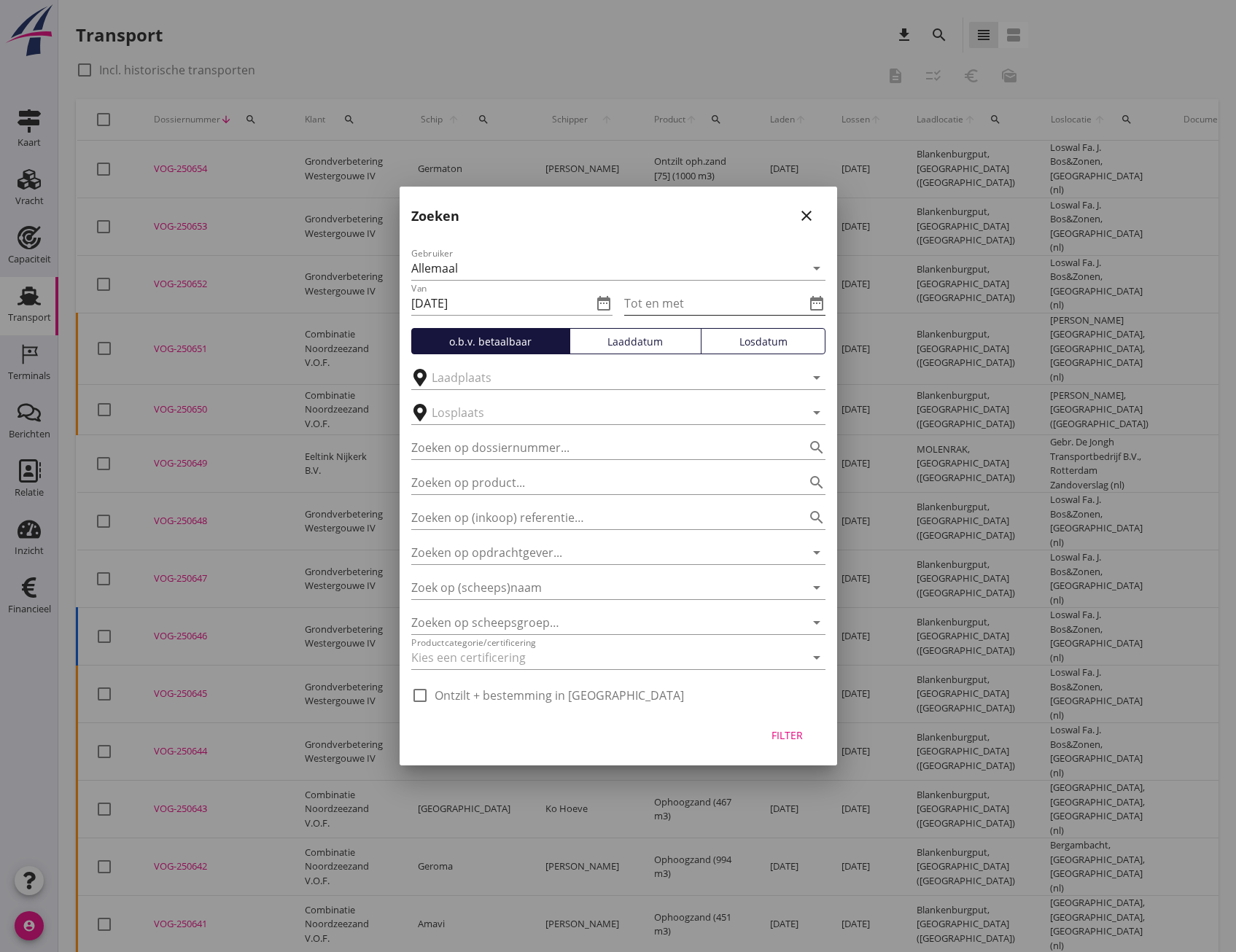
click at [736, 296] on input "Tot en met" at bounding box center [714, 303] width 181 height 23
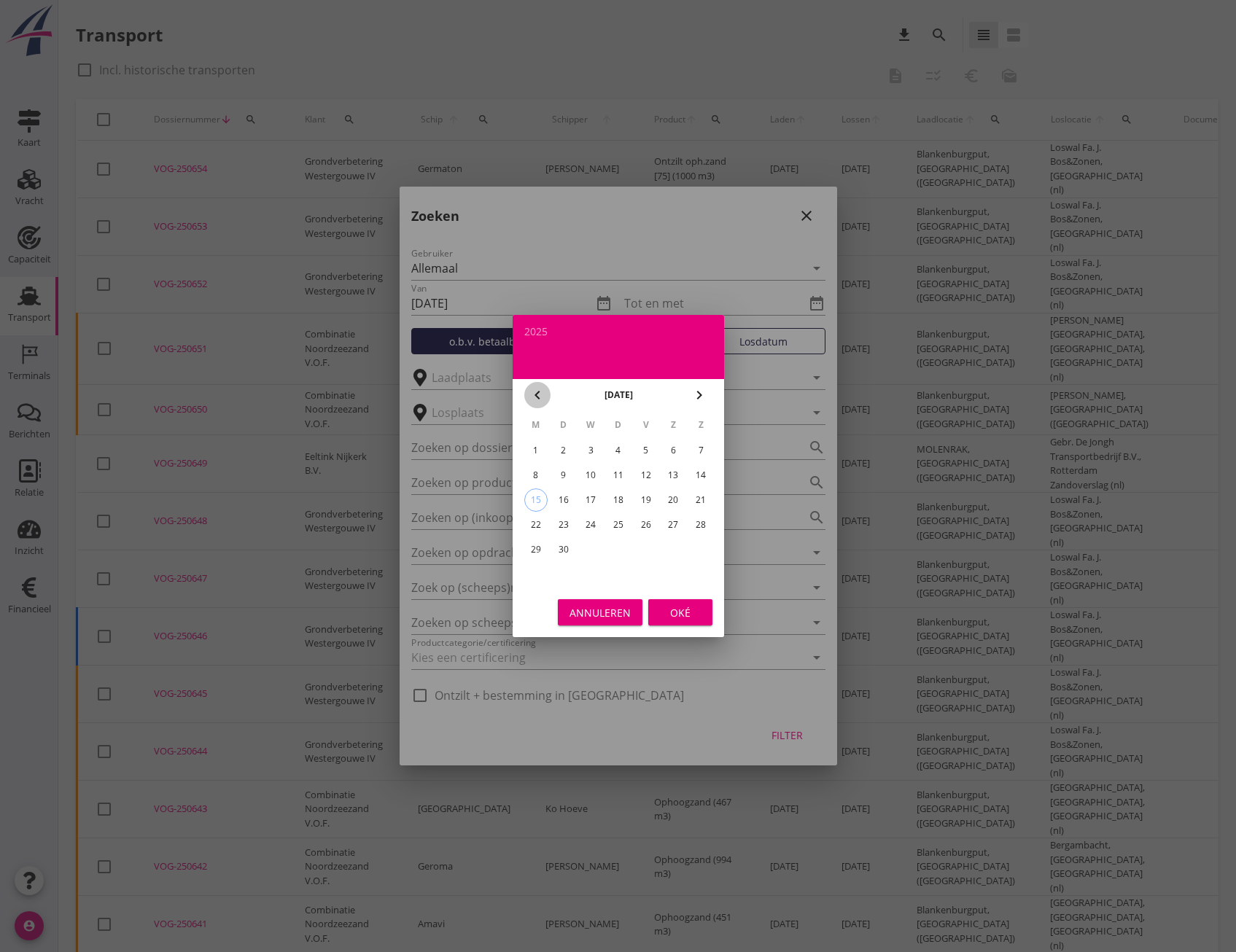
click at [532, 395] on icon "chevron_left" at bounding box center [537, 395] width 17 height 17
click at [665, 528] on div "23" at bounding box center [673, 524] width 23 height 23
type input "[DATE]"
click at [667, 609] on div "Oké" at bounding box center [680, 613] width 41 height 15
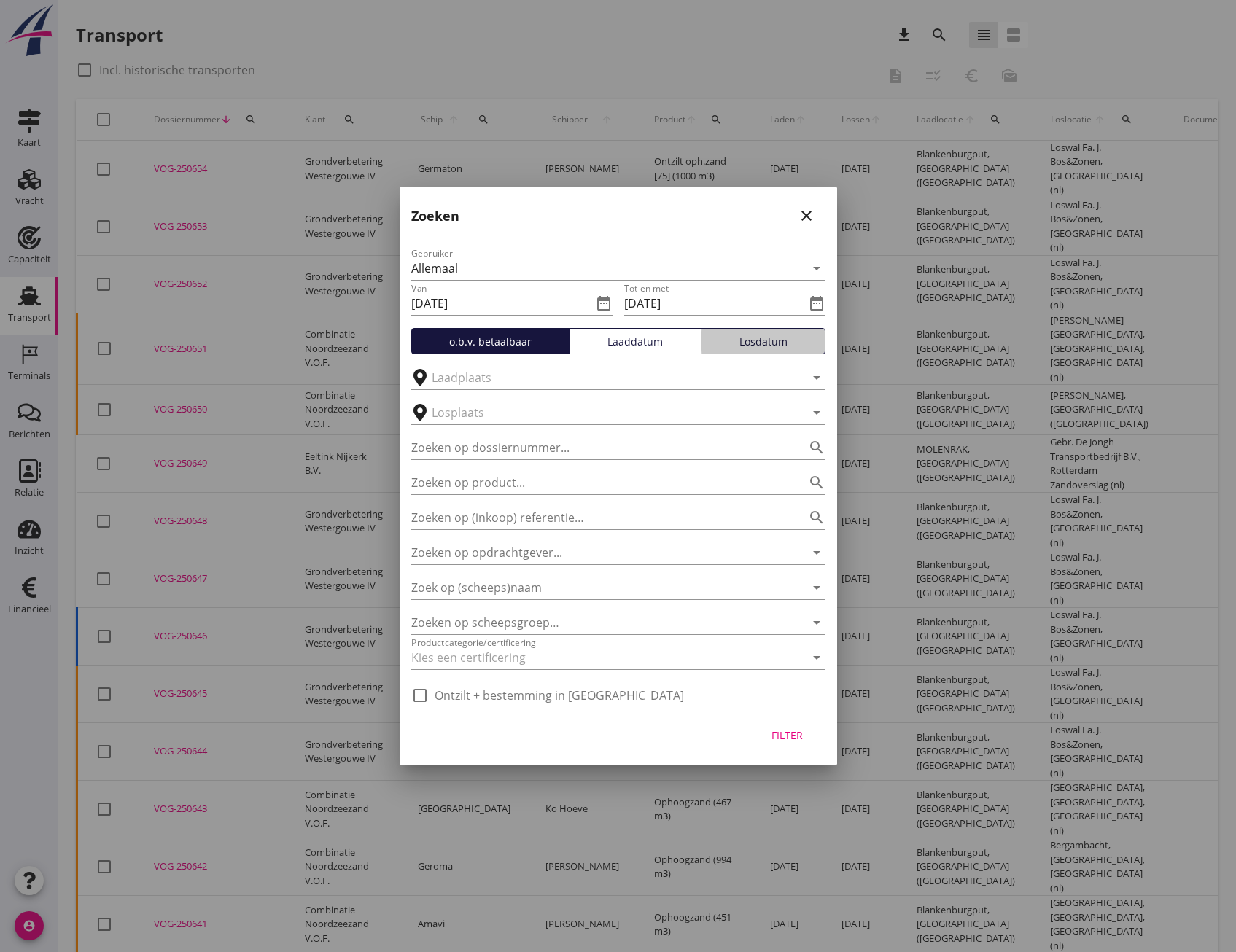
click at [781, 353] on button "Losdatum" at bounding box center [763, 340] width 125 height 26
click at [798, 732] on div "Filter" at bounding box center [787, 735] width 41 height 15
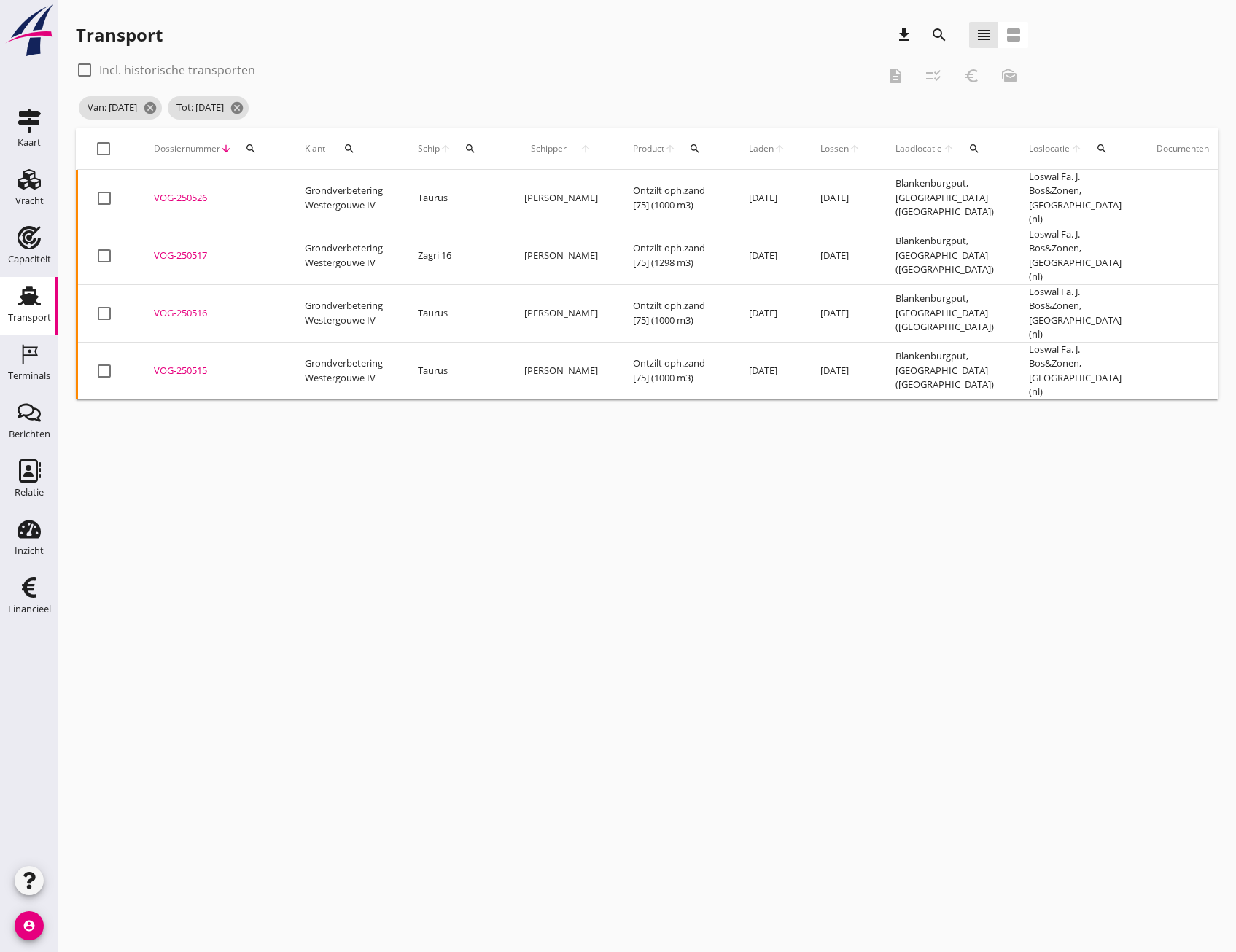
click at [182, 194] on div "VOG-250526" at bounding box center [211, 197] width 116 height 14
click at [175, 248] on div "VOG-250517" at bounding box center [211, 255] width 116 height 14
click at [189, 306] on div "VOG-250516" at bounding box center [211, 313] width 116 height 14
click at [186, 364] on div "VOG-250515" at bounding box center [211, 371] width 116 height 14
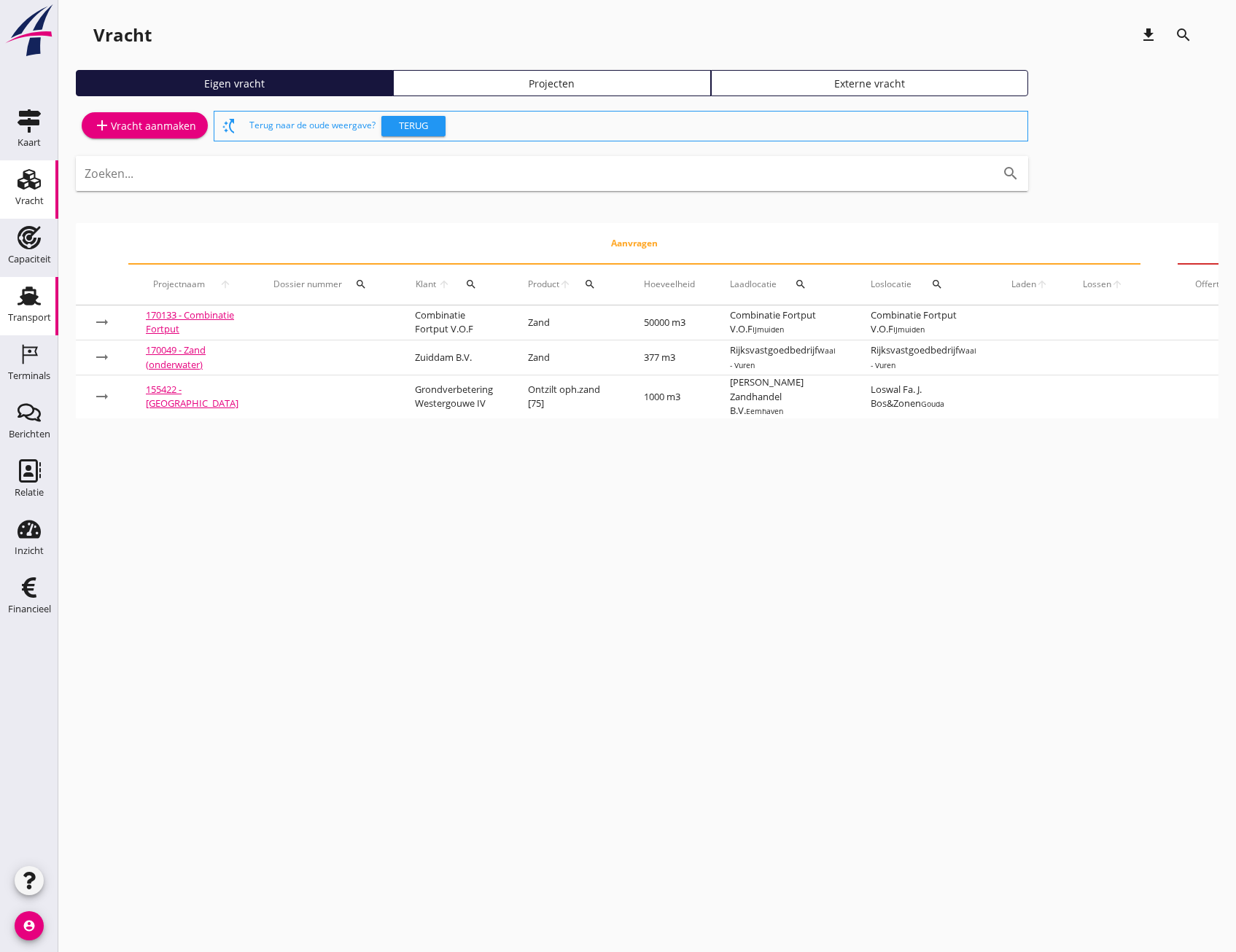
click at [20, 315] on div "Transport" at bounding box center [29, 317] width 43 height 10
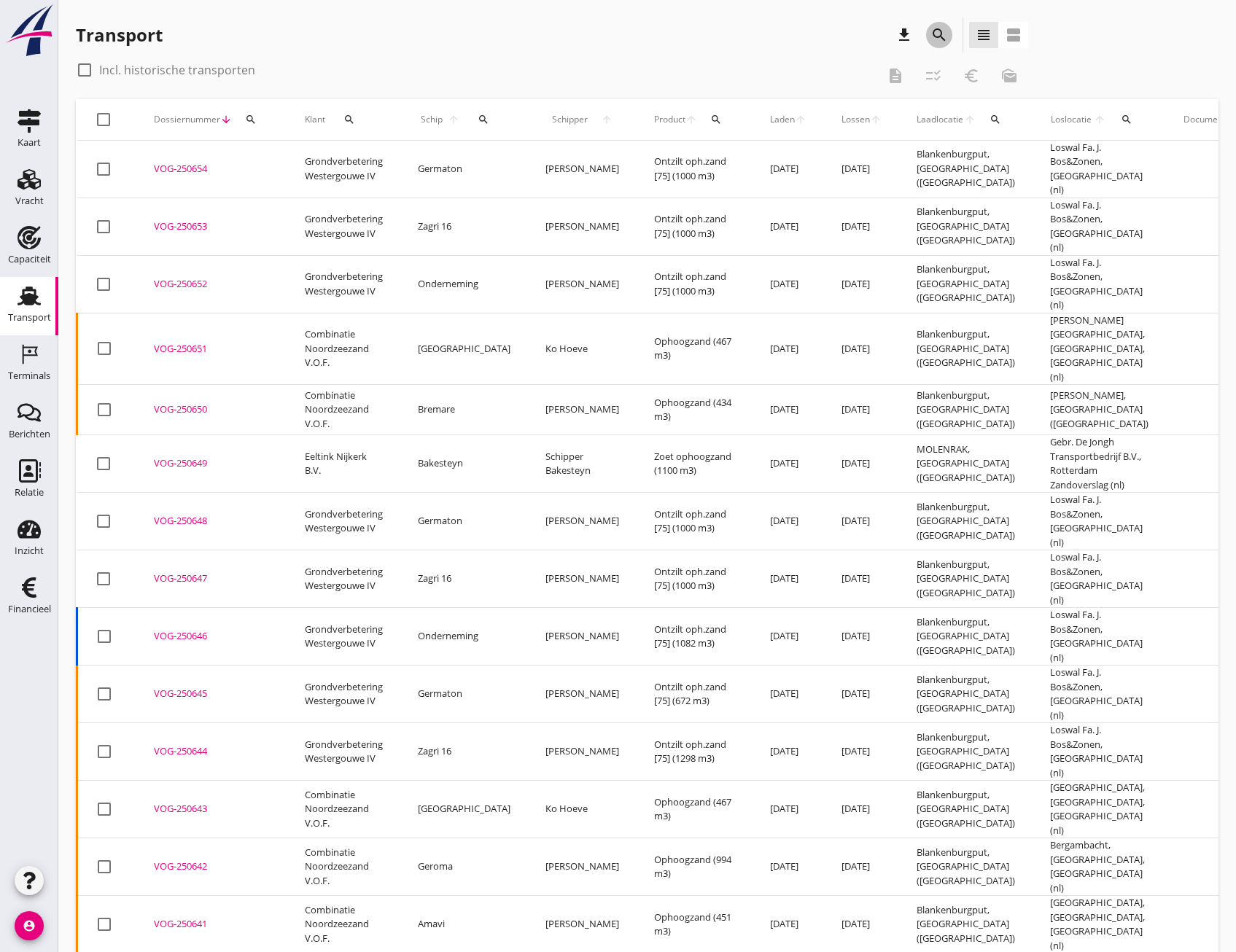
click at [943, 34] on icon "search" at bounding box center [939, 35] width 17 height 17
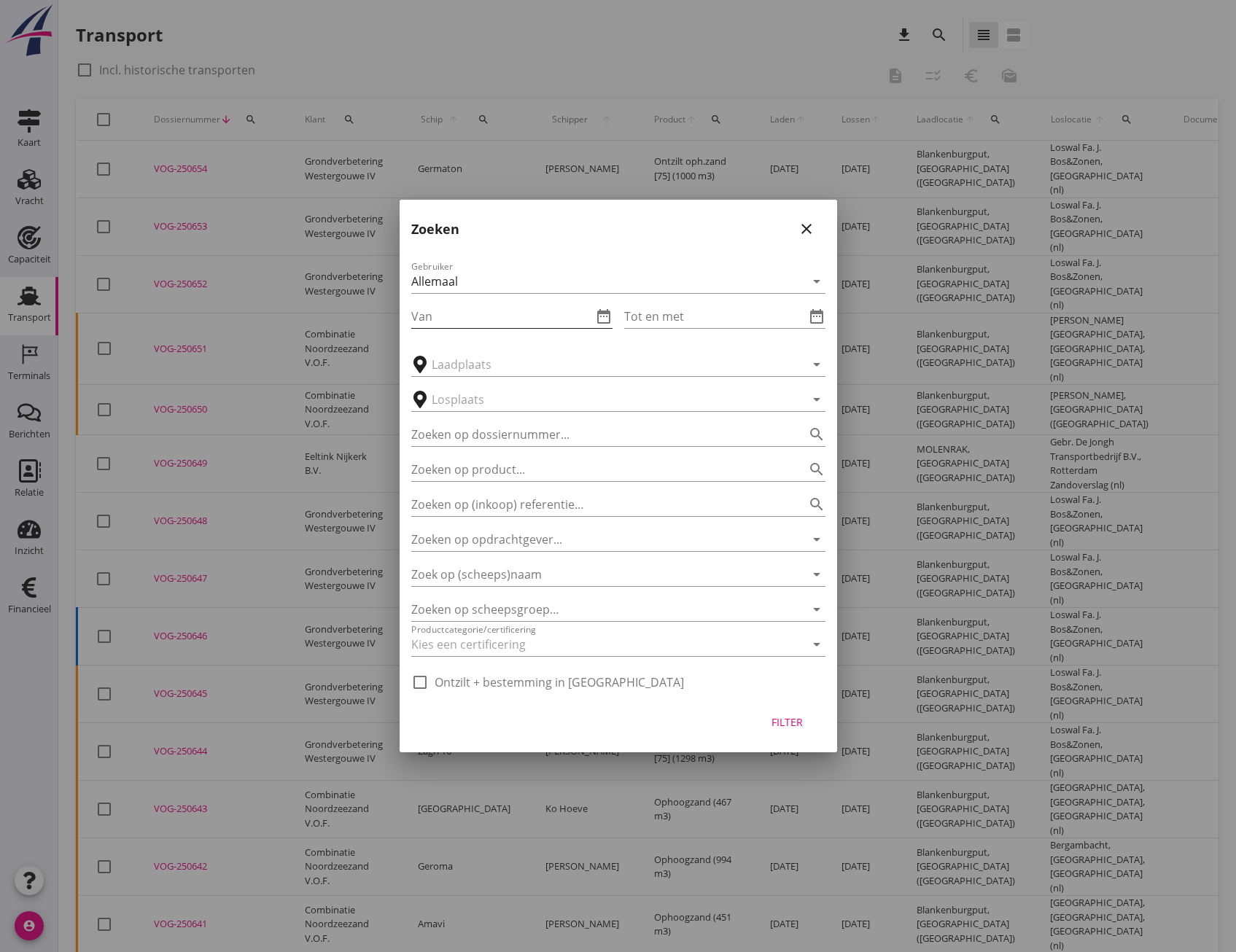
click at [457, 309] on input "Van" at bounding box center [501, 316] width 181 height 23
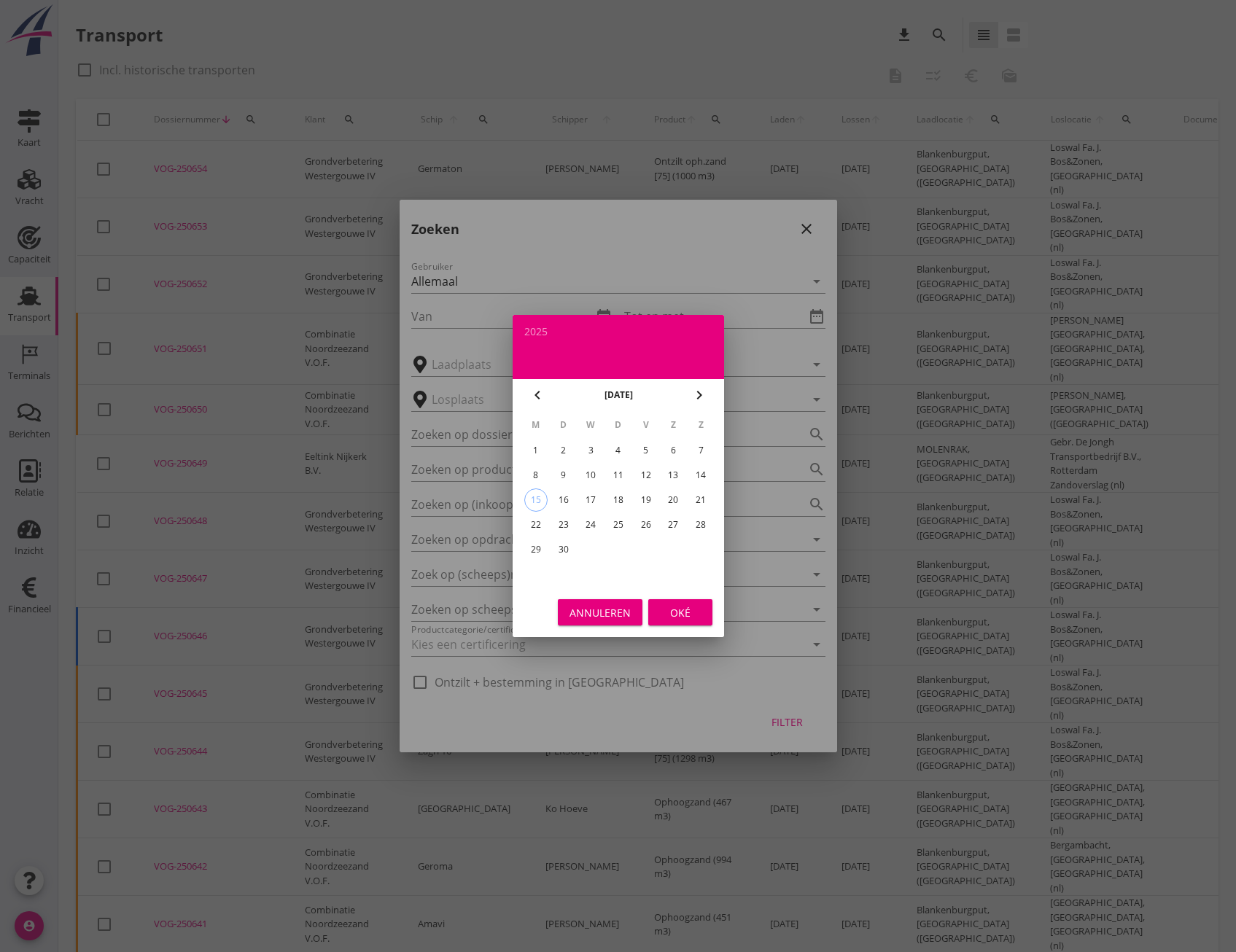
click at [540, 392] on icon "chevron_left" at bounding box center [537, 395] width 17 height 17
click at [556, 449] on div "1" at bounding box center [563, 451] width 23 height 23
type input "2025-07-01"
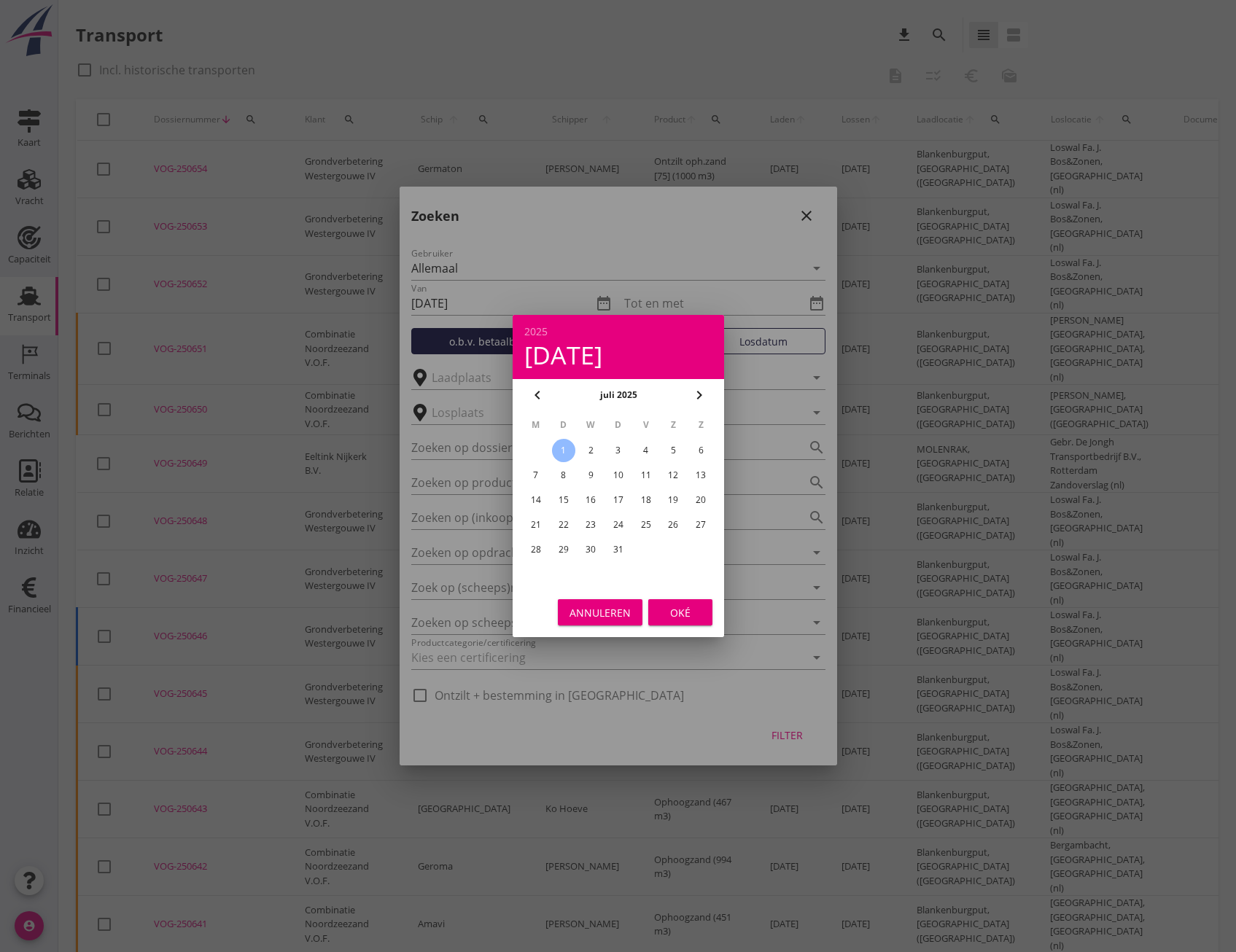
click at [670, 614] on div "Oké" at bounding box center [680, 613] width 41 height 15
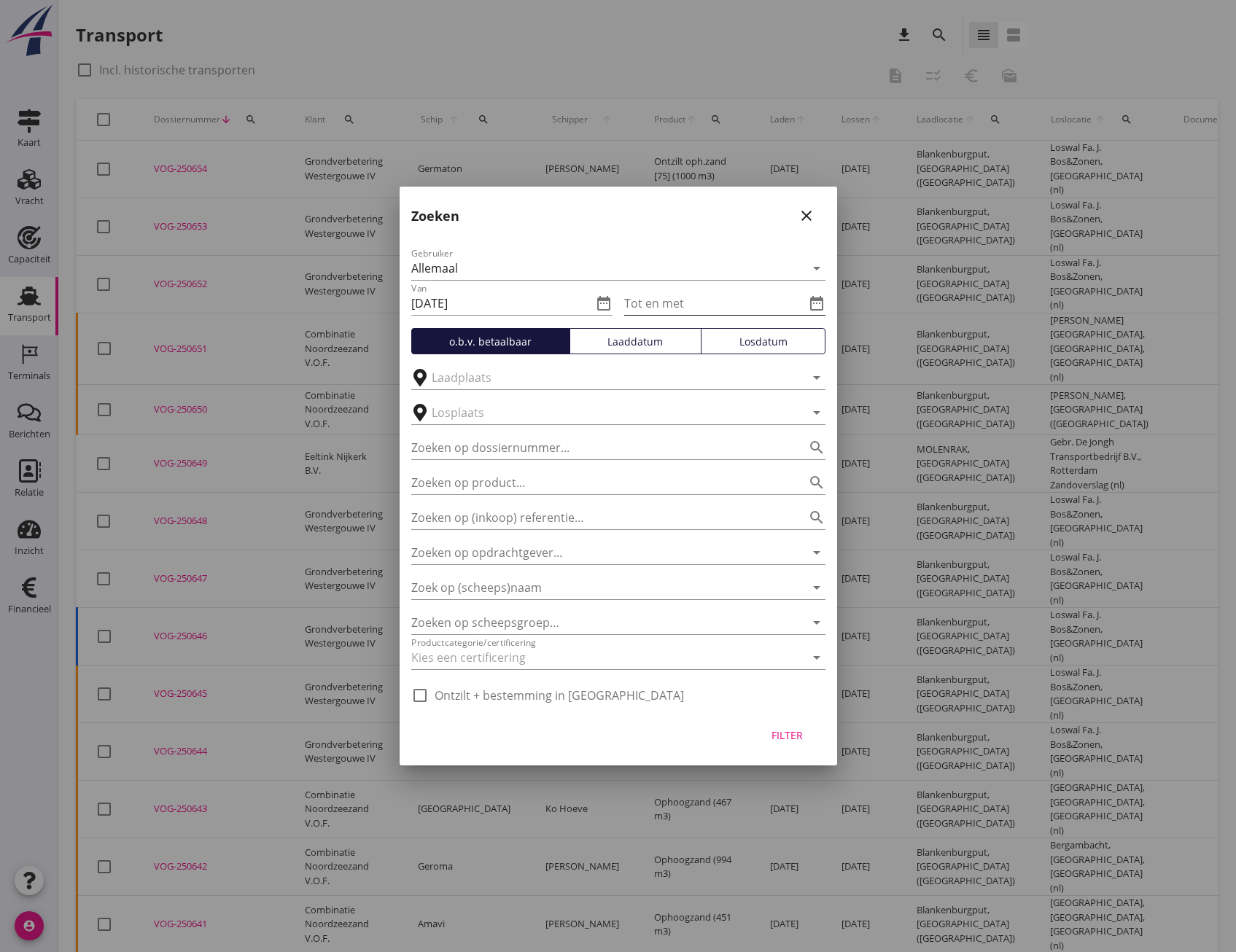
click at [820, 297] on icon "date_range" at bounding box center [817, 303] width 17 height 17
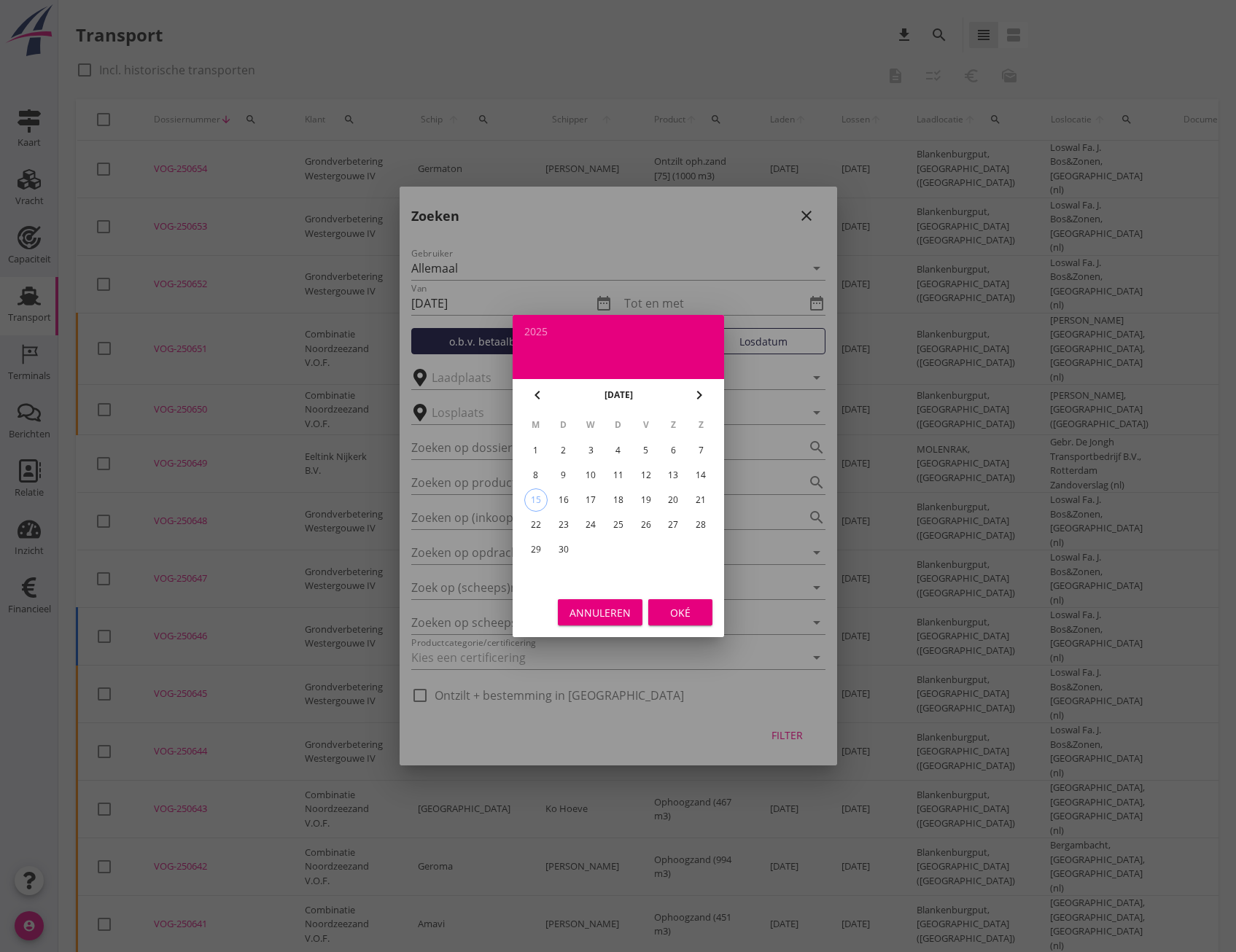
click at [528, 399] on icon "chevron_left" at bounding box center [537, 395] width 17 height 17
click at [674, 542] on div "30" at bounding box center [673, 549] width 23 height 23
click at [674, 525] on div "23" at bounding box center [673, 524] width 23 height 23
type input "[DATE]"
click at [675, 610] on div "Oké" at bounding box center [680, 613] width 41 height 15
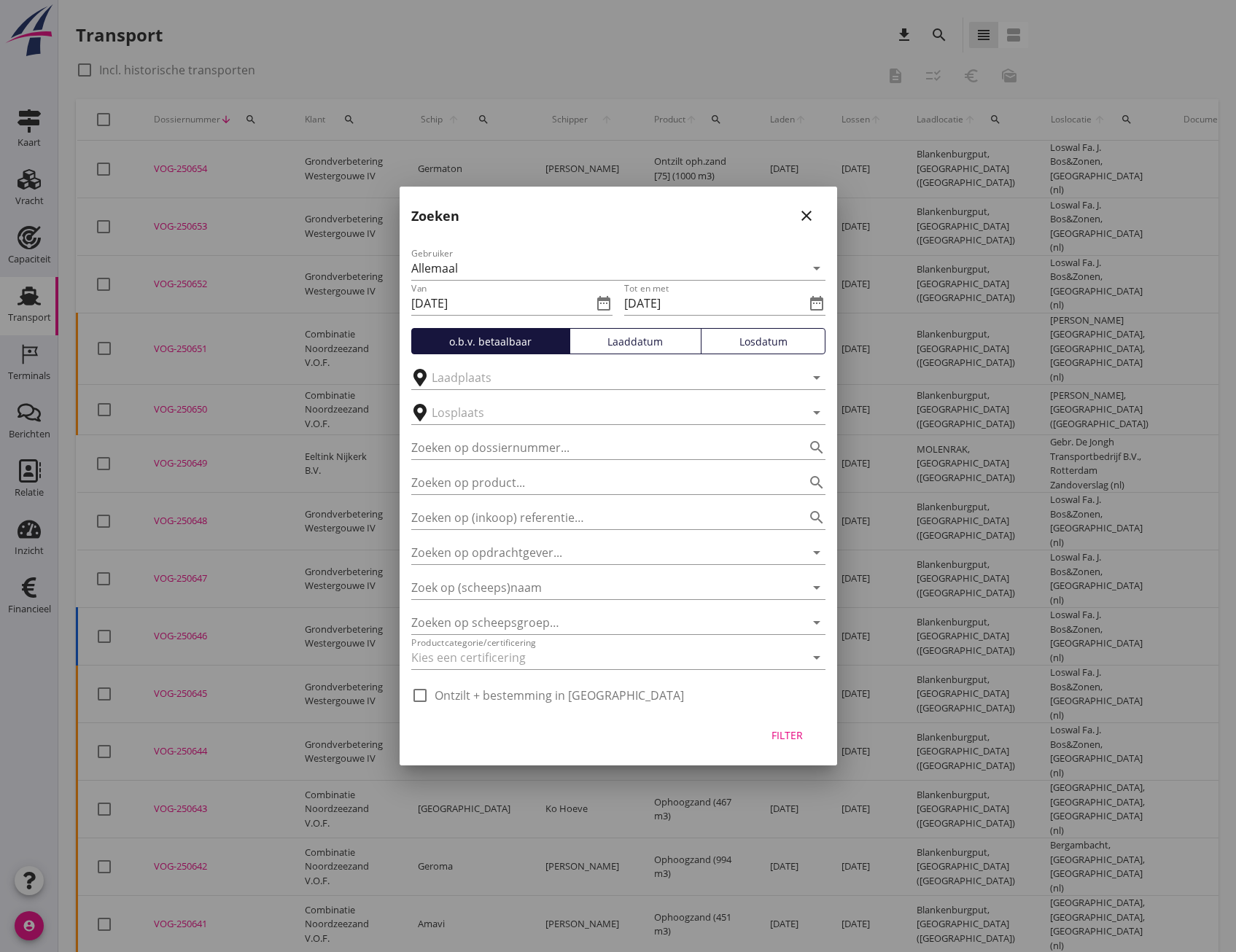
click at [758, 337] on div "Losdatum" at bounding box center [763, 341] width 111 height 15
click at [784, 732] on div "Filter" at bounding box center [787, 735] width 41 height 15
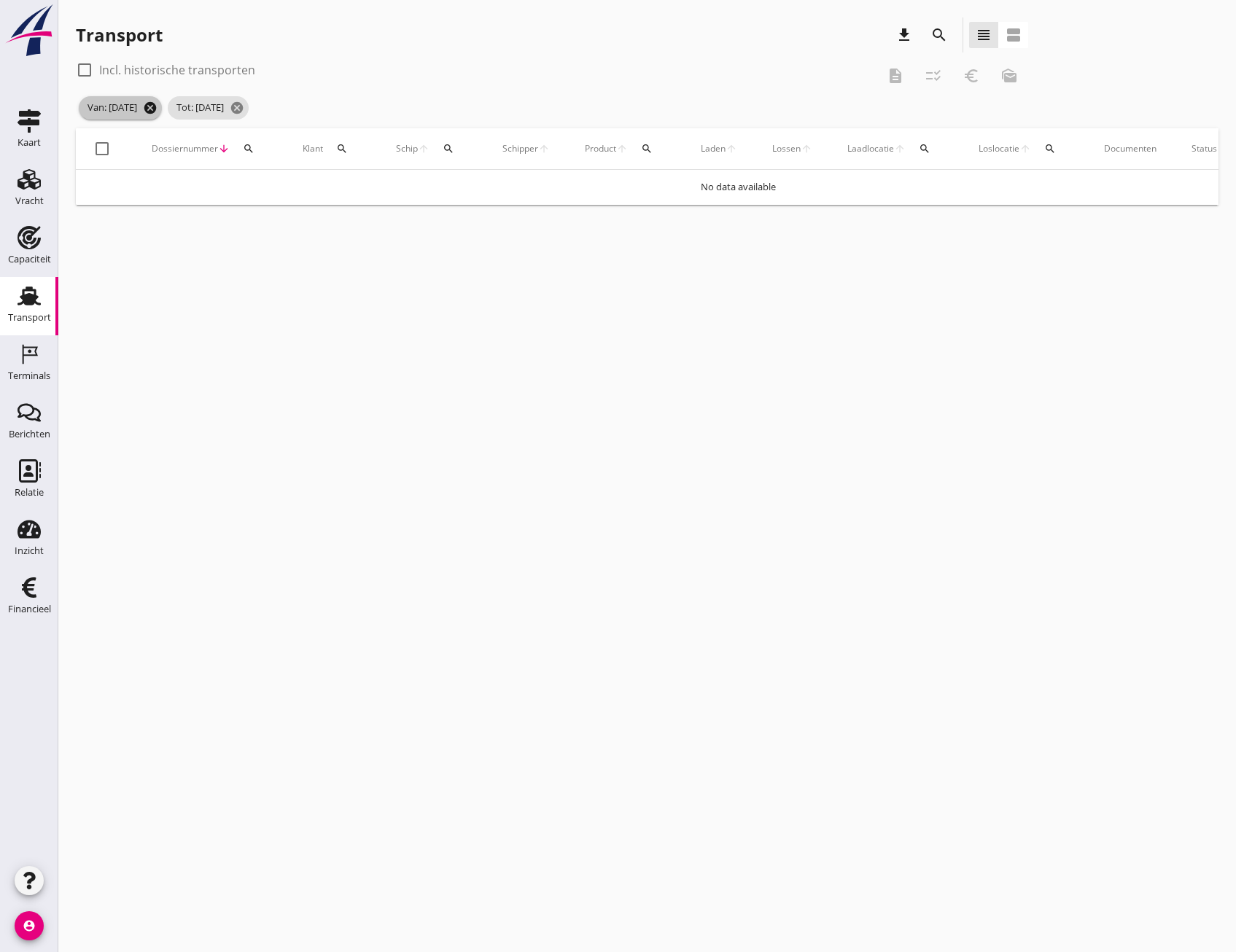
click at [157, 111] on icon "cancel" at bounding box center [150, 107] width 14 height 14
click at [155, 111] on icon "cancel" at bounding box center [148, 107] width 14 height 14
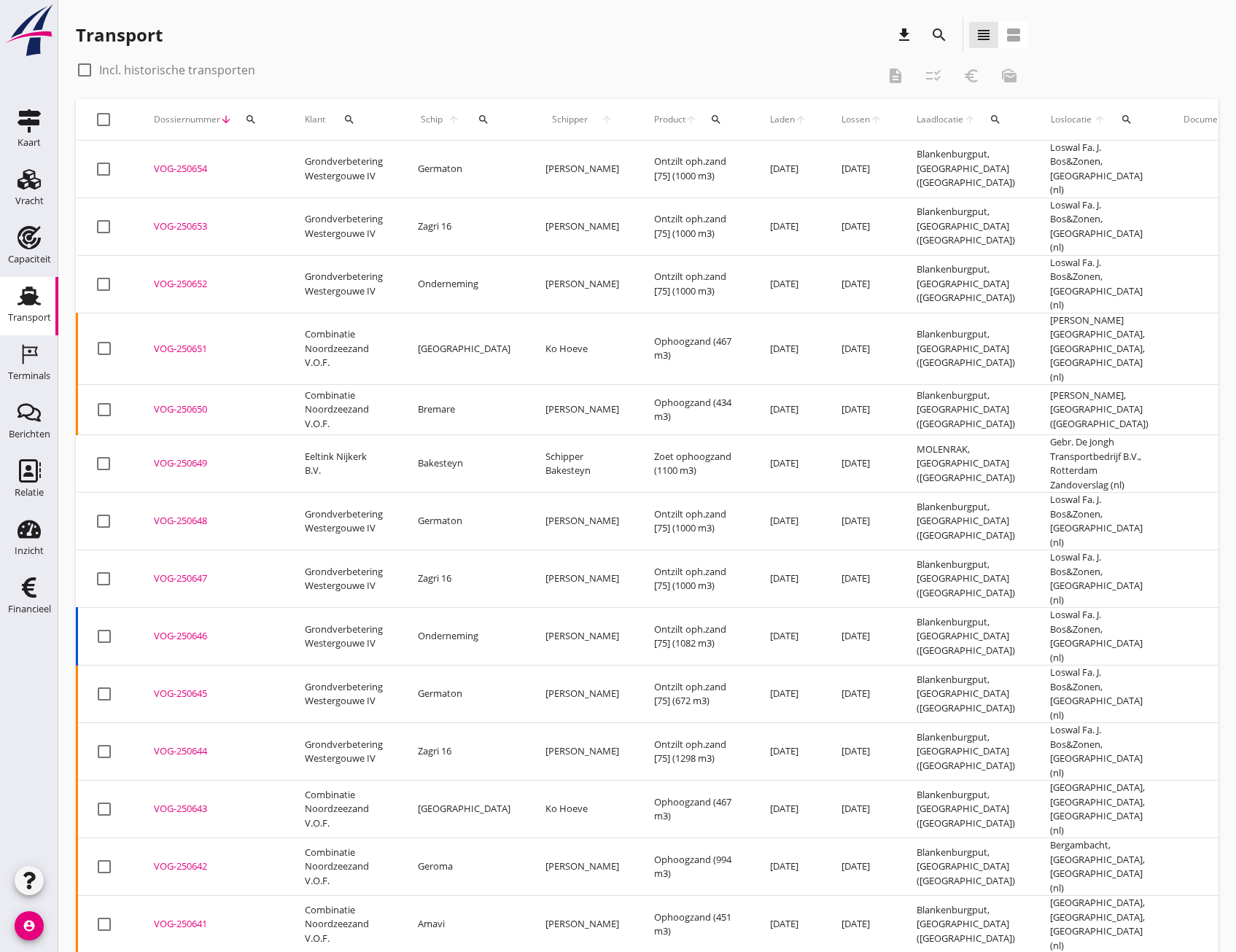
click at [965, 47] on div "Transport download search view_headline view_agenda" at bounding box center [551, 35] width 952 height 35
click at [943, 41] on icon "search" at bounding box center [939, 35] width 17 height 17
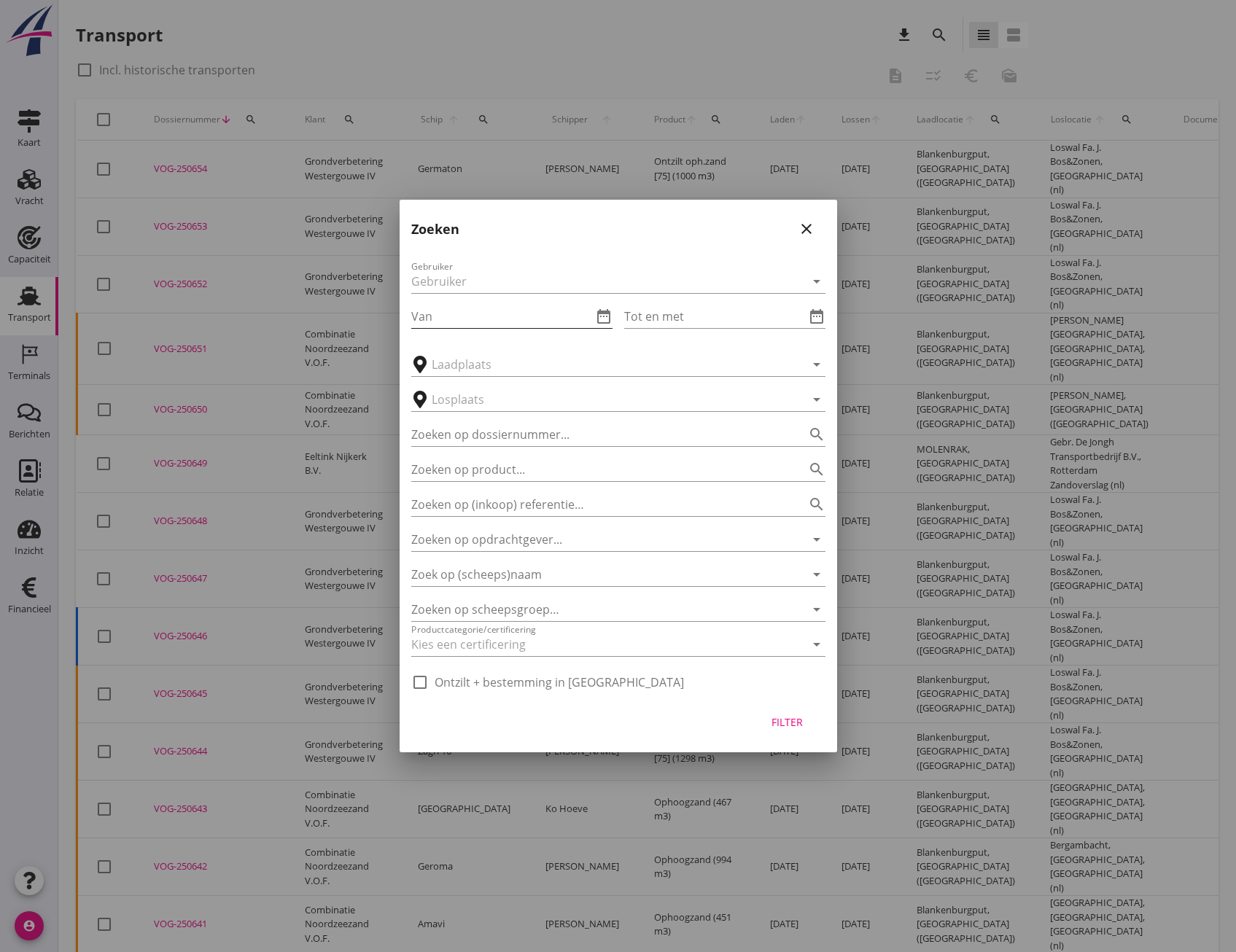
click at [483, 328] on div "Van date_range" at bounding box center [512, 316] width 201 height 23
click at [478, 313] on input "Van" at bounding box center [501, 316] width 181 height 23
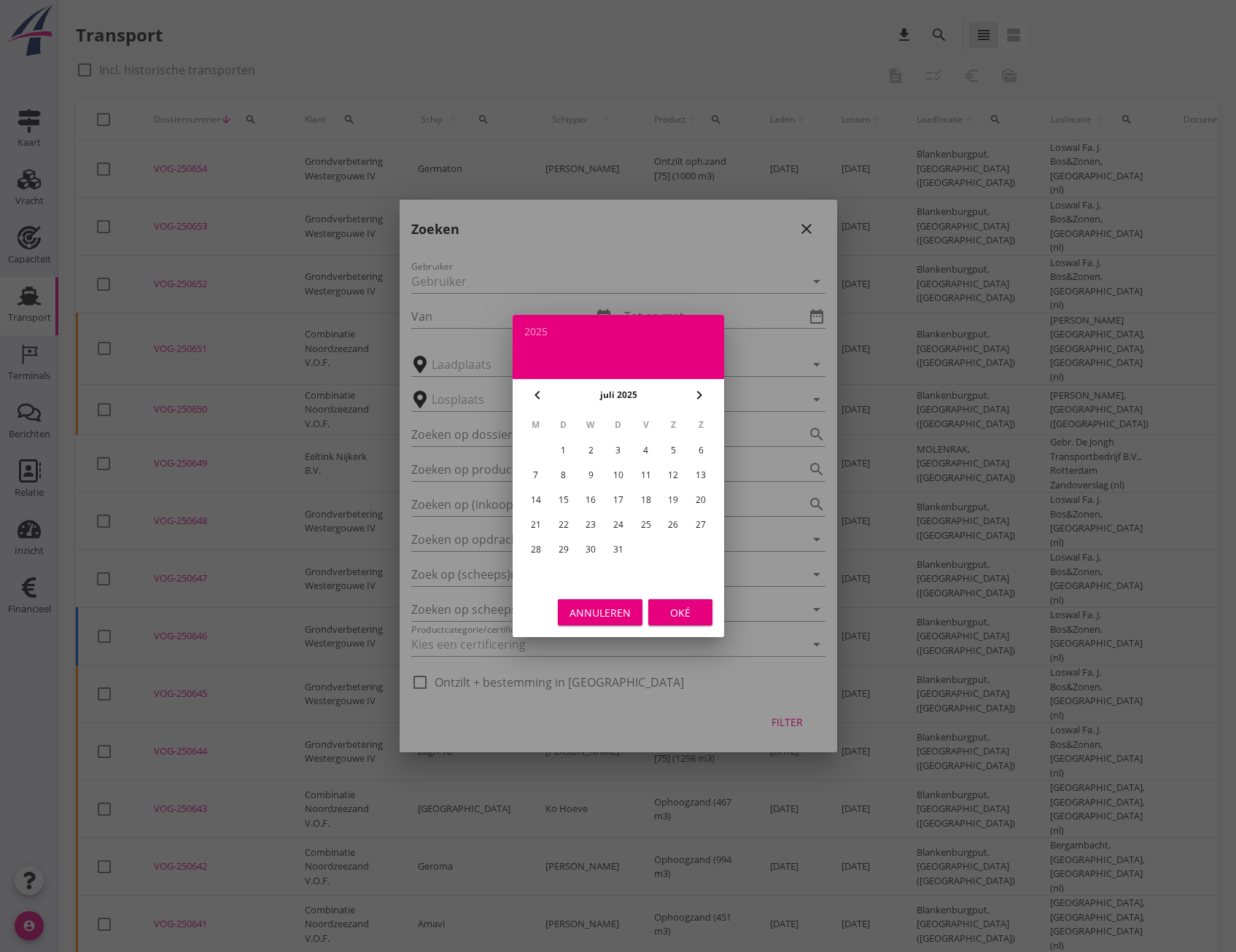
click at [698, 394] on icon "chevron_right" at bounding box center [699, 395] width 17 height 17
click at [534, 449] on div "1" at bounding box center [535, 451] width 23 height 23
type input "2025-09-01"
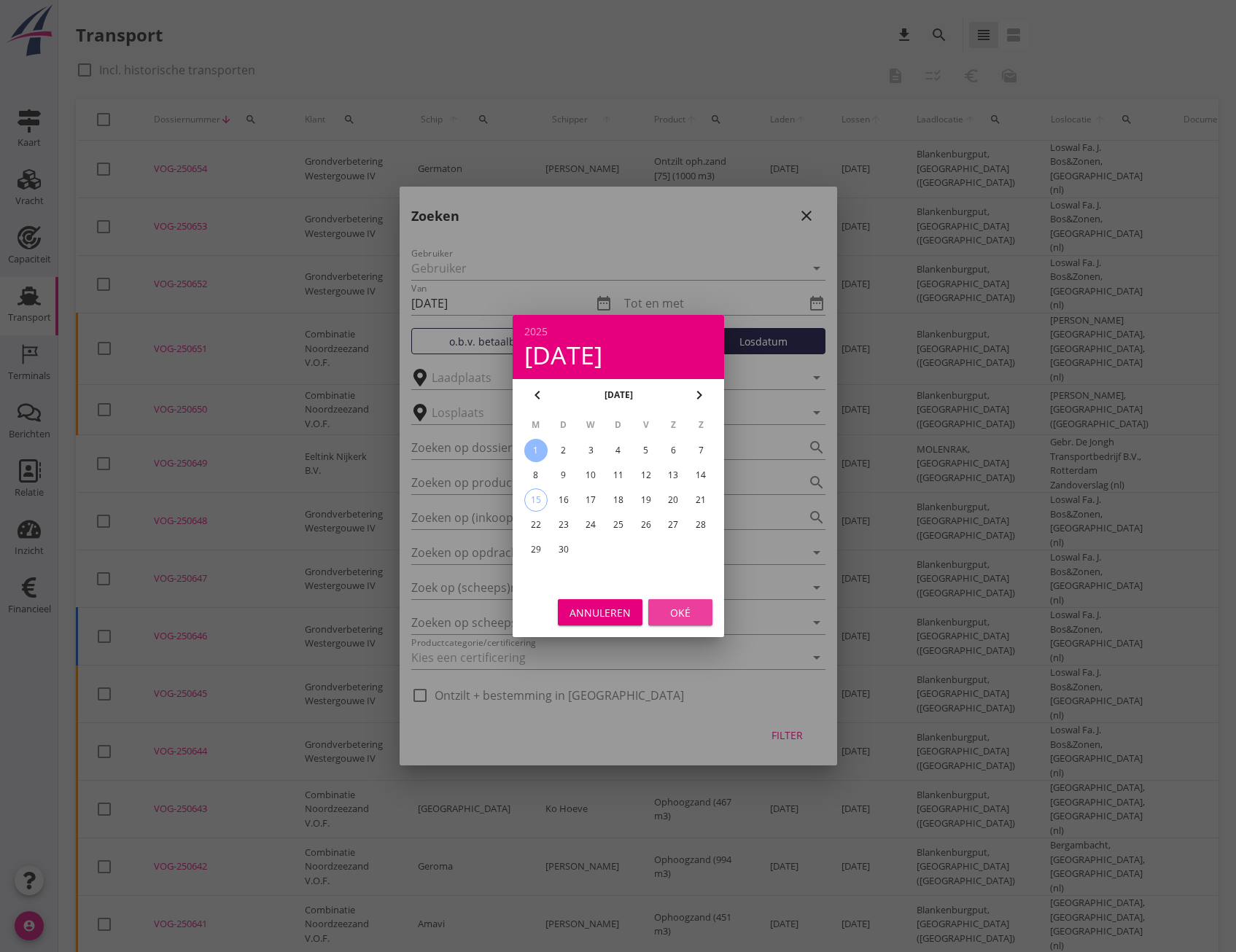
click at [687, 619] on div "Oké" at bounding box center [680, 613] width 41 height 15
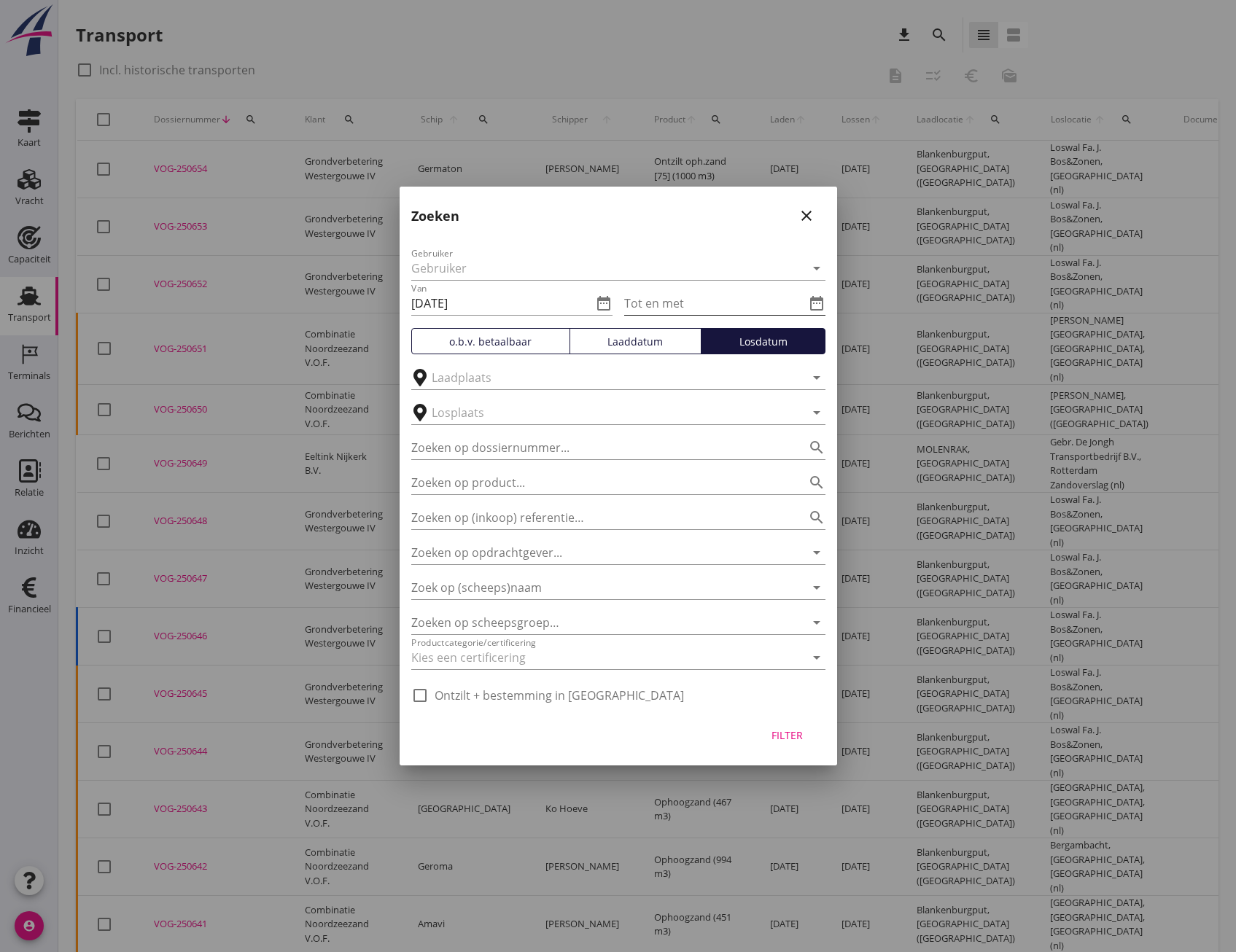
click at [673, 310] on input "Tot en met" at bounding box center [714, 303] width 181 height 23
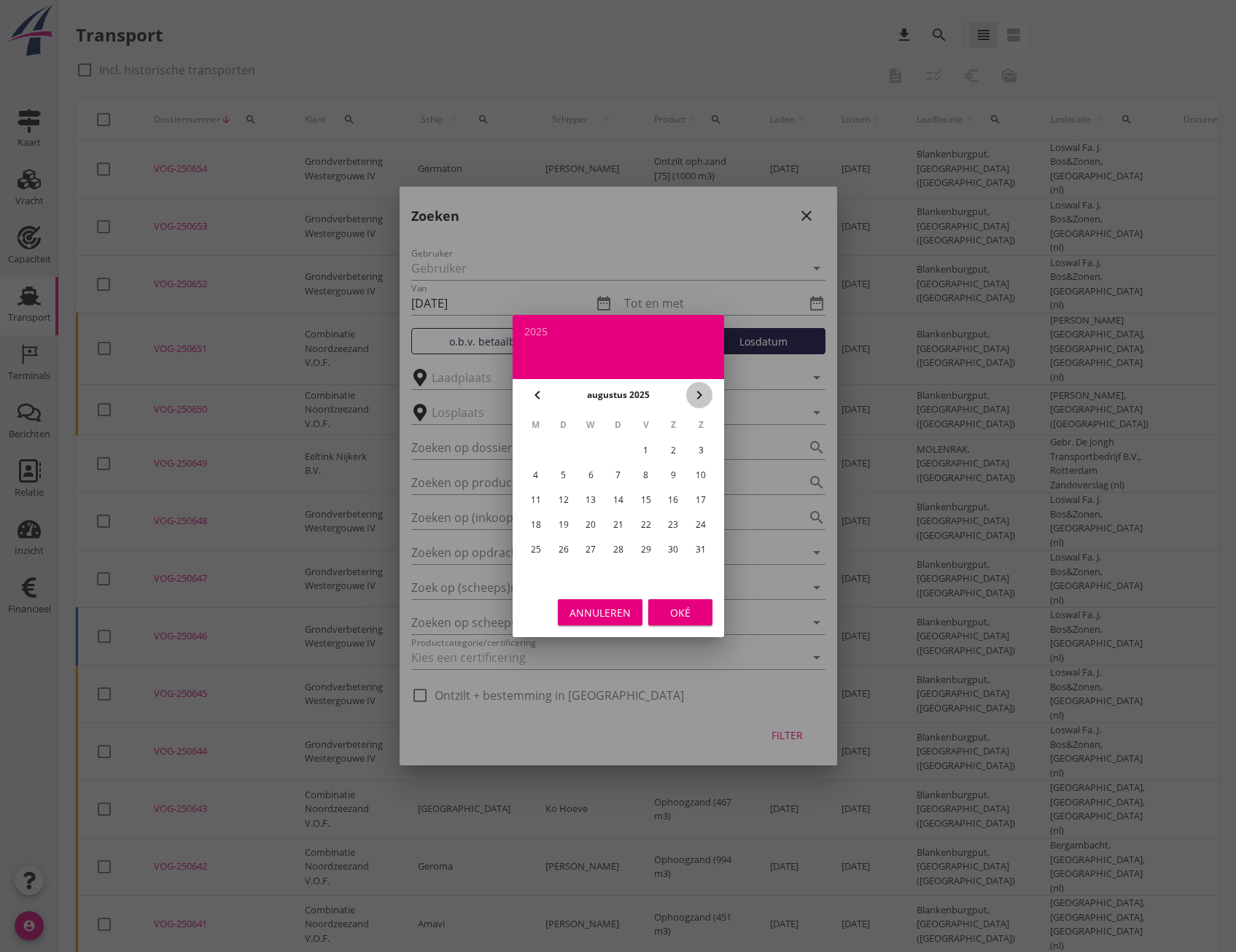
click at [696, 392] on icon "chevron_right" at bounding box center [699, 395] width 17 height 17
click at [672, 449] on div "6" at bounding box center [673, 451] width 23 height 23
type input "2025-09-06"
click at [682, 612] on div "Oké" at bounding box center [680, 613] width 41 height 15
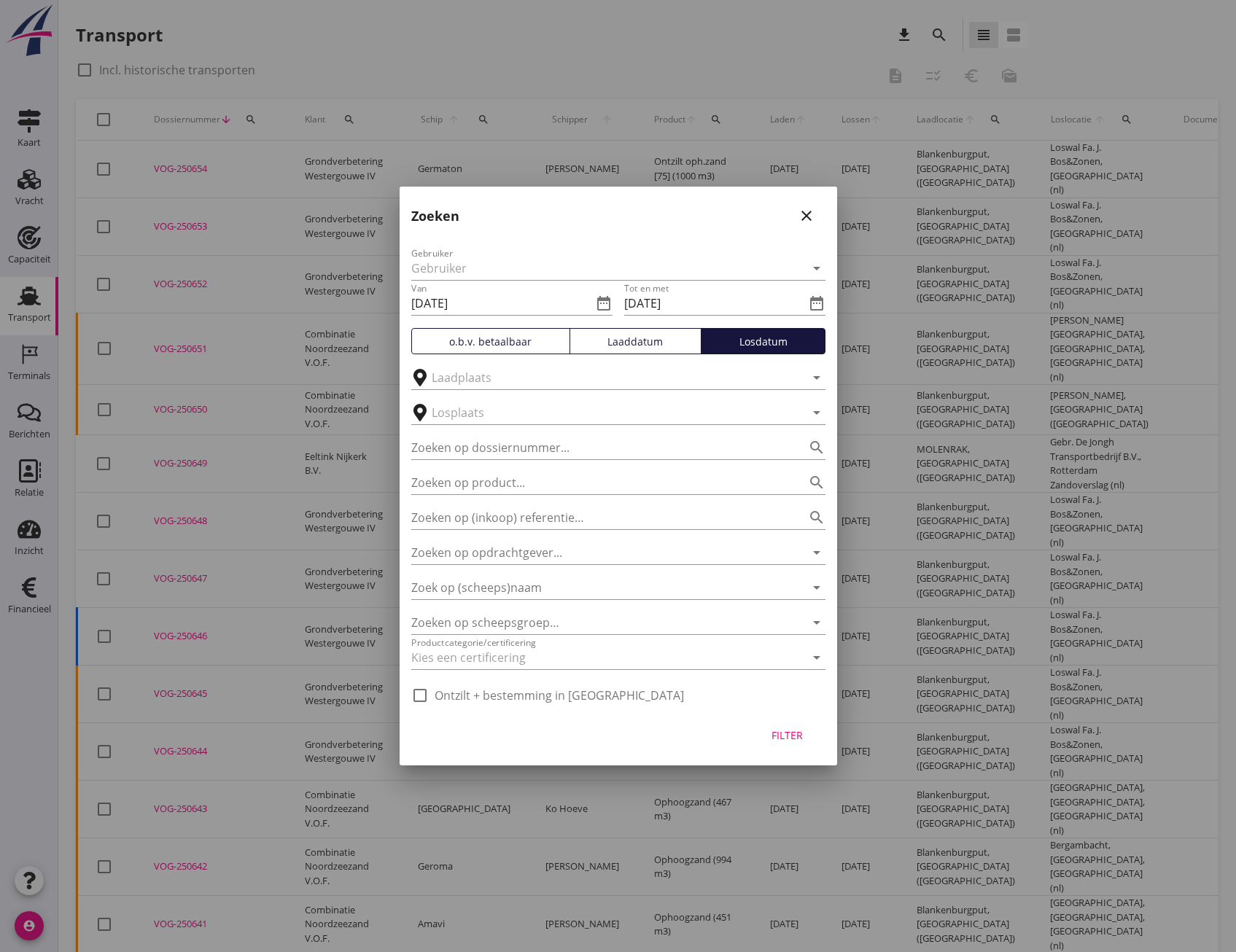
click at [784, 738] on div "Filter" at bounding box center [787, 735] width 41 height 15
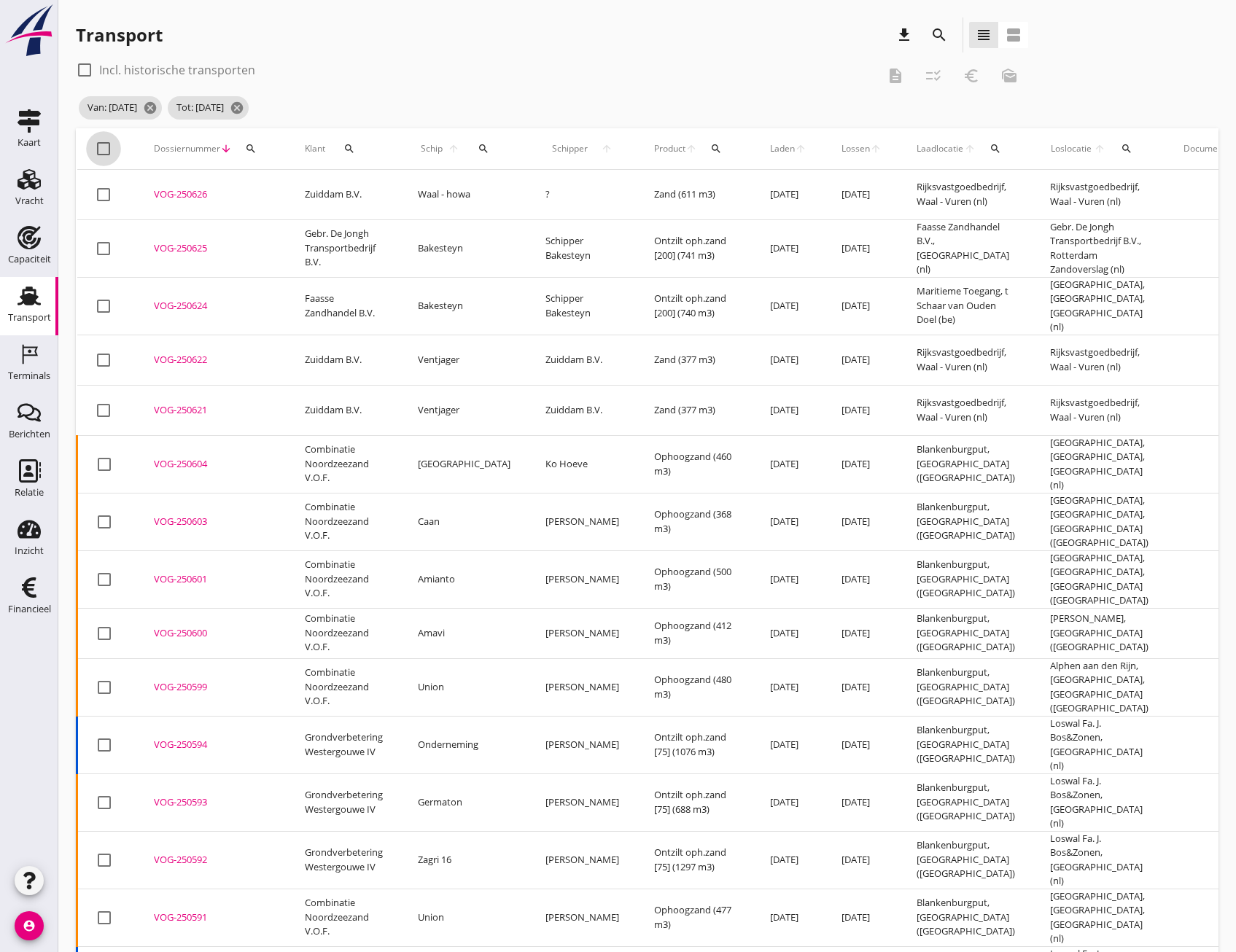
click at [103, 151] on div at bounding box center [104, 149] width 25 height 25
checkbox input "true"
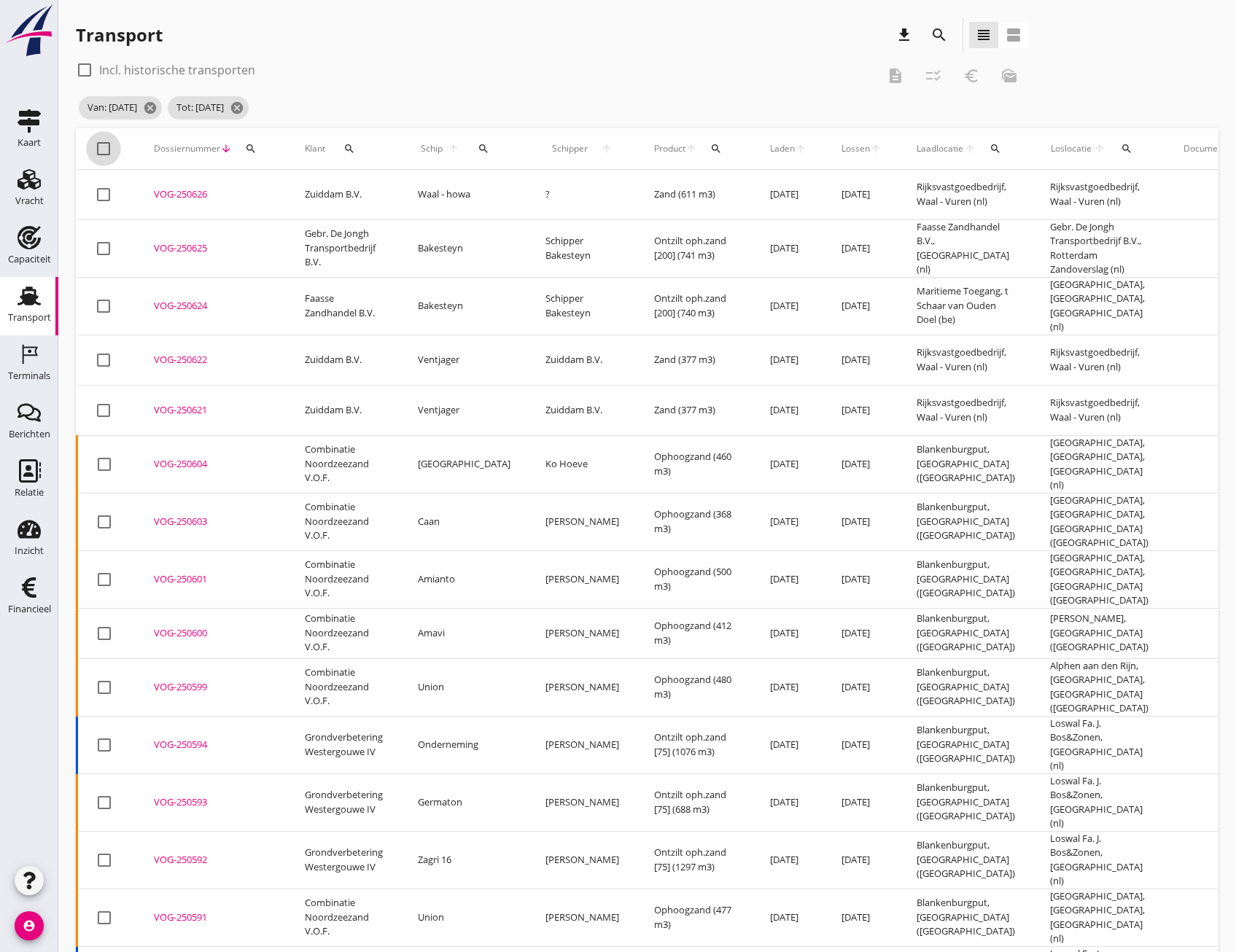
checkbox input "true"
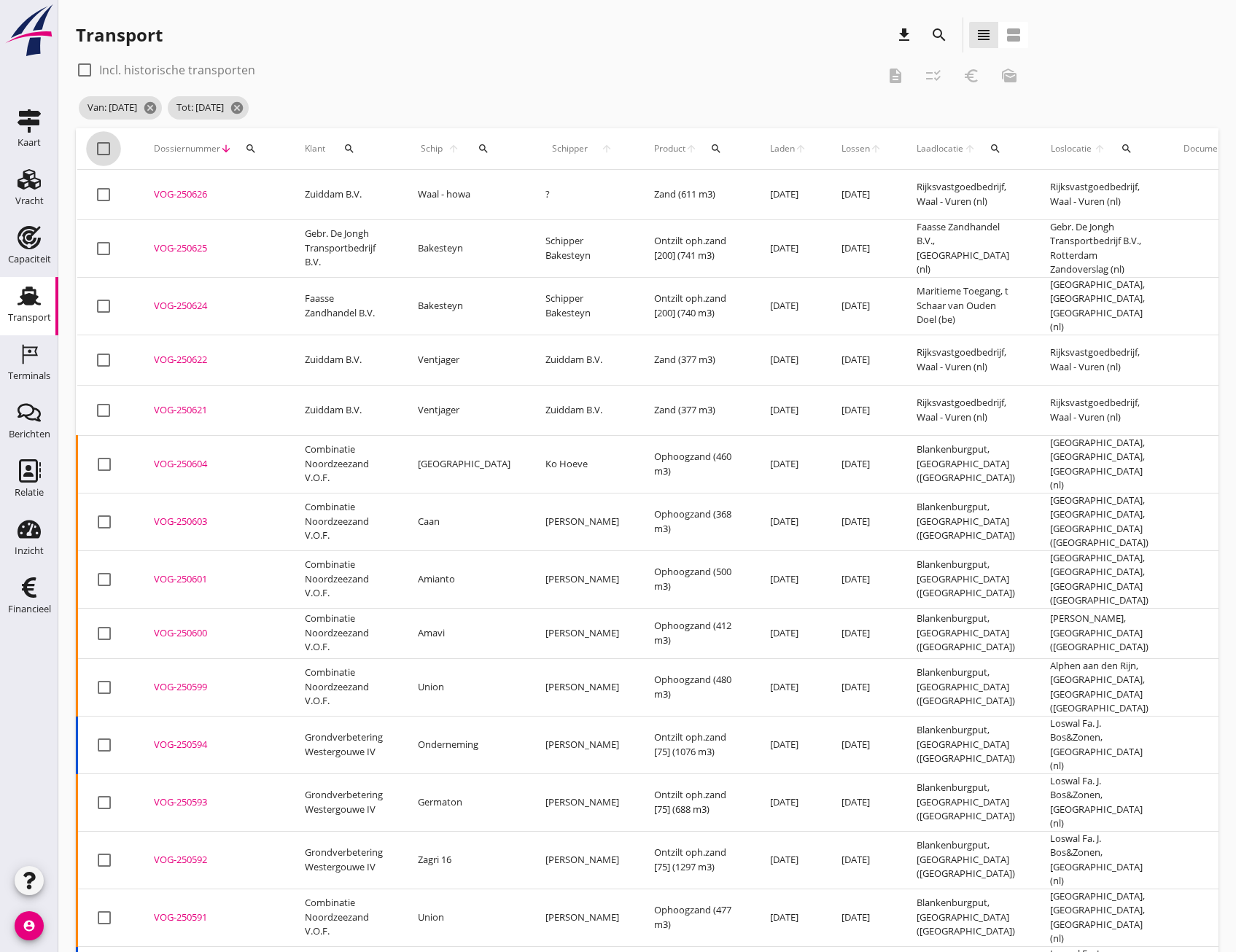
checkbox input "true"
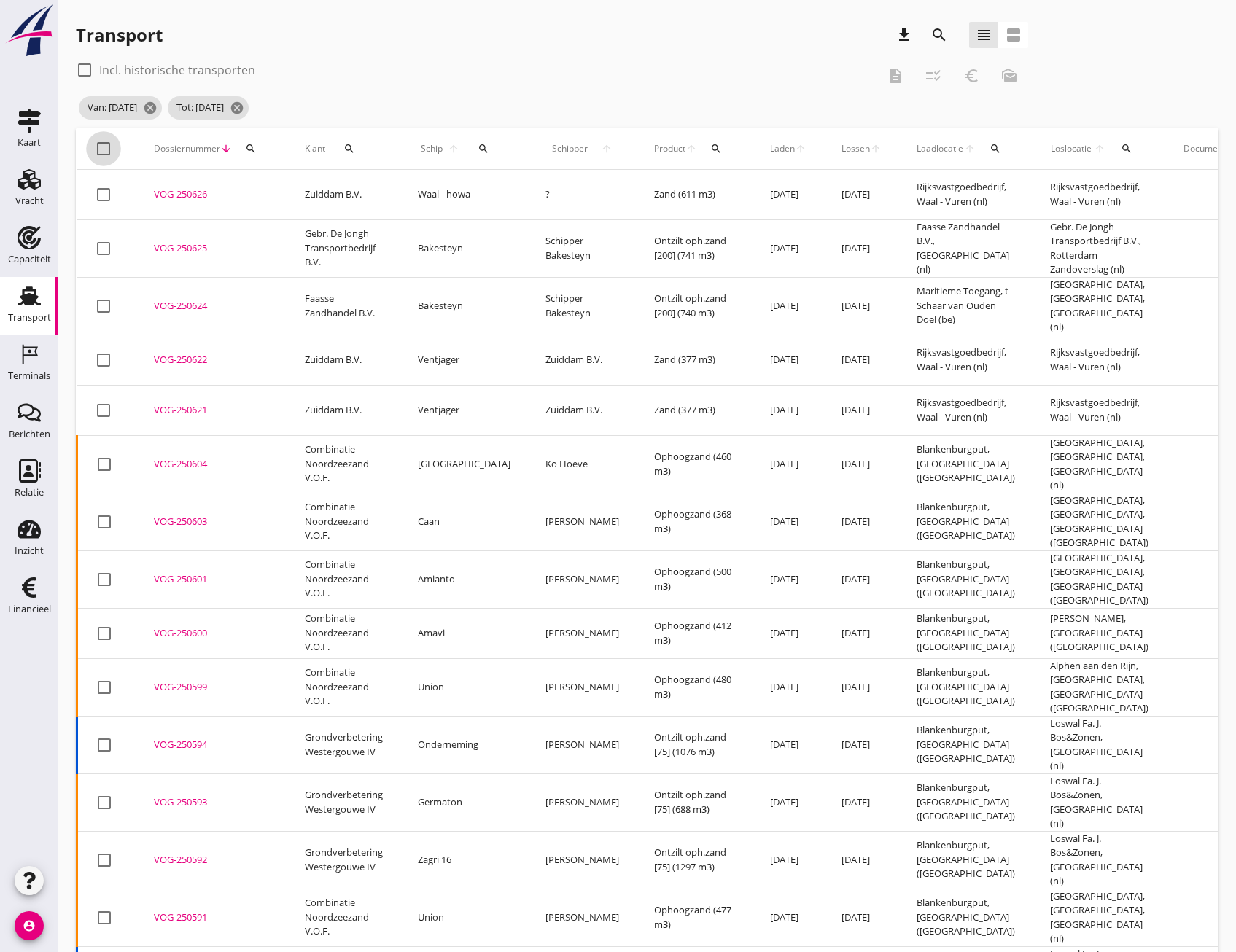
checkbox input "true"
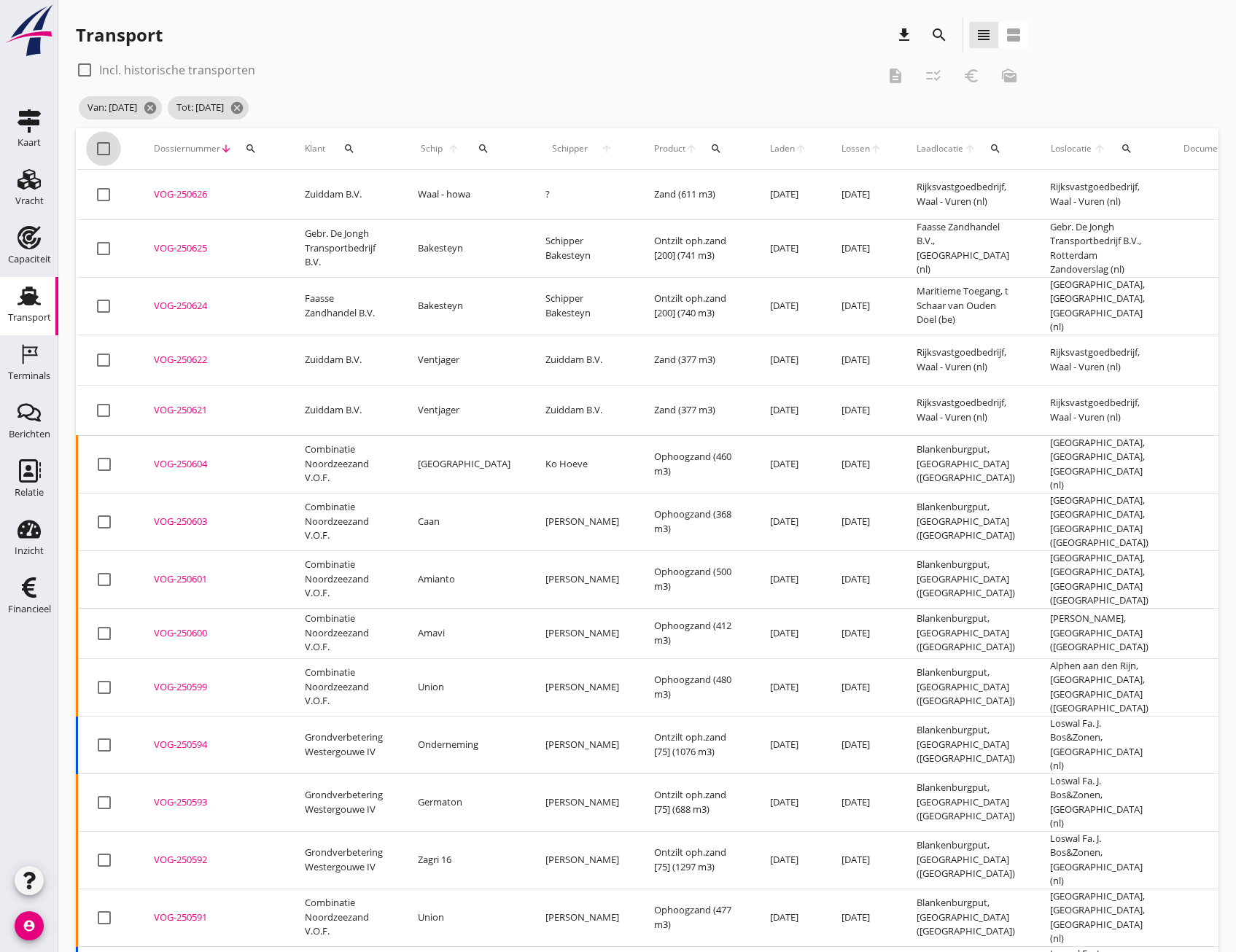
checkbox input "true"
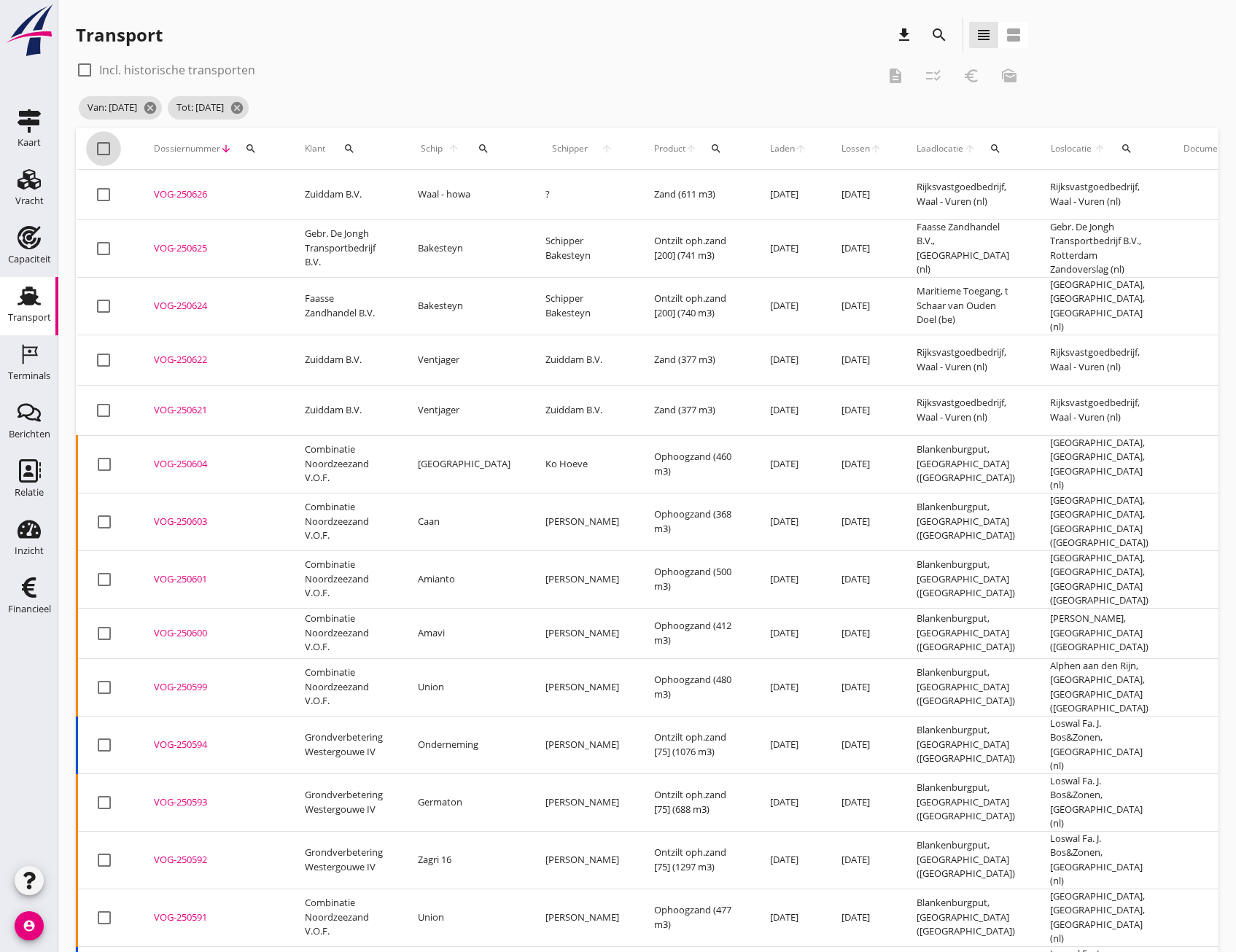
checkbox input "true"
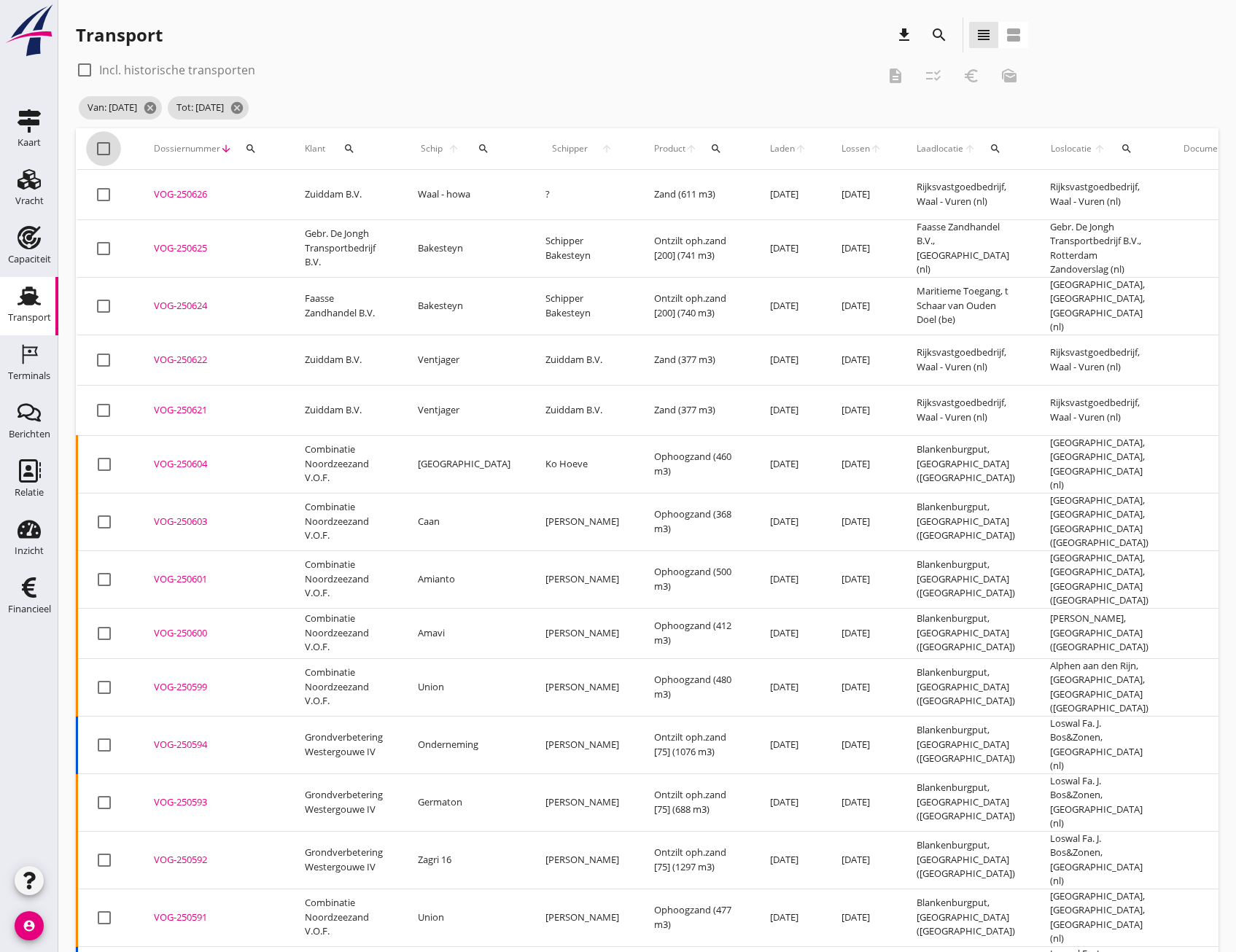
checkbox input "true"
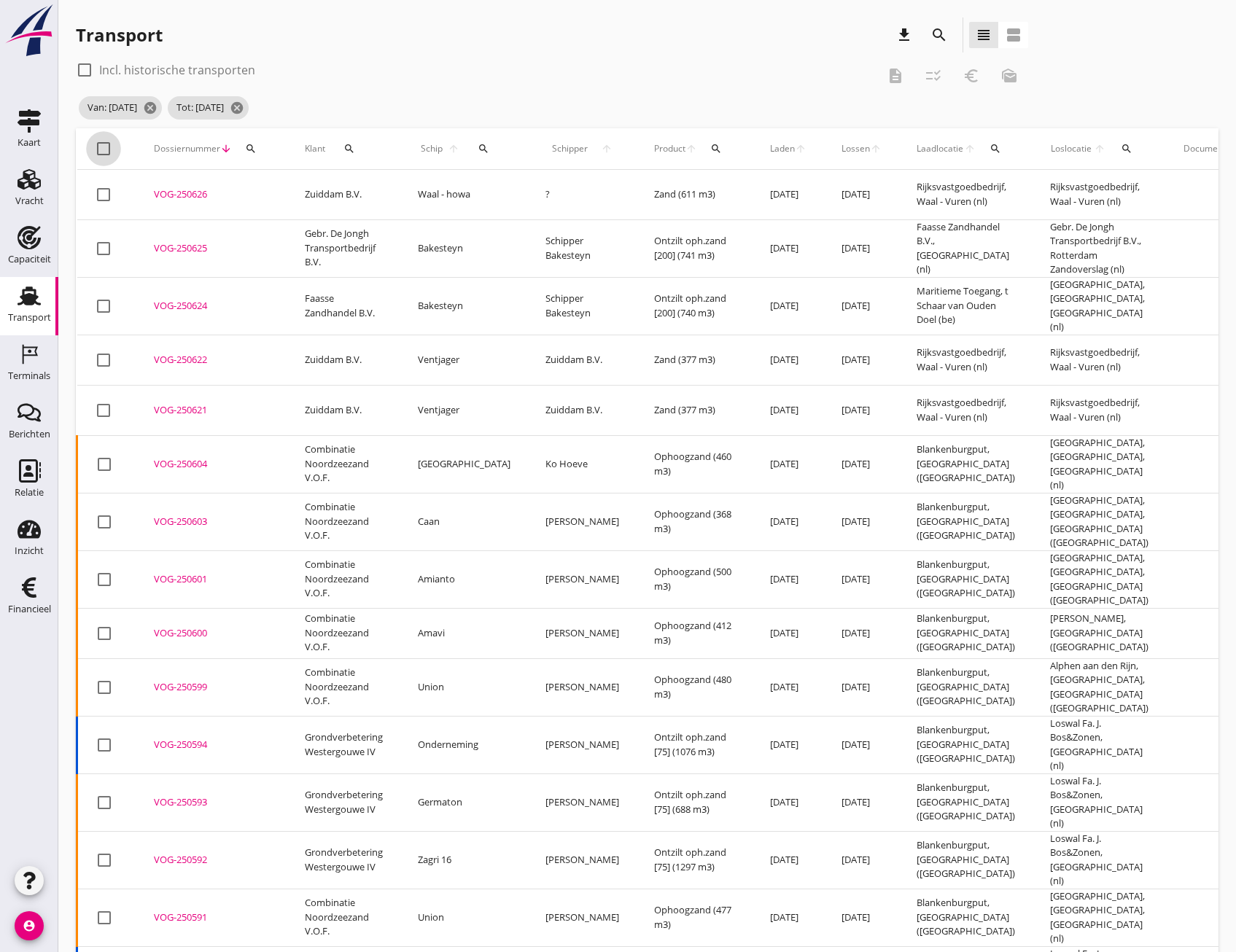
checkbox input "true"
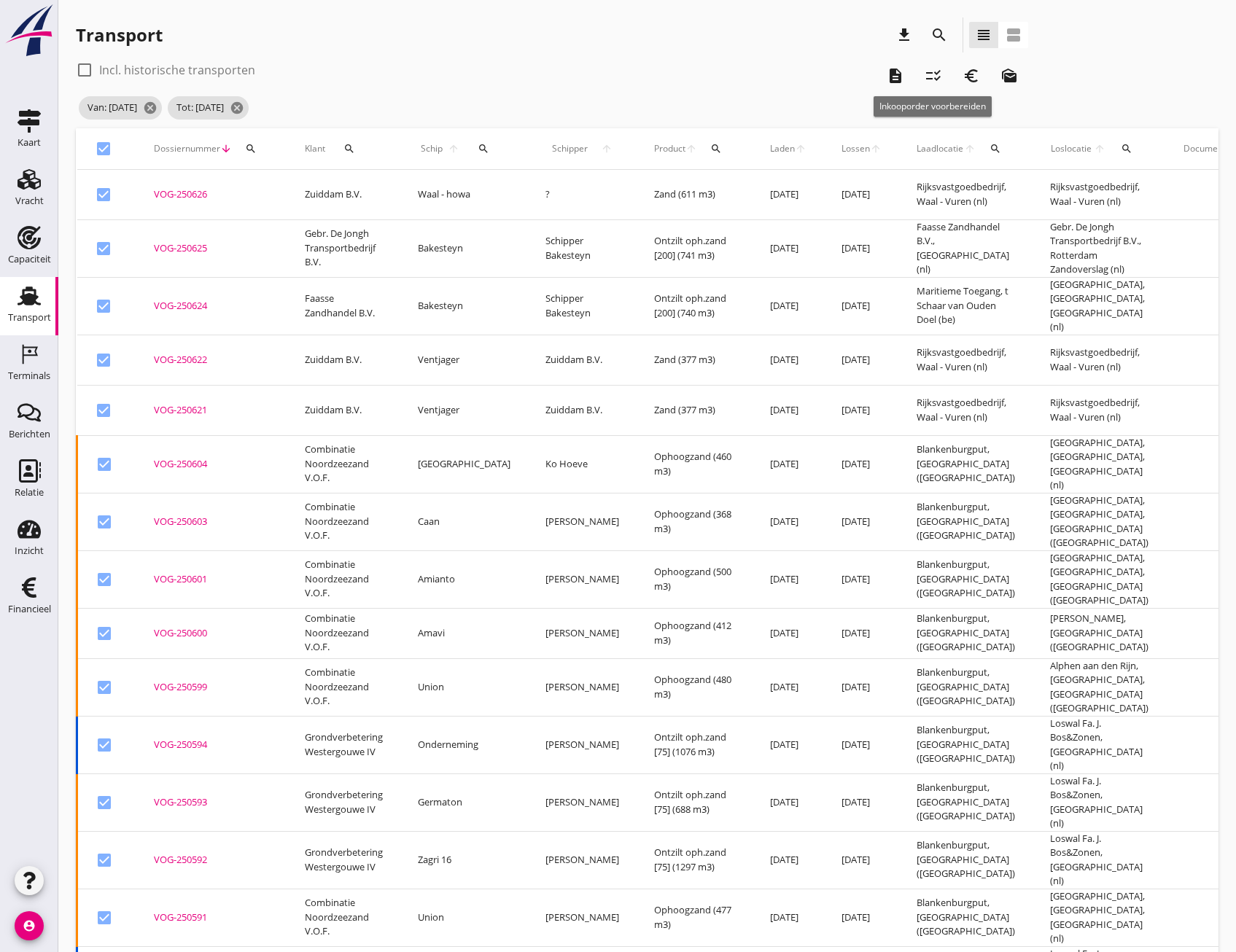
click at [934, 77] on icon "checklist_rtl" at bounding box center [933, 76] width 17 height 17
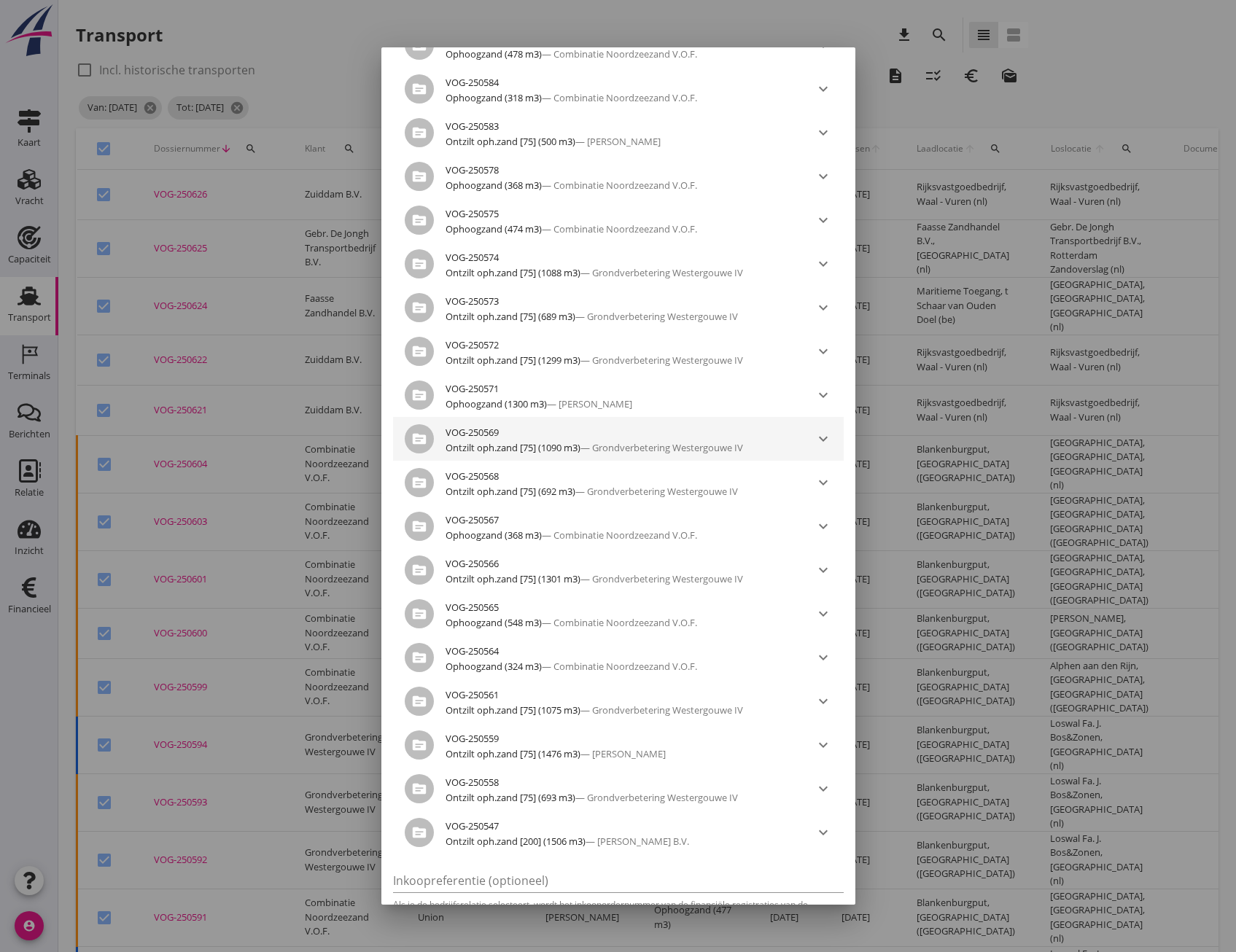
scroll to position [1155, 0]
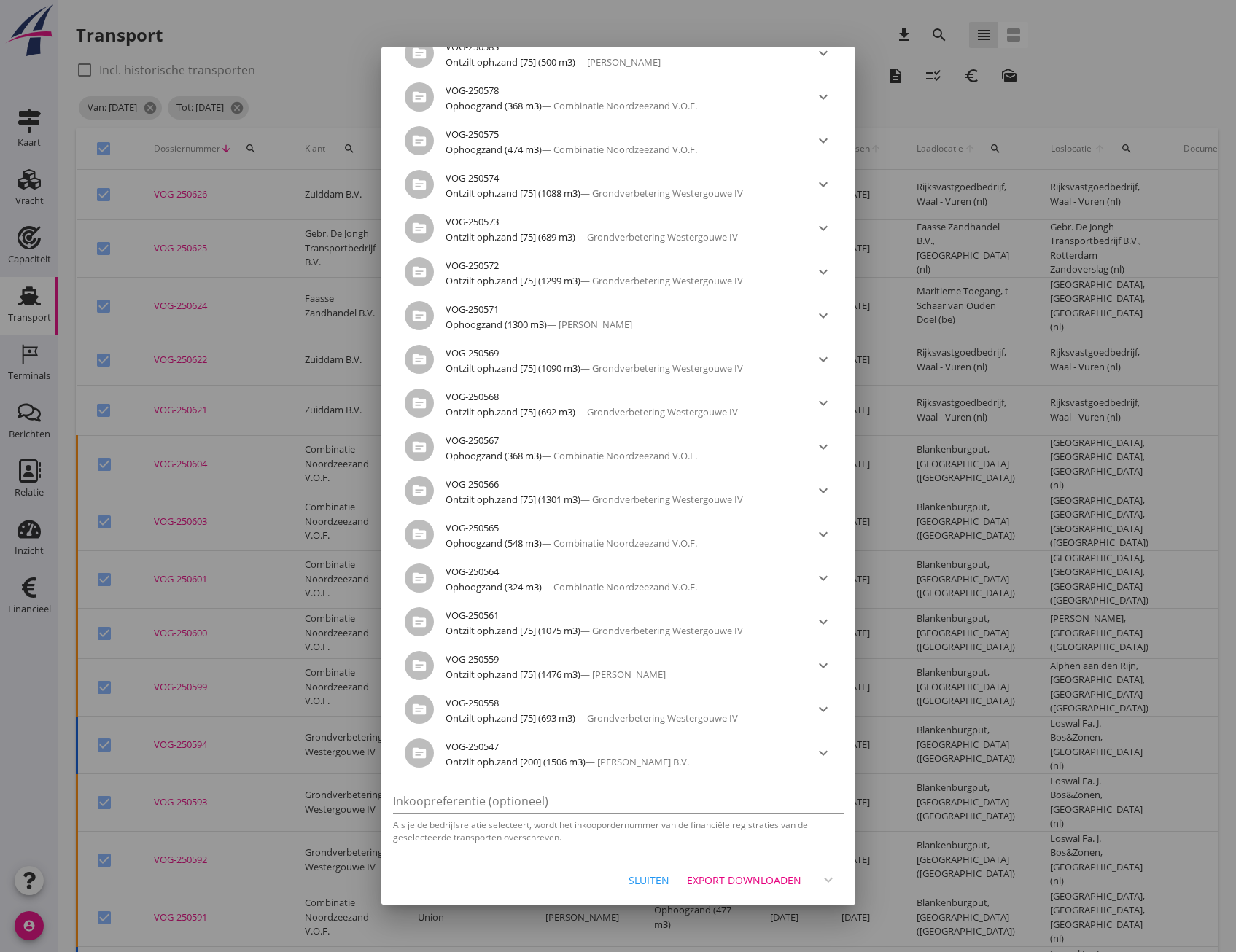
click at [740, 878] on div "Export downloaden" at bounding box center [743, 880] width 114 height 15
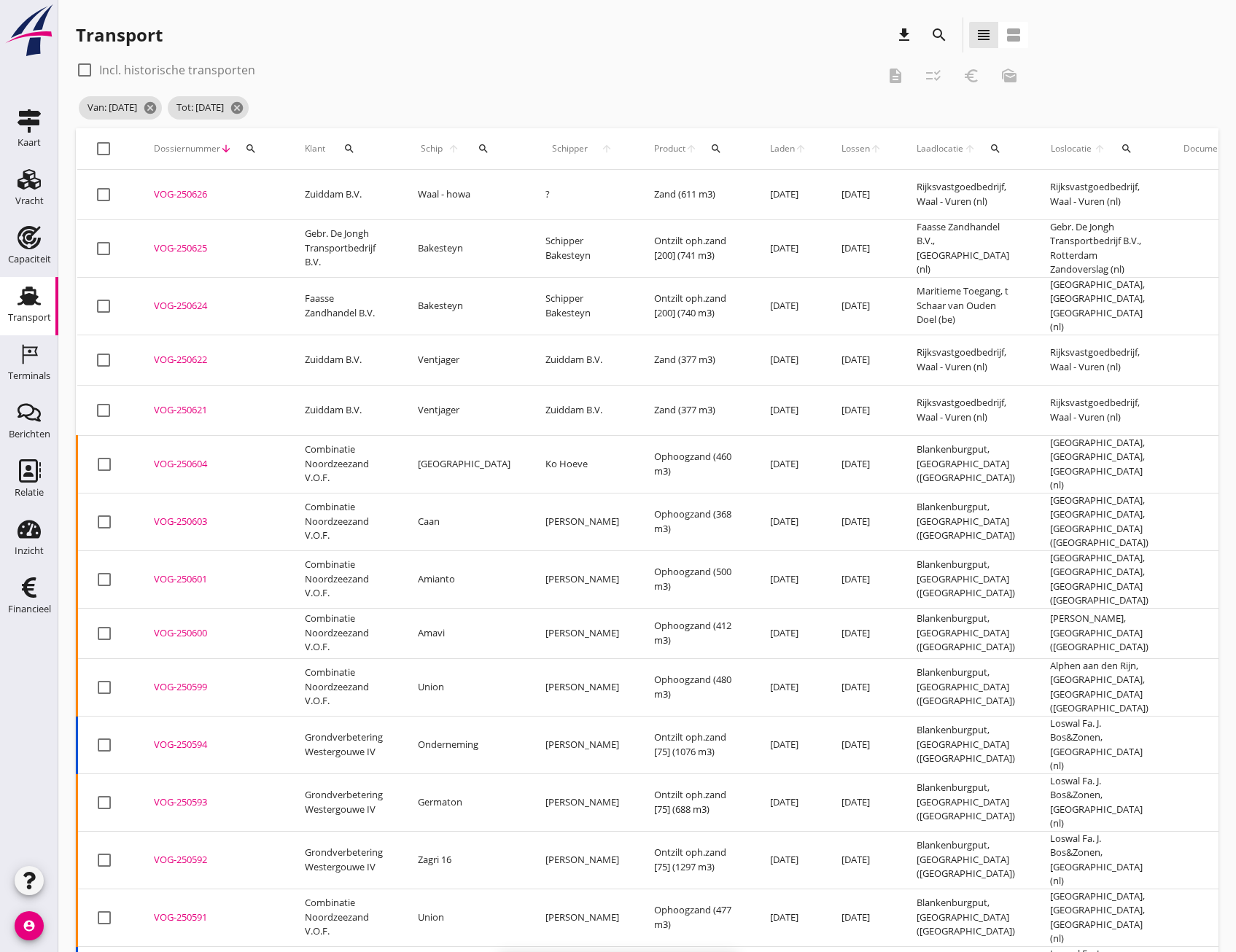
checkbox input "false"
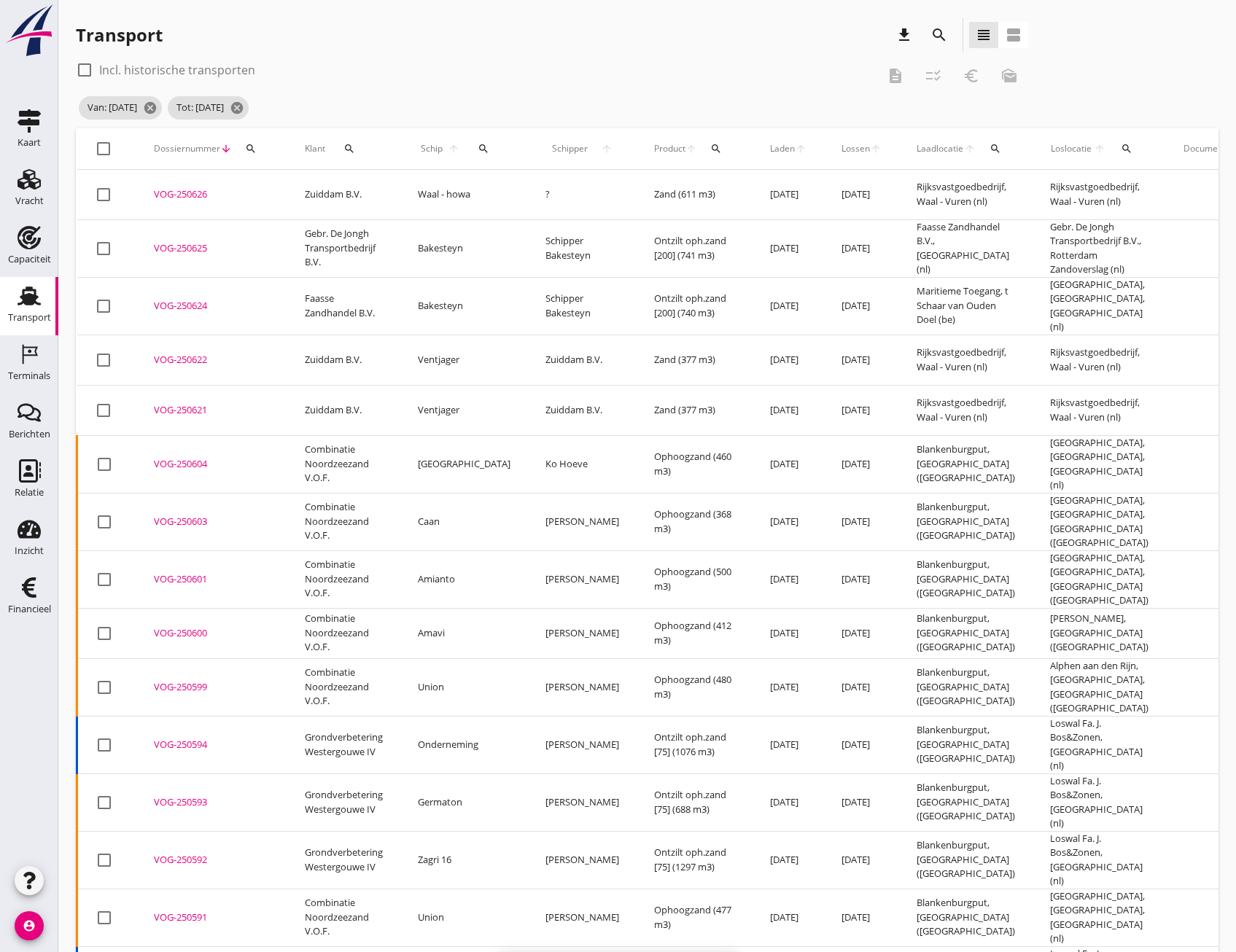
checkbox input "false"
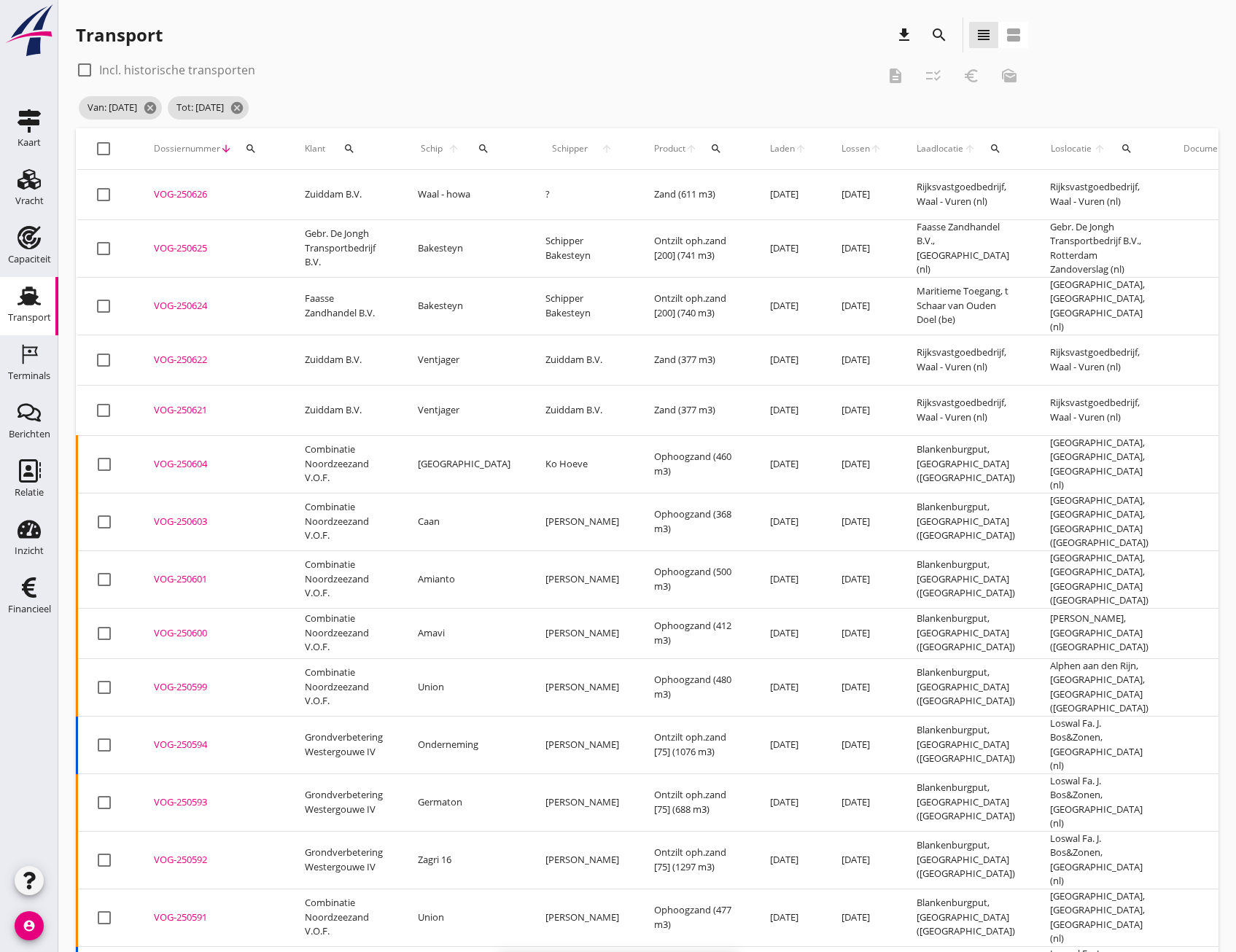
checkbox input "false"
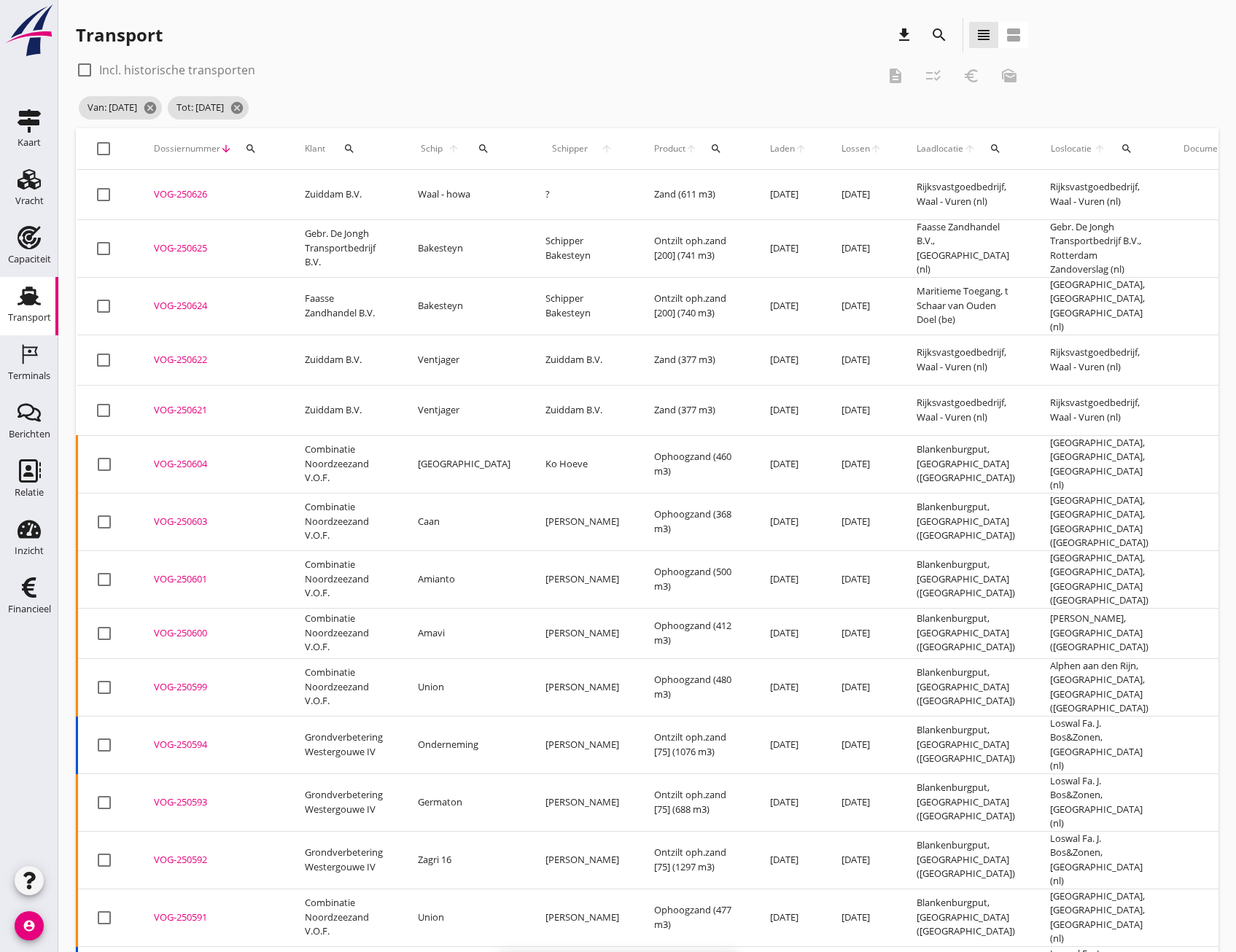
checkbox input "false"
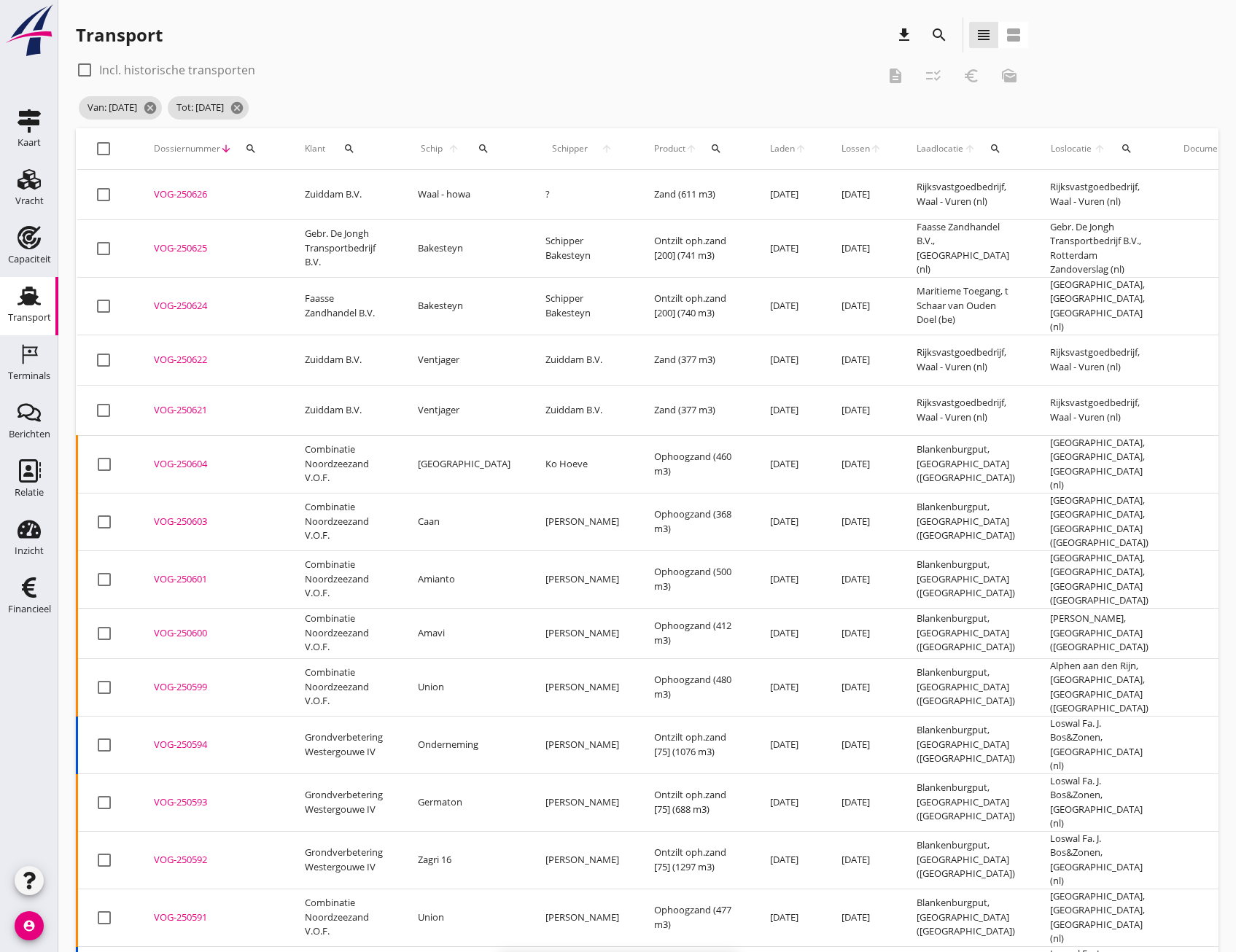
checkbox input "false"
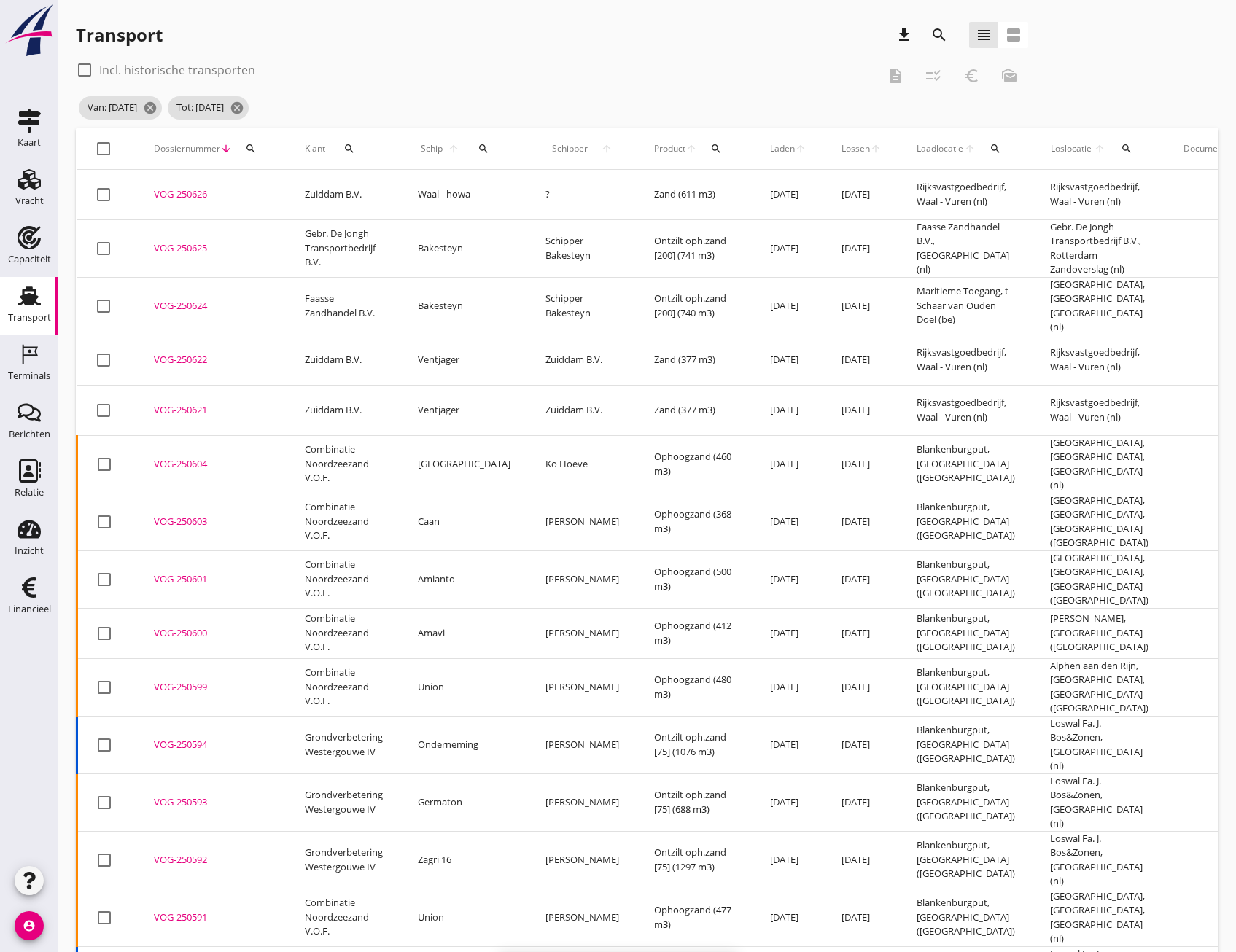
checkbox input "false"
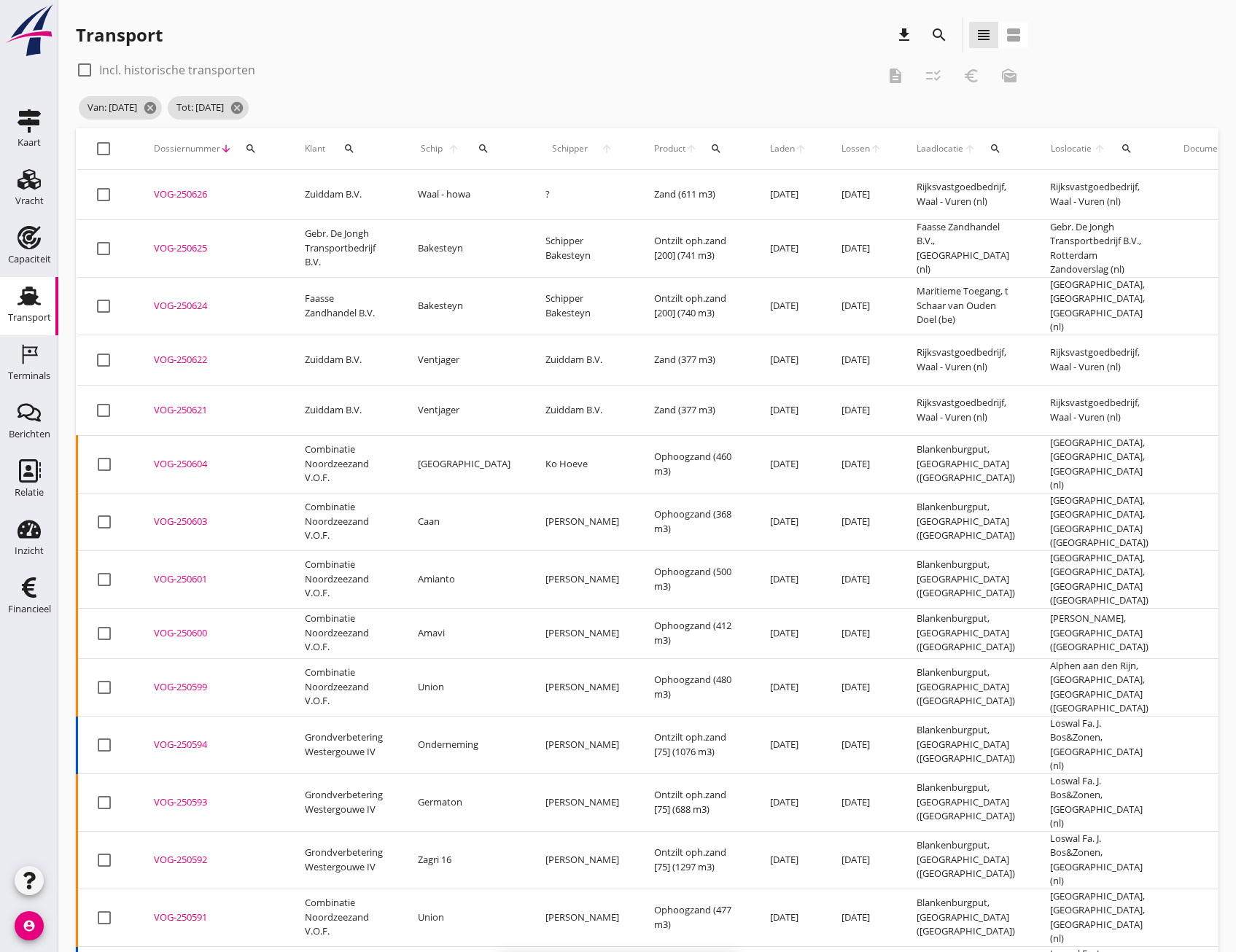
checkbox input "false"
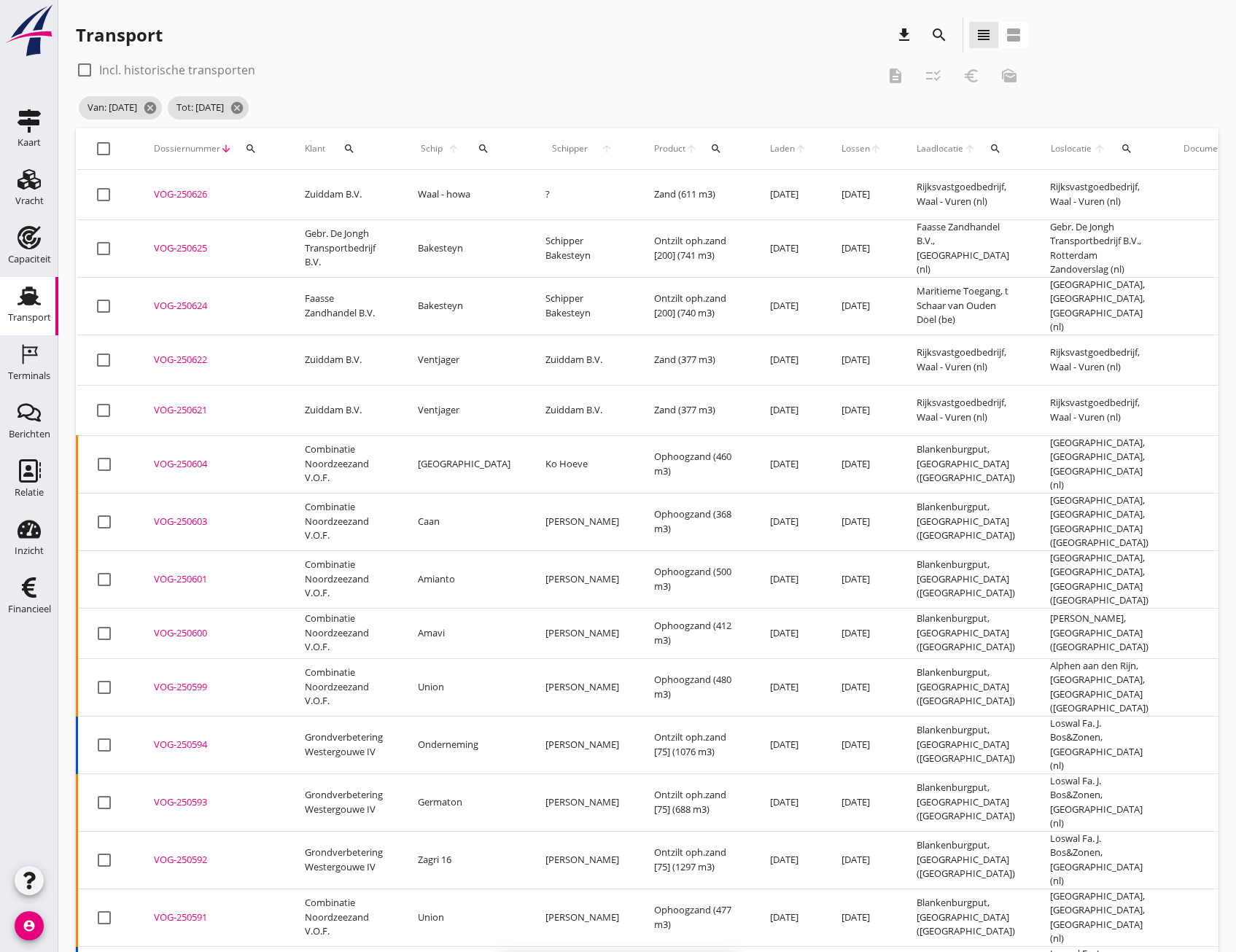
checkbox input "false"
click at [795, 151] on icon "arrow_upward" at bounding box center [801, 149] width 12 height 12
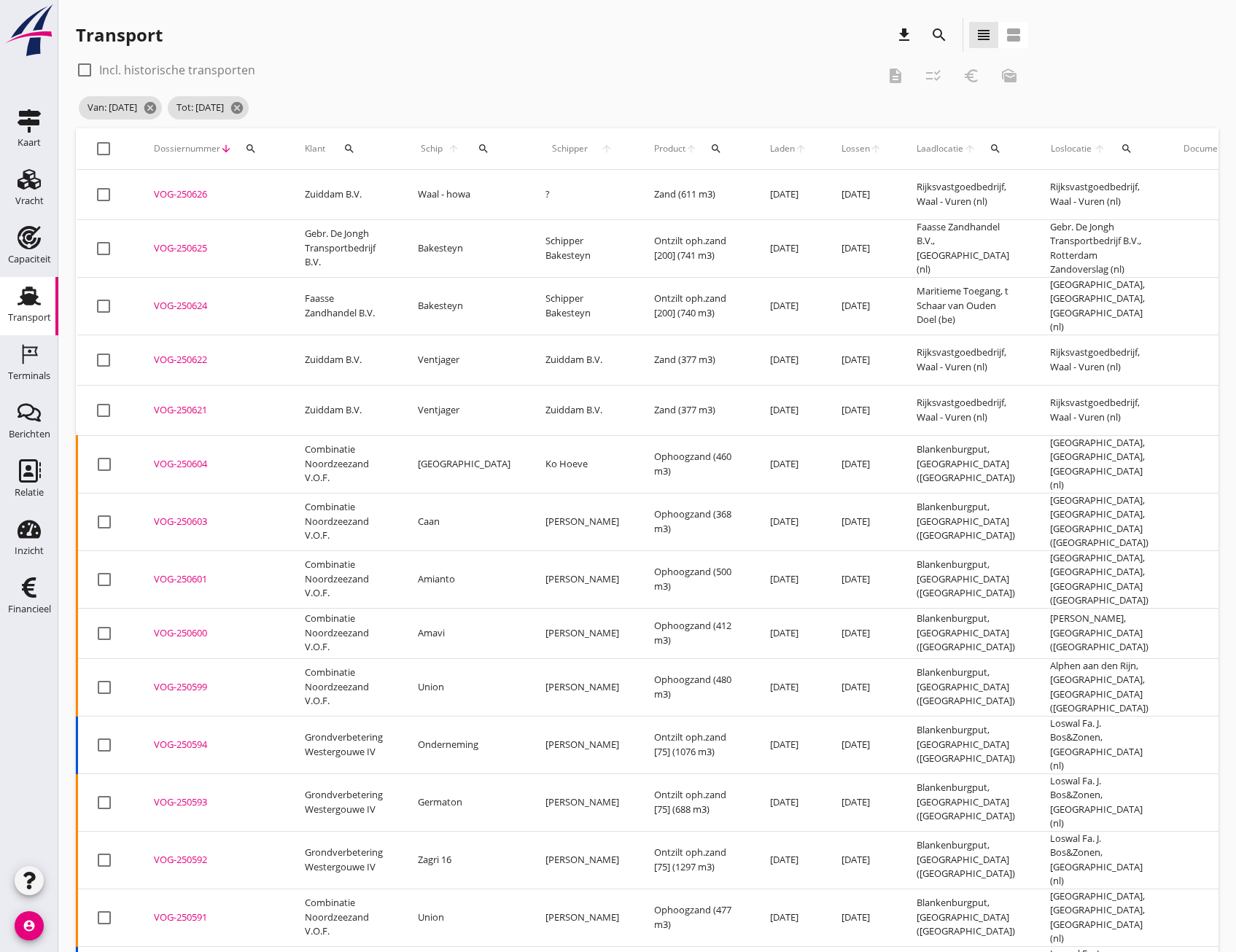
click at [795, 151] on icon "arrow_upward" at bounding box center [801, 149] width 12 height 12
click at [770, 151] on span "Laden" at bounding box center [782, 149] width 25 height 13
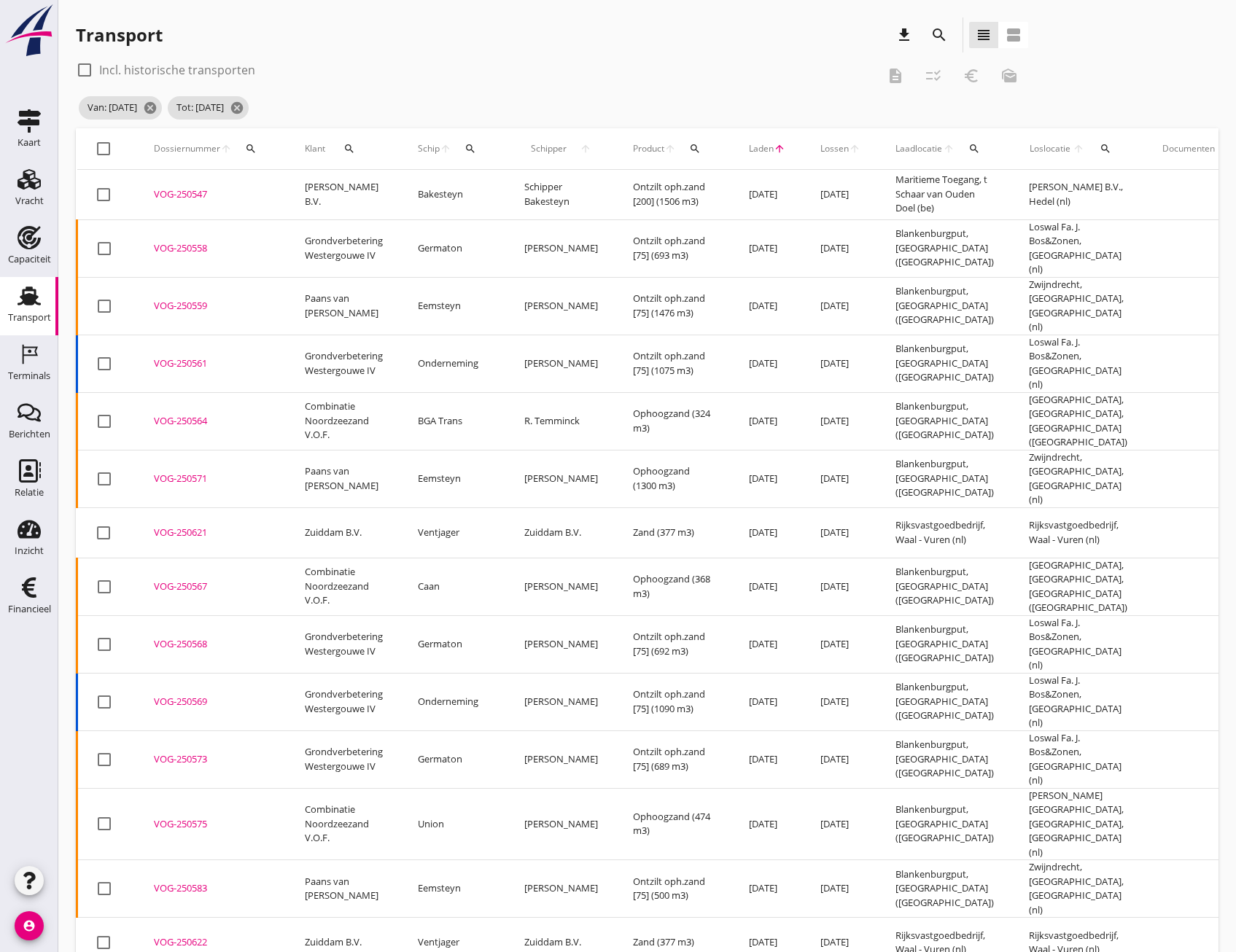
click at [821, 151] on span "Lossen" at bounding box center [835, 149] width 29 height 13
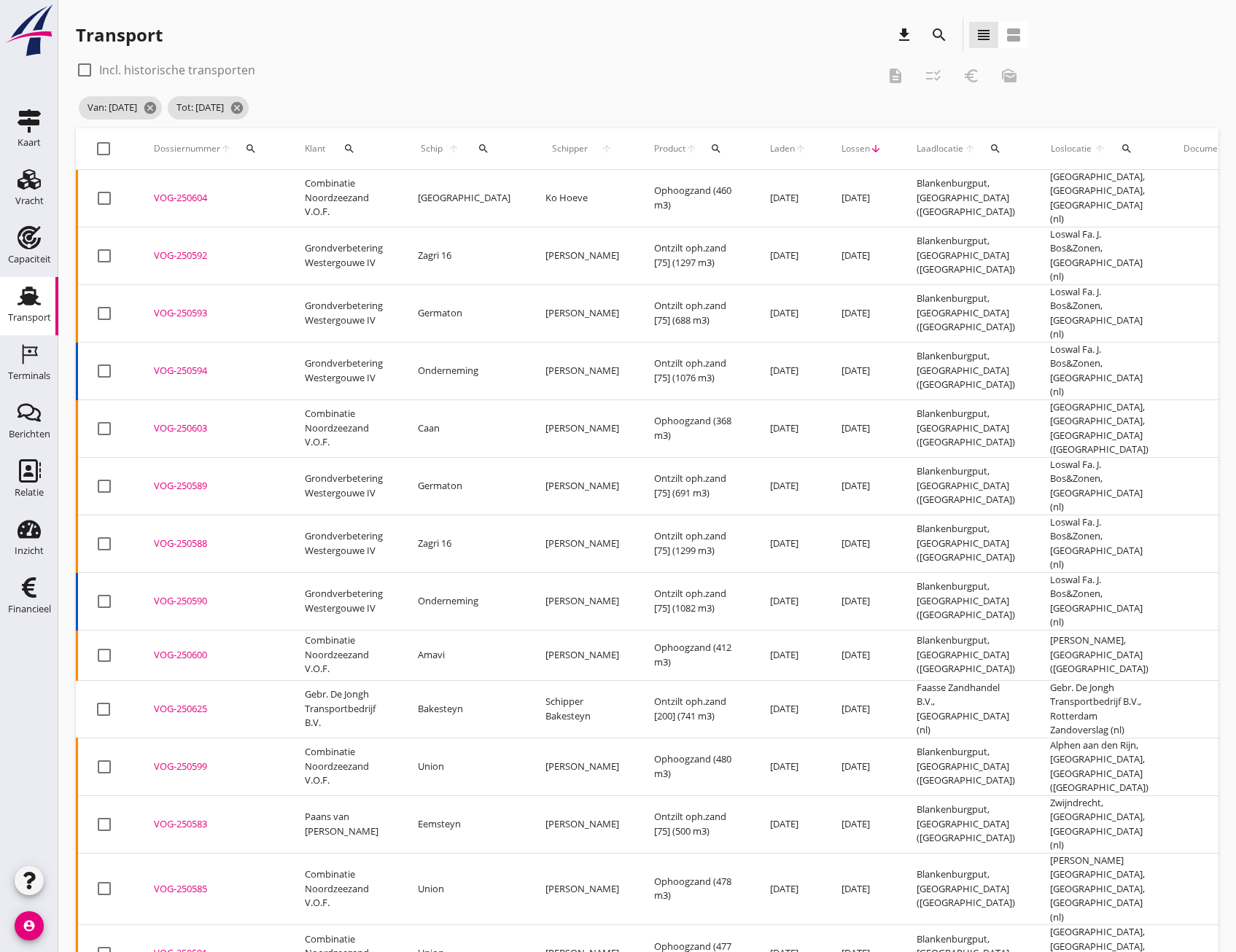
click at [842, 148] on span "Lossen" at bounding box center [856, 149] width 29 height 13
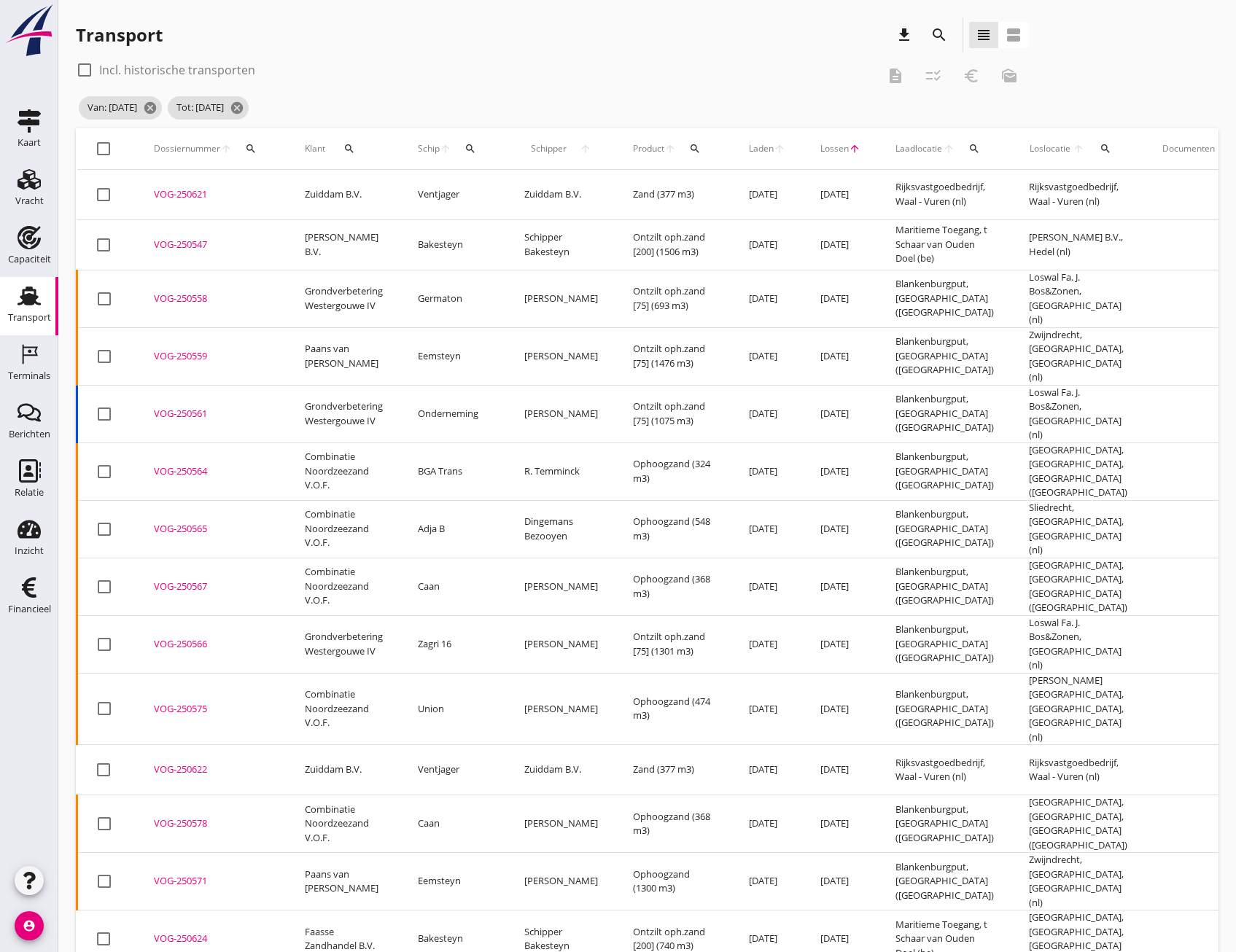
click at [102, 147] on div at bounding box center [104, 149] width 25 height 25
checkbox input "true"
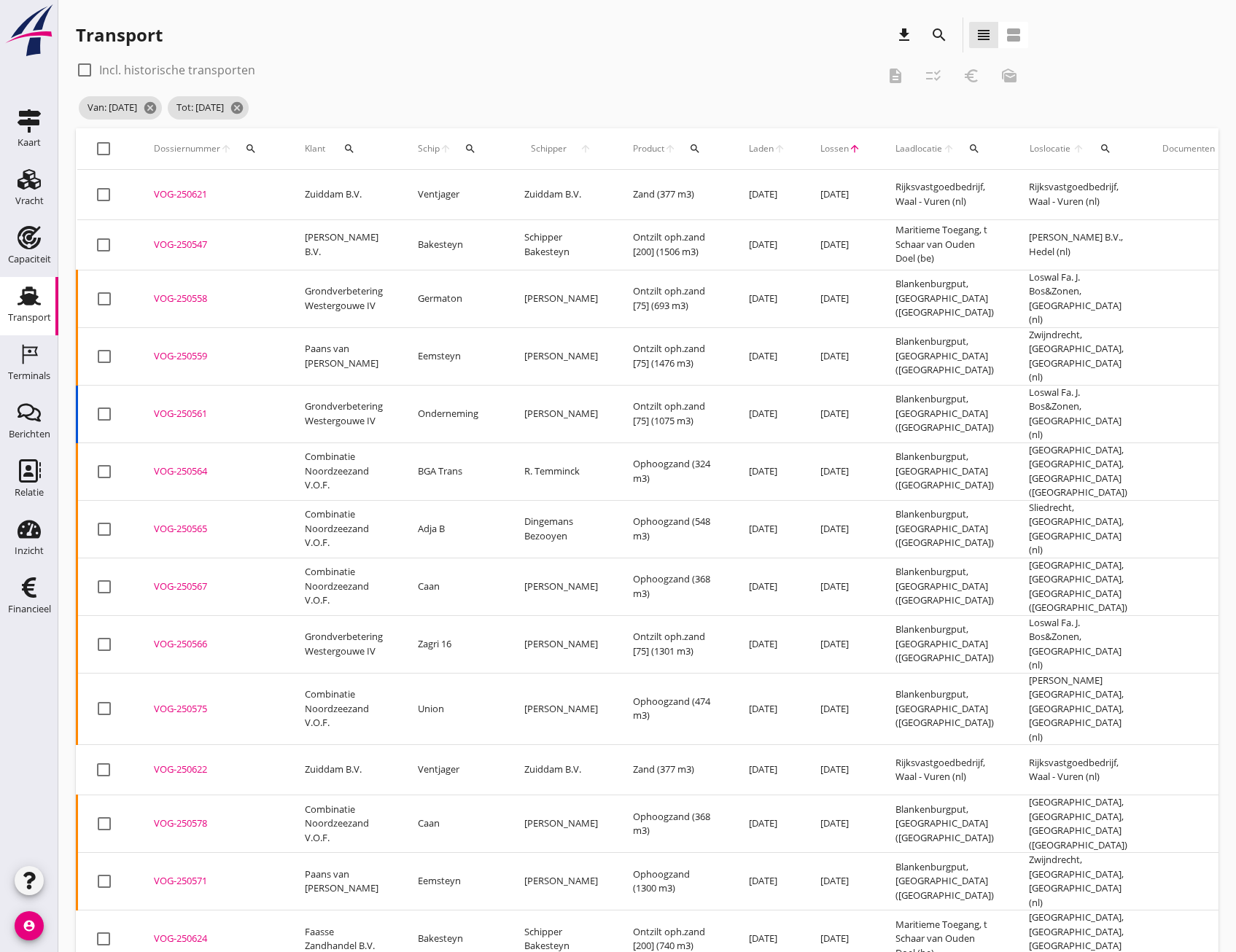
checkbox input "true"
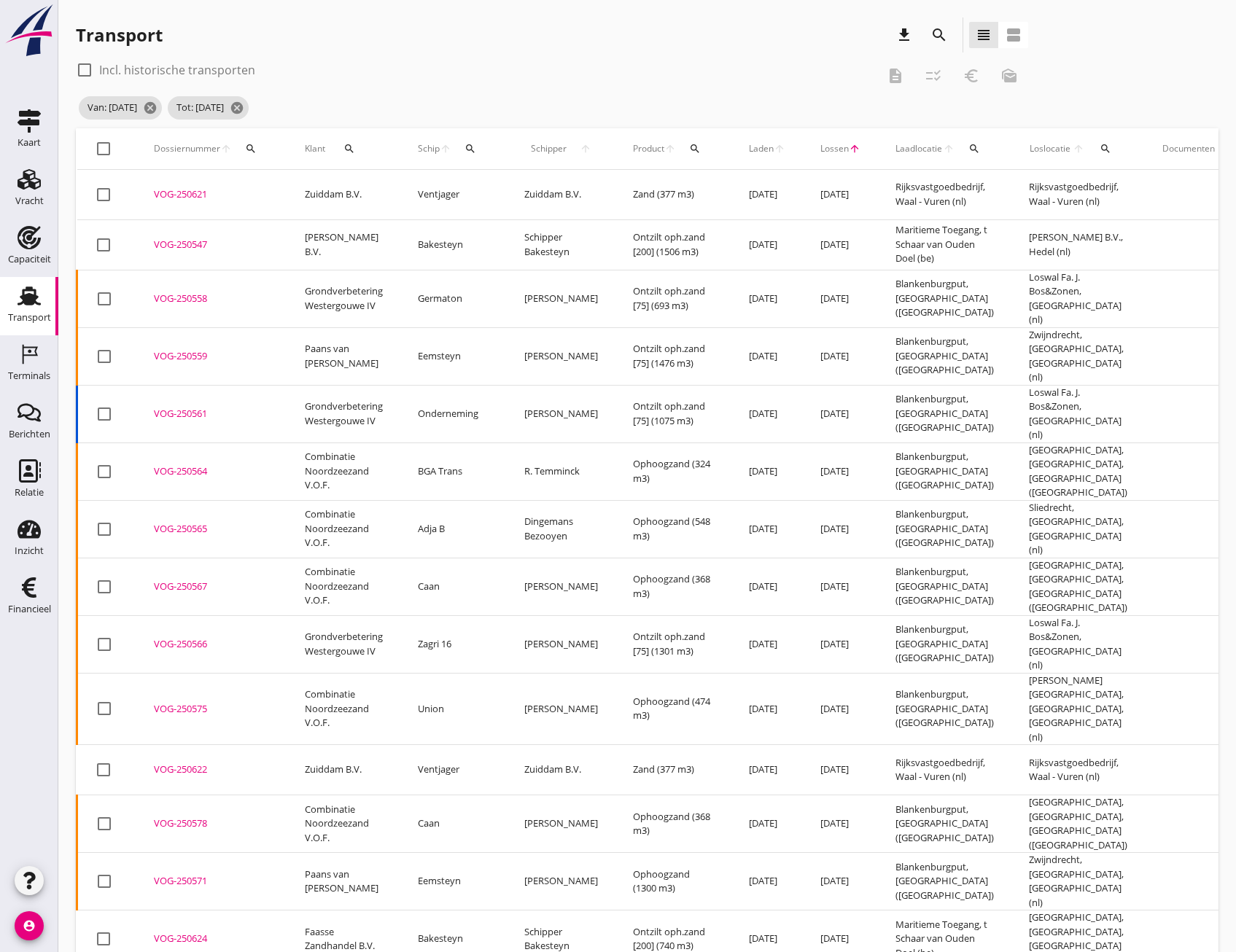
checkbox input "true"
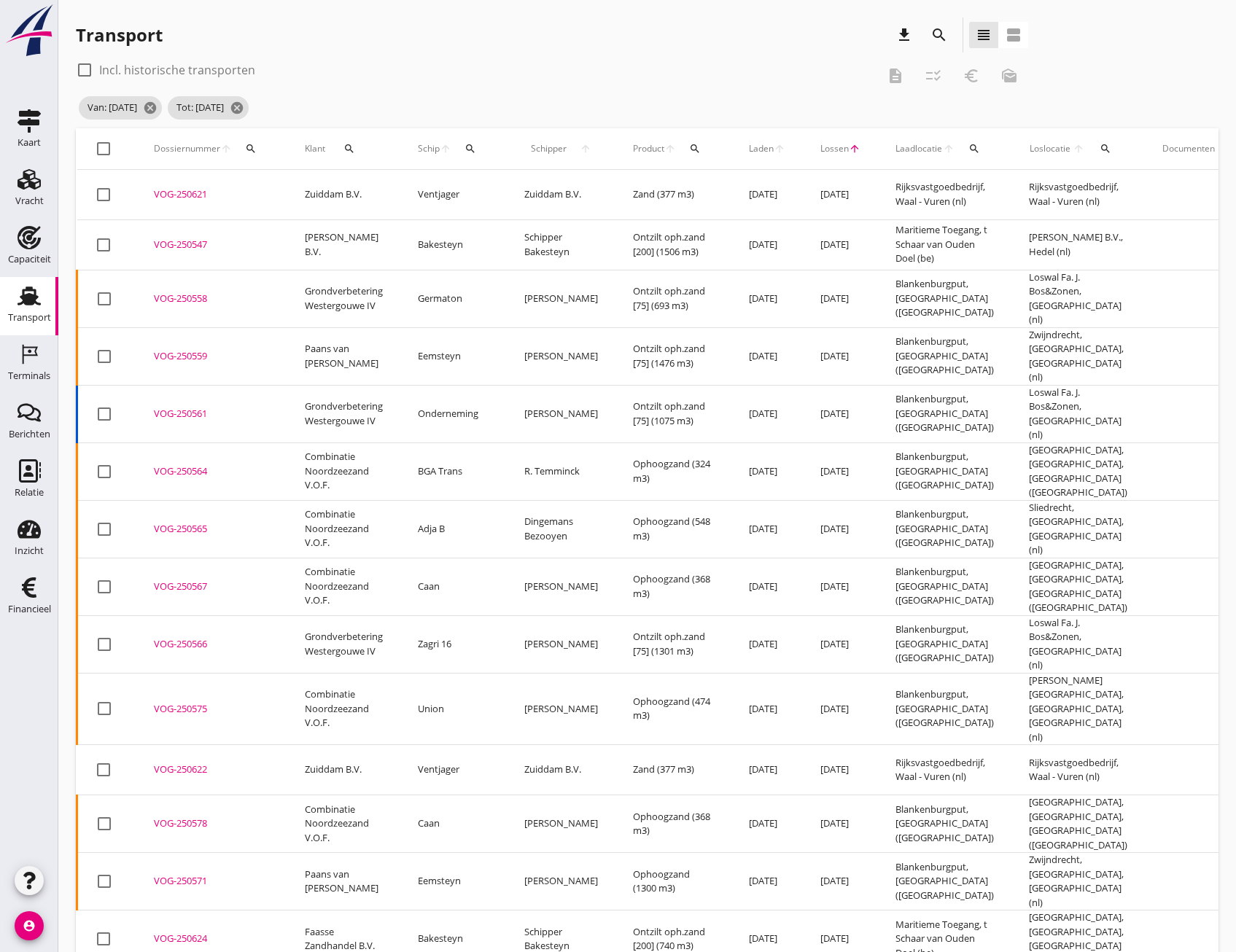
checkbox input "true"
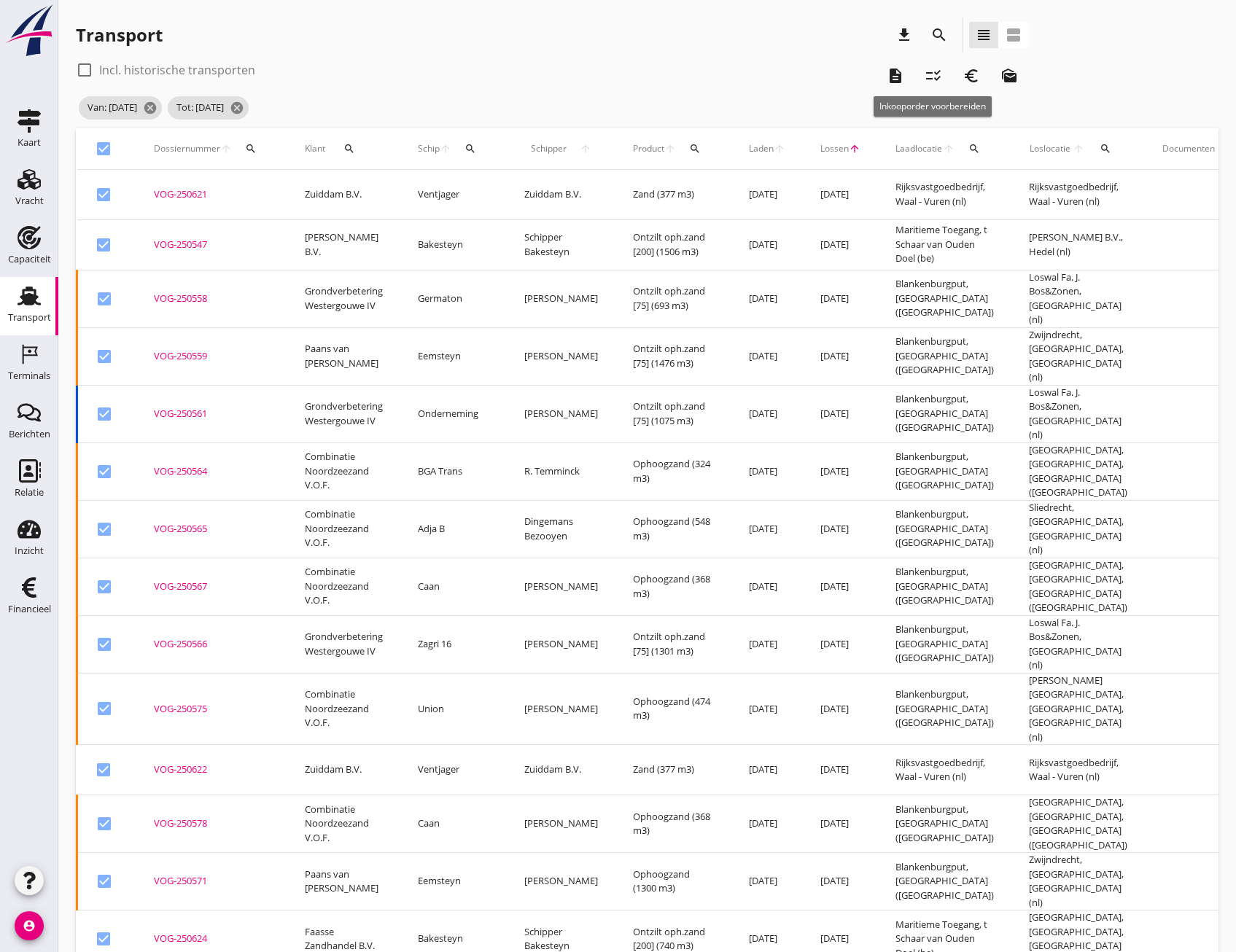
click at [935, 81] on icon "checklist_rtl" at bounding box center [933, 76] width 17 height 17
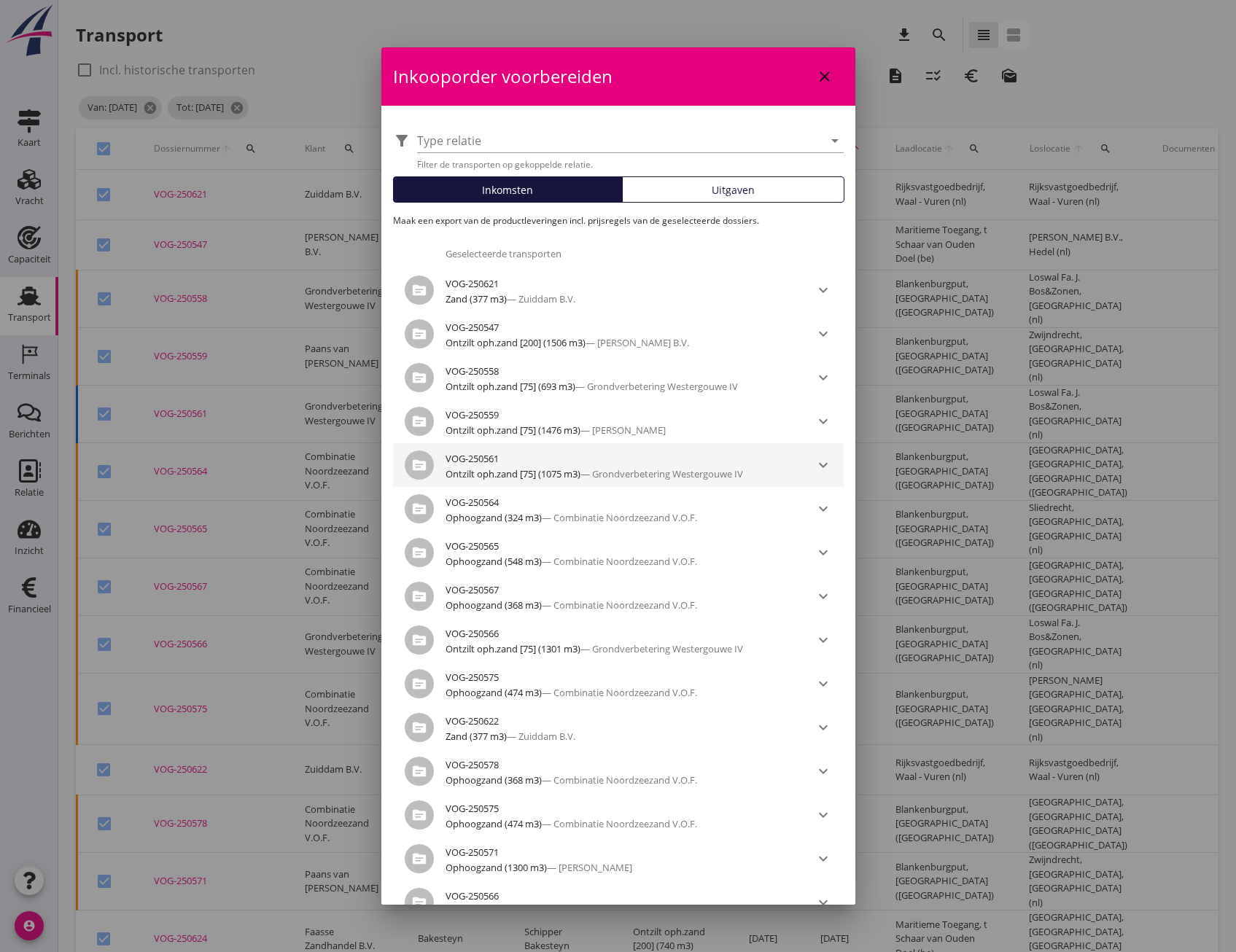
scroll to position [368, 0]
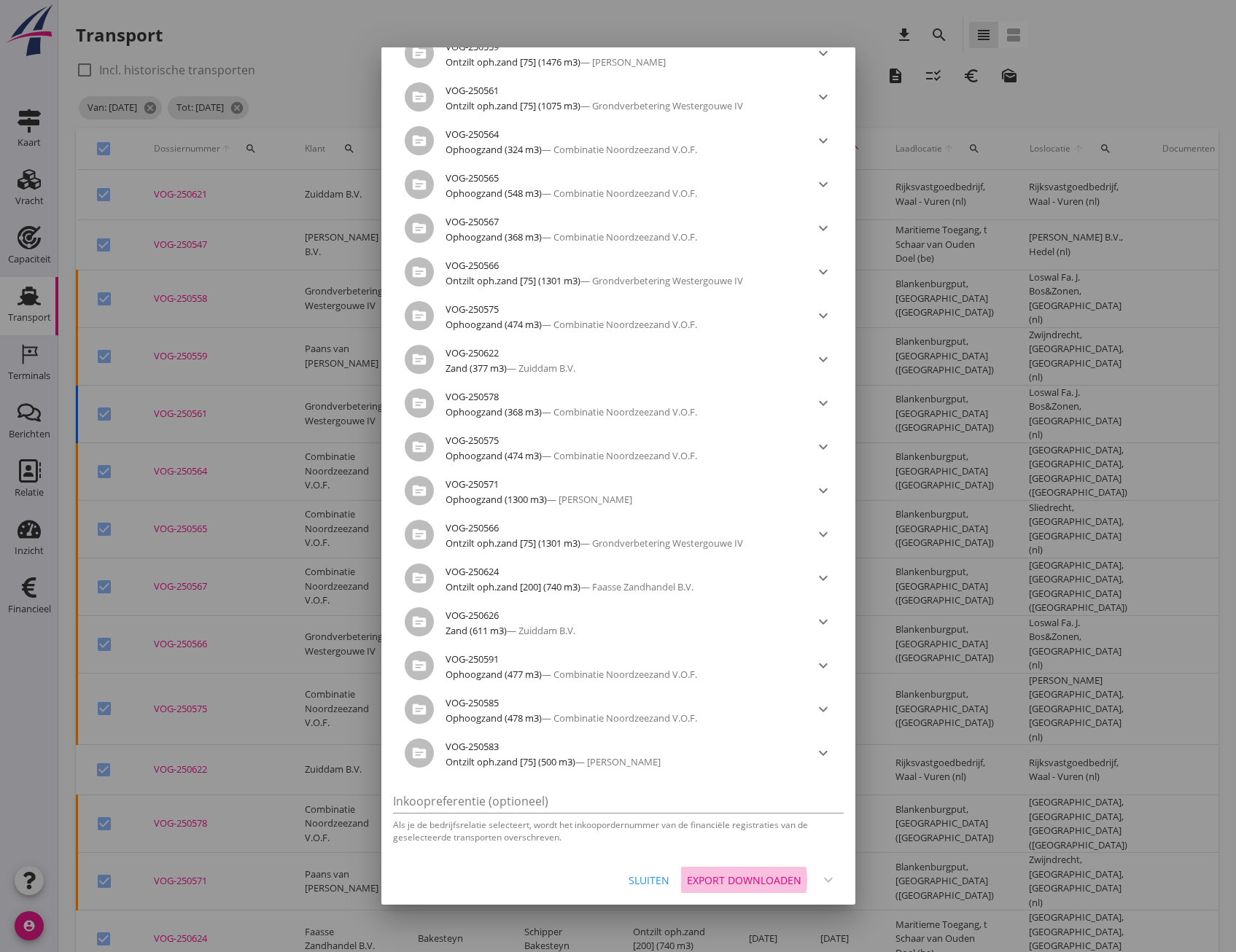
click at [716, 880] on div "Export downloaden" at bounding box center [743, 880] width 114 height 15
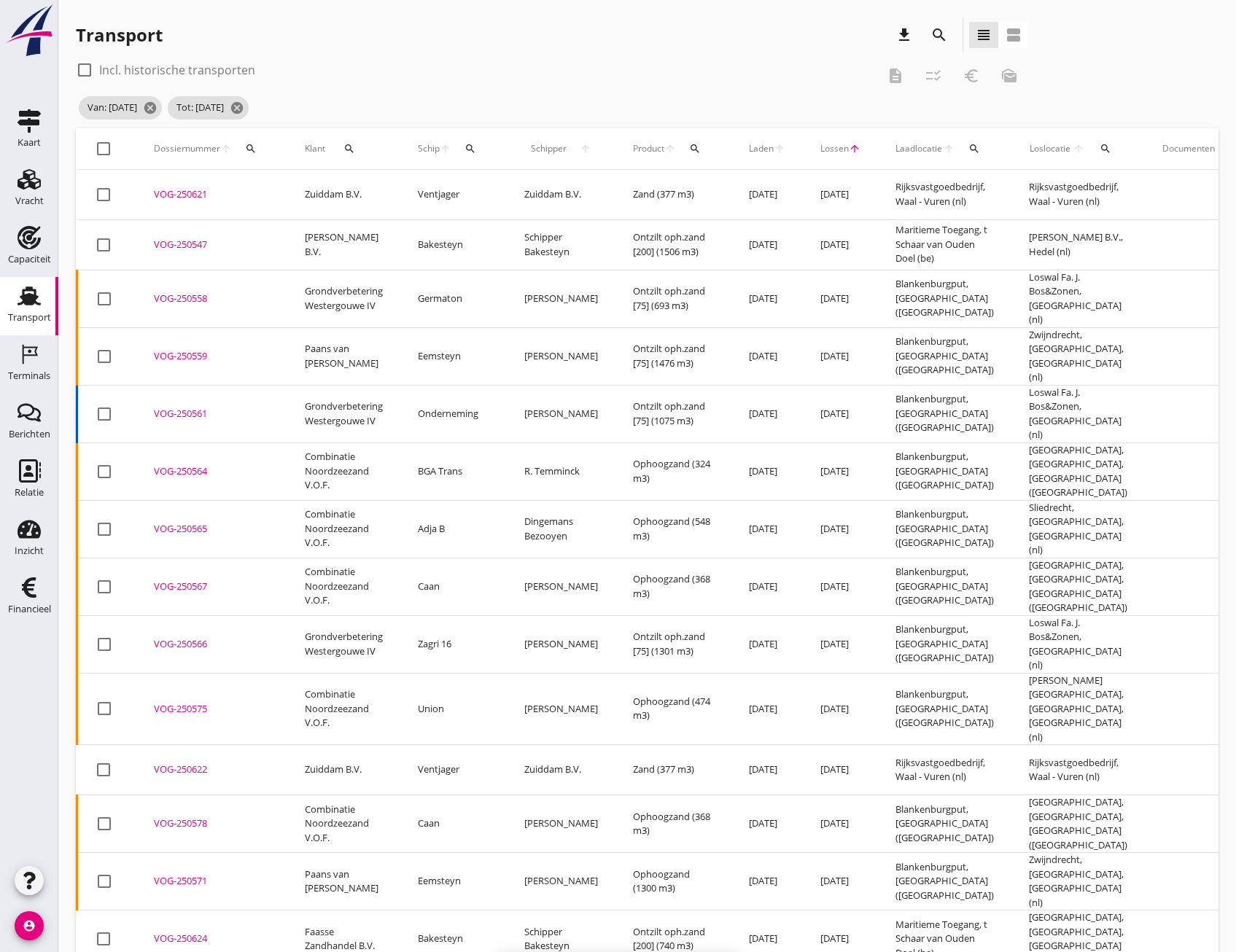
checkbox input "false"
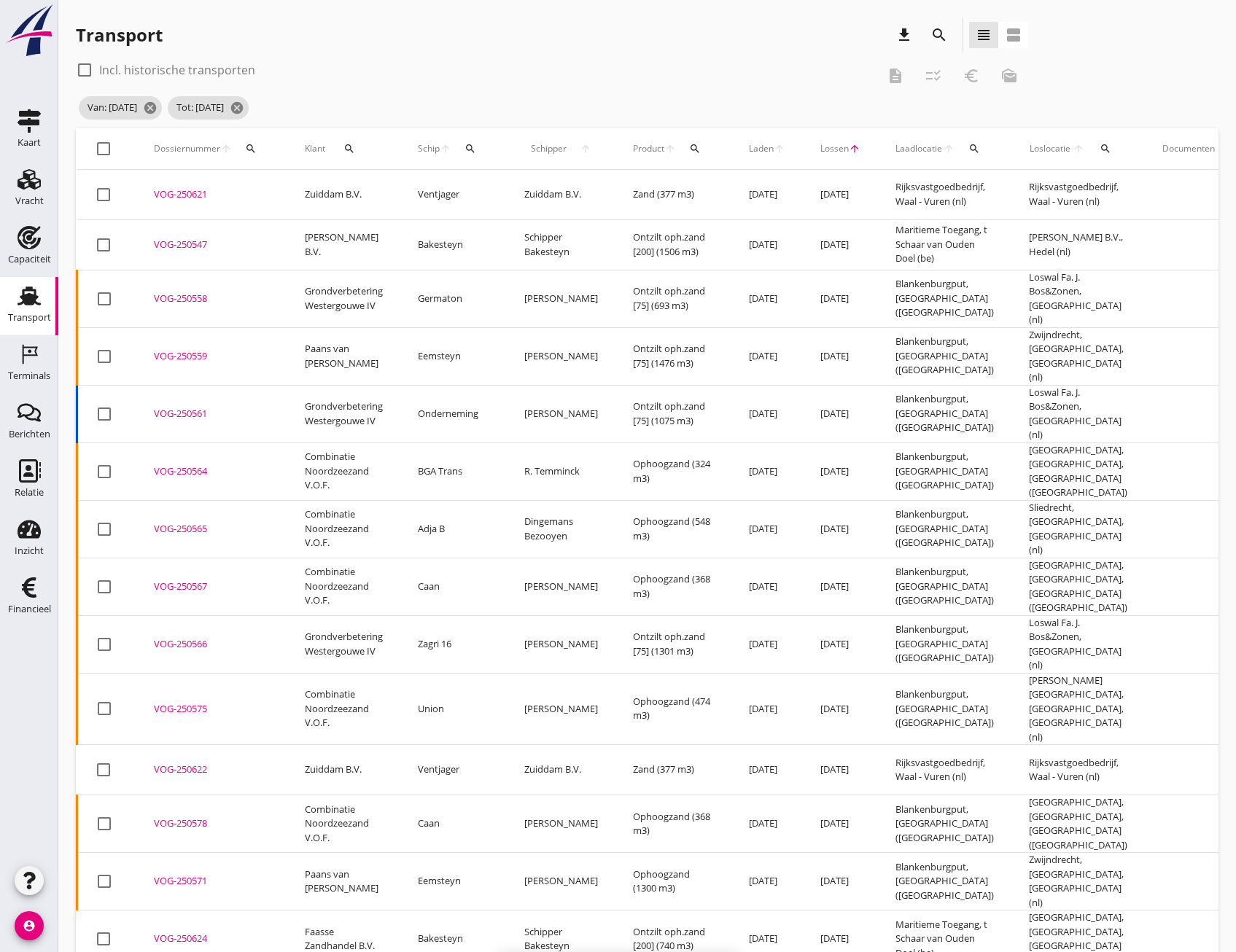
checkbox input "false"
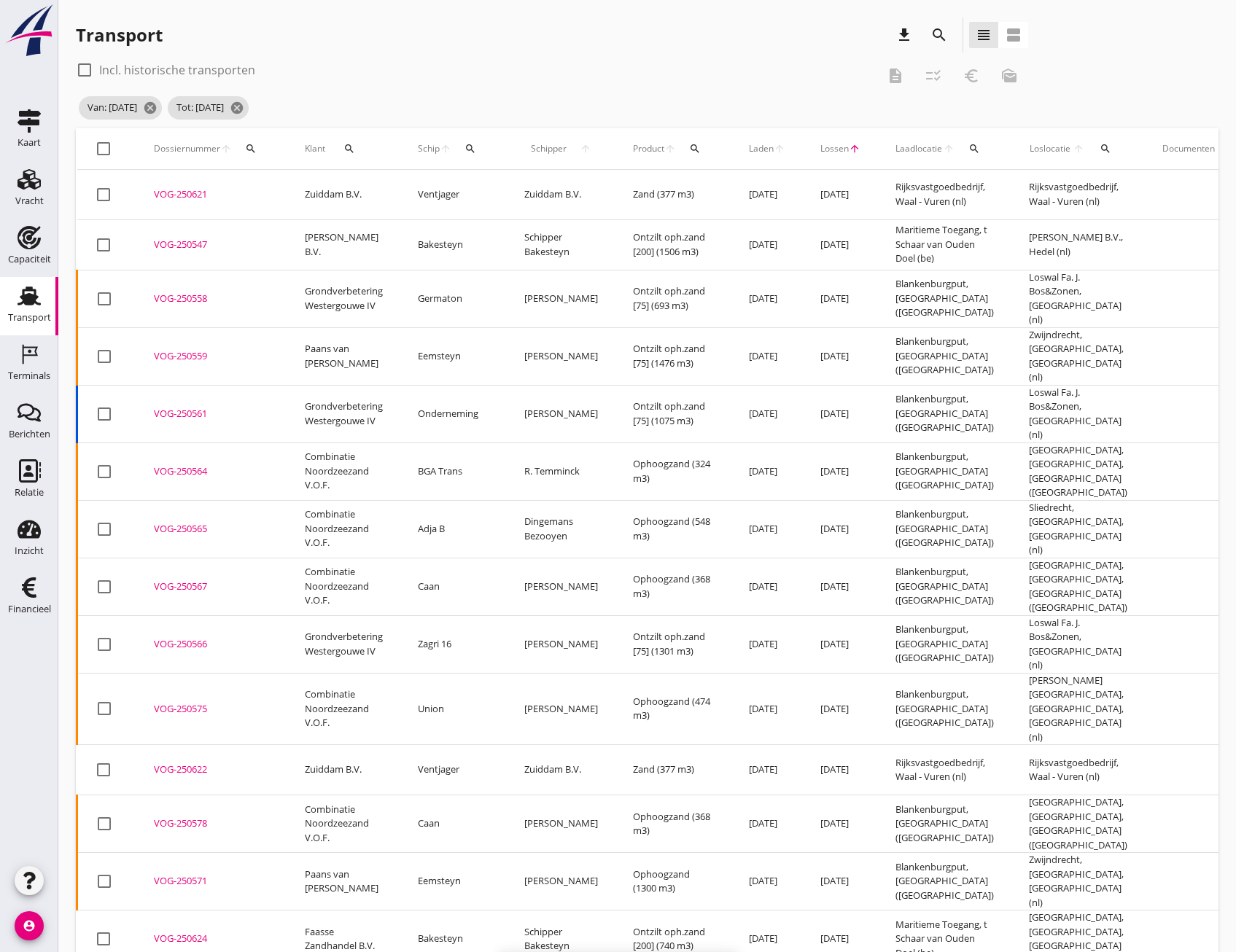
checkbox input "false"
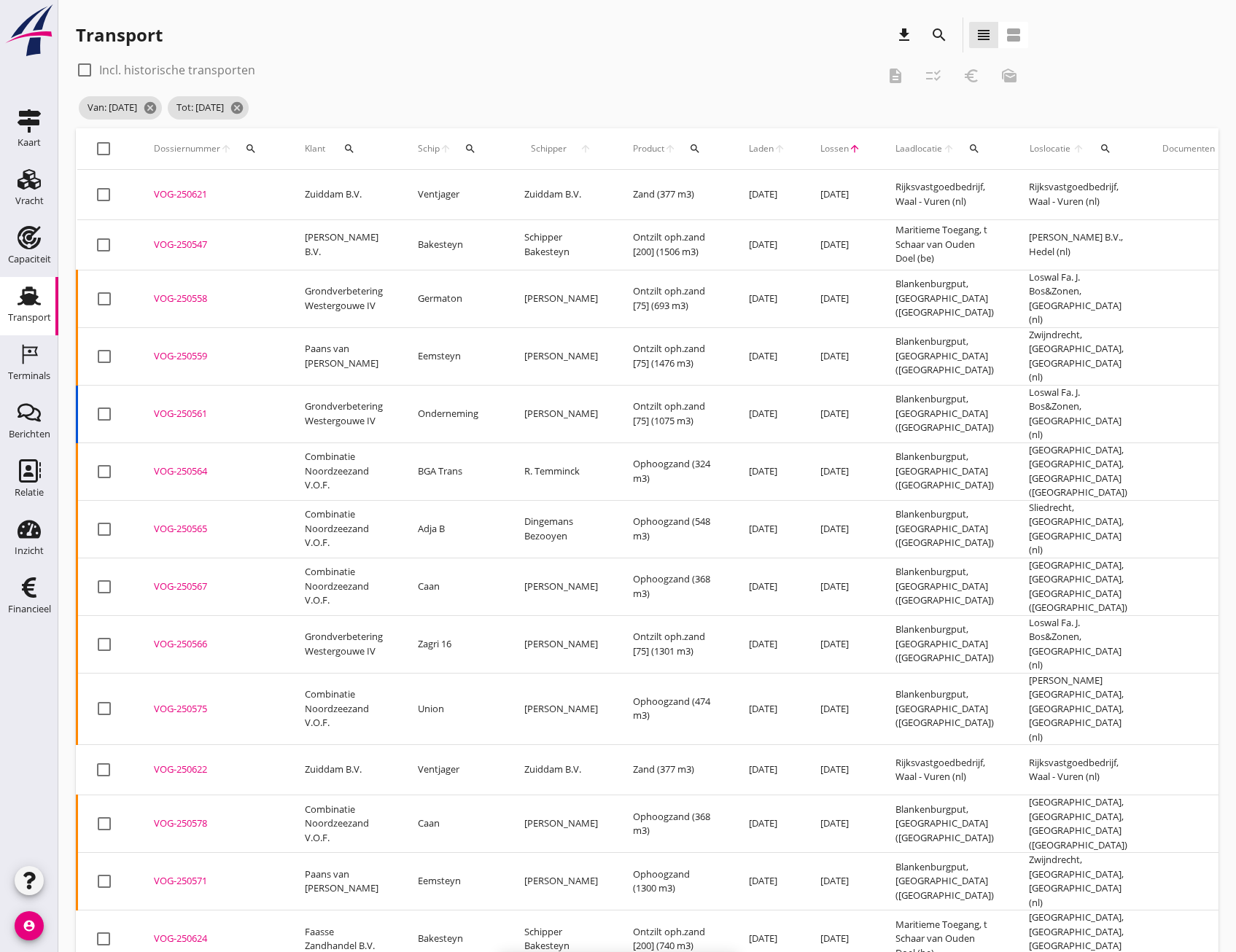
checkbox input "false"
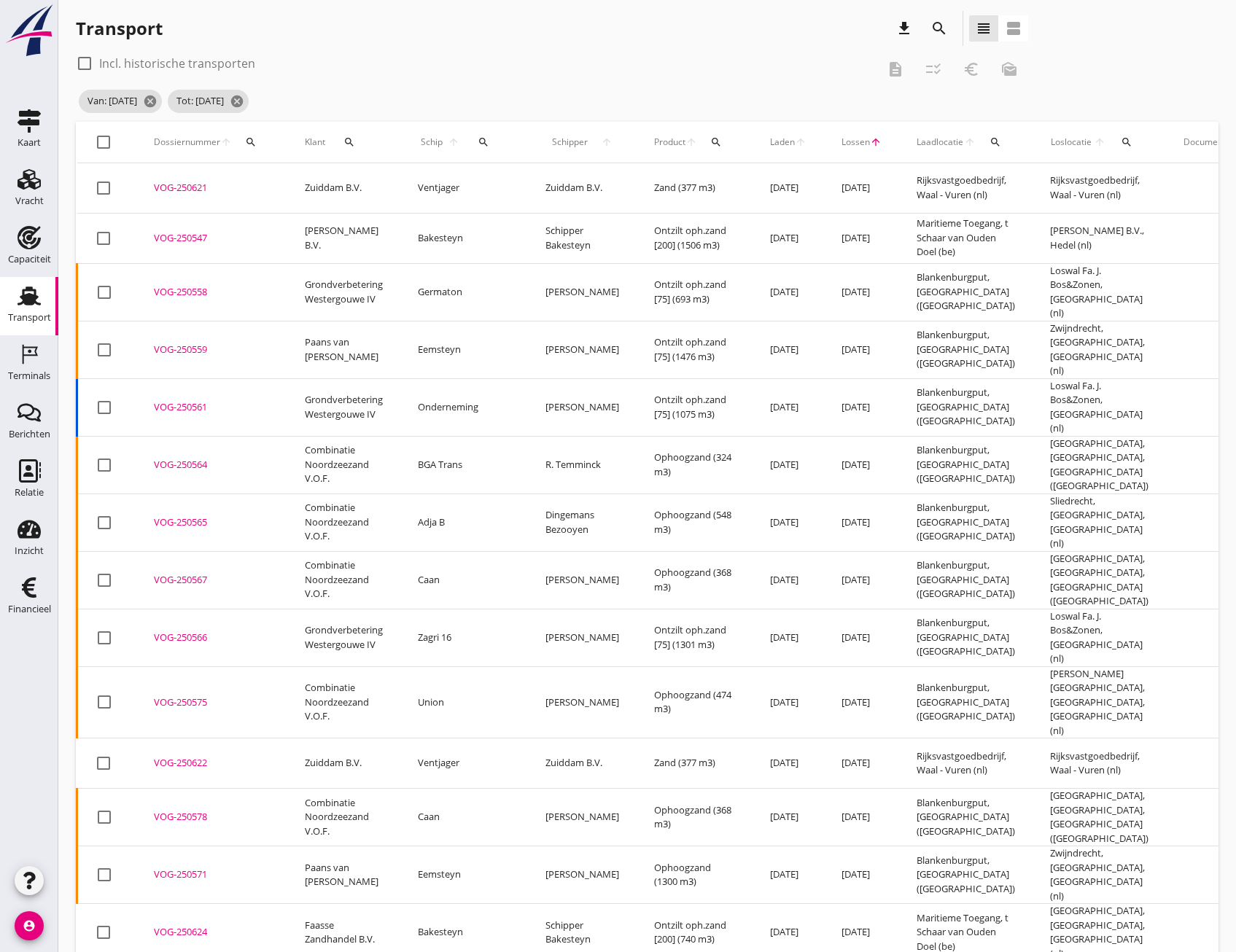
scroll to position [0, 0]
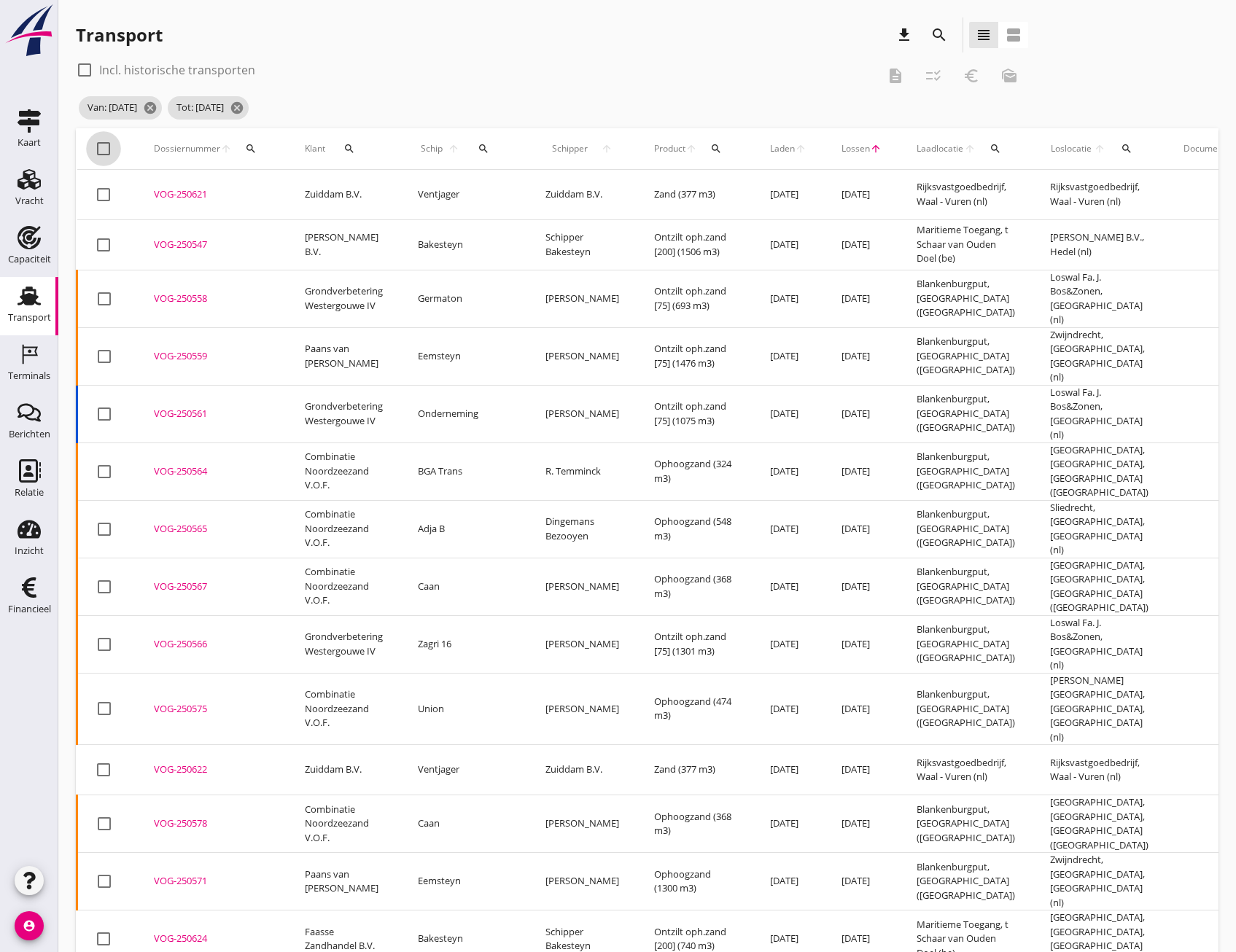
click at [102, 145] on div at bounding box center [104, 149] width 25 height 25
checkbox input "true"
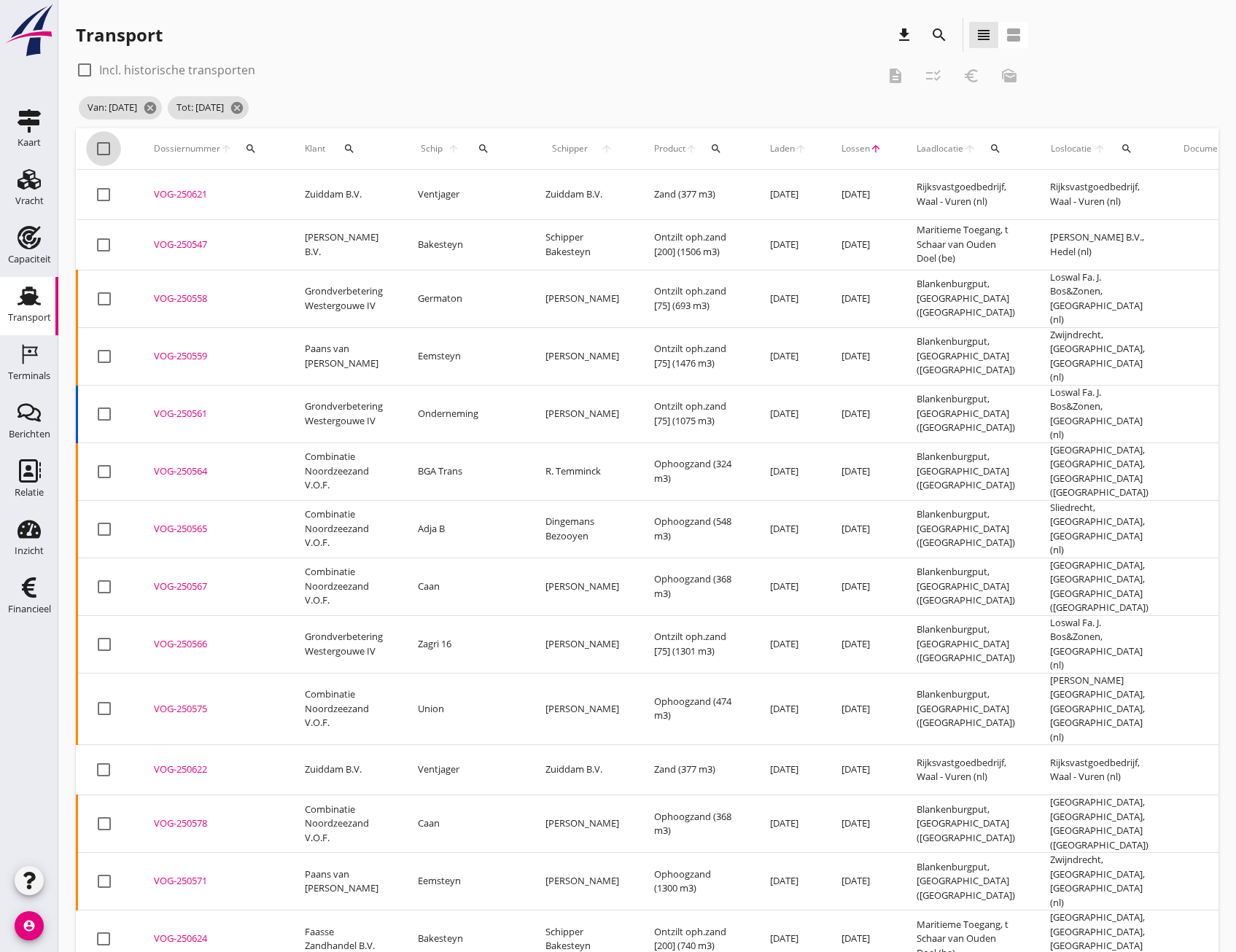
checkbox input "true"
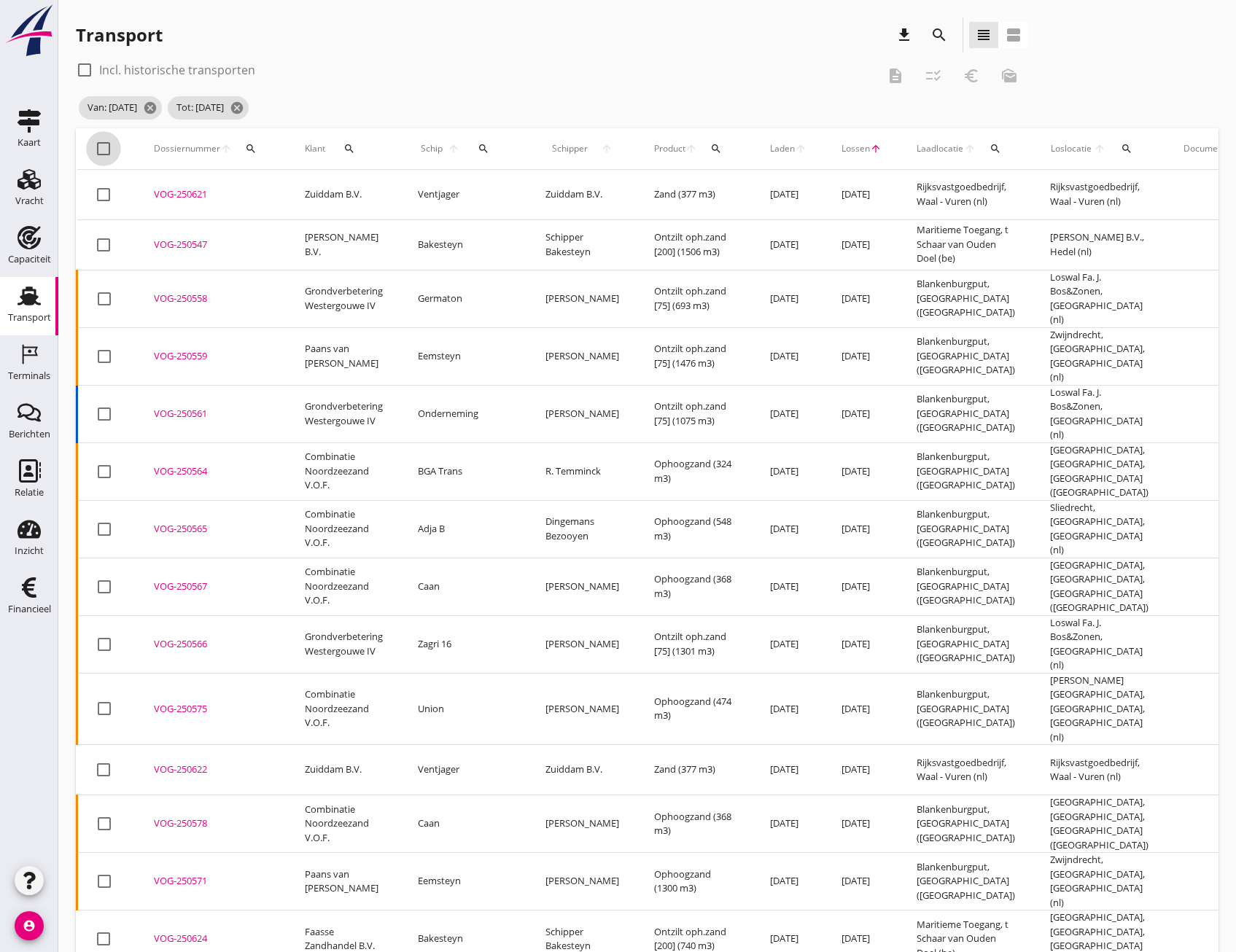
checkbox input "true"
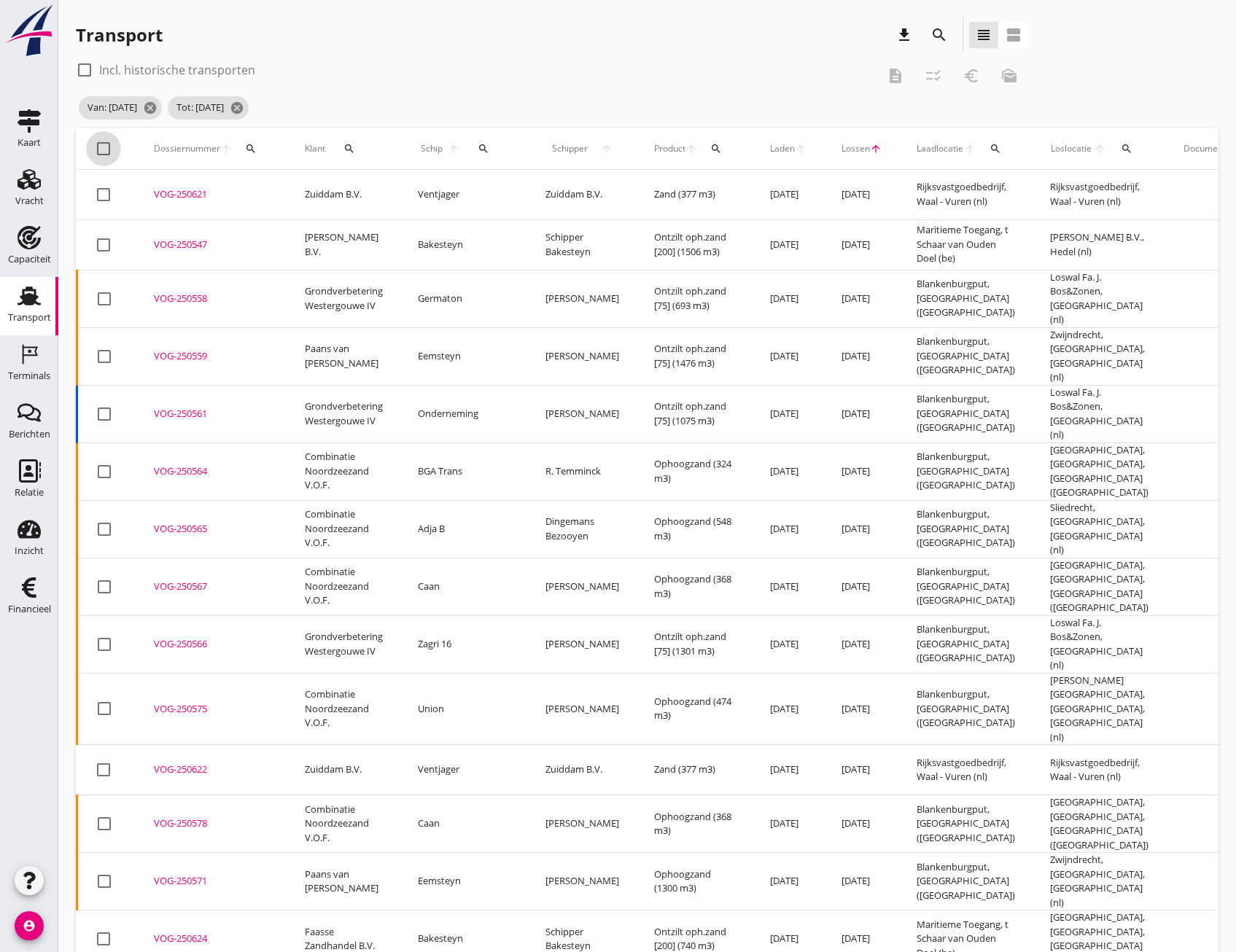
checkbox input "true"
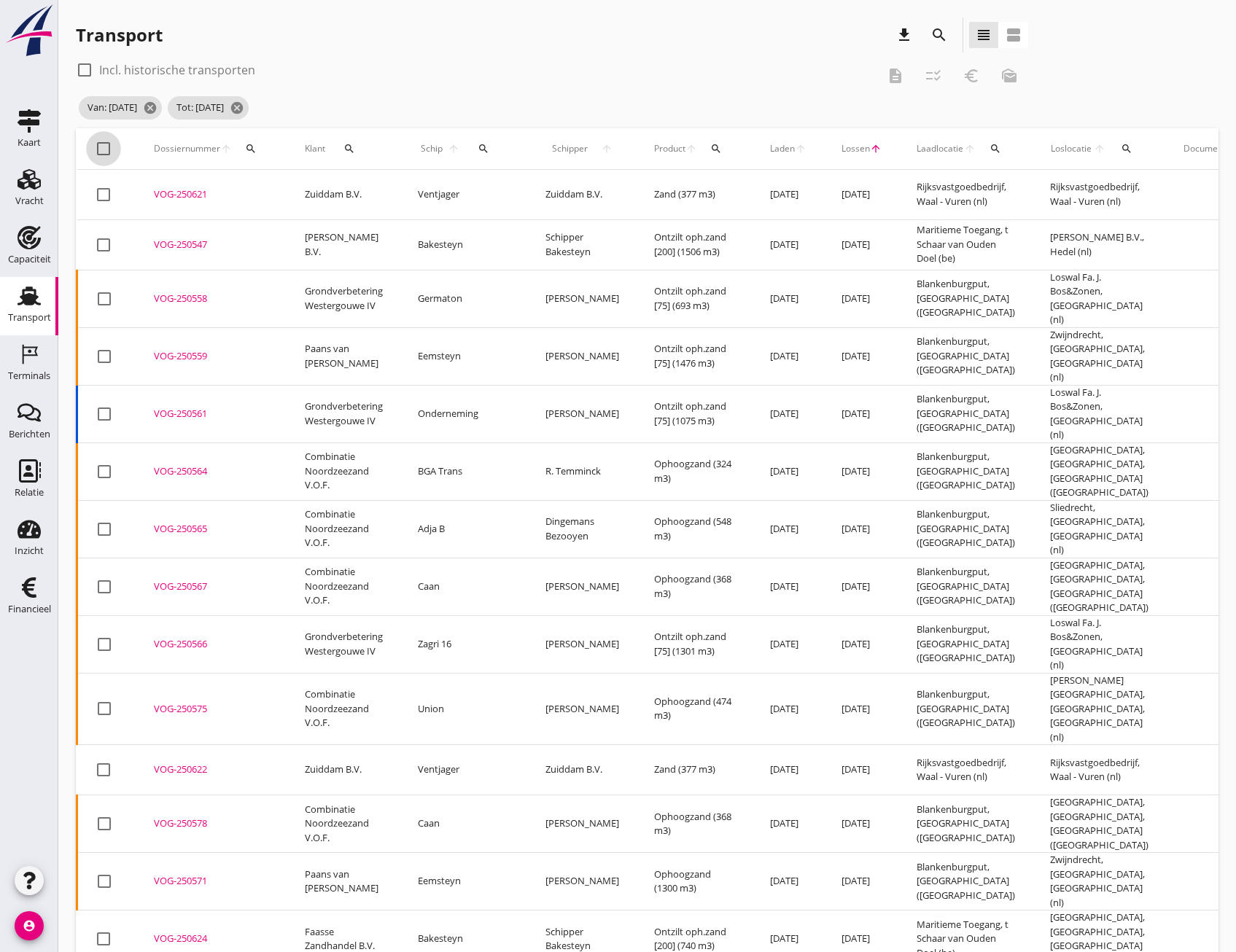
checkbox input "true"
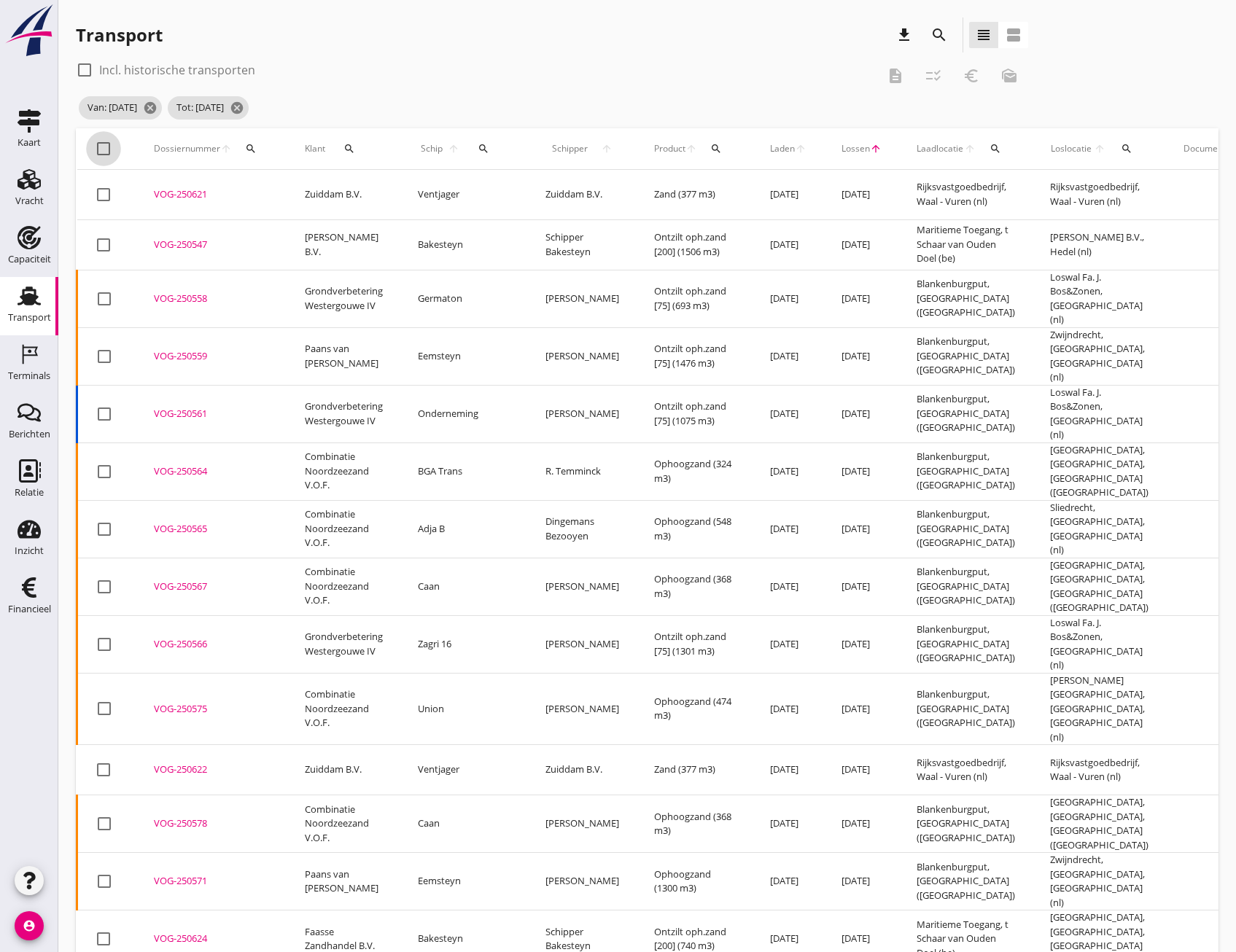
checkbox input "true"
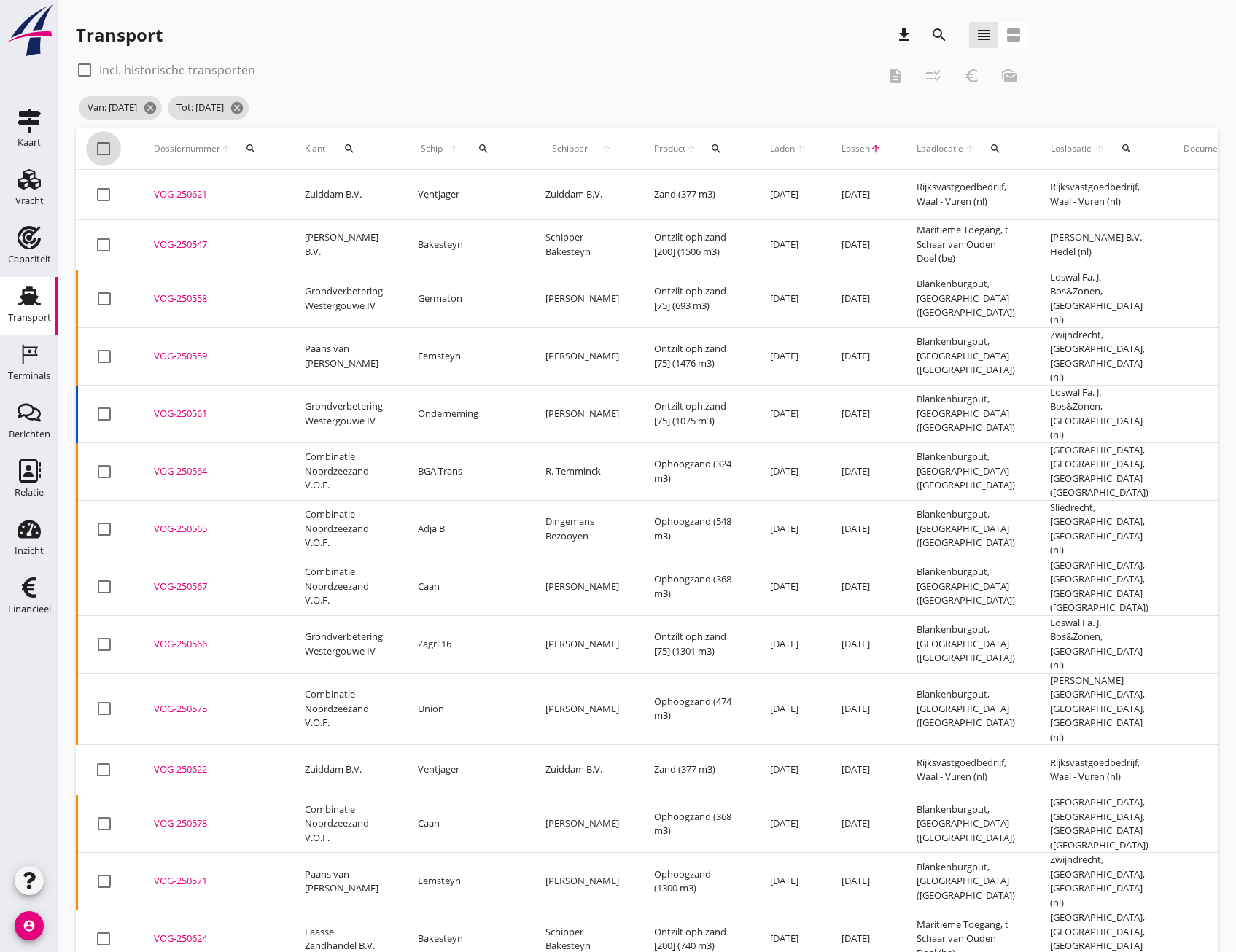
checkbox input "true"
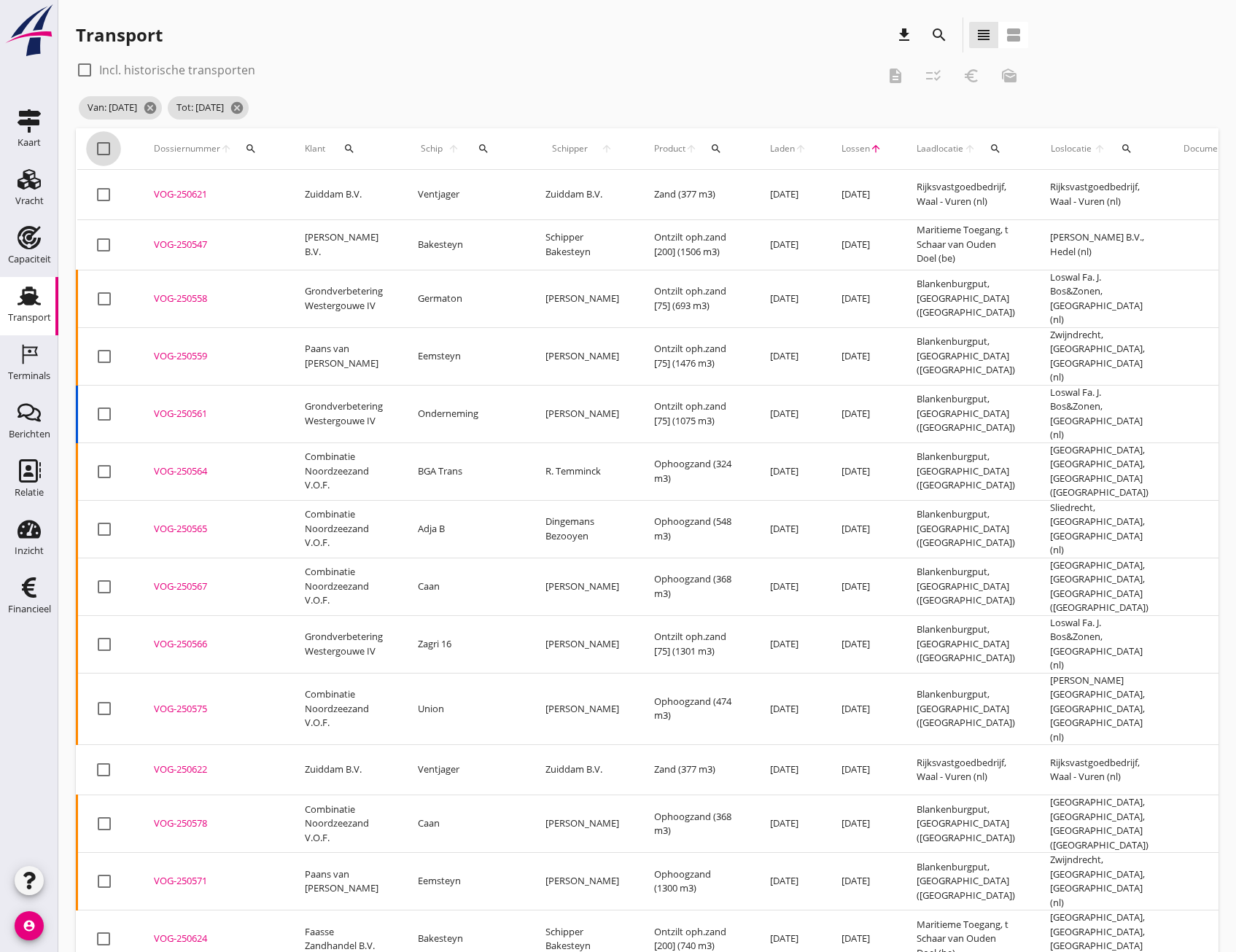
checkbox input "true"
click at [930, 79] on icon "checklist_rtl" at bounding box center [933, 76] width 17 height 17
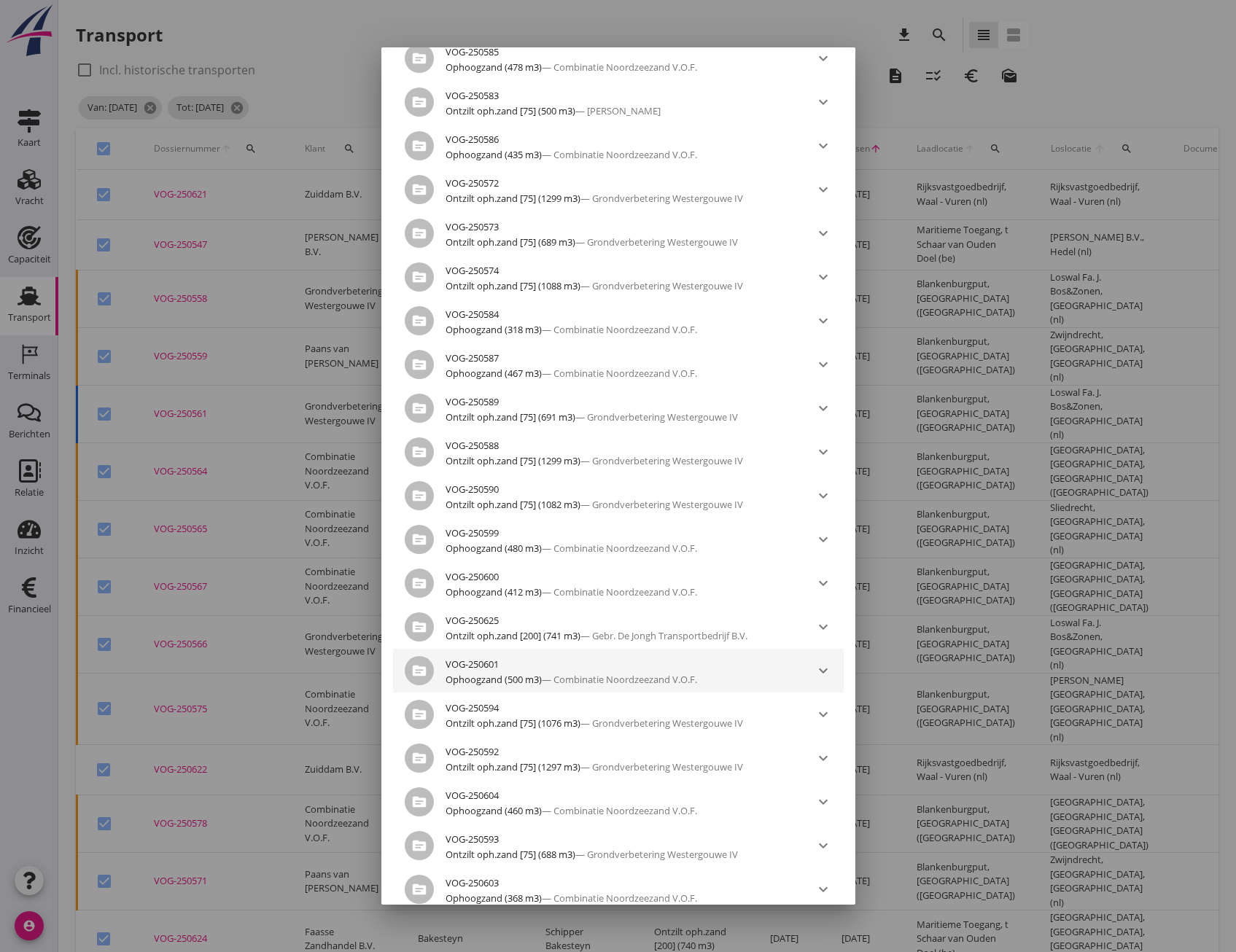
scroll to position [1155, 0]
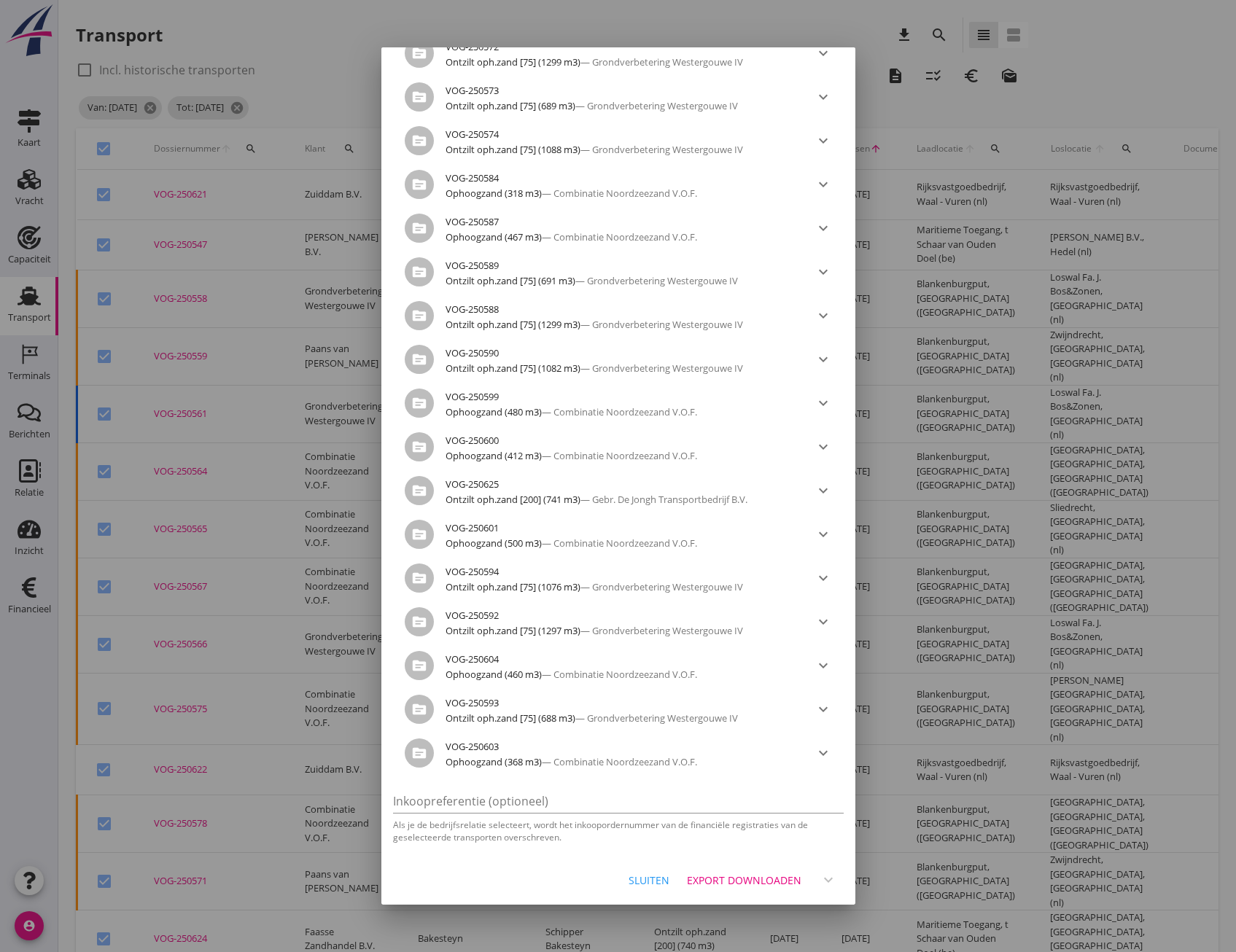
click at [723, 871] on button "Export downloaden" at bounding box center [744, 879] width 127 height 26
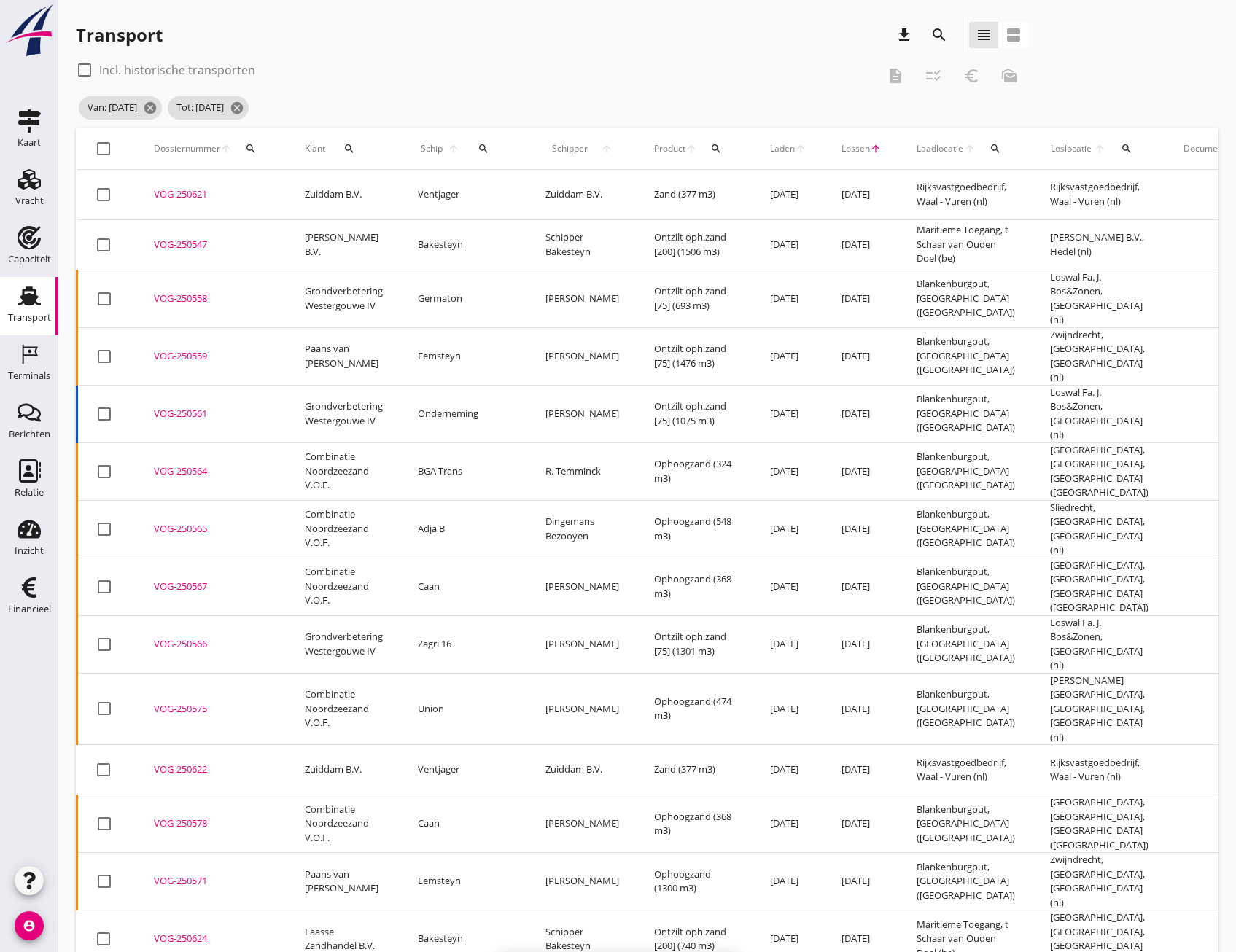
checkbox input "false"
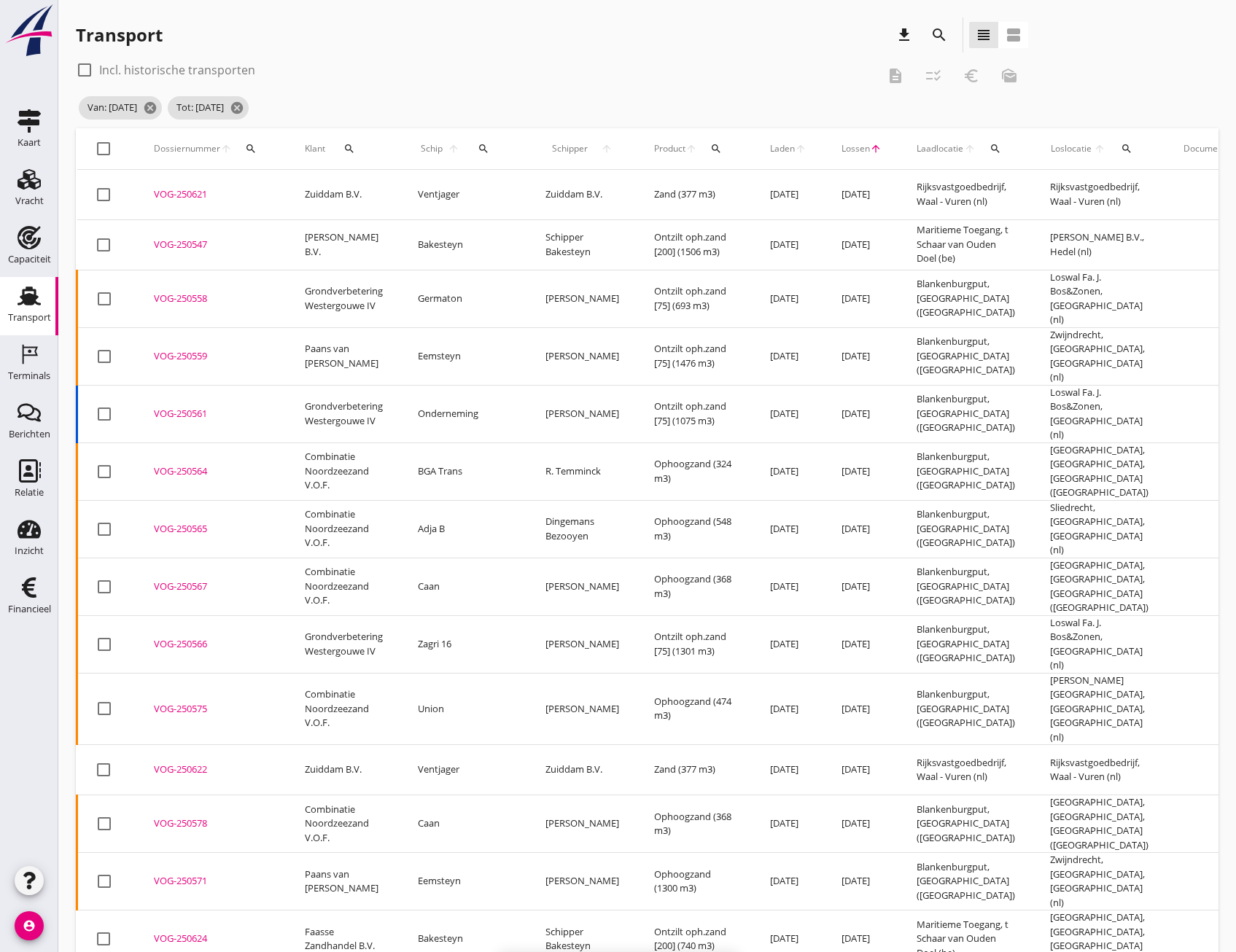
checkbox input "false"
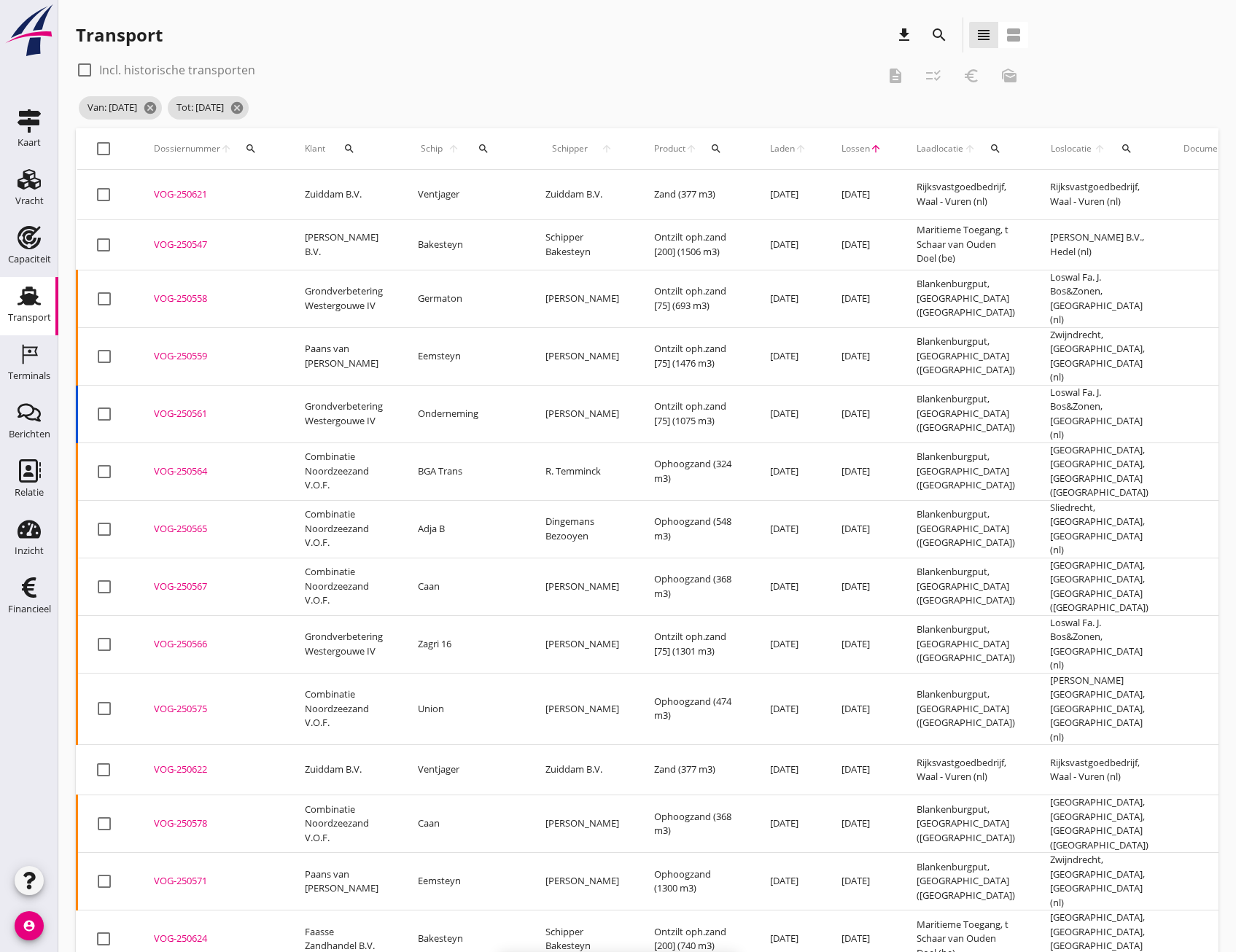
checkbox input "false"
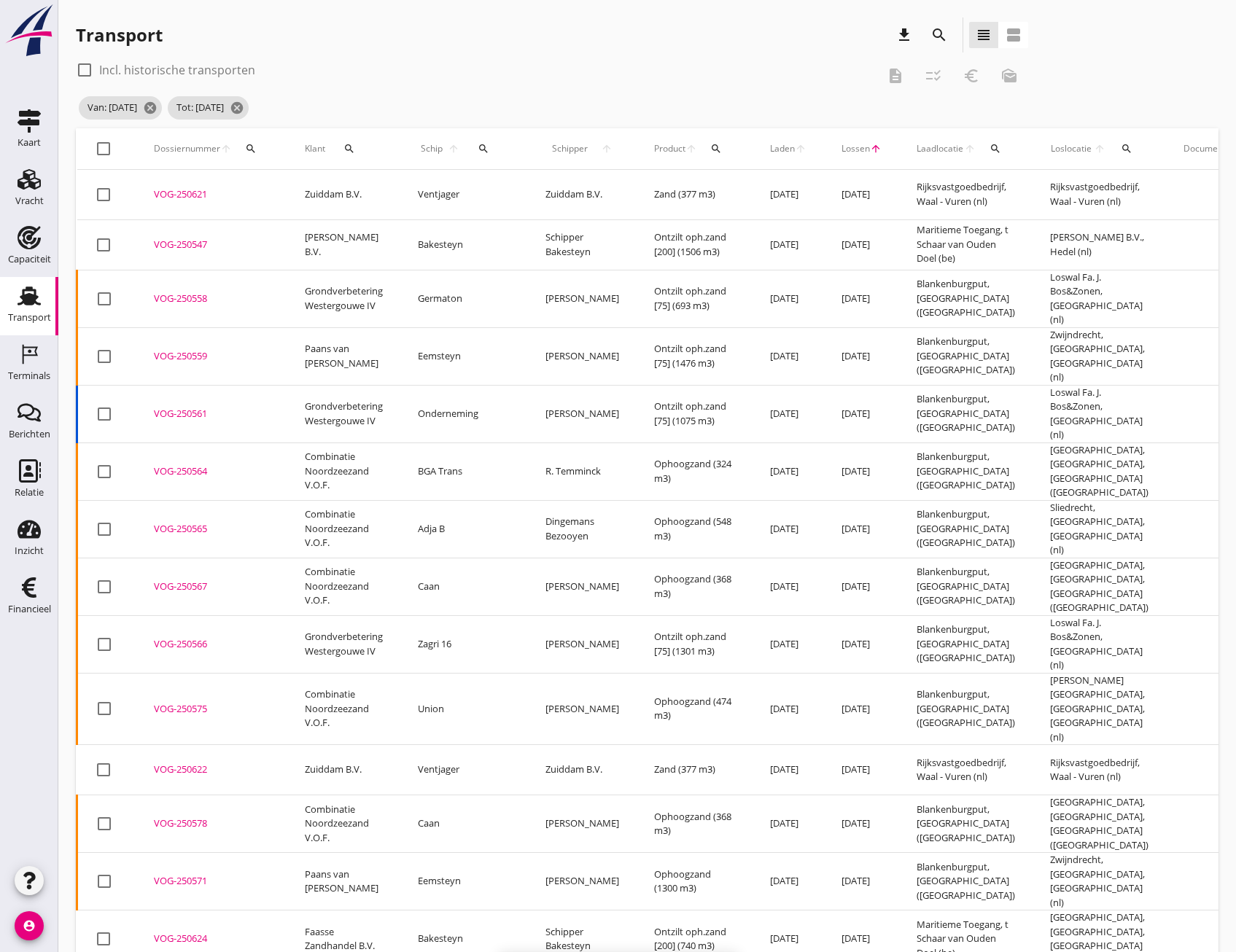
checkbox input "false"
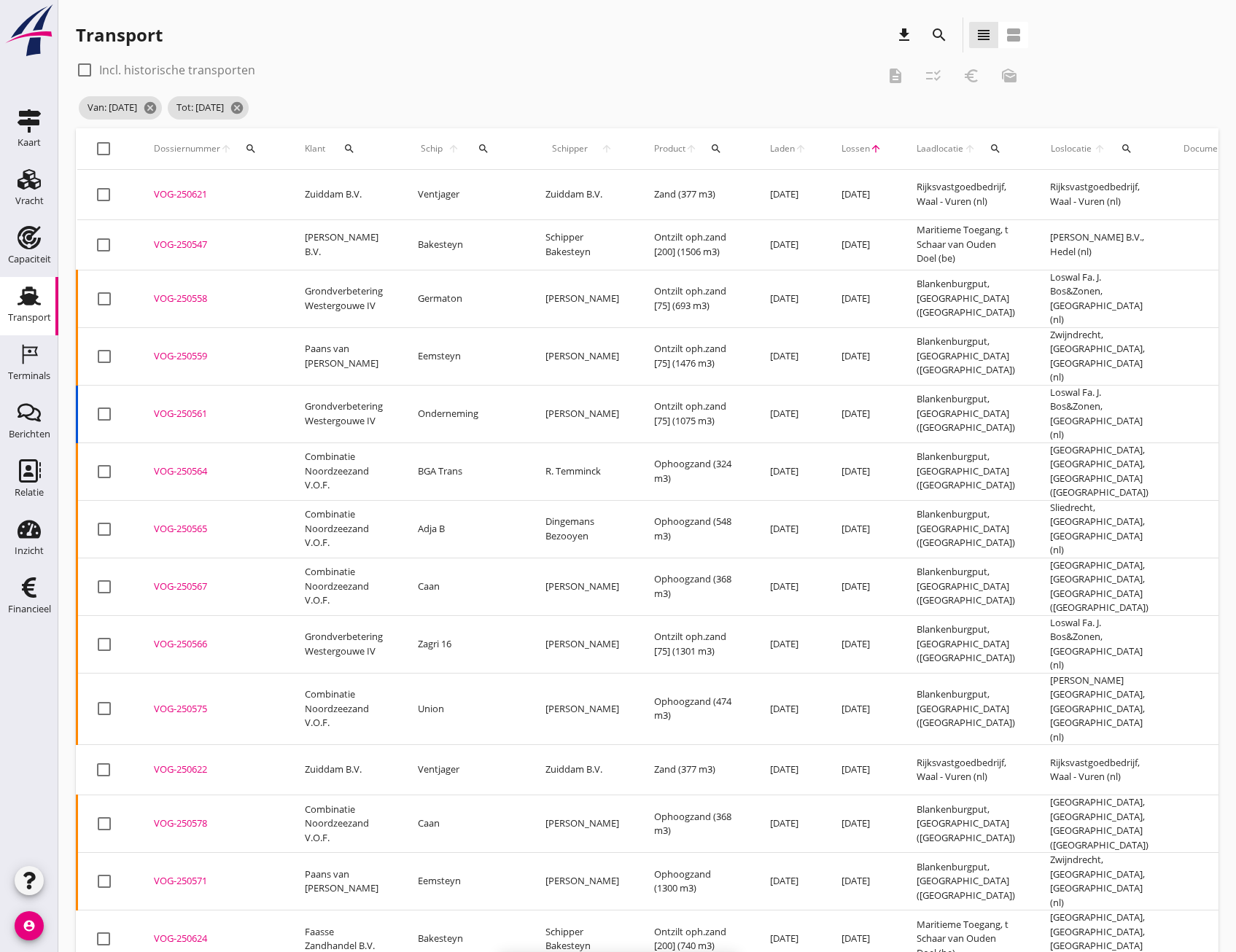
checkbox input "false"
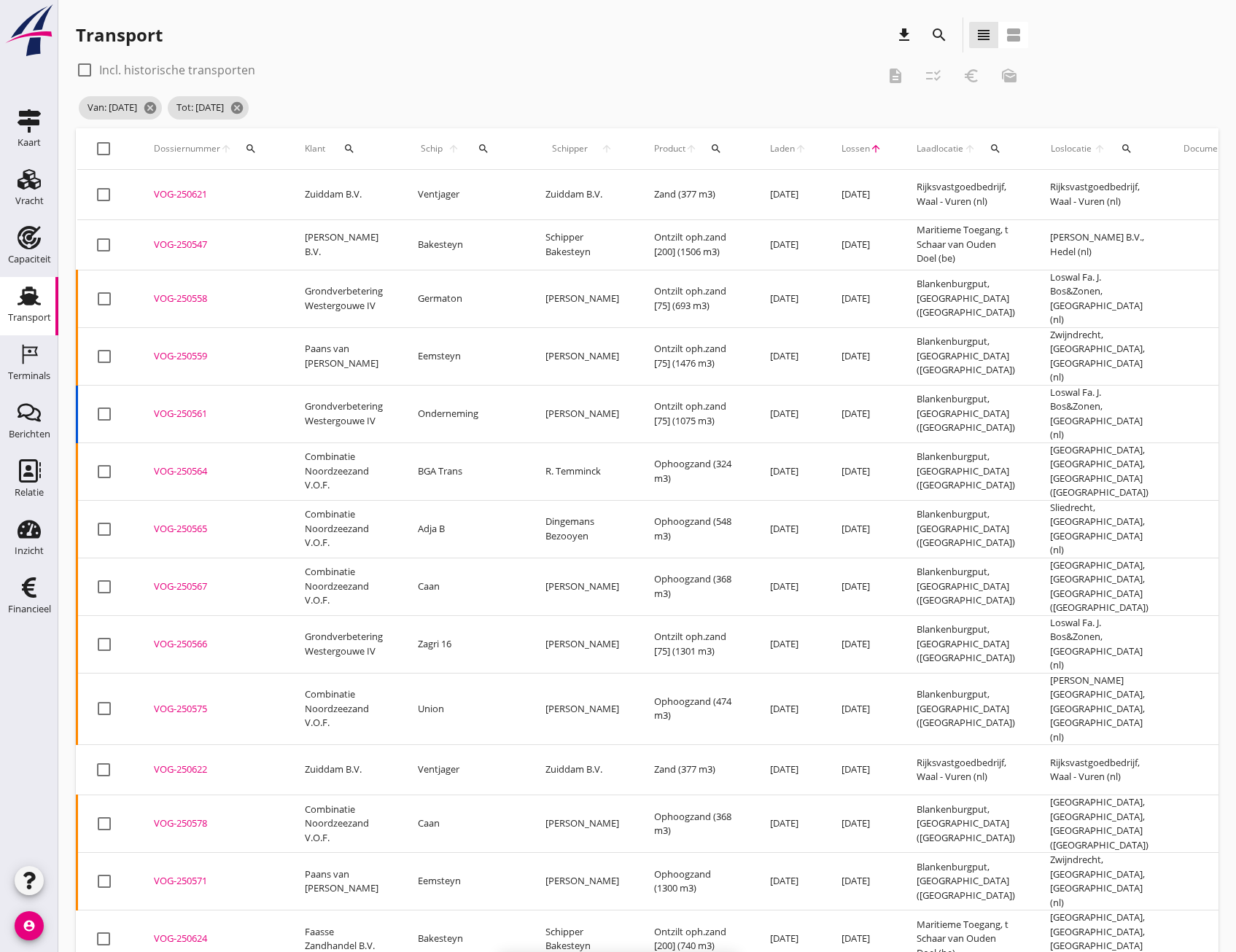
checkbox input "false"
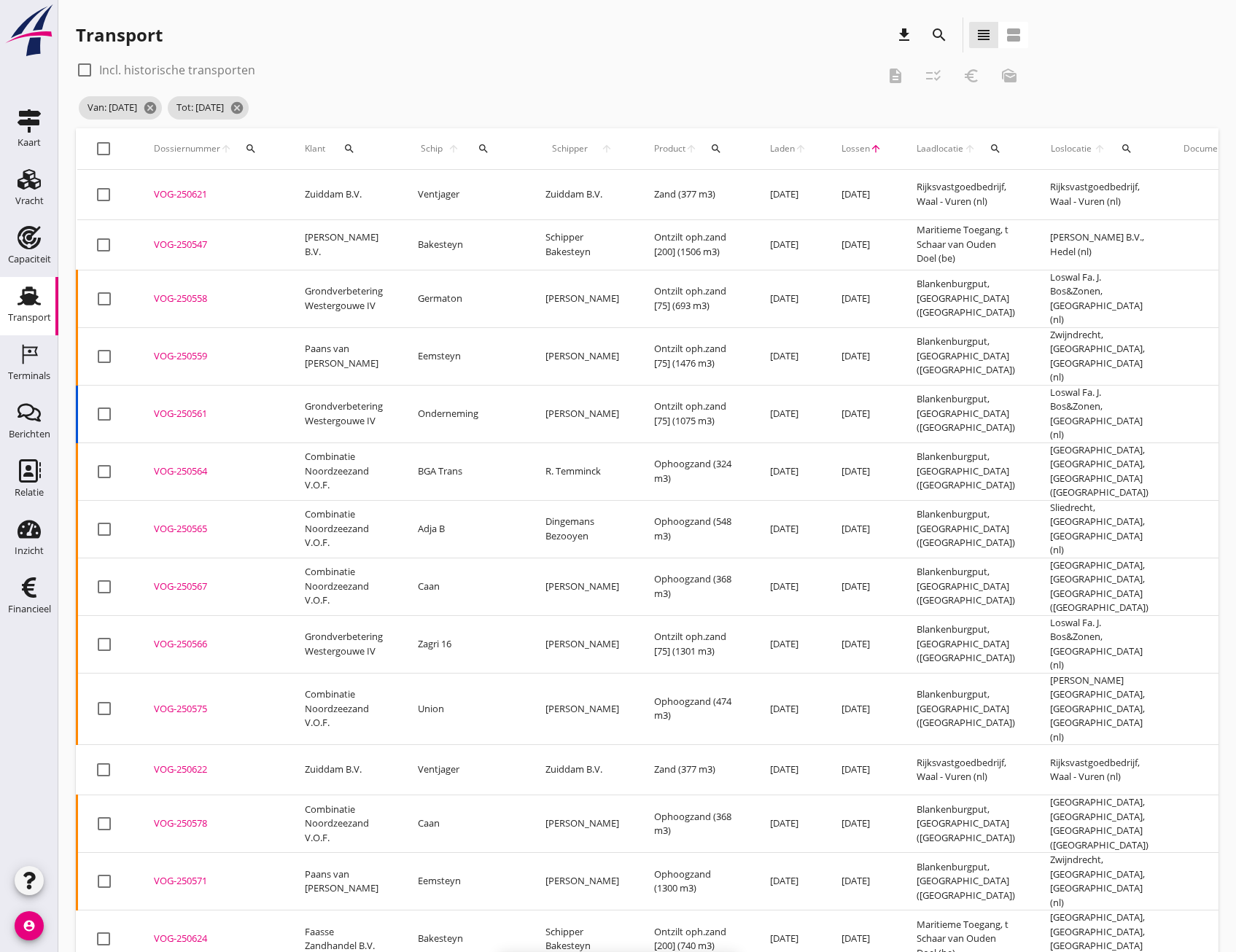
checkbox input "false"
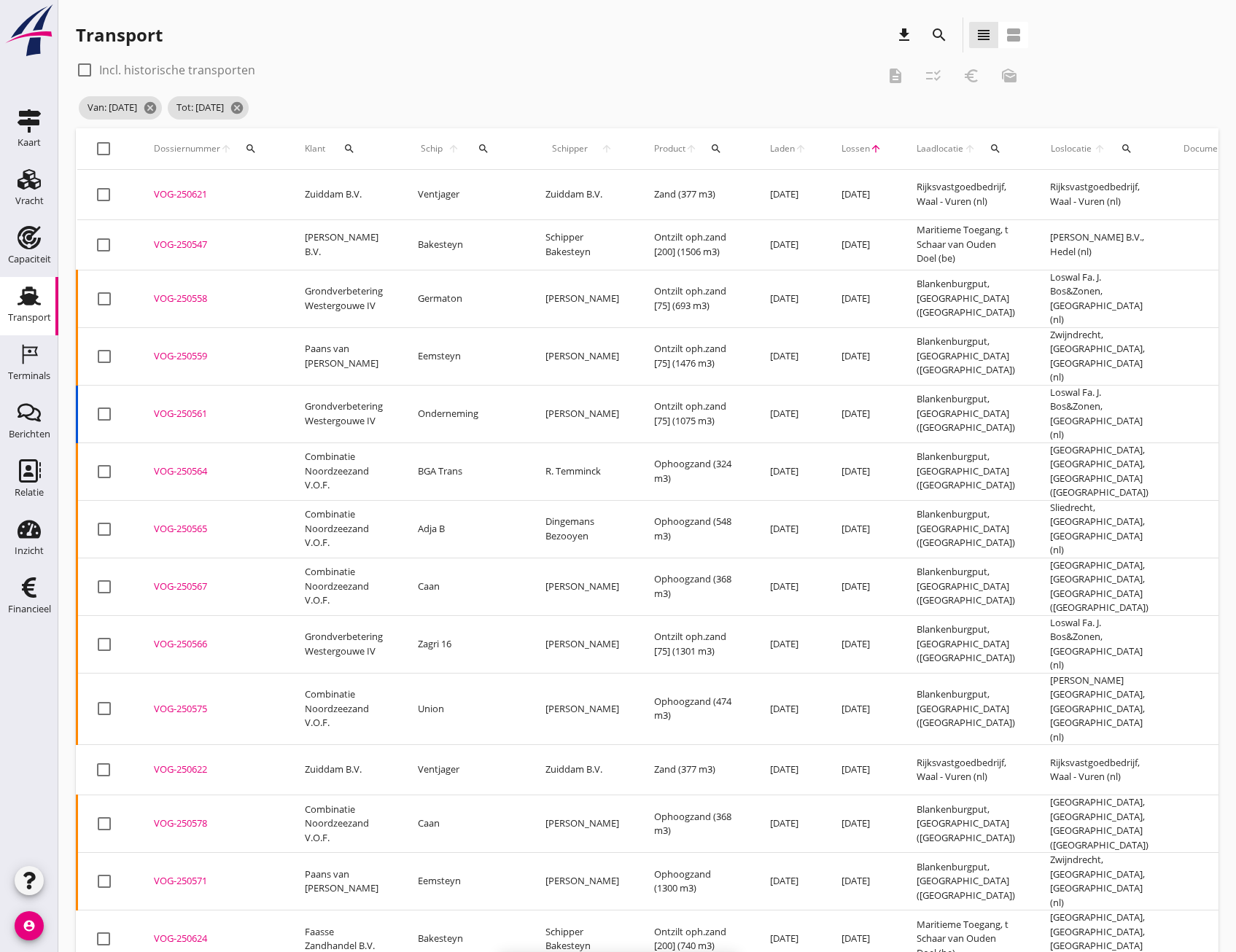
checkbox input "false"
